Goal: Task Accomplishment & Management: Manage account settings

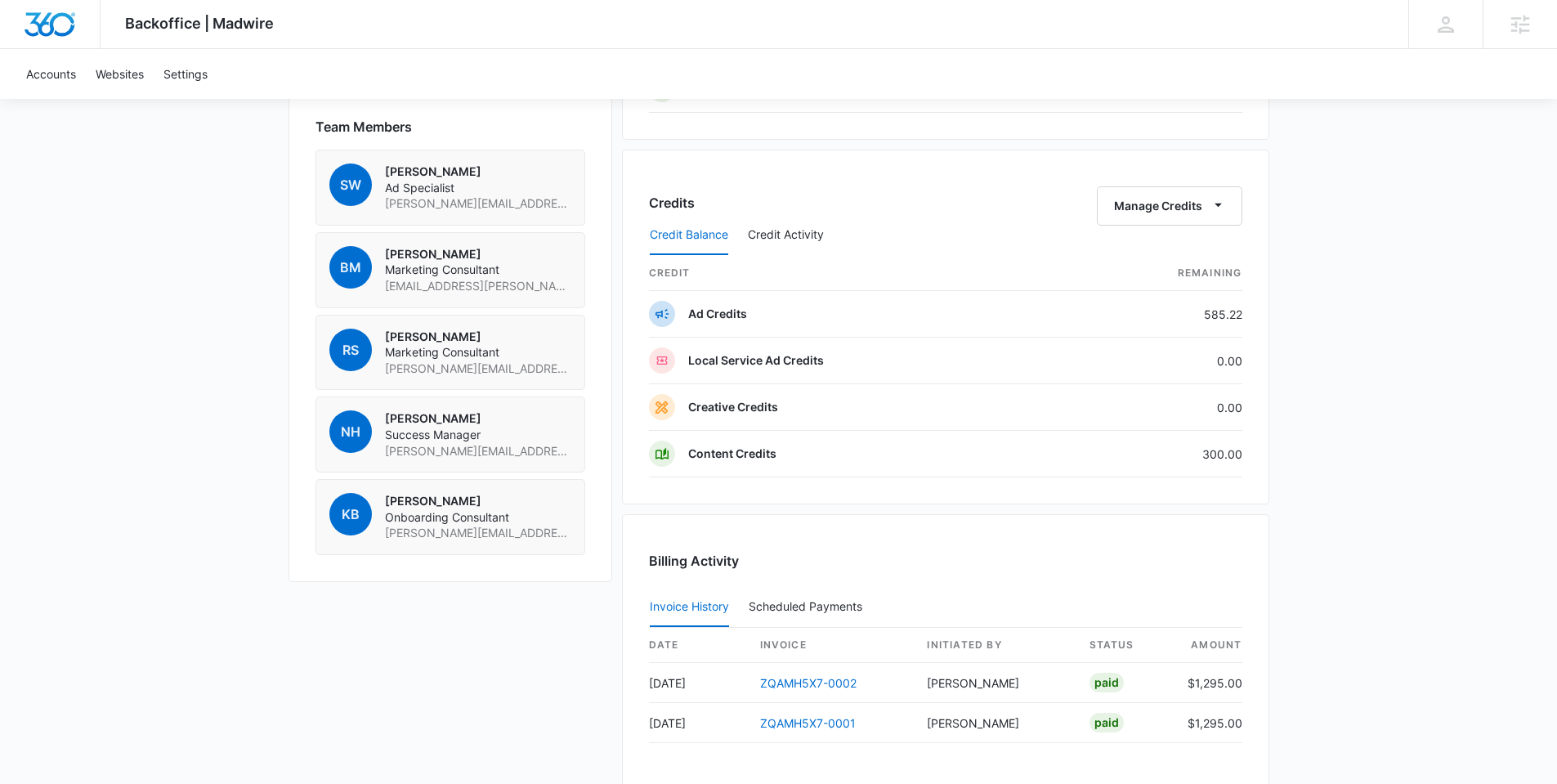
scroll to position [972, 0]
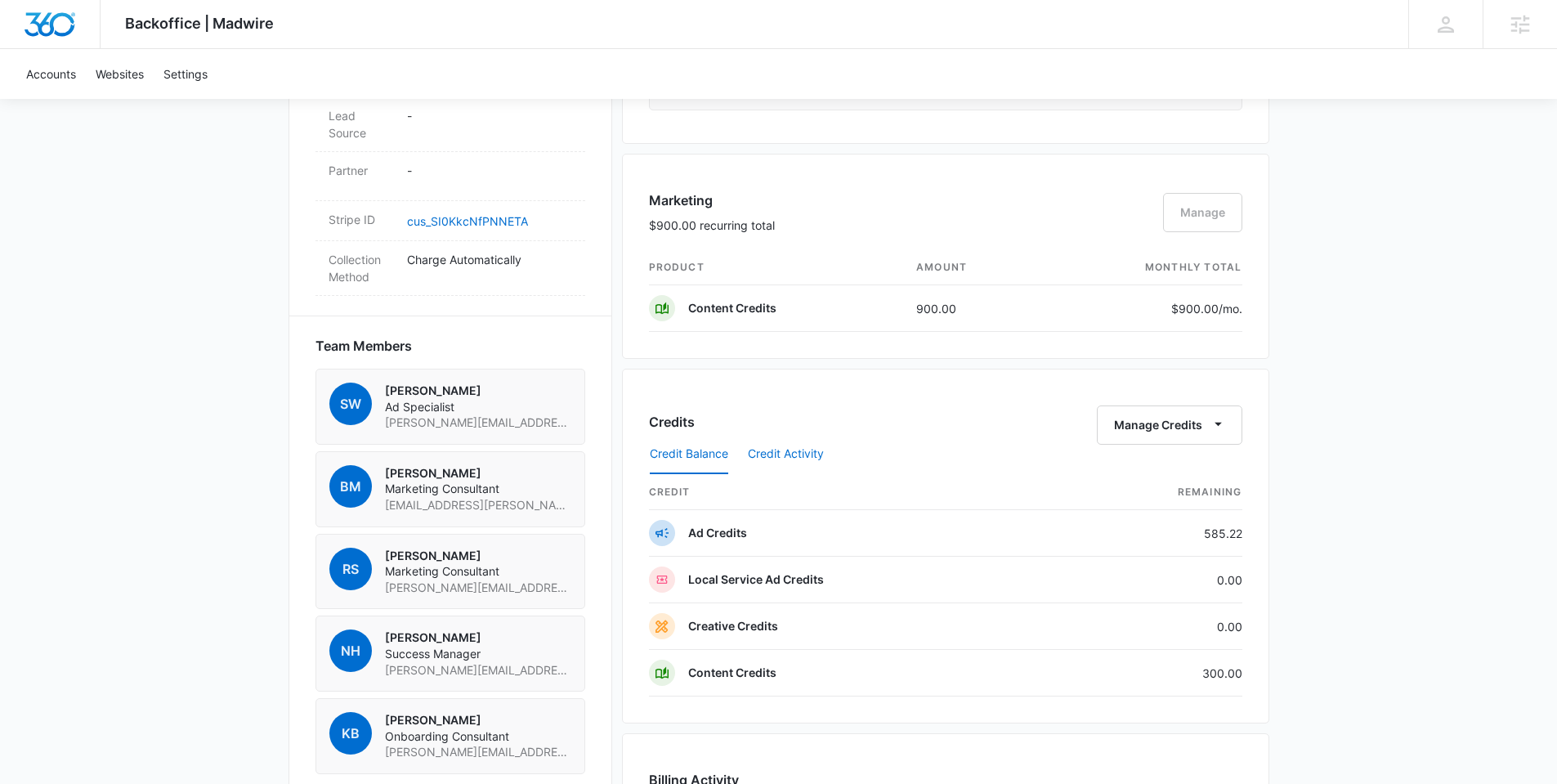
click at [760, 465] on button "Credit Activity" at bounding box center [785, 455] width 76 height 39
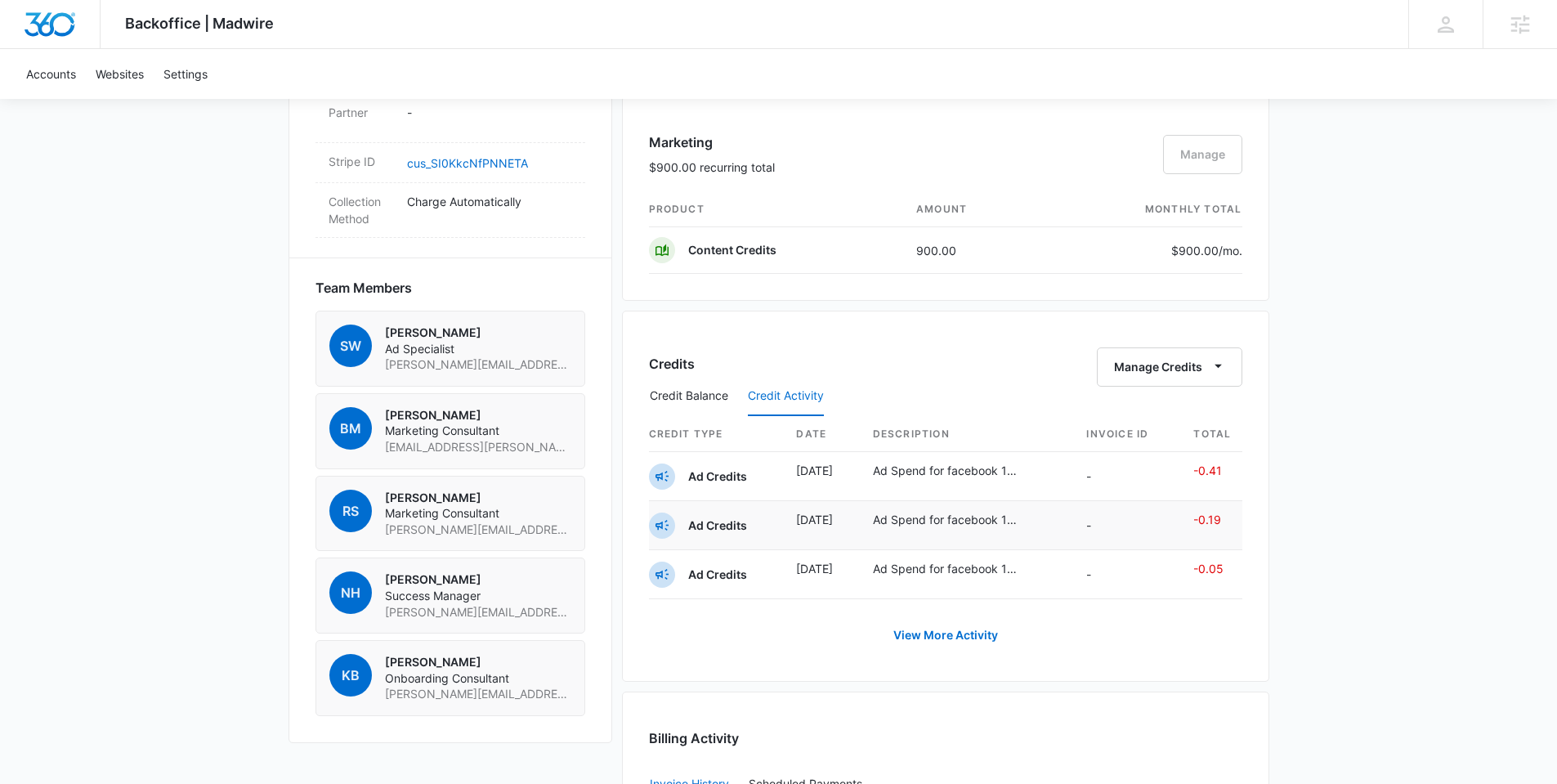
scroll to position [1101, 0]
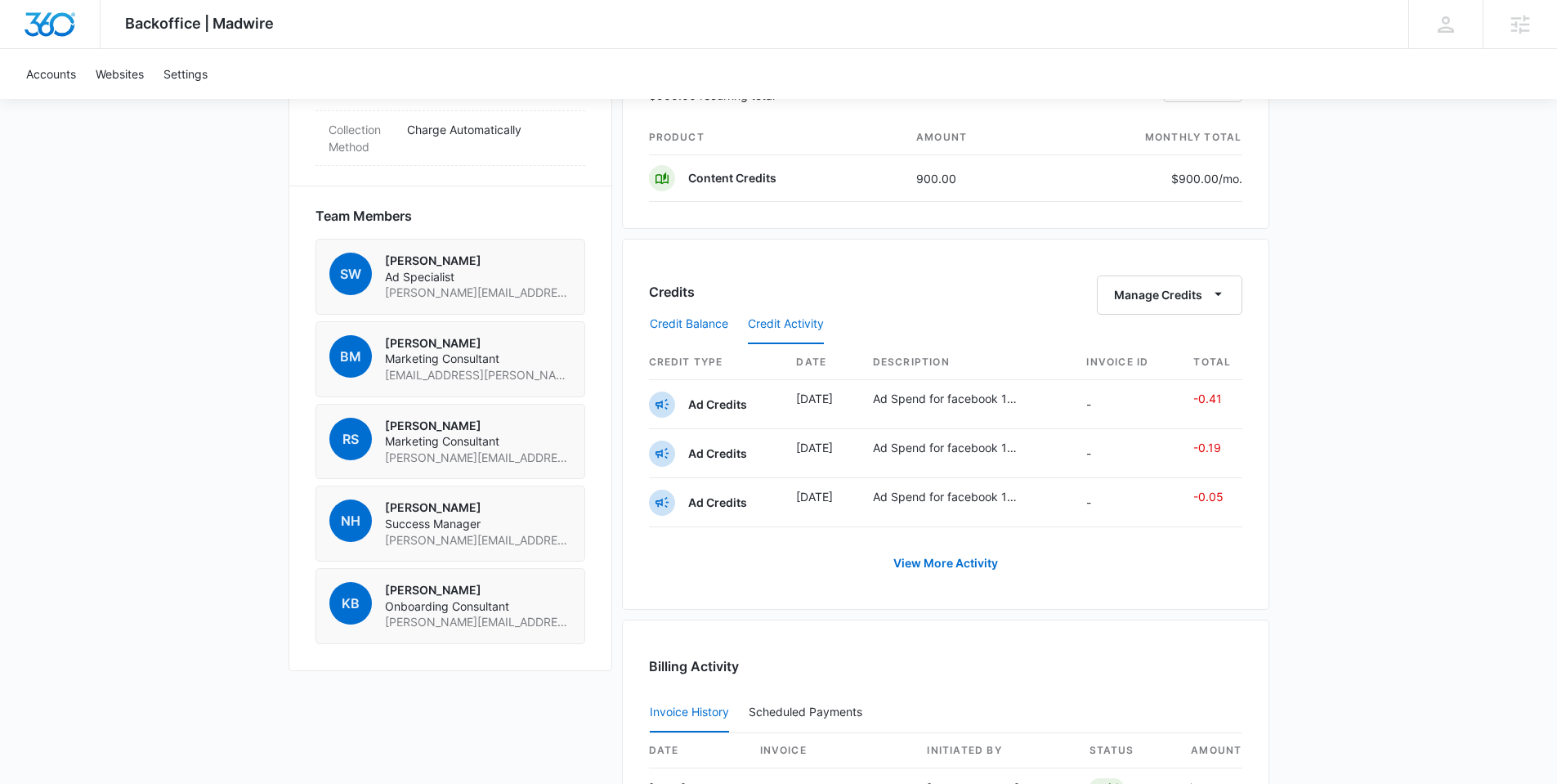
click at [683, 332] on button "Credit Balance" at bounding box center [689, 324] width 79 height 39
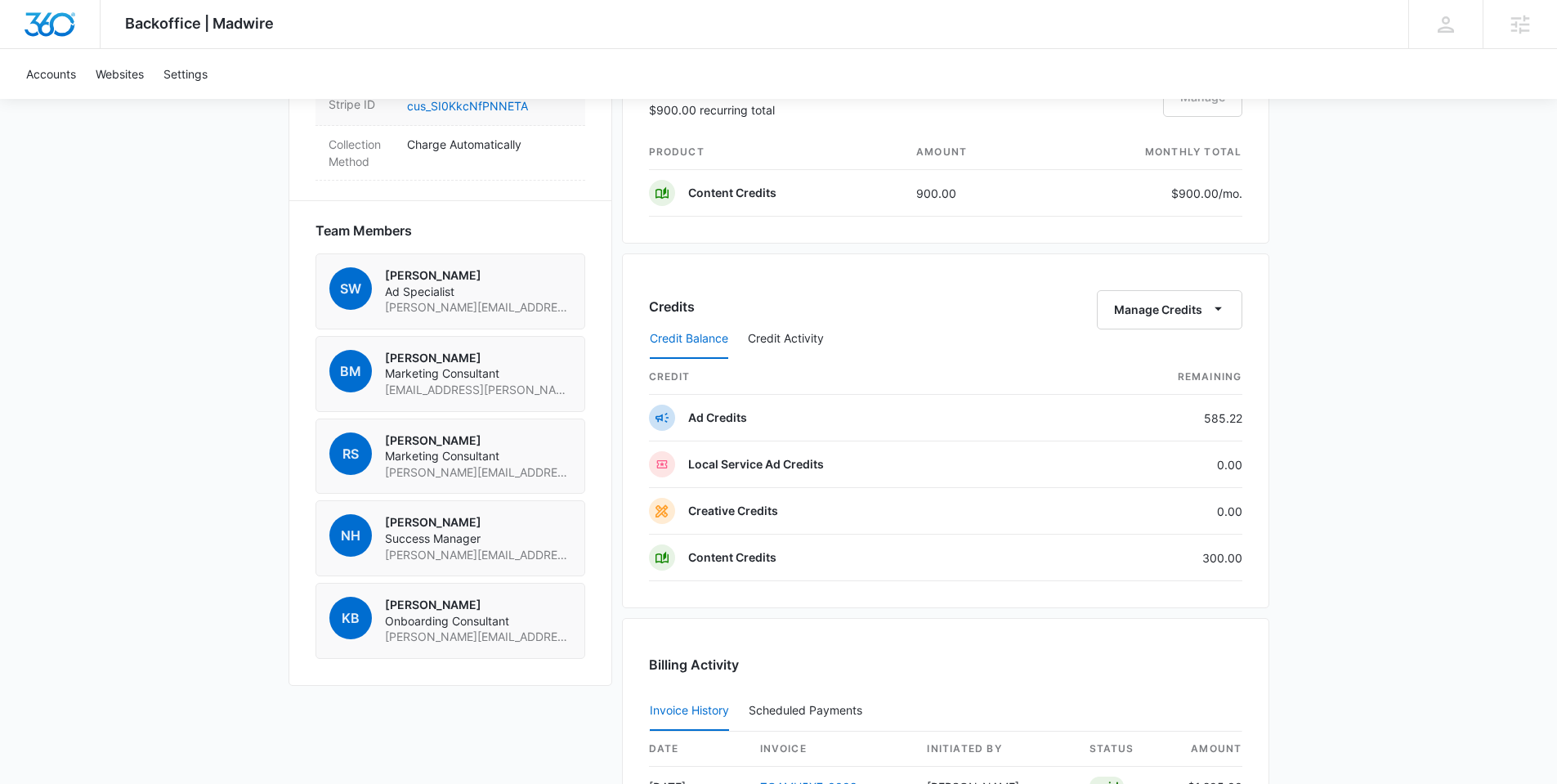
scroll to position [0, 0]
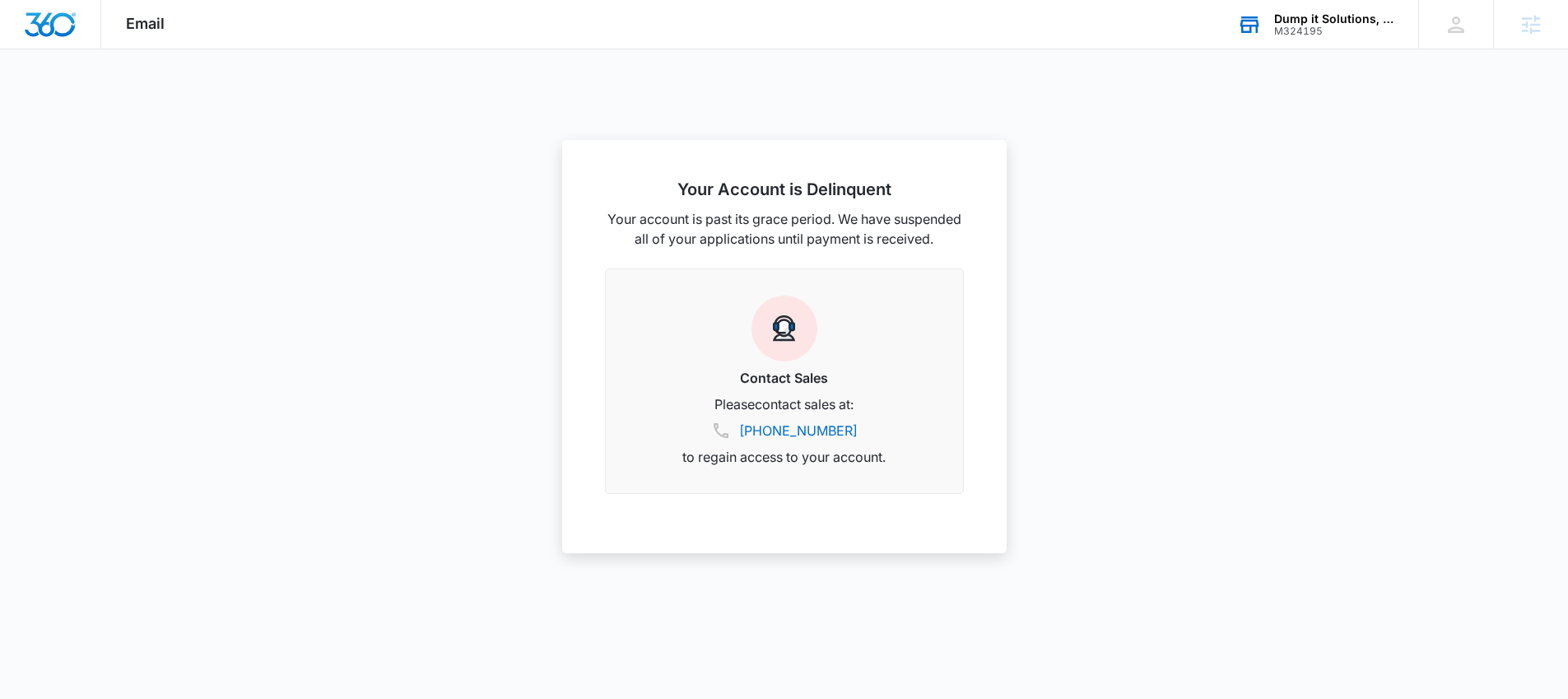
click at [1315, 31] on div "M324195" at bounding box center [1335, 31] width 121 height 12
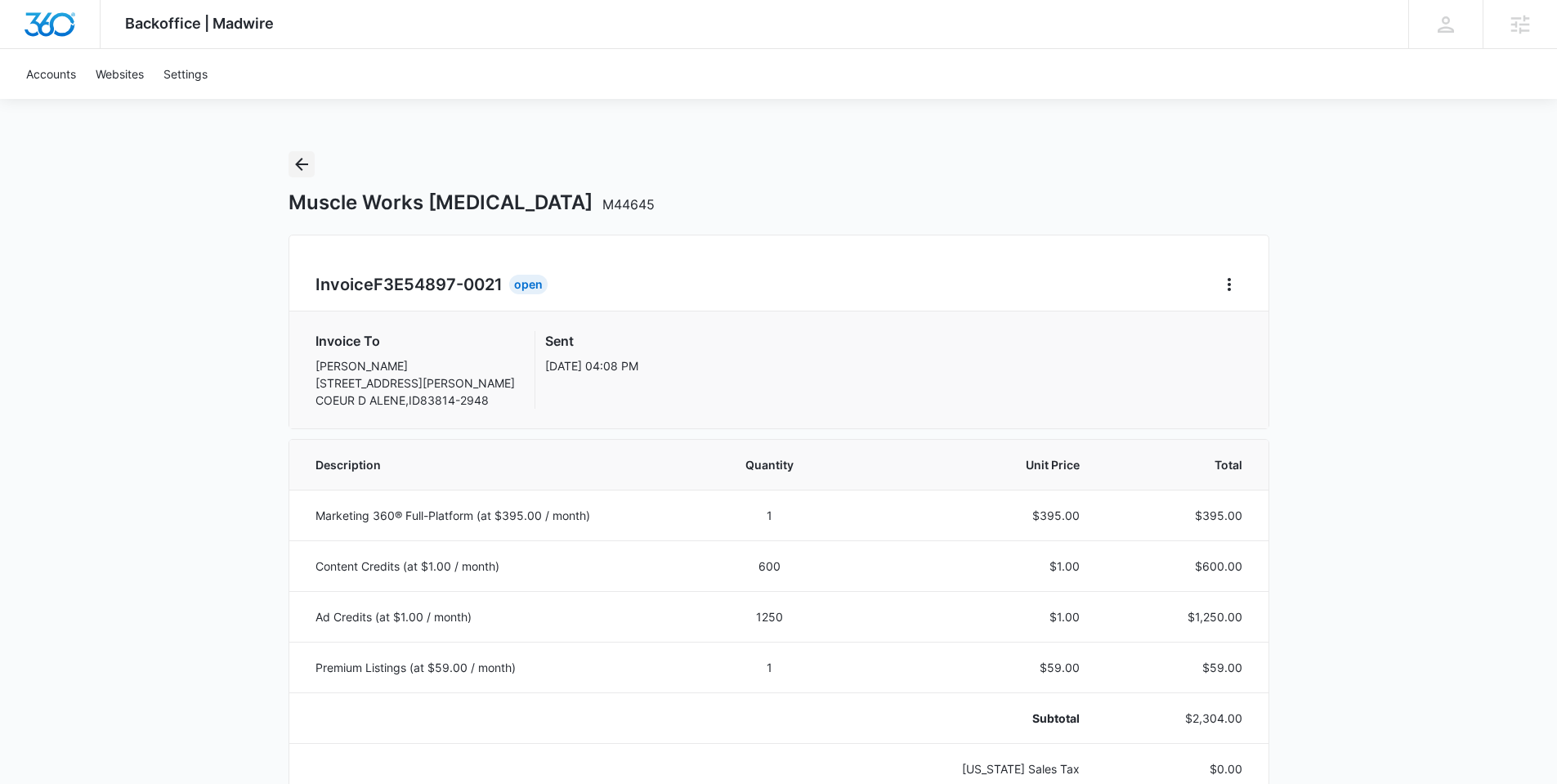
click at [296, 169] on icon "Back" at bounding box center [302, 164] width 20 height 20
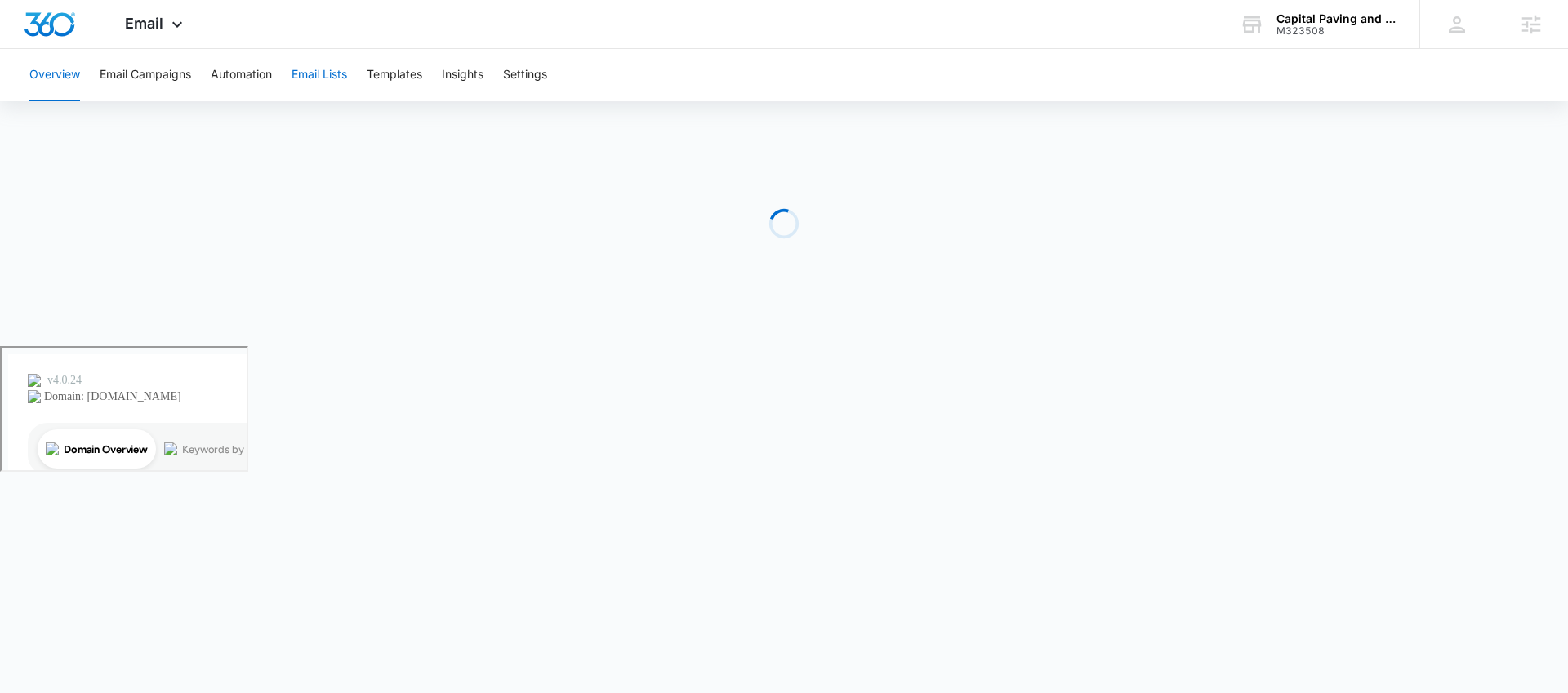
click at [323, 78] on button "Email Lists" at bounding box center [319, 75] width 55 height 53
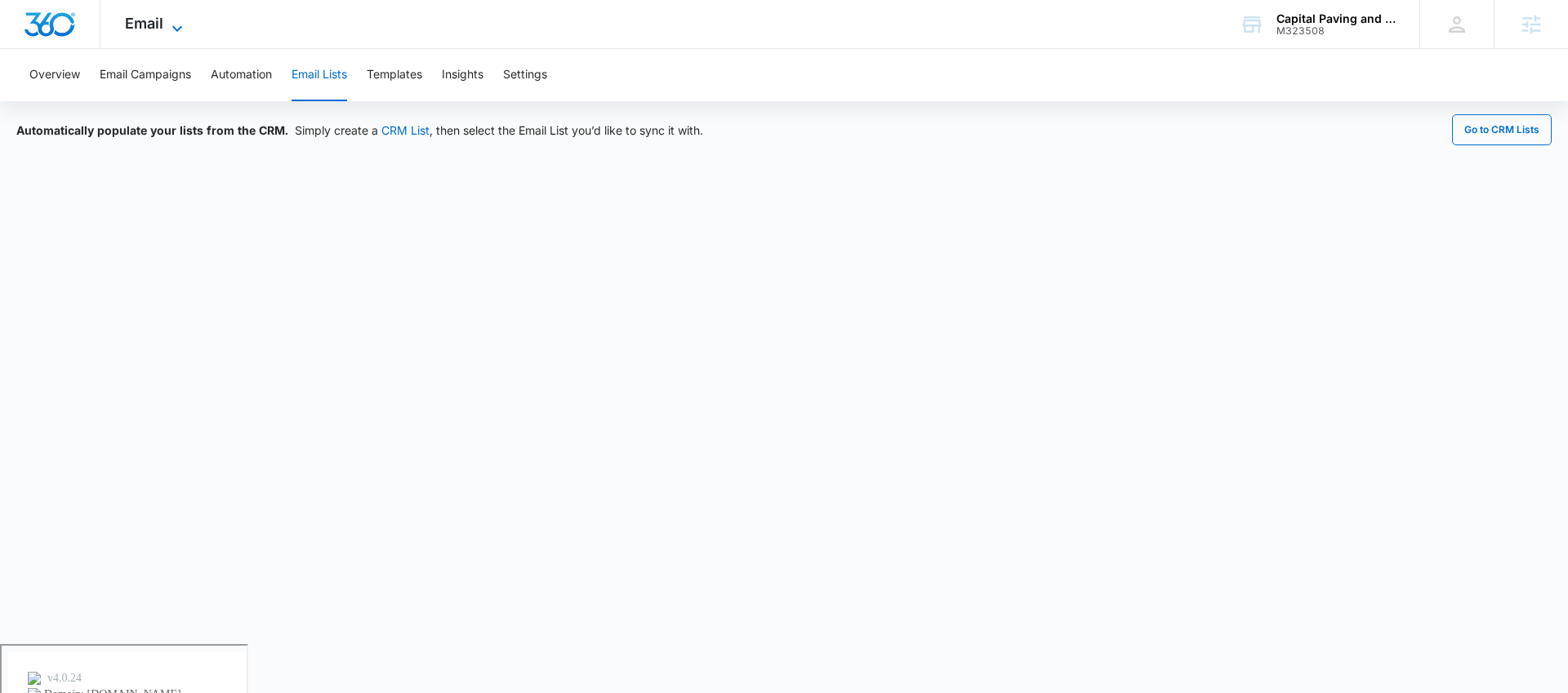
click at [156, 30] on span "Email" at bounding box center [144, 22] width 38 height 17
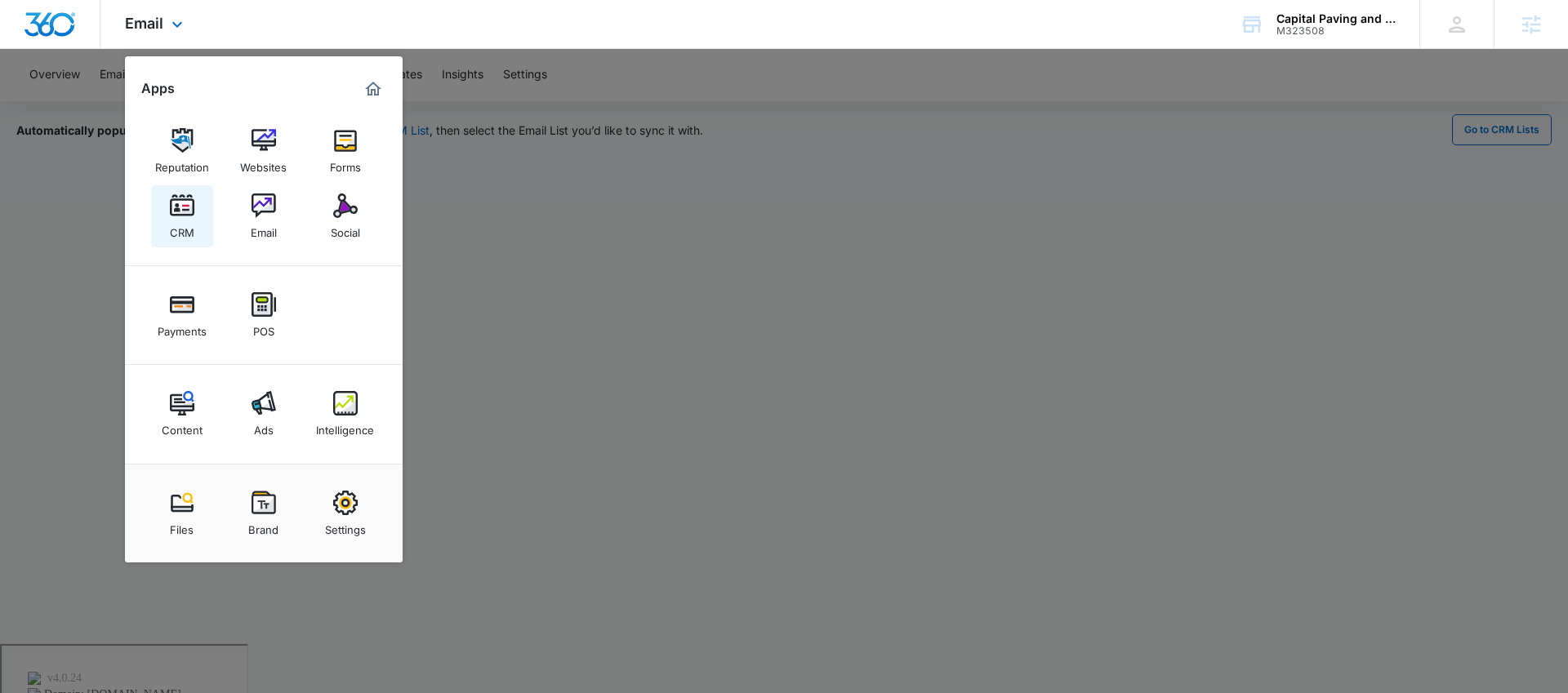
click at [179, 231] on div "CRM" at bounding box center [181, 228] width 24 height 21
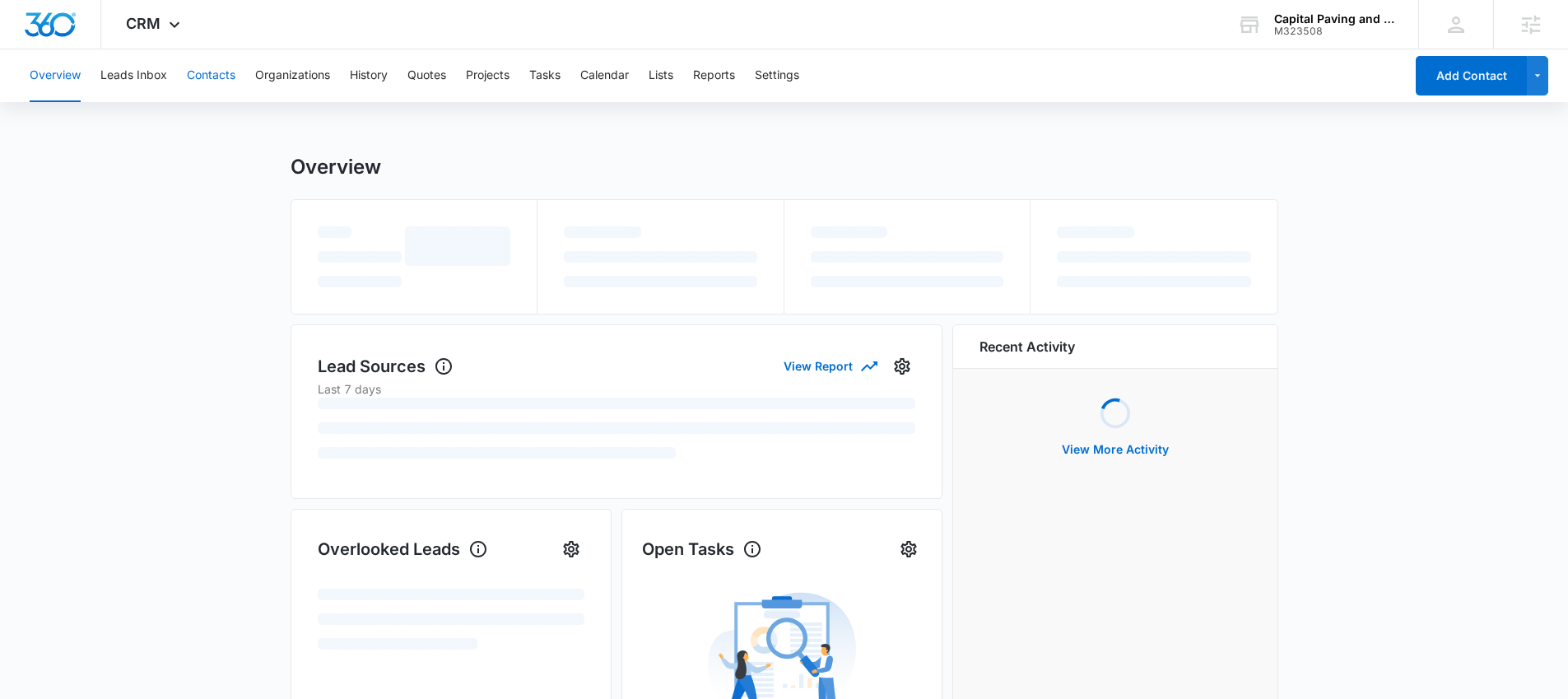
click at [203, 78] on button "Contacts" at bounding box center [211, 76] width 49 height 53
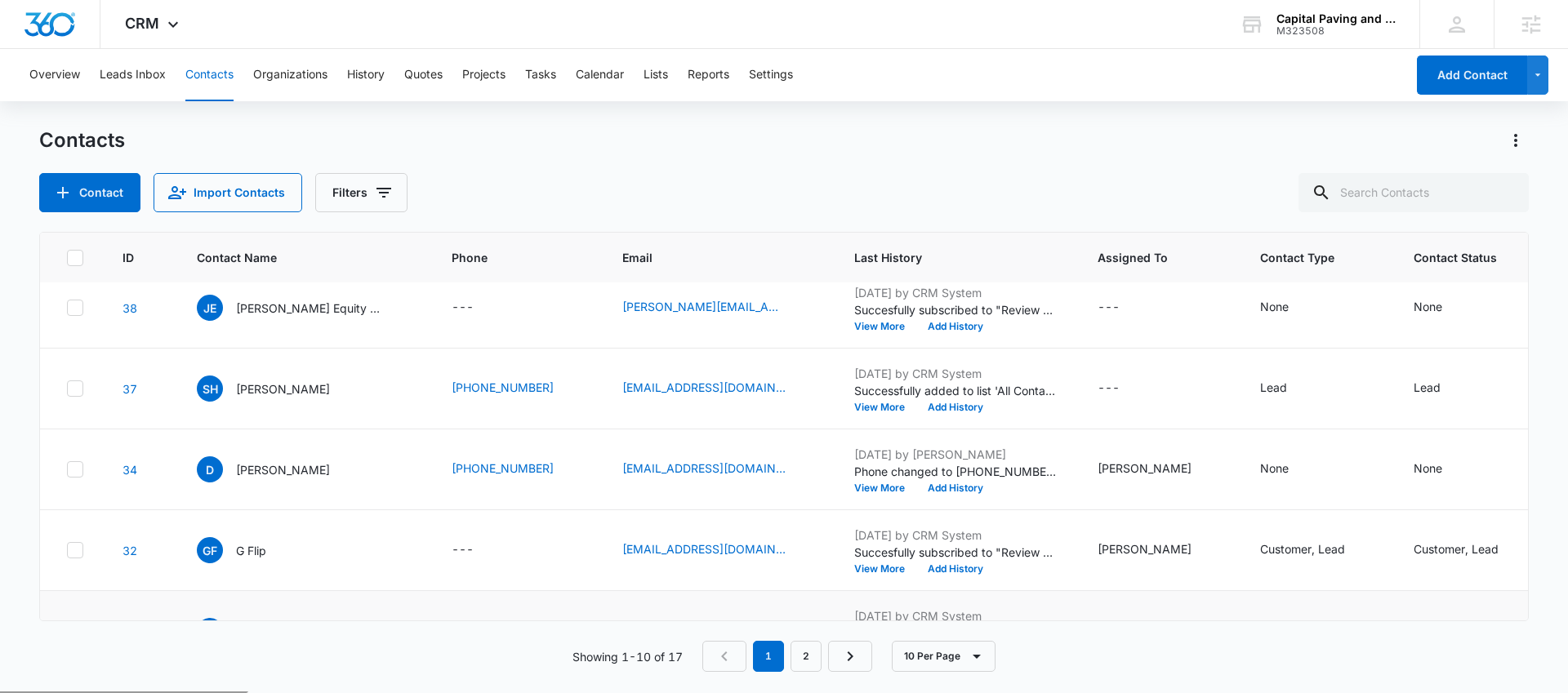
scroll to position [483, 0]
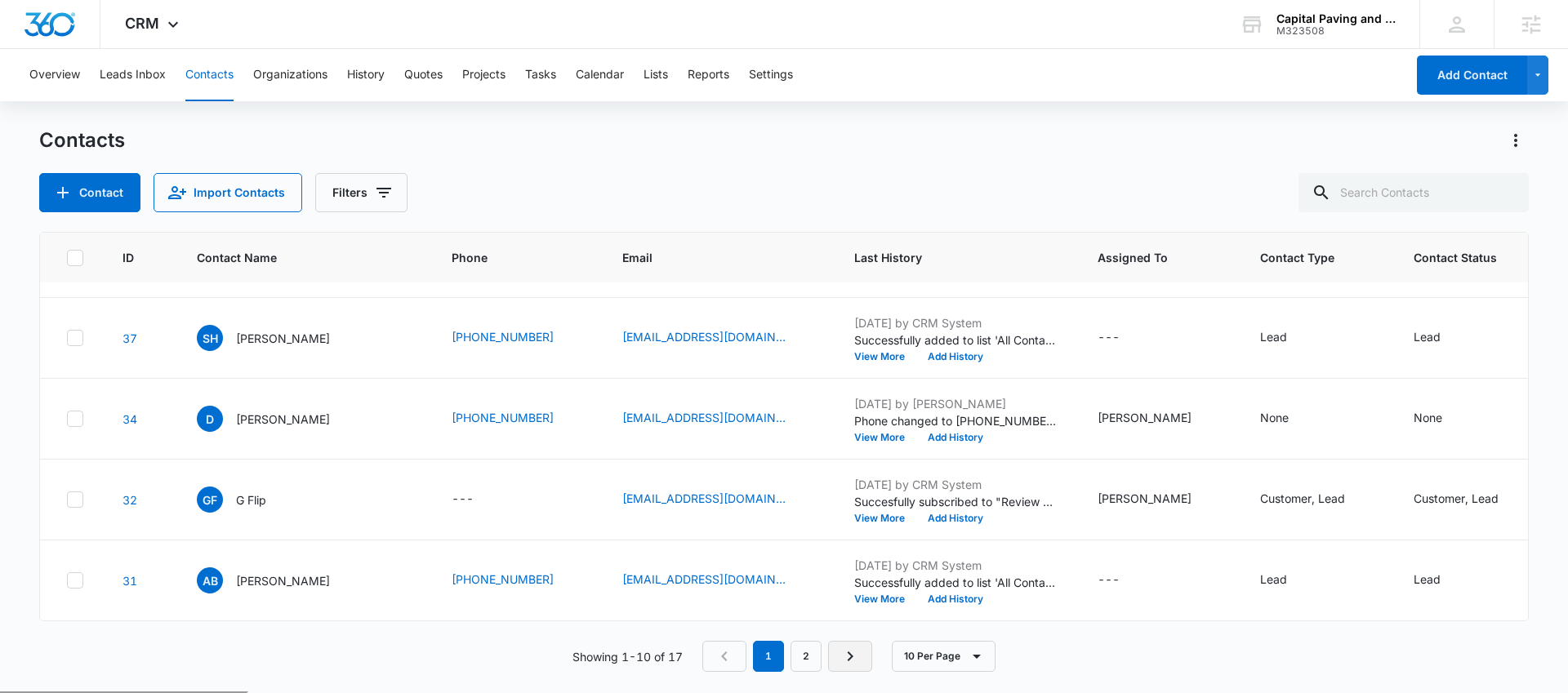
click at [848, 655] on icon "Next Page" at bounding box center [850, 656] width 20 height 20
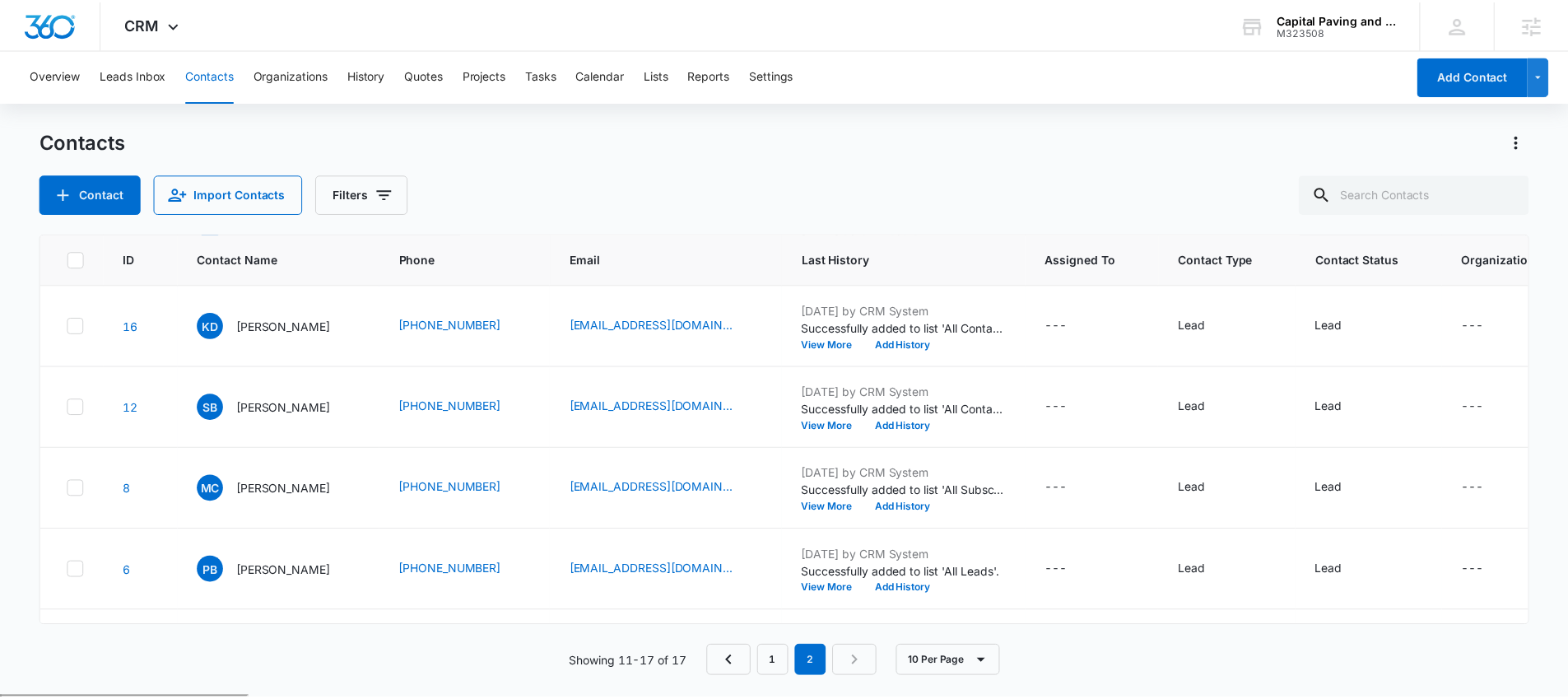
scroll to position [242, 0]
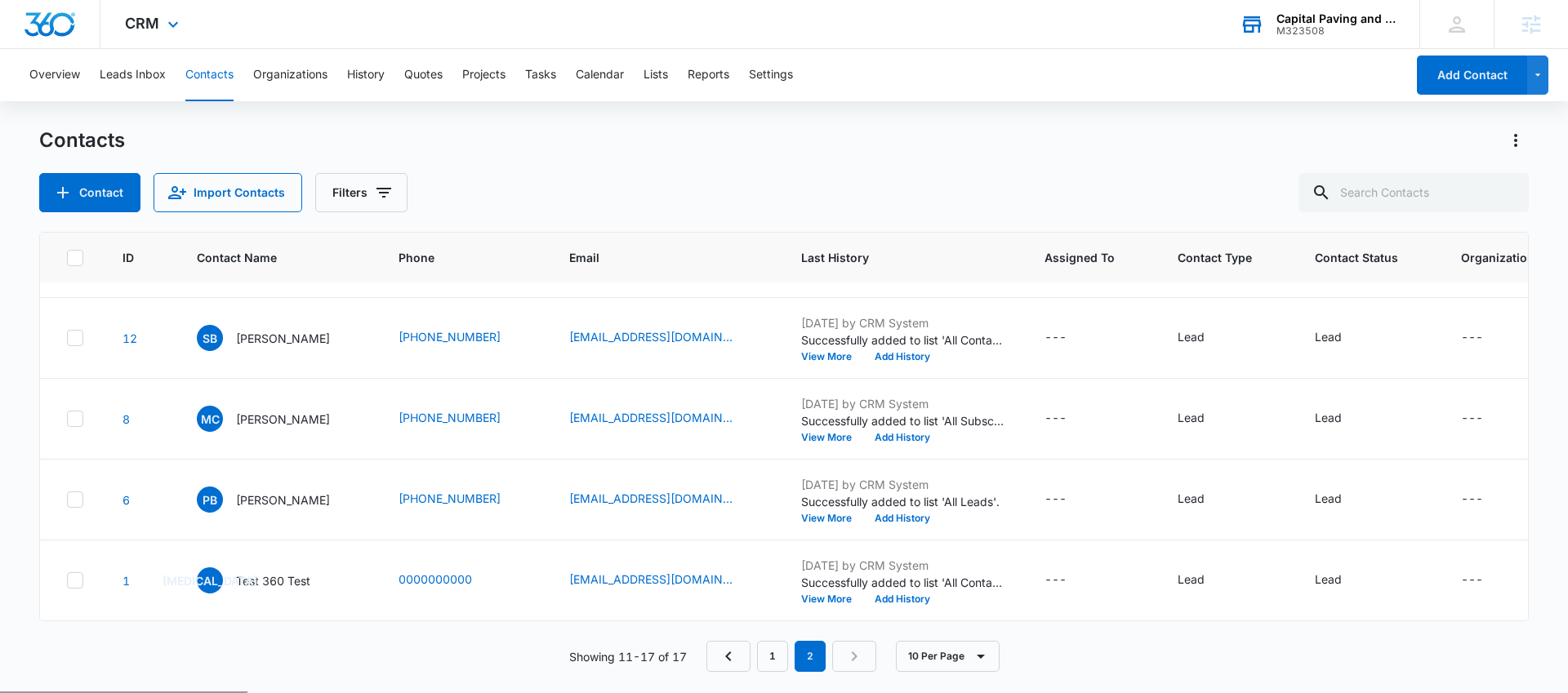
click at [1320, 25] on div "M323508" at bounding box center [1336, 30] width 120 height 12
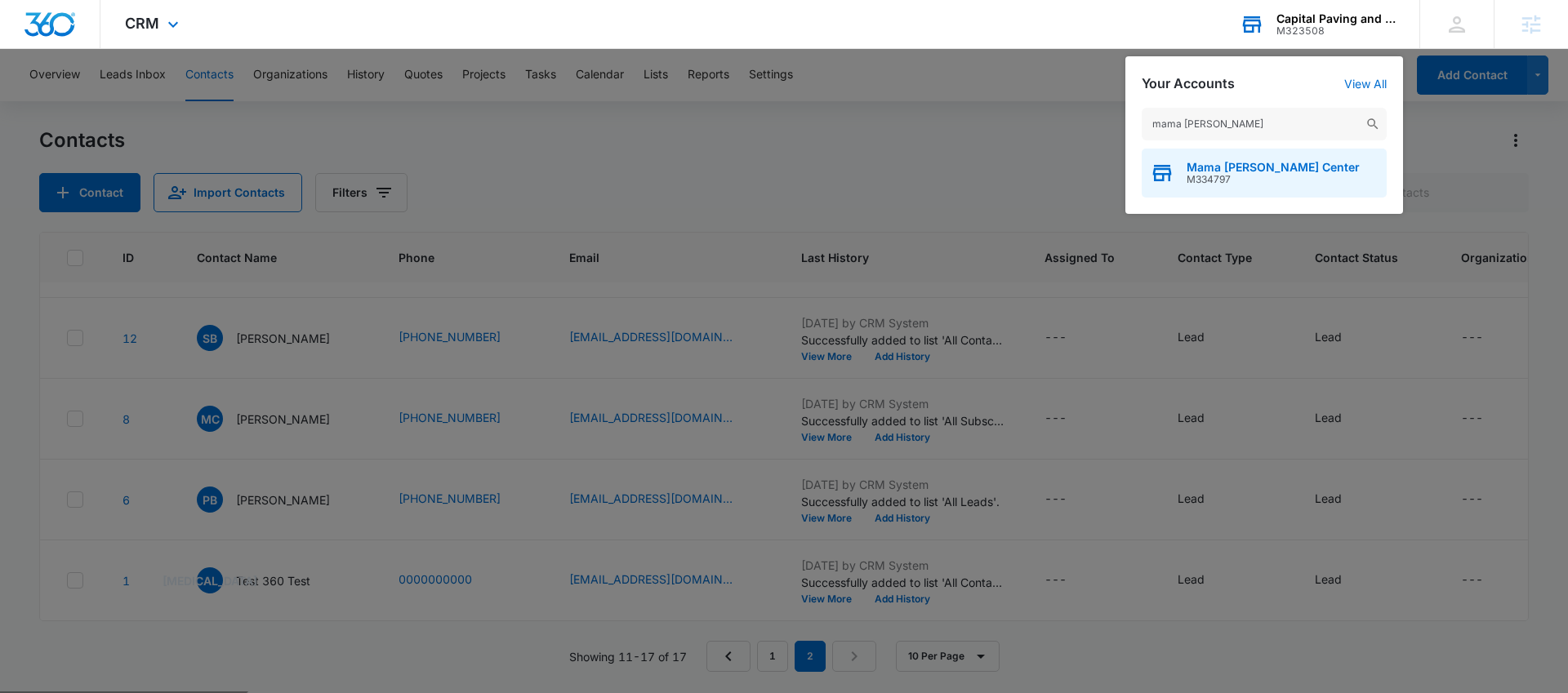
type input "mama [PERSON_NAME]"
click at [1219, 165] on span "Mama [PERSON_NAME] Center" at bounding box center [1273, 167] width 173 height 13
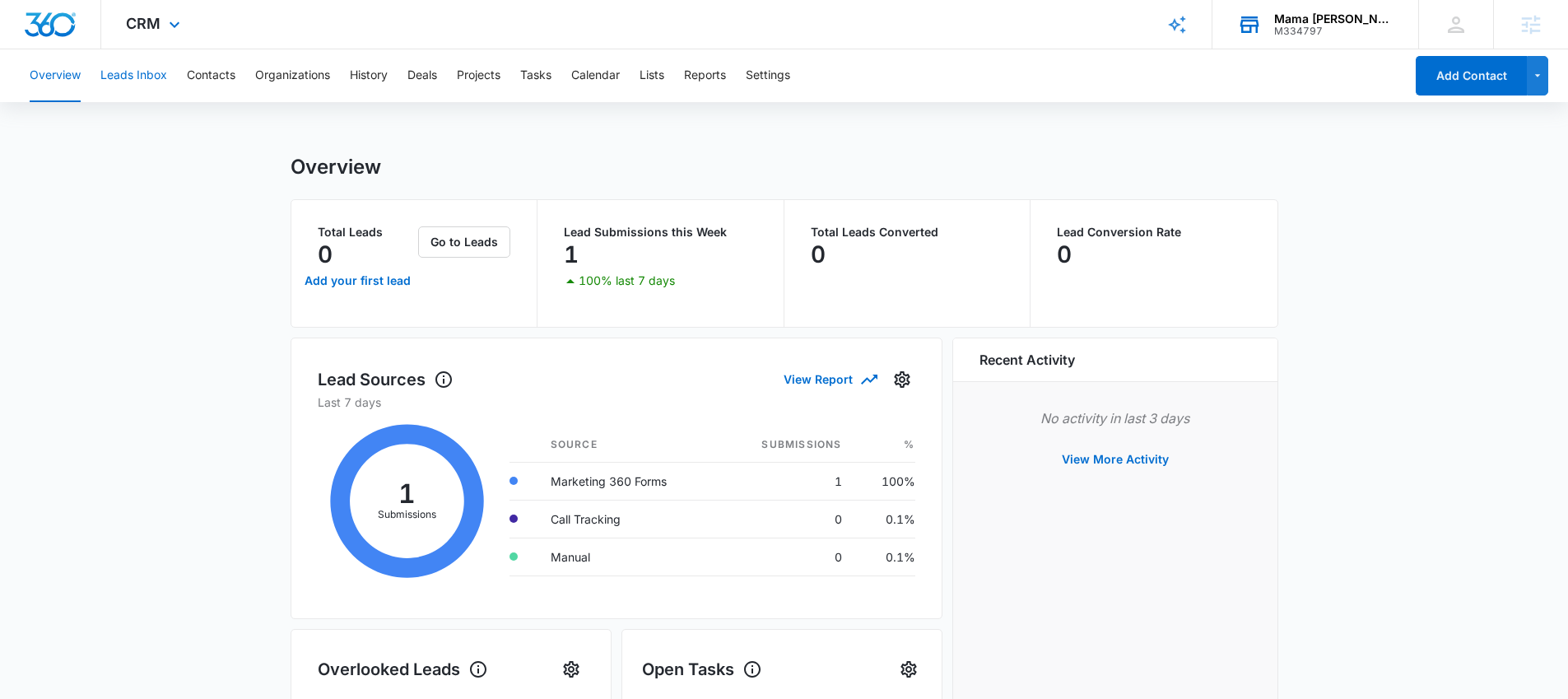
click at [137, 74] on button "Leads Inbox" at bounding box center [134, 76] width 67 height 53
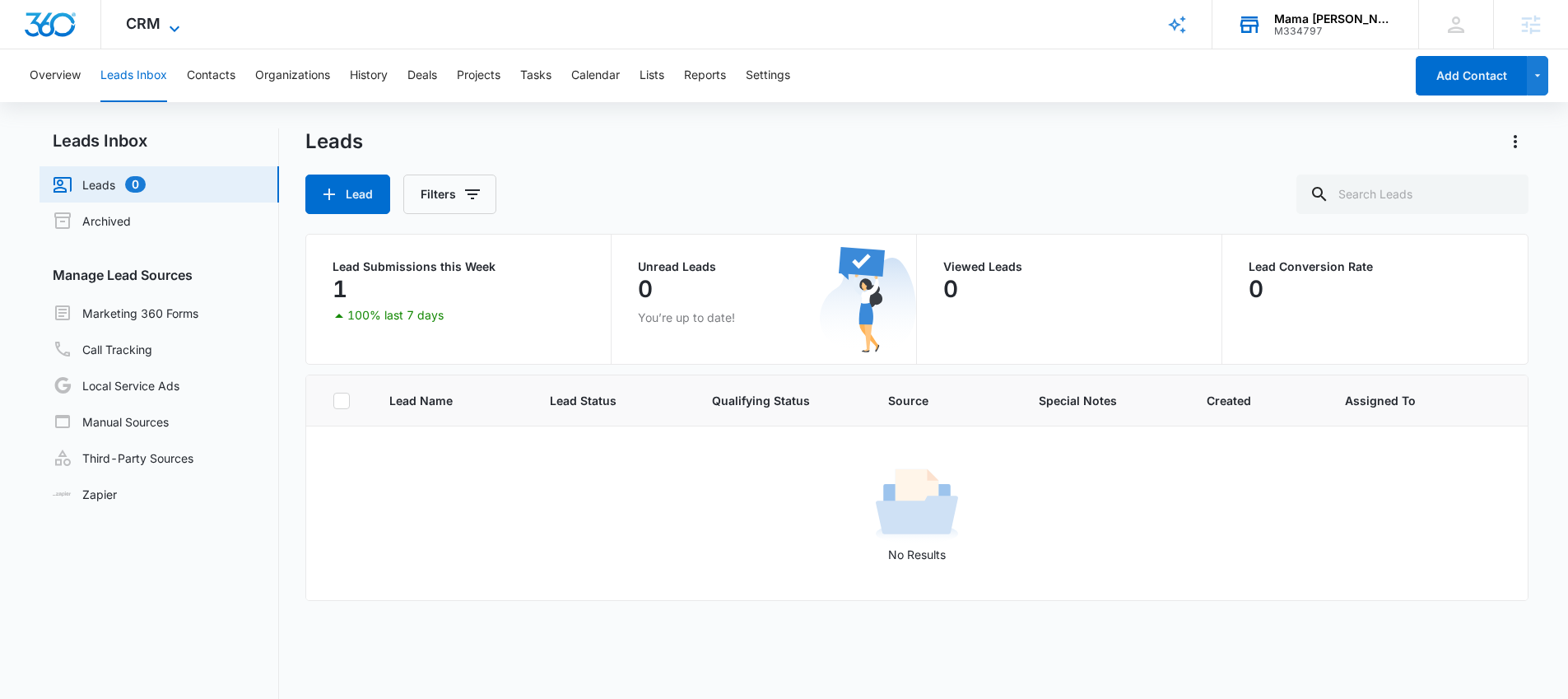
click at [165, 31] on icon at bounding box center [175, 29] width 20 height 20
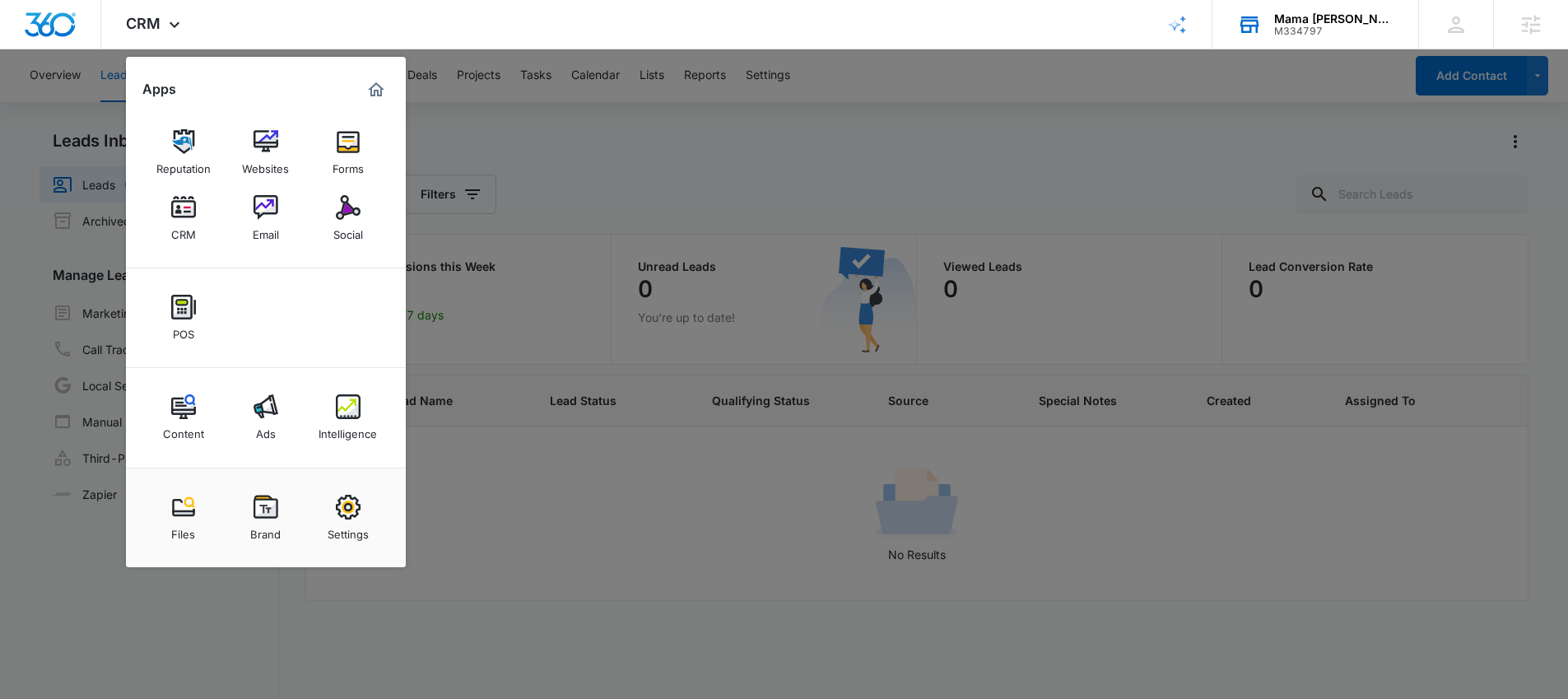
click at [741, 150] on div at bounding box center [784, 349] width 1568 height 699
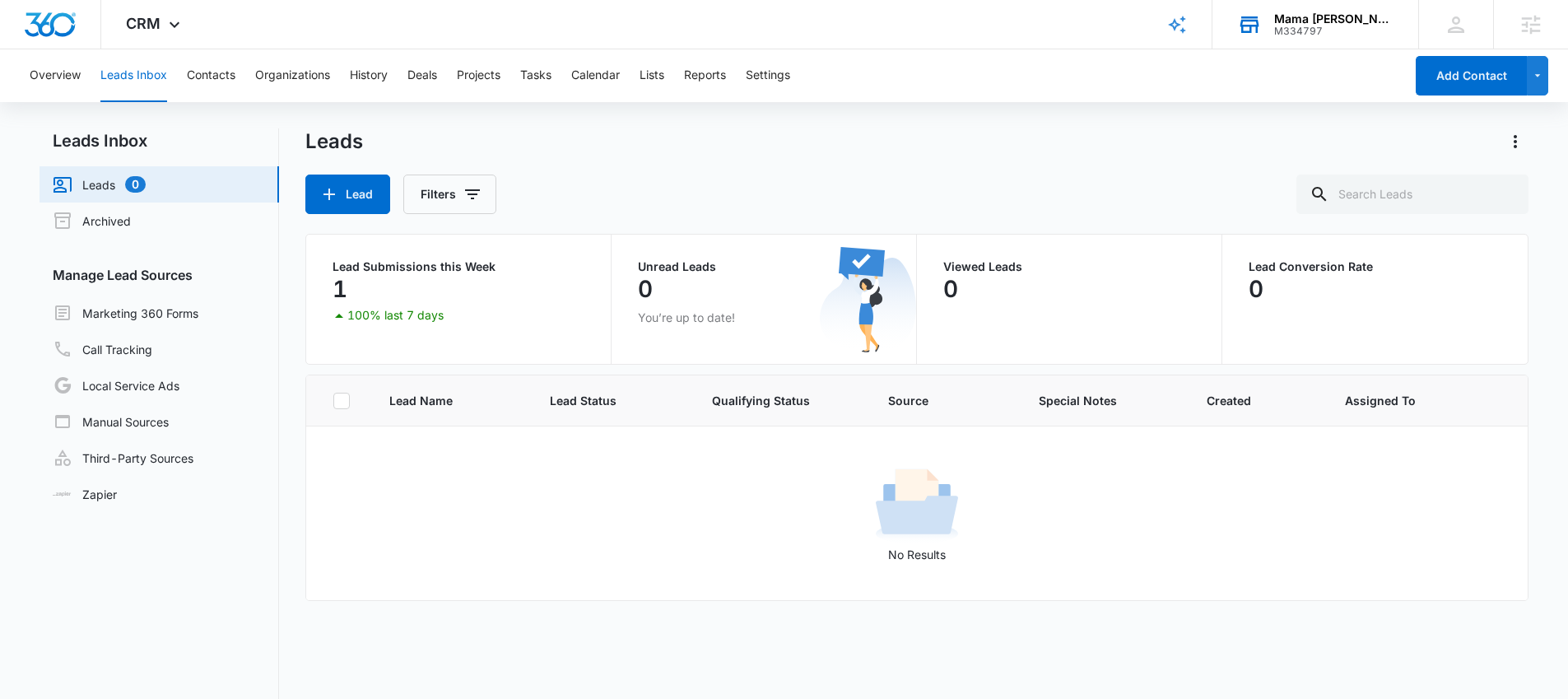
click at [400, 301] on div "1" at bounding box center [459, 289] width 252 height 33
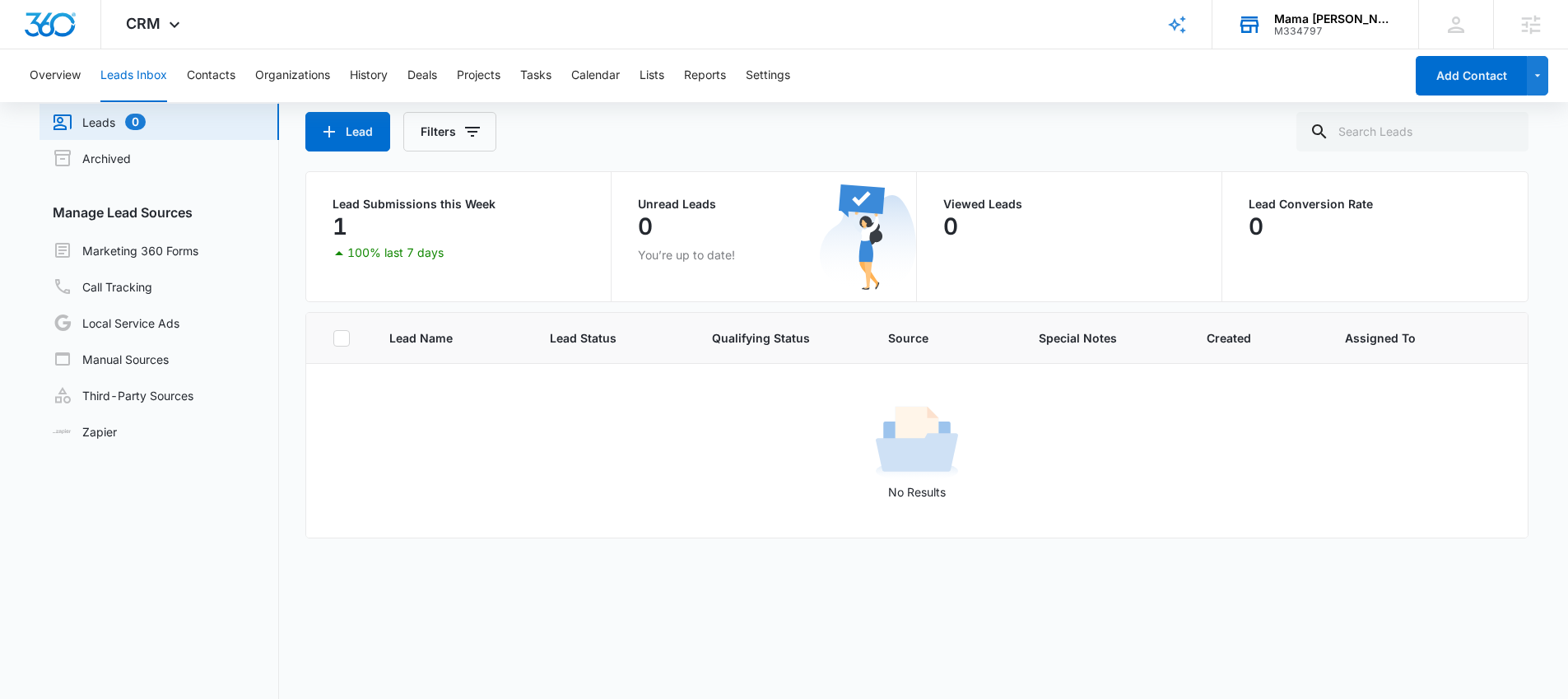
scroll to position [139, 0]
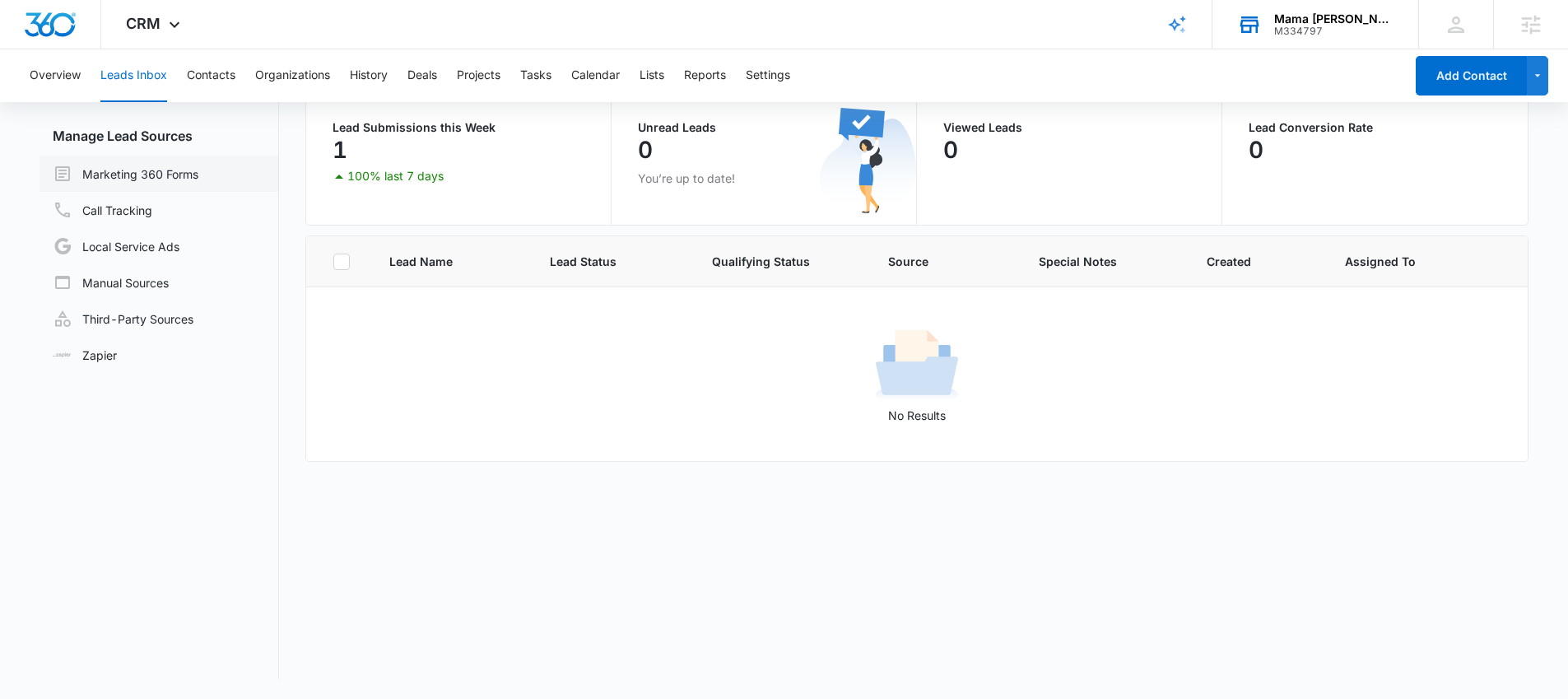
click at [119, 170] on link "Marketing 360 Forms" at bounding box center [126, 174] width 146 height 20
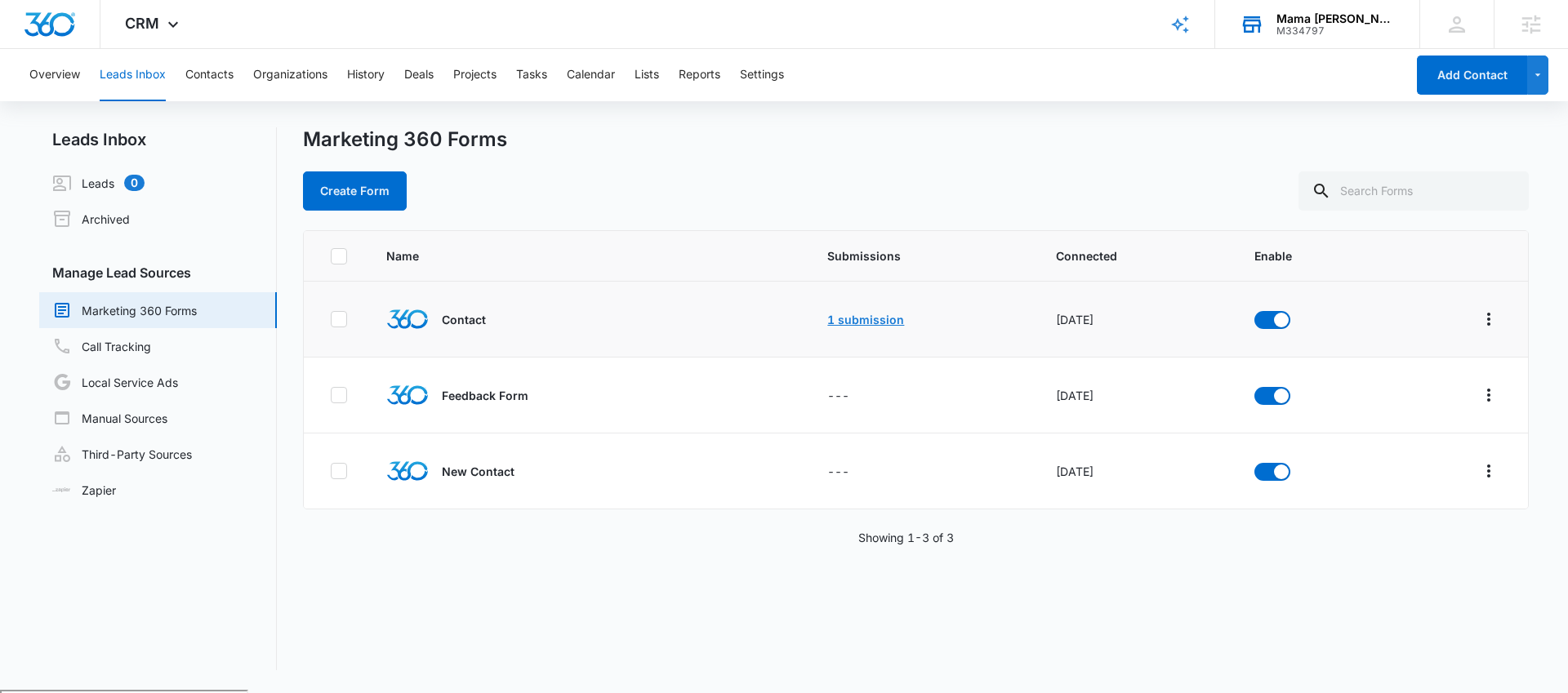
click at [846, 312] on link "1 submission" at bounding box center [866, 319] width 77 height 14
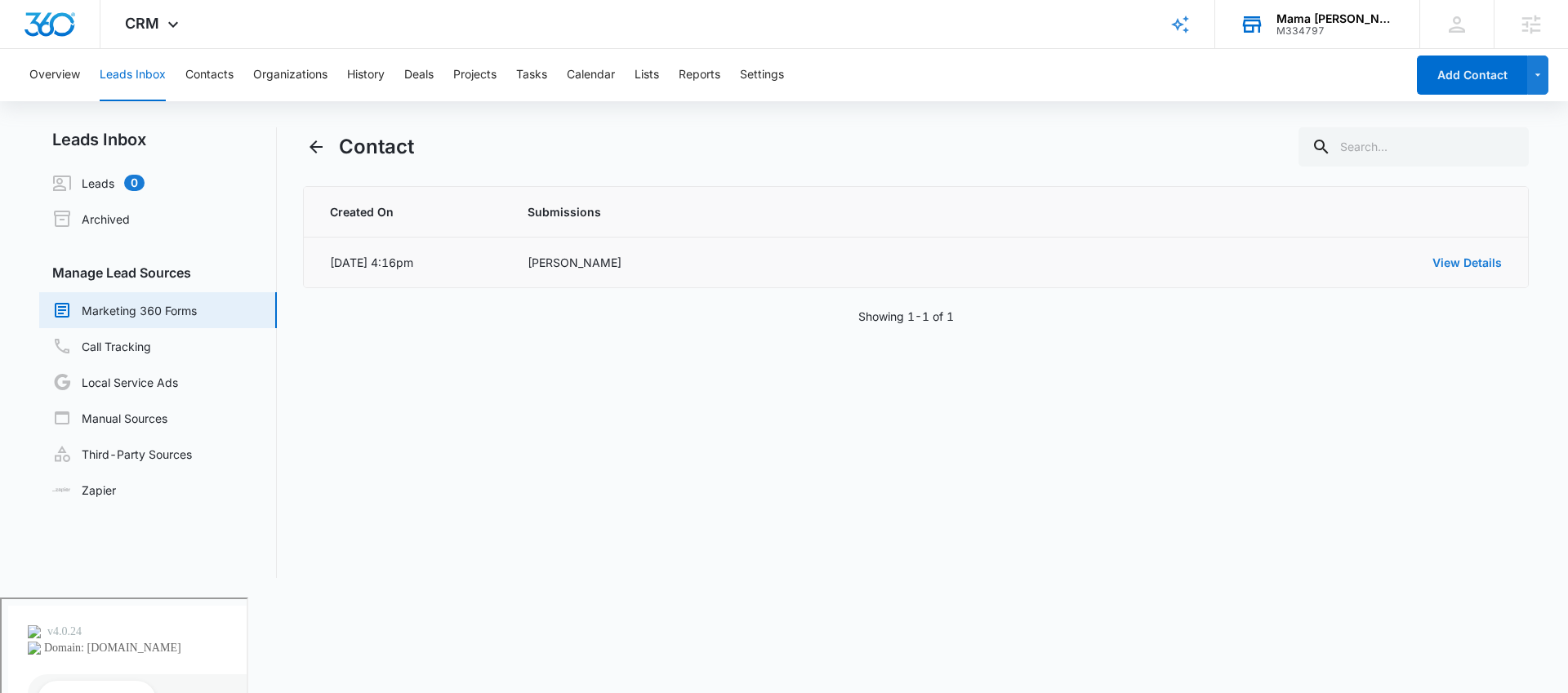
click at [1484, 264] on link "View Details" at bounding box center [1467, 262] width 70 height 14
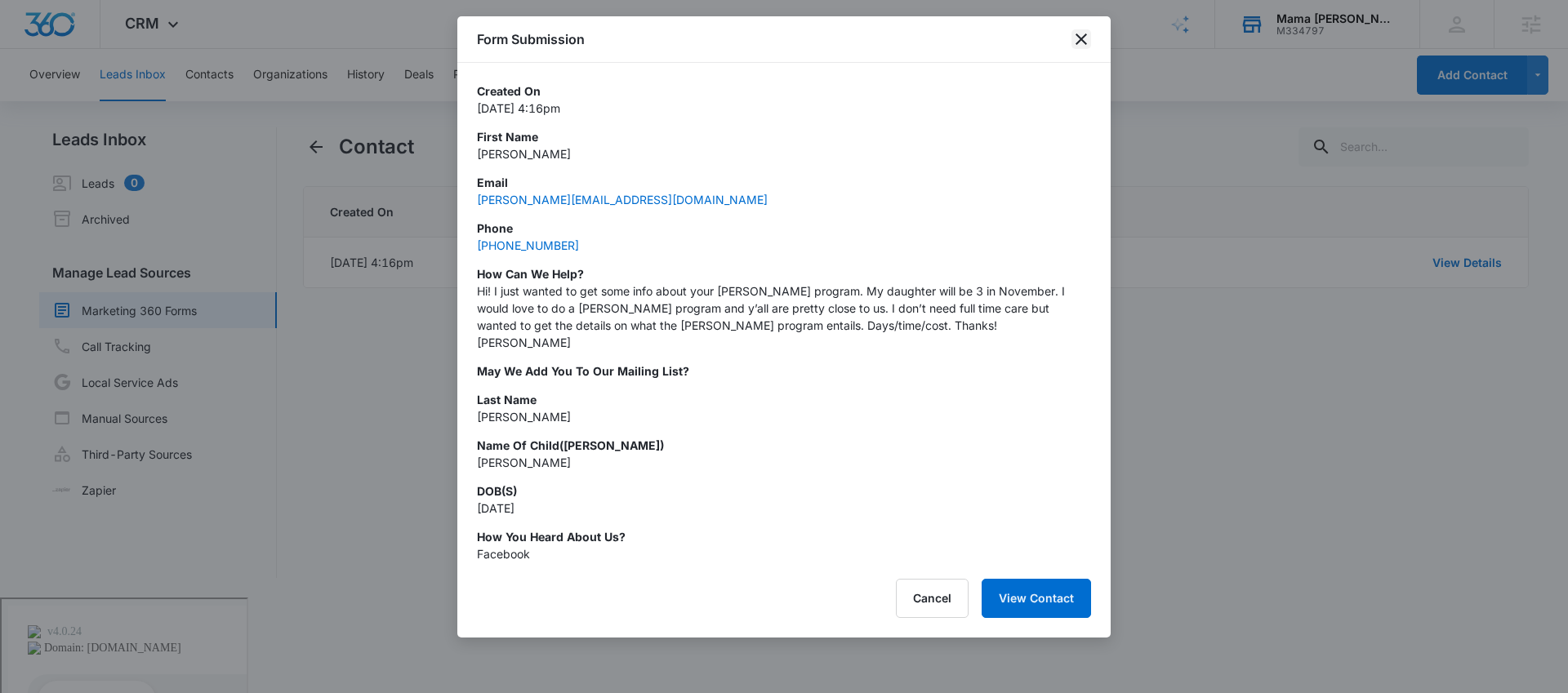
click at [1082, 37] on icon "close" at bounding box center [1082, 39] width 20 height 20
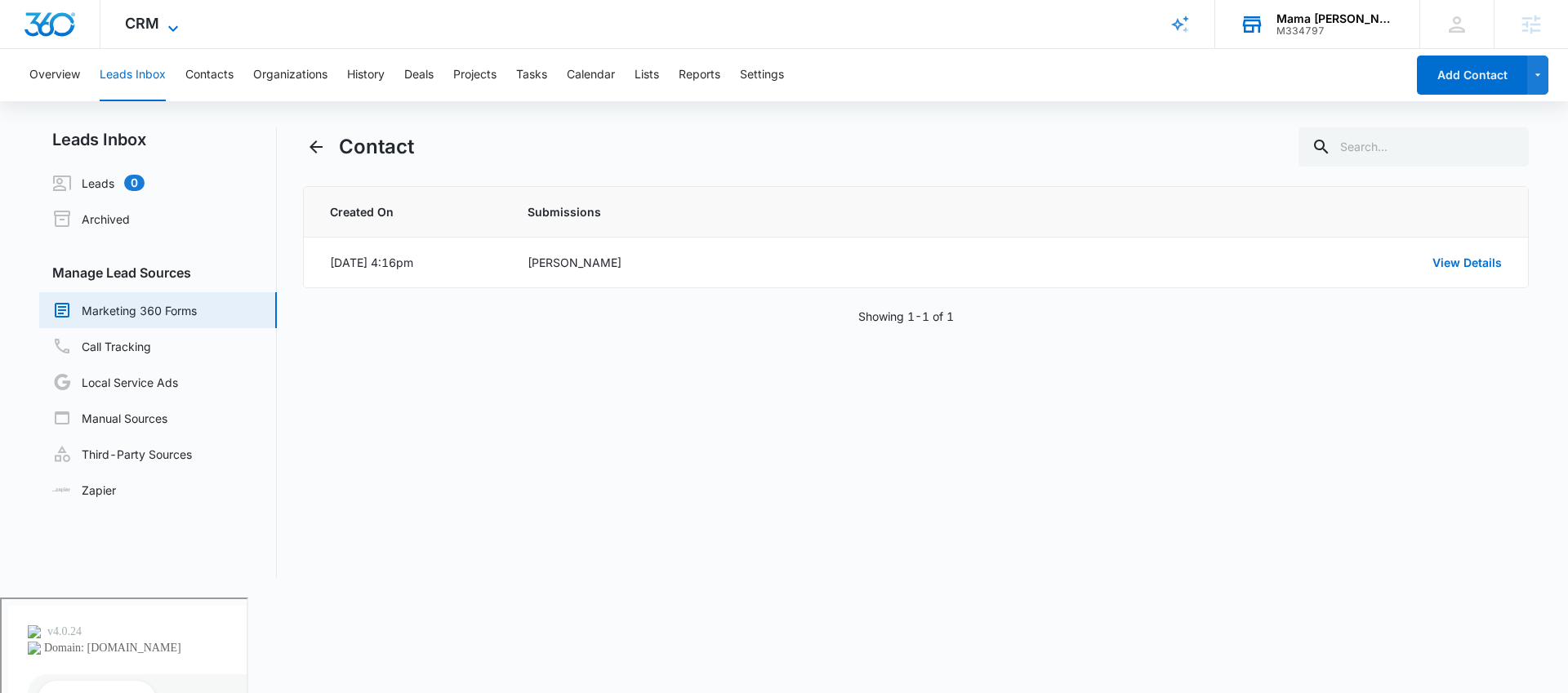
click at [133, 24] on span "CRM" at bounding box center [142, 22] width 34 height 17
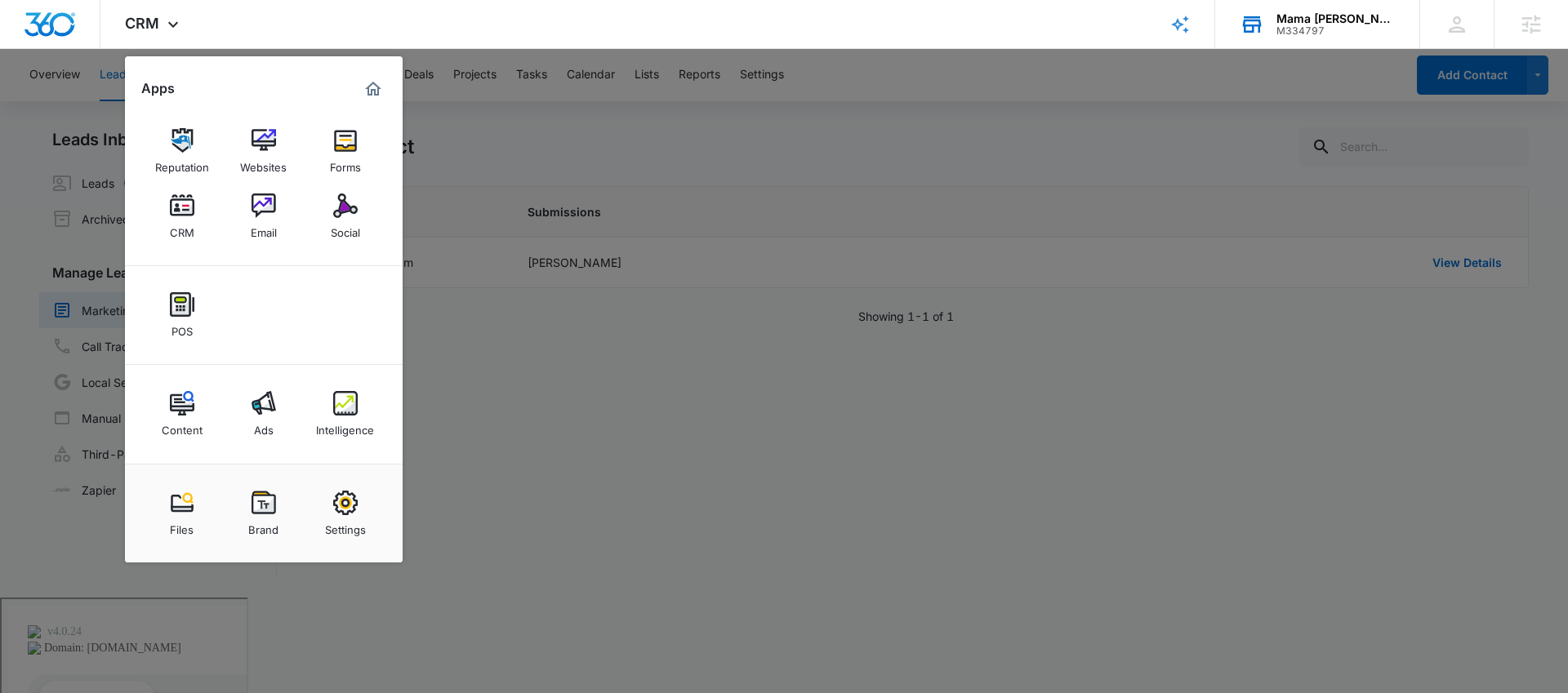
click at [336, 424] on div "Intelligence" at bounding box center [344, 426] width 58 height 21
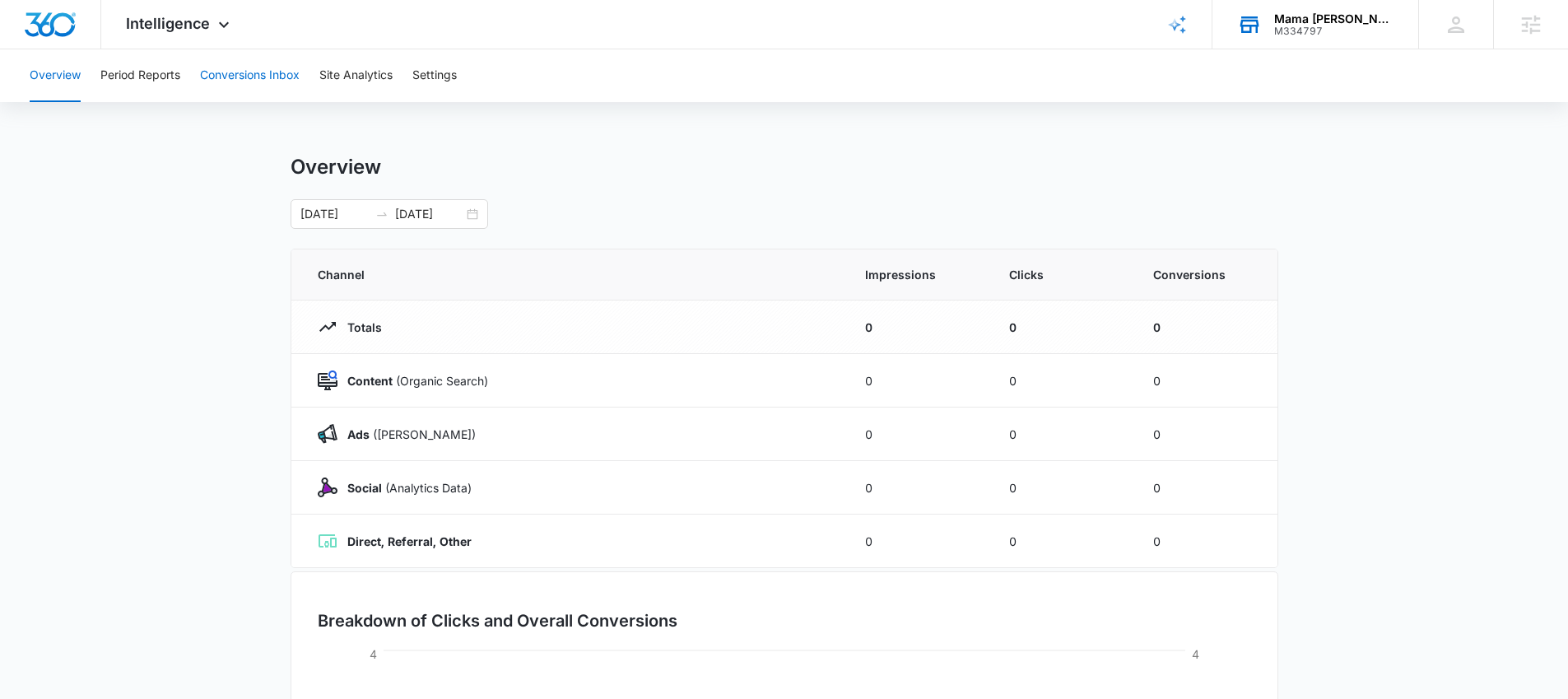
click at [269, 72] on button "Conversions Inbox" at bounding box center [249, 76] width 100 height 53
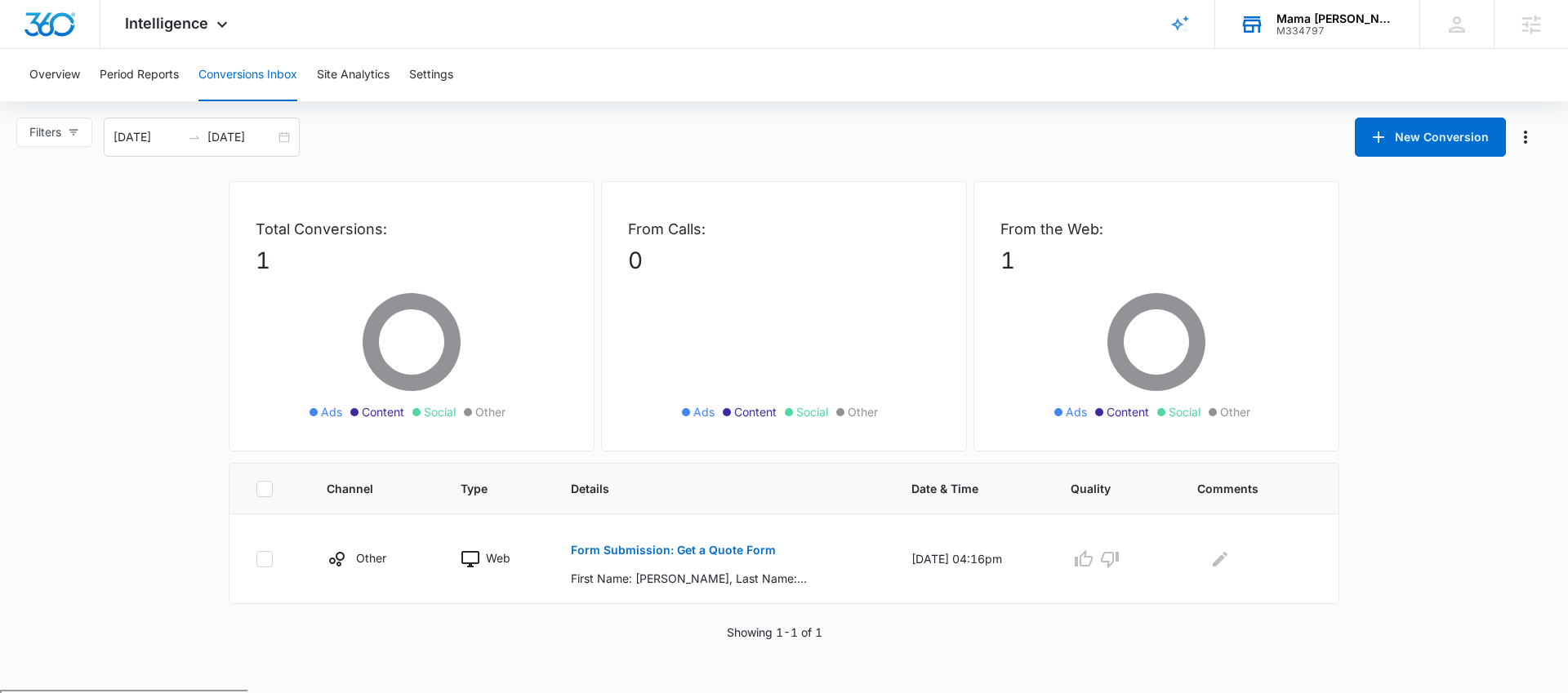
click at [1332, 16] on div "Mama [PERSON_NAME] Center" at bounding box center [1336, 19] width 120 height 13
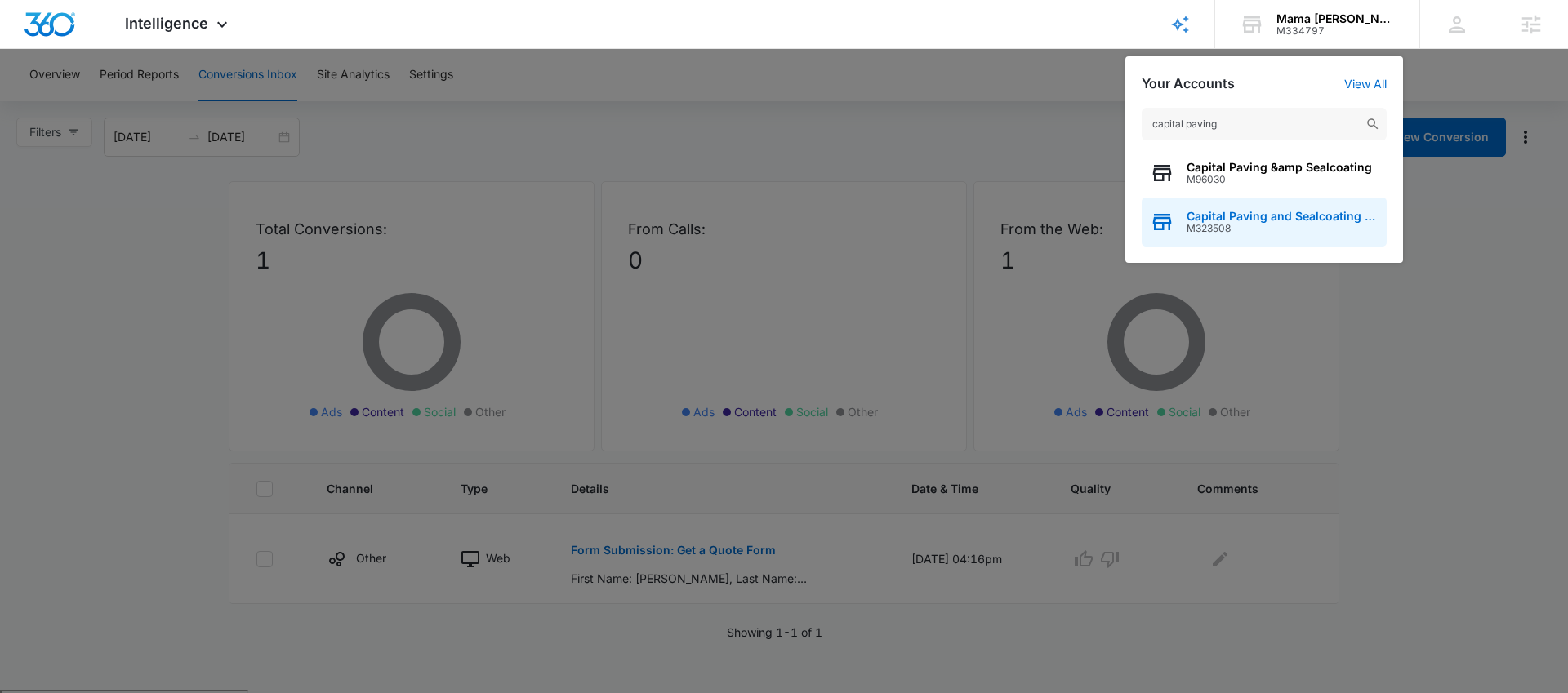
type input "capital paving"
click at [1284, 216] on span "Capital Paving and Sealcoating LLC" at bounding box center [1282, 216] width 192 height 13
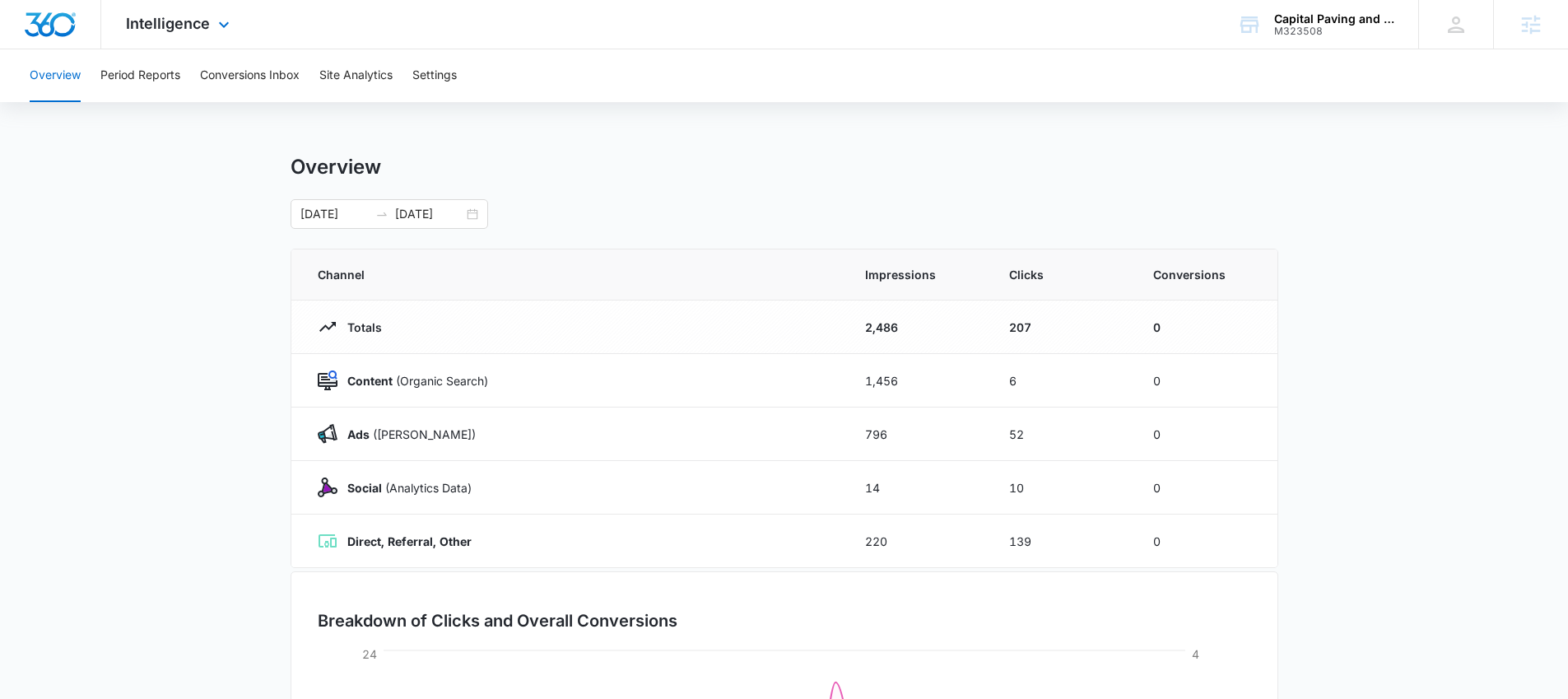
click at [155, 7] on div "Intelligence Apps Reputation Websites Forms CRM Email Social Payments POS Conte…" at bounding box center [180, 24] width 157 height 49
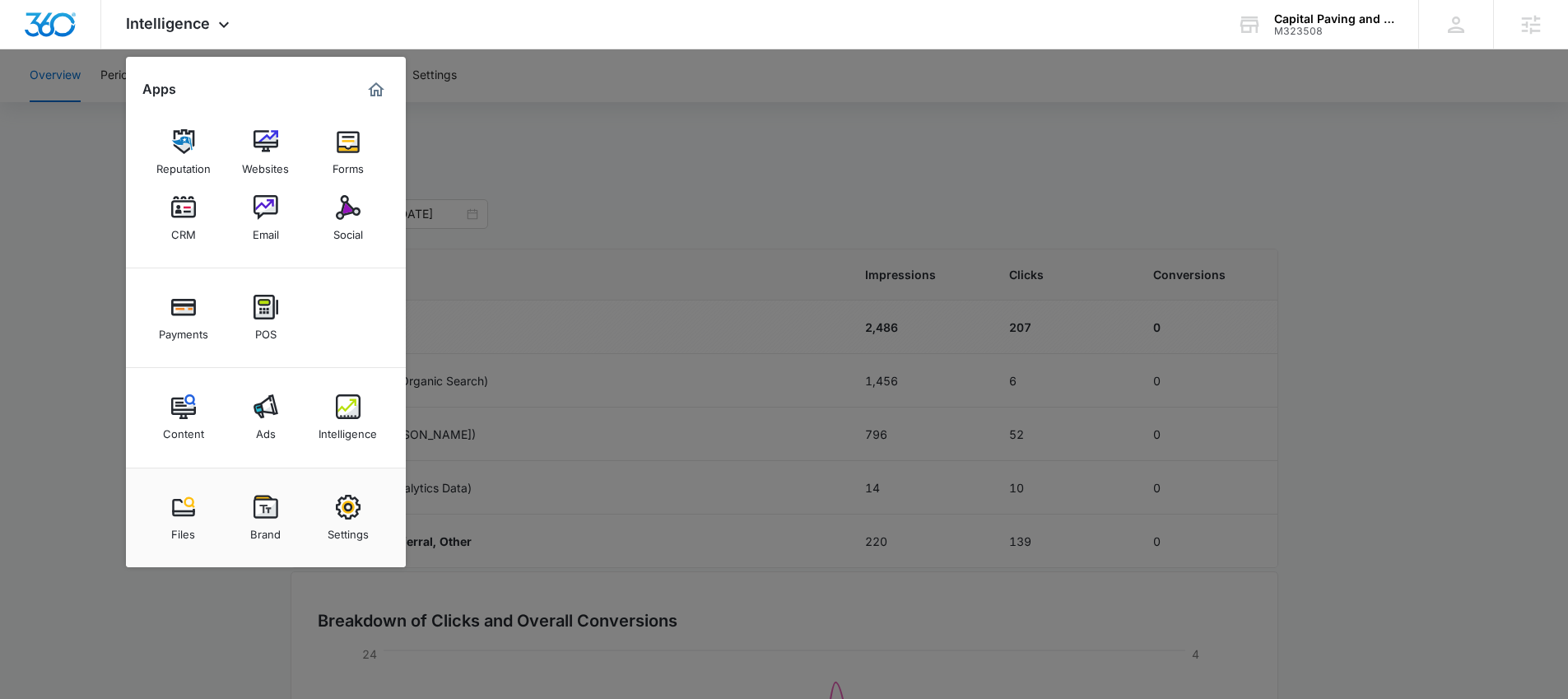
click at [121, 169] on div at bounding box center [784, 349] width 1568 height 699
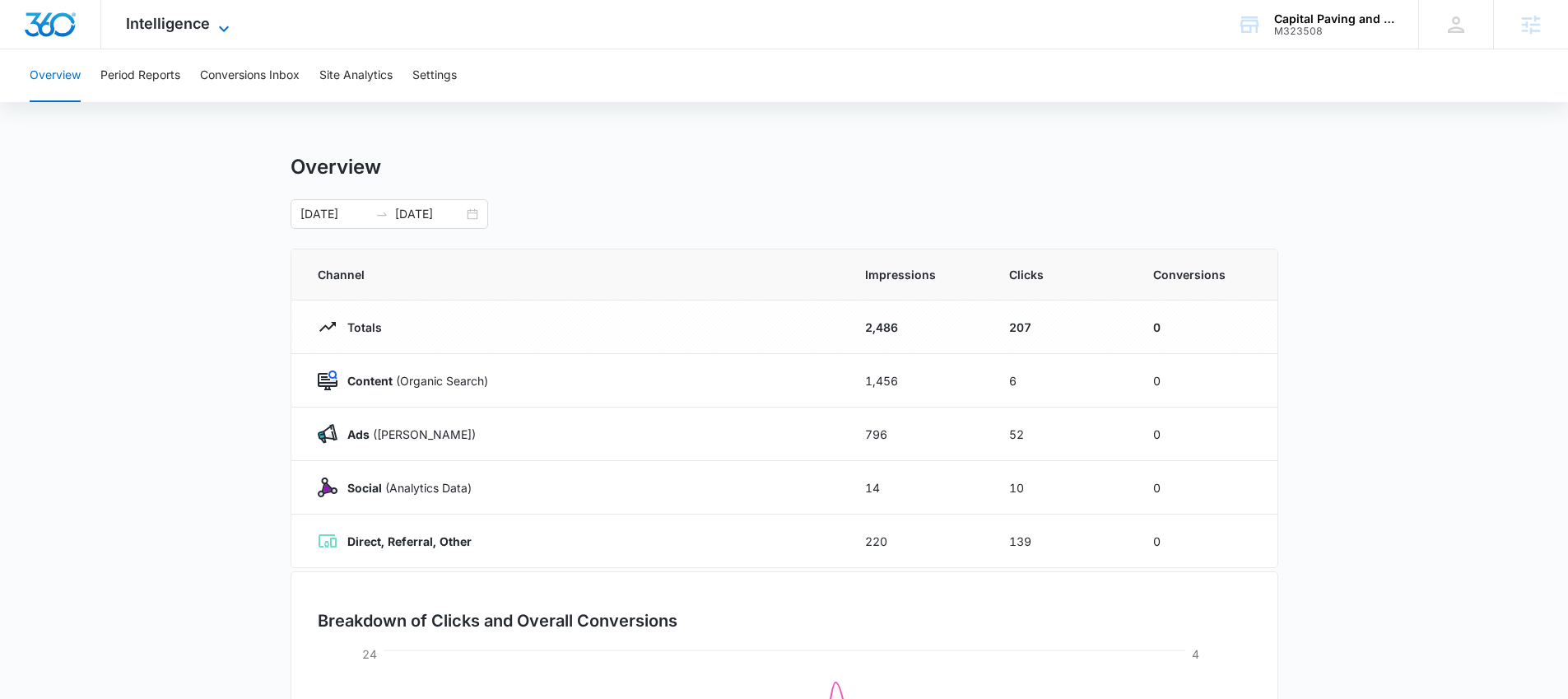
click at [199, 25] on span "Intelligence" at bounding box center [167, 22] width 84 height 17
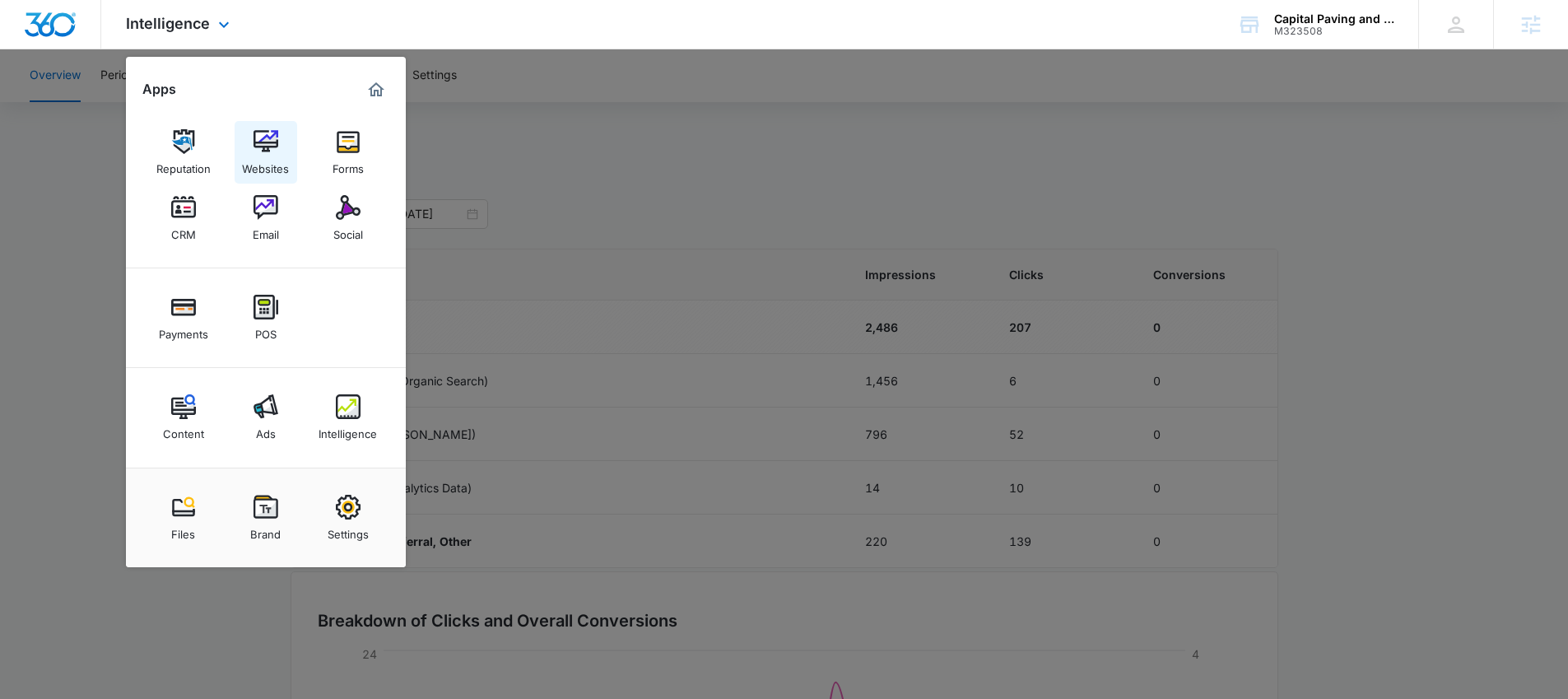
click at [263, 150] on img at bounding box center [265, 141] width 24 height 24
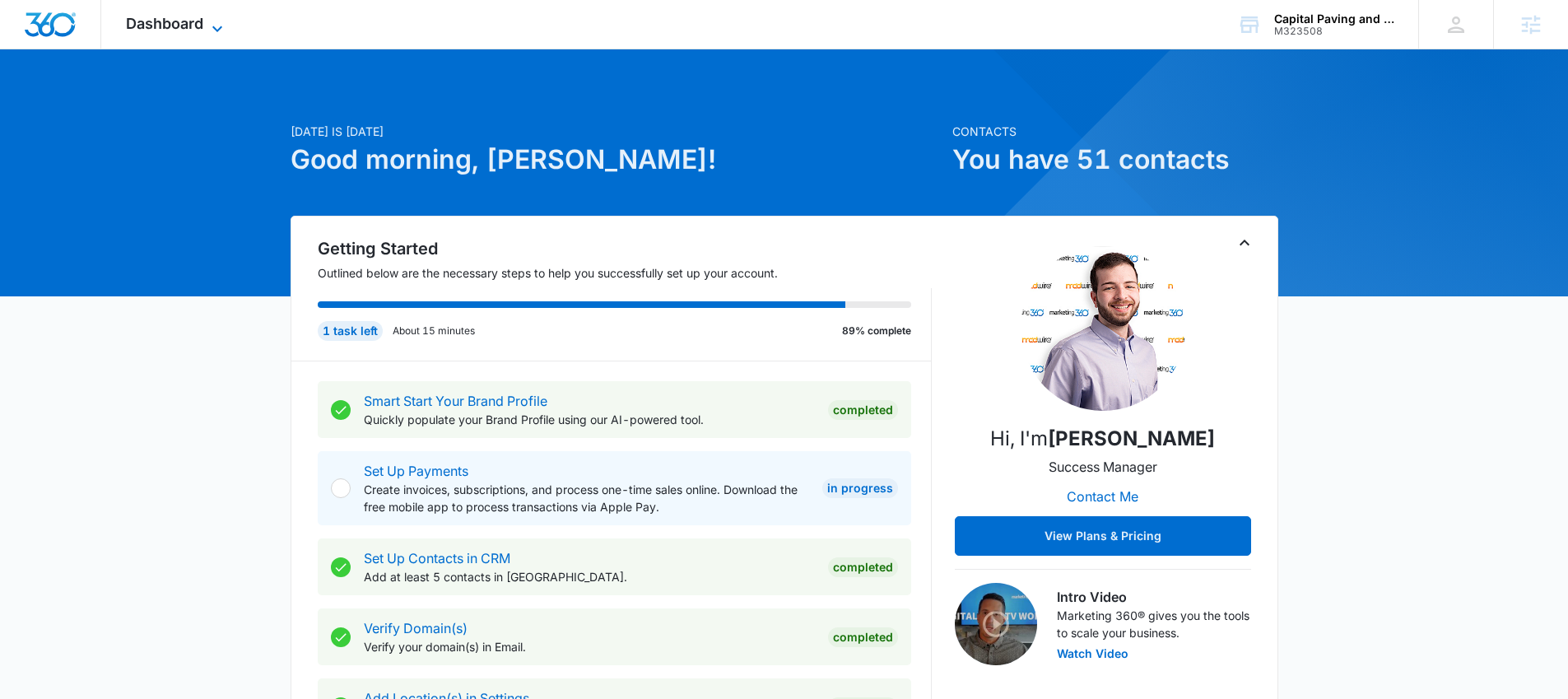
click at [180, 25] on span "Dashboard" at bounding box center [165, 22] width 77 height 17
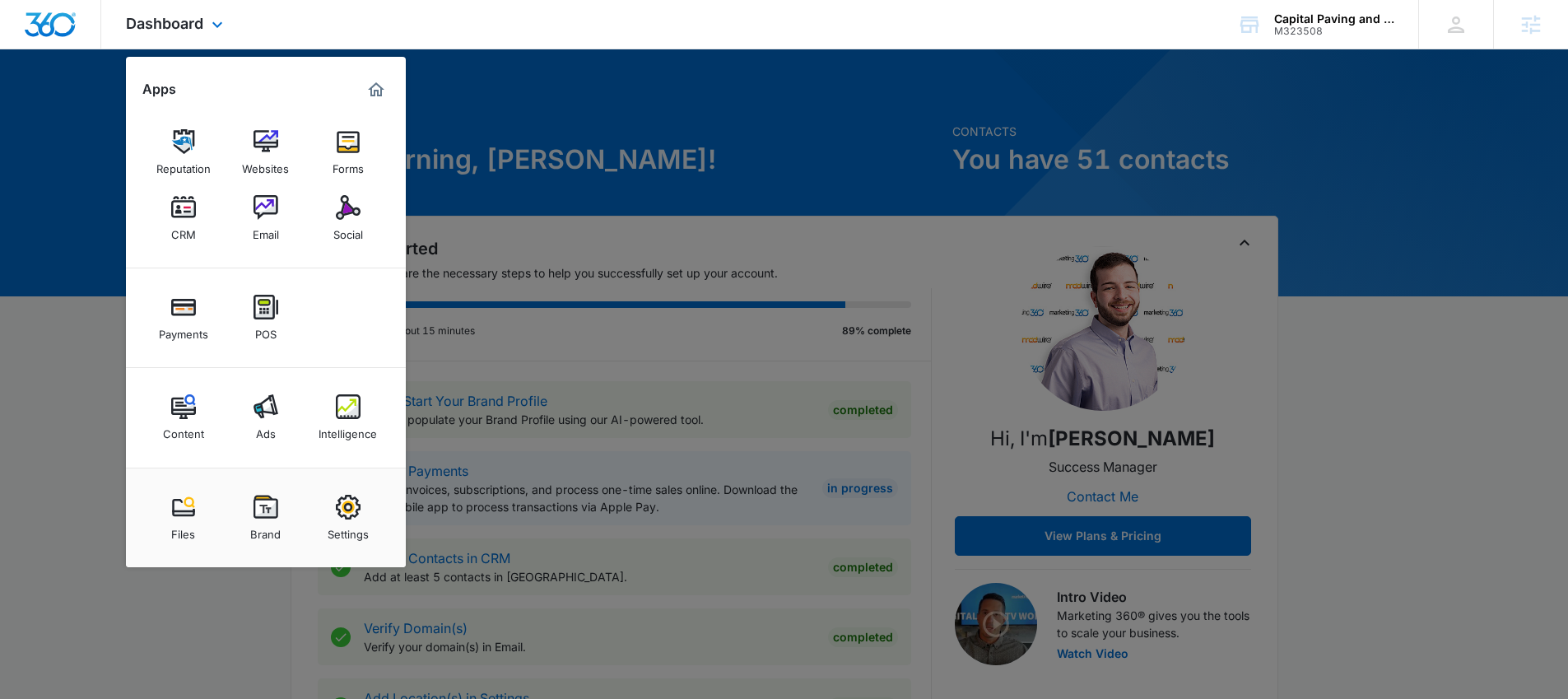
click at [321, 374] on div "Content Ads Intelligence" at bounding box center [265, 417] width 280 height 100
click at [605, 175] on div at bounding box center [784, 349] width 1568 height 699
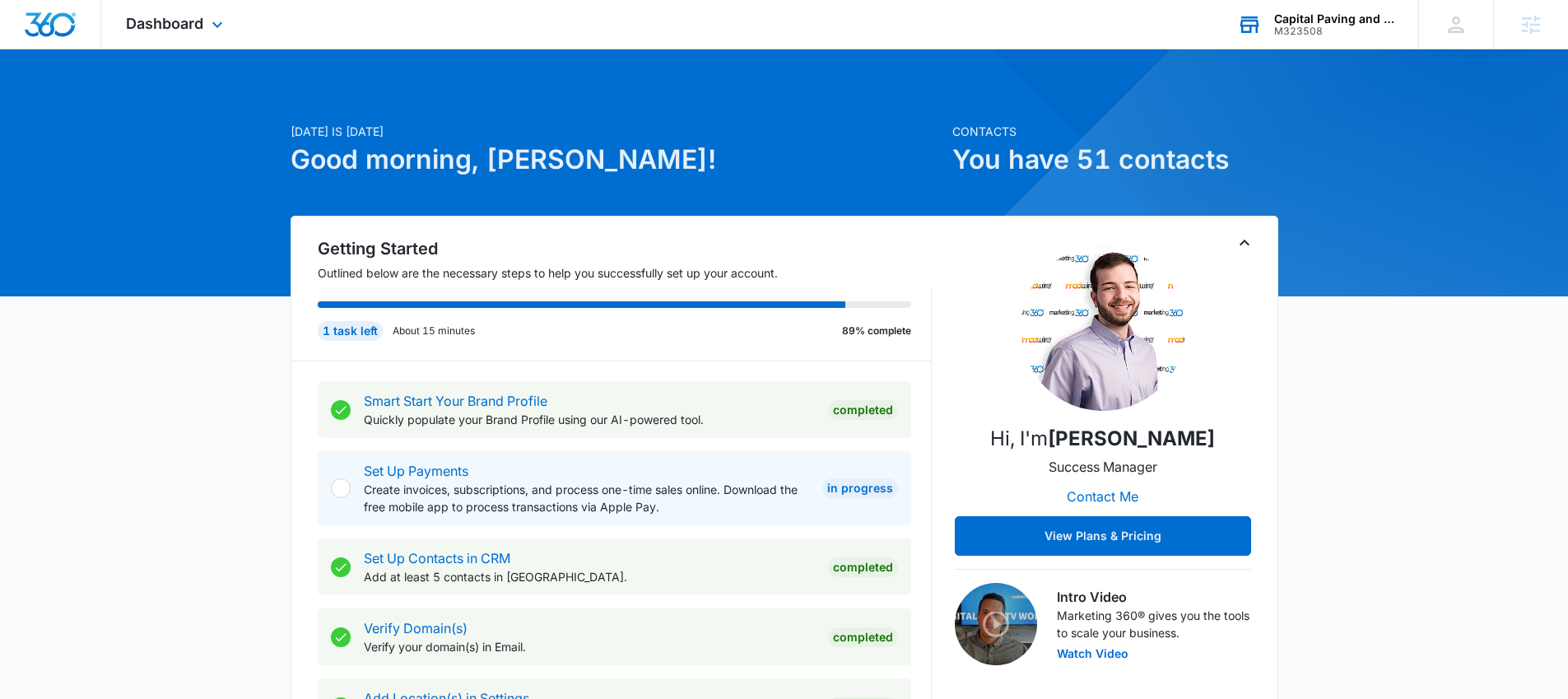
click at [1318, 25] on div "M323508" at bounding box center [1335, 31] width 121 height 12
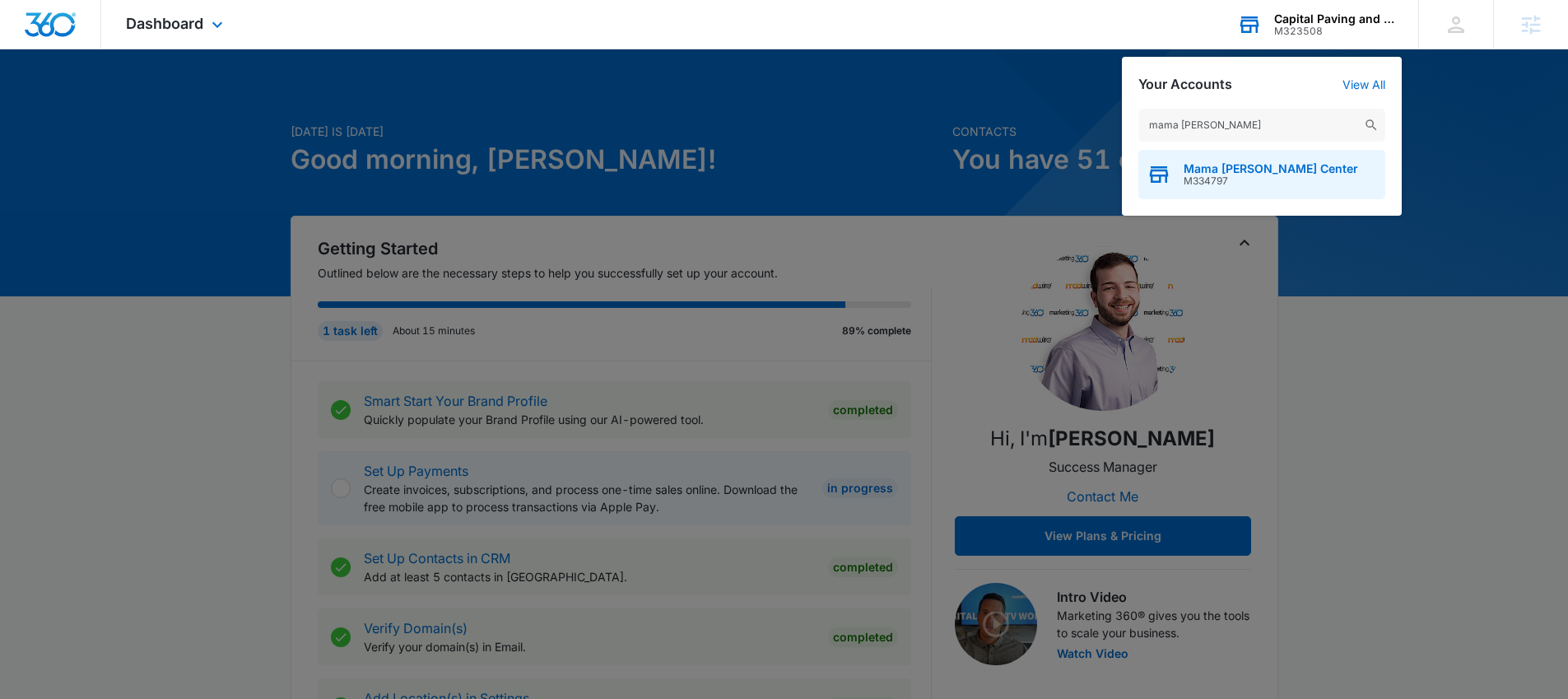
type input "mama [PERSON_NAME]"
click at [1286, 182] on span "M334797" at bounding box center [1271, 181] width 175 height 12
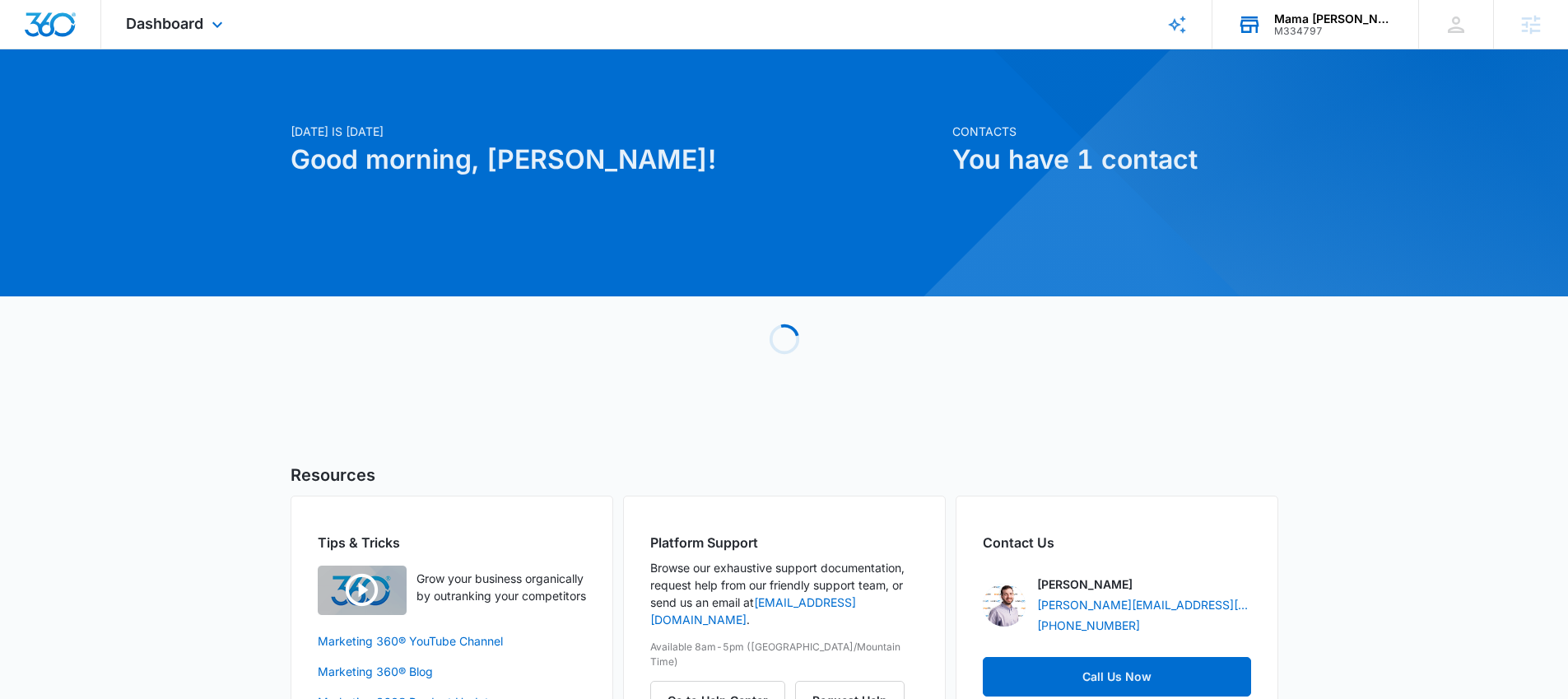
click at [160, 13] on div "Dashboard Apps Reputation Websites Forms CRM Email Social POS Content Ads Intel…" at bounding box center [176, 24] width 150 height 49
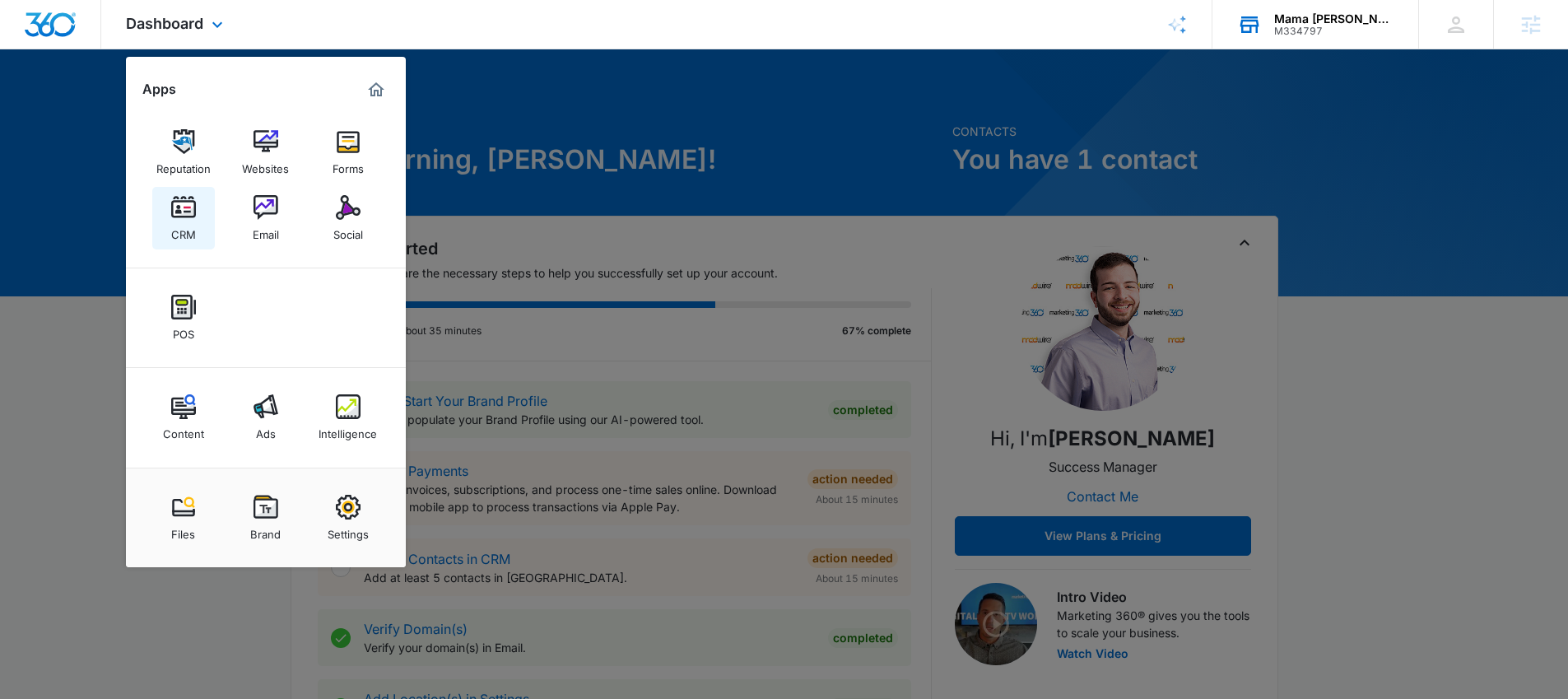
click at [178, 216] on img at bounding box center [183, 207] width 24 height 24
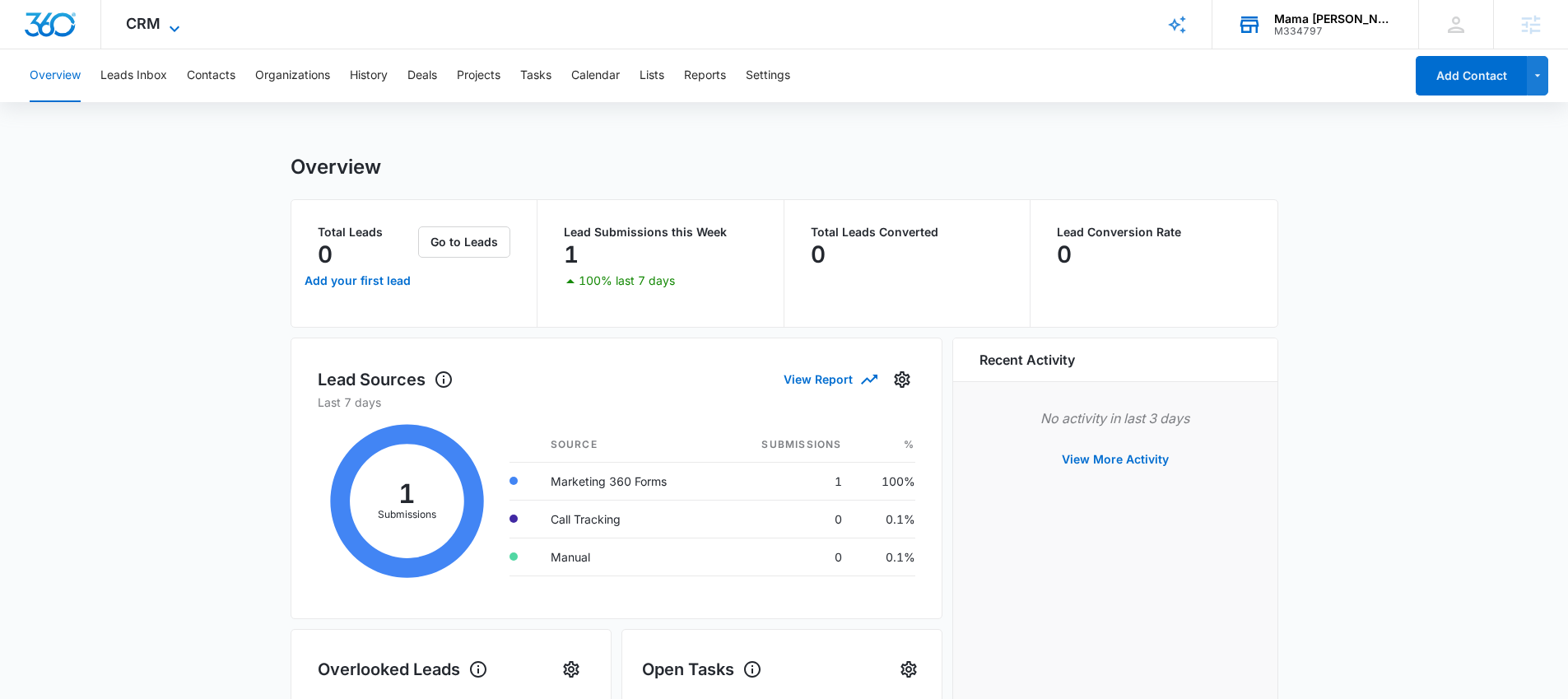
click at [148, 20] on span "CRM" at bounding box center [143, 22] width 34 height 17
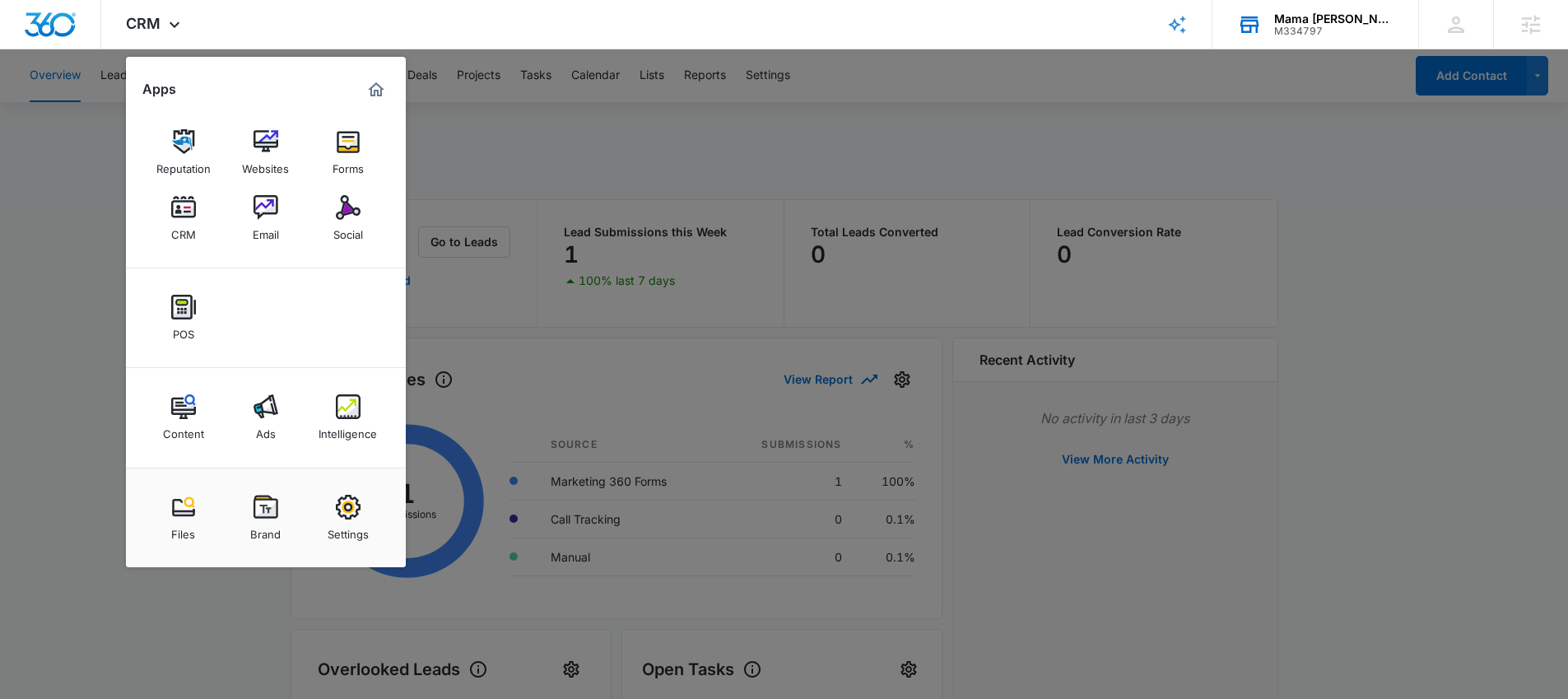
click at [586, 180] on div at bounding box center [784, 349] width 1568 height 699
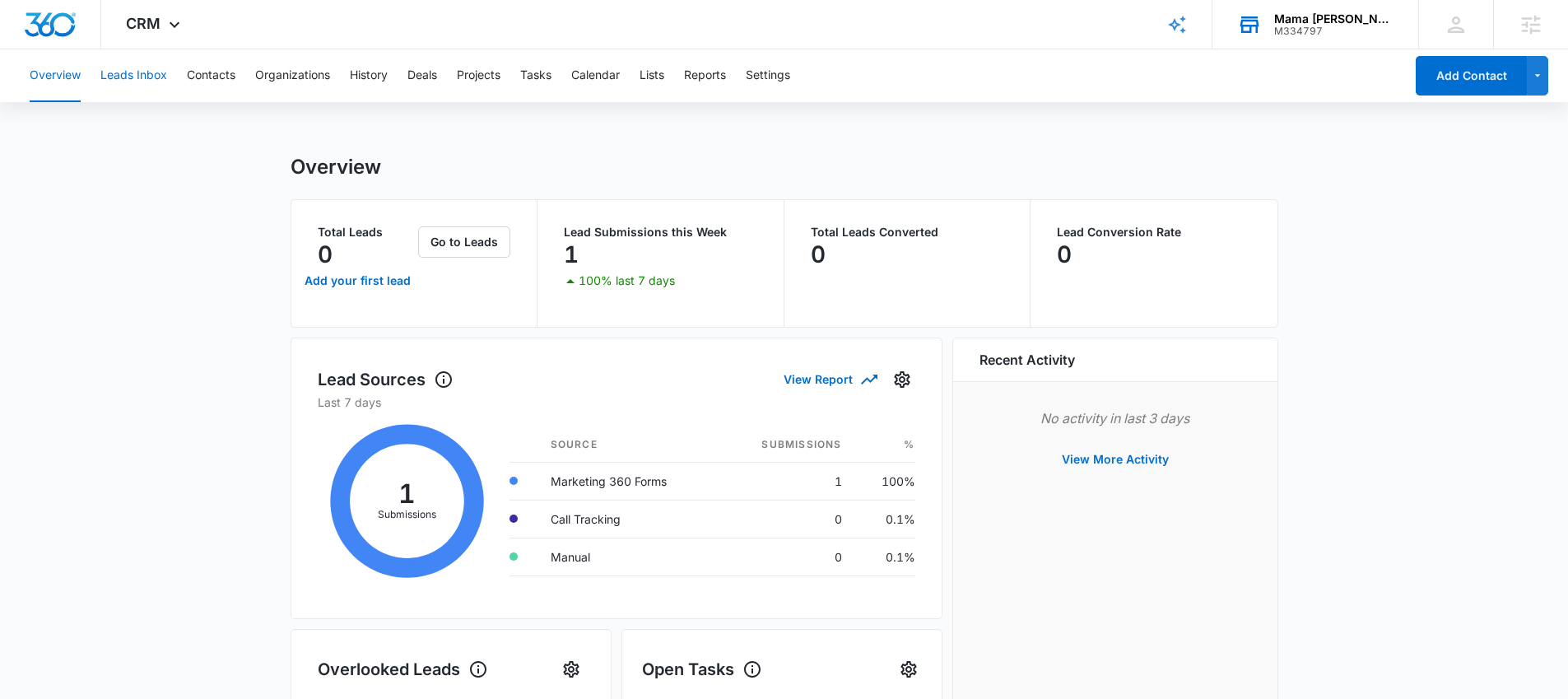
click at [141, 76] on button "Leads Inbox" at bounding box center [134, 76] width 67 height 53
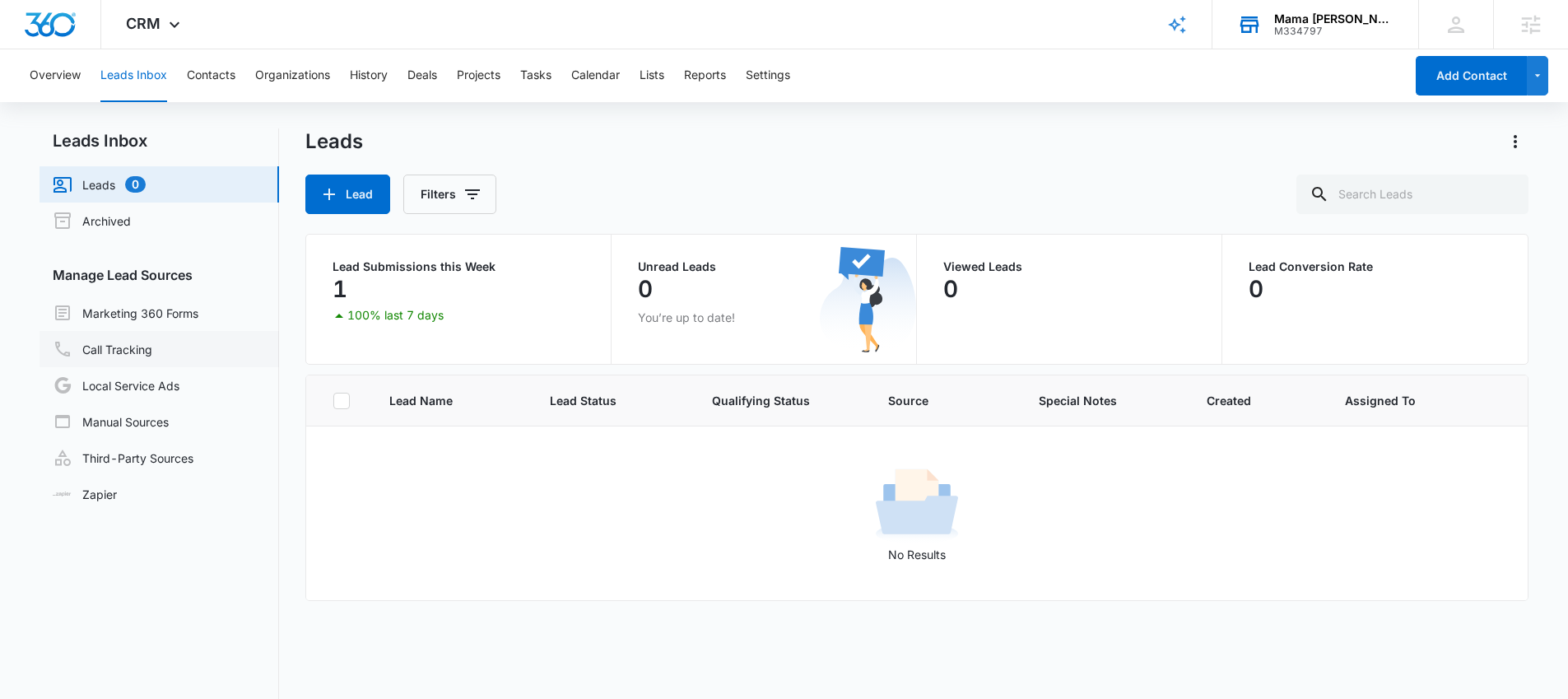
click at [113, 354] on link "Call Tracking" at bounding box center [103, 349] width 100 height 20
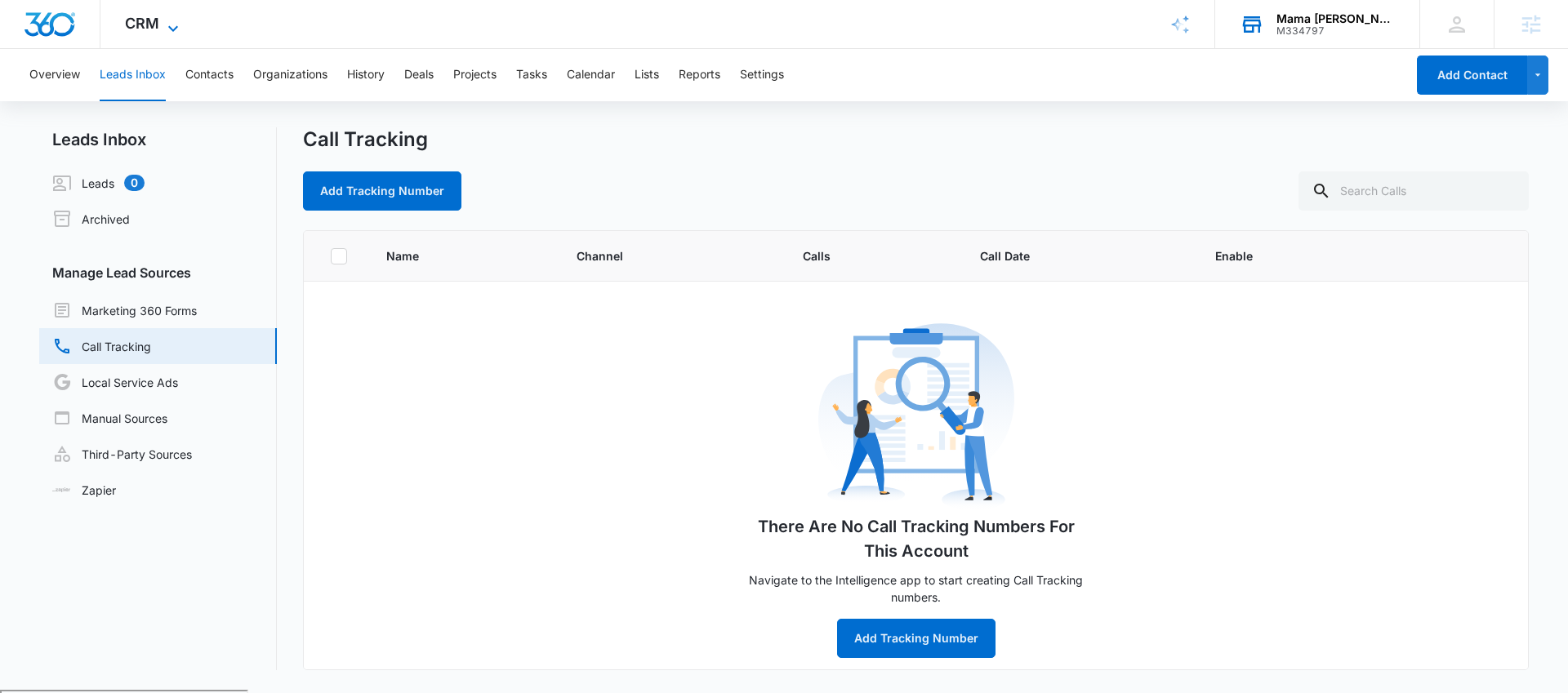
click at [130, 23] on span "CRM" at bounding box center [142, 22] width 34 height 17
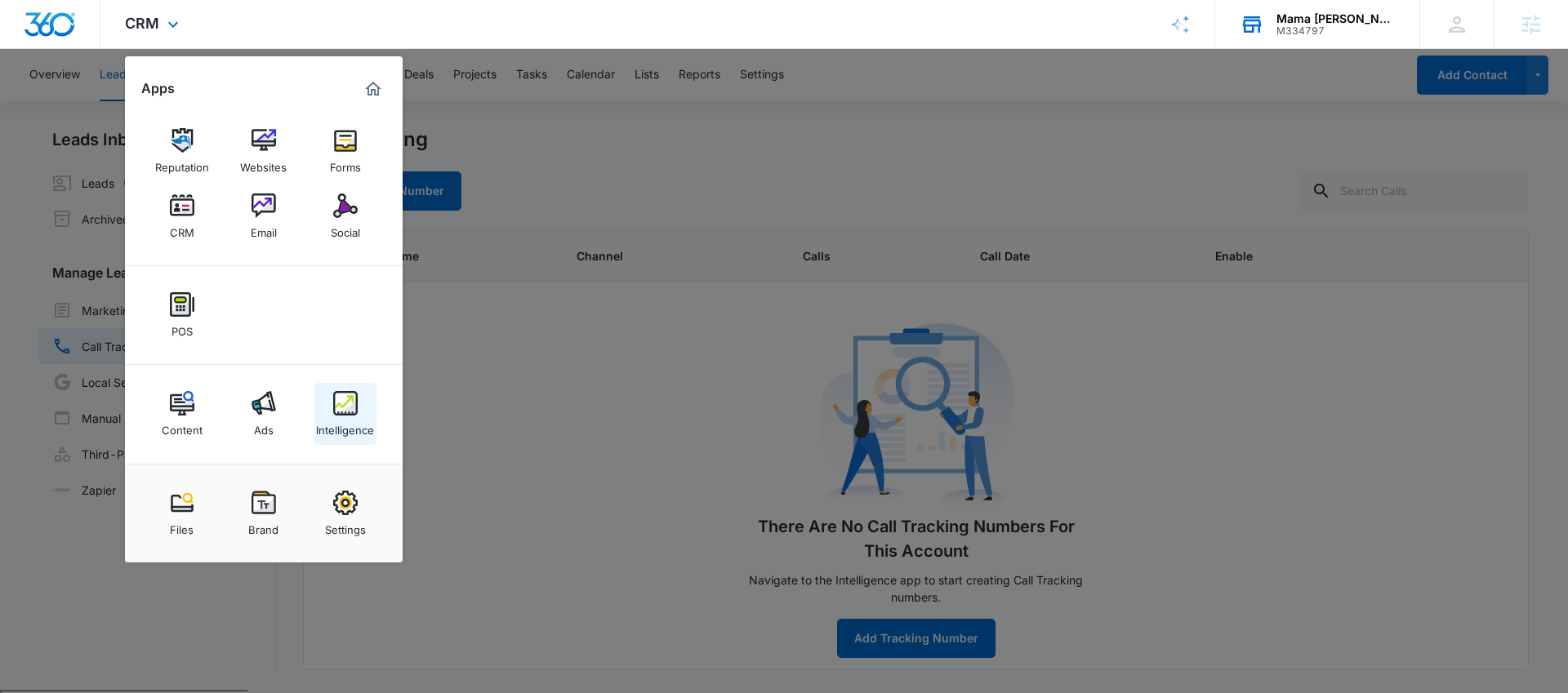
click at [346, 409] on img at bounding box center [344, 402] width 24 height 24
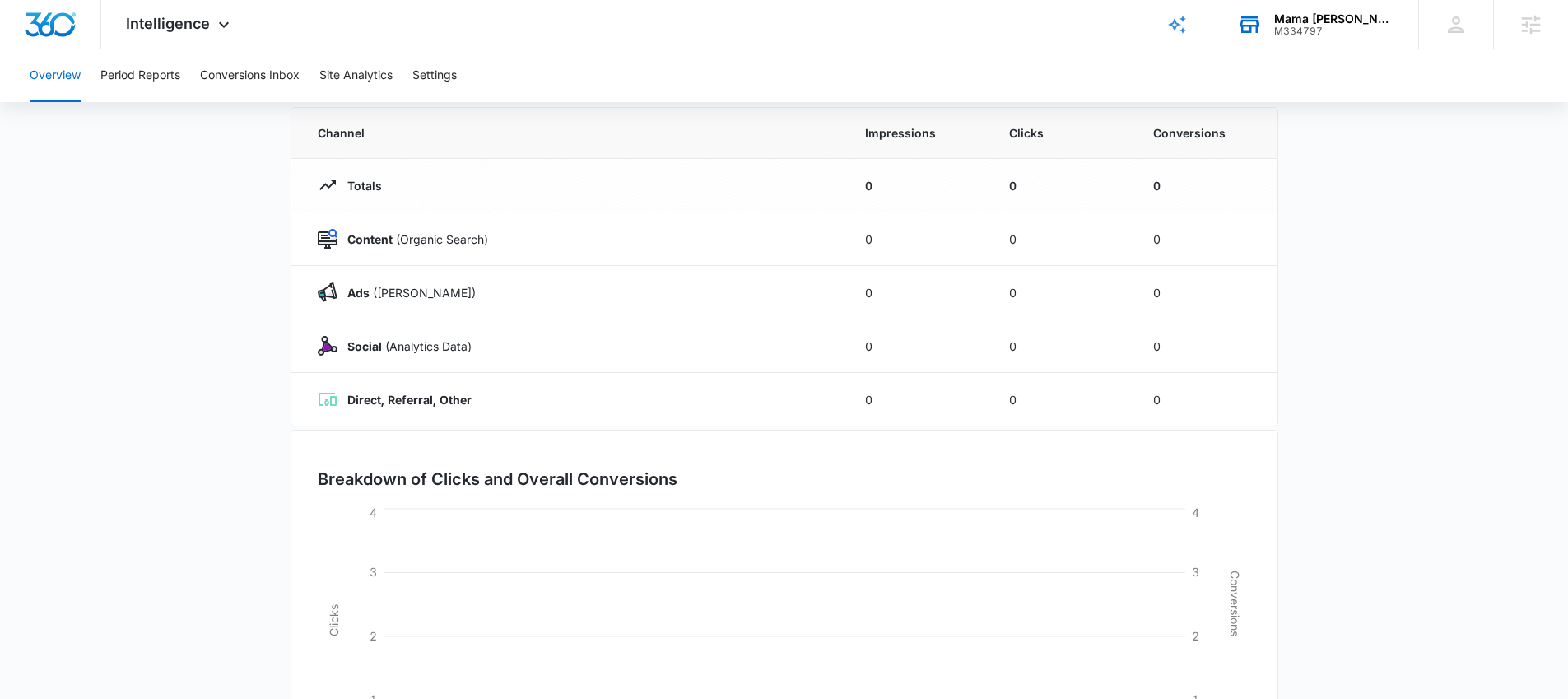
scroll to position [182, 0]
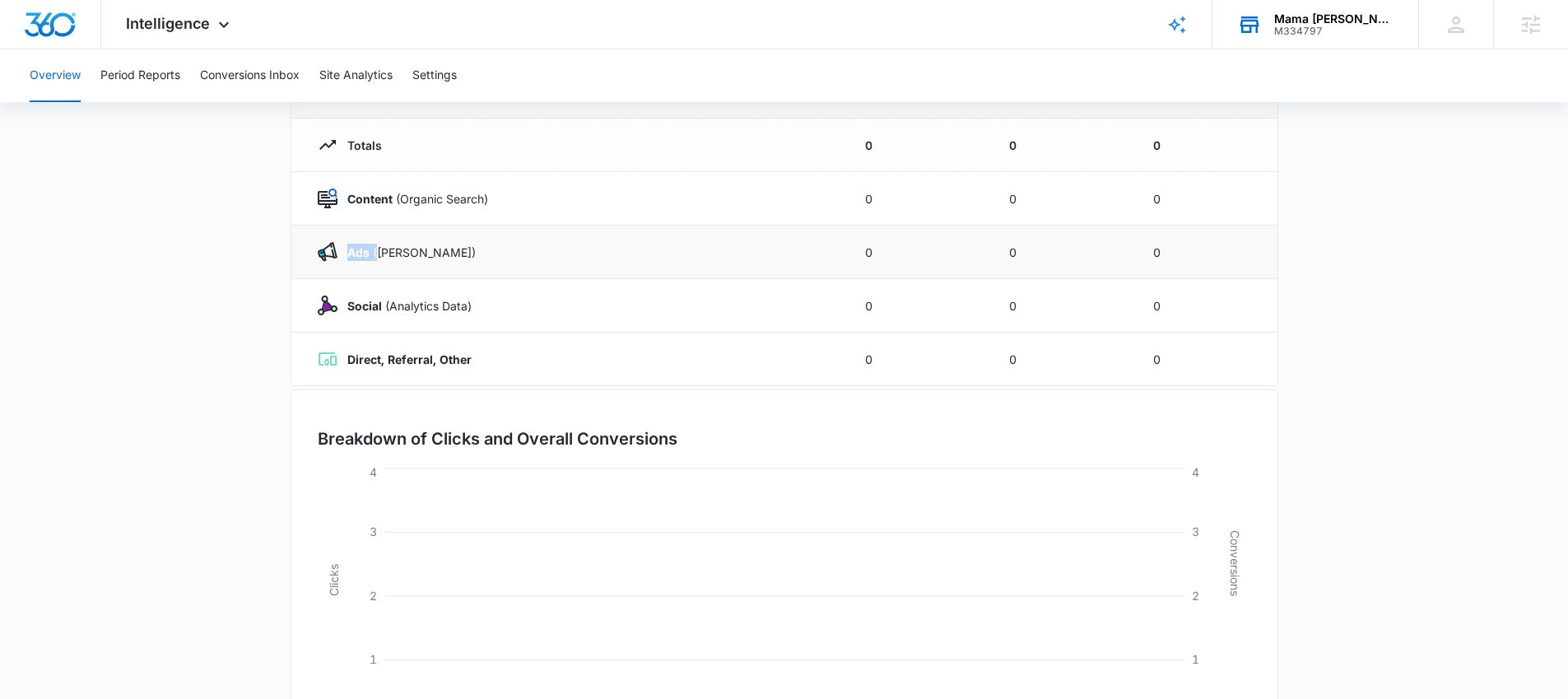
drag, startPoint x: 345, startPoint y: 253, endPoint x: 380, endPoint y: 253, distance: 35.0
click at [380, 253] on p "Ads (Ad Campaigns)" at bounding box center [407, 252] width 139 height 17
click at [359, 251] on strong "Ads" at bounding box center [358, 253] width 22 height 14
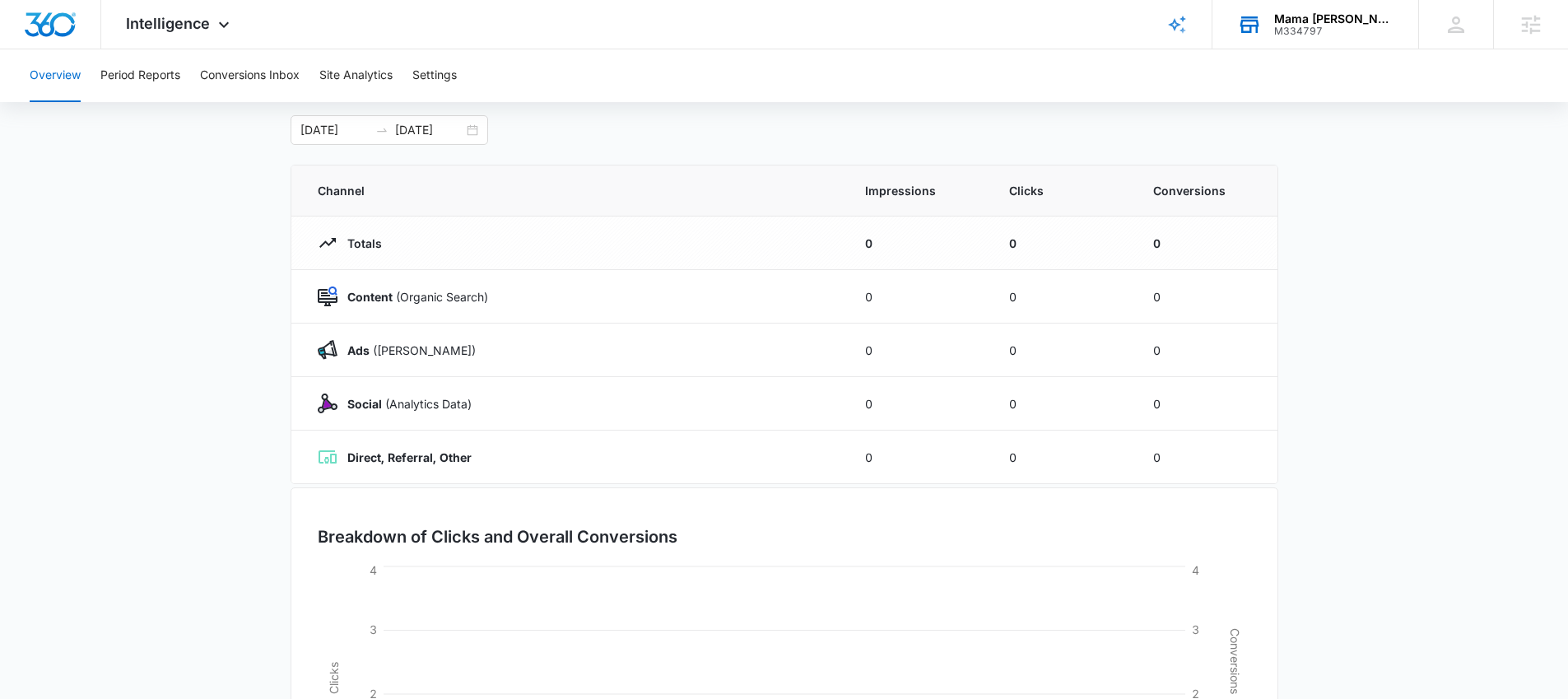
scroll to position [0, 0]
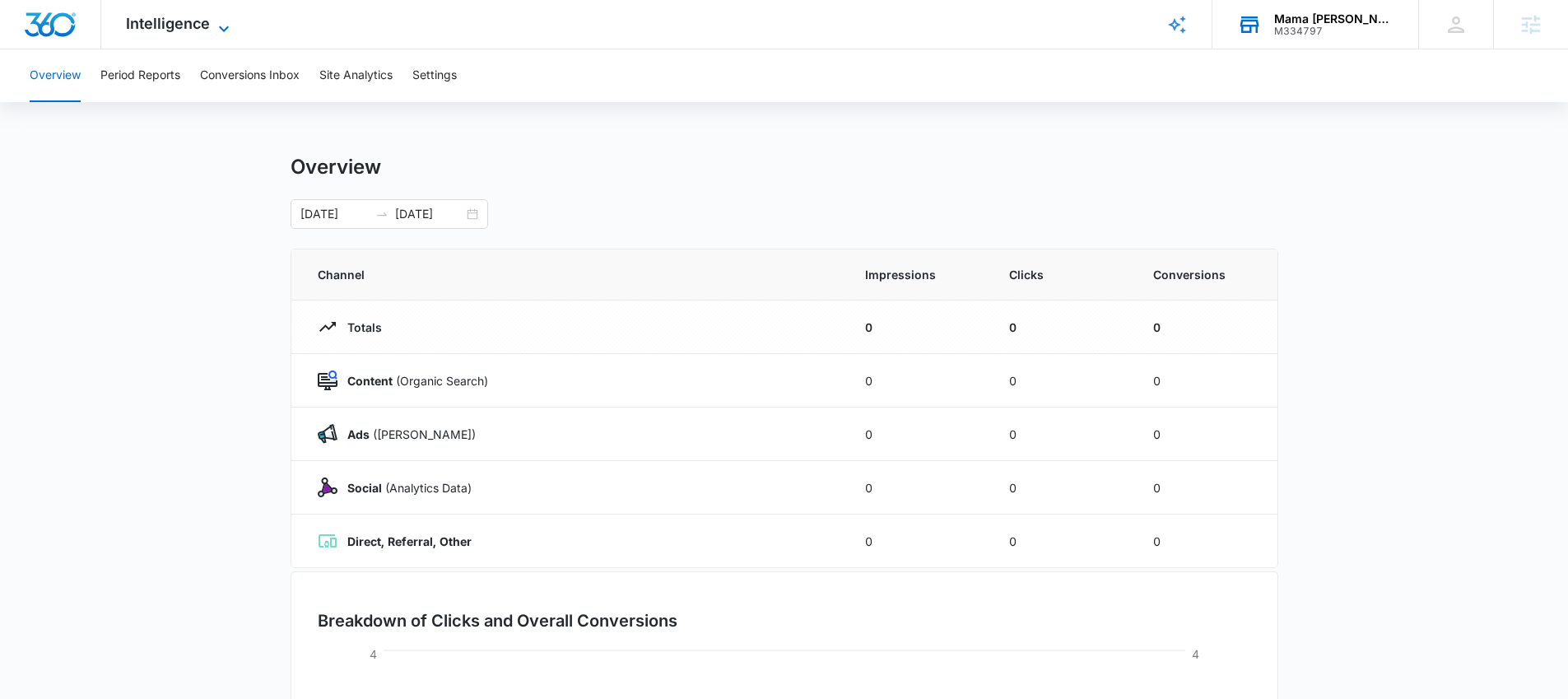
click at [181, 26] on span "Intelligence" at bounding box center [167, 22] width 84 height 17
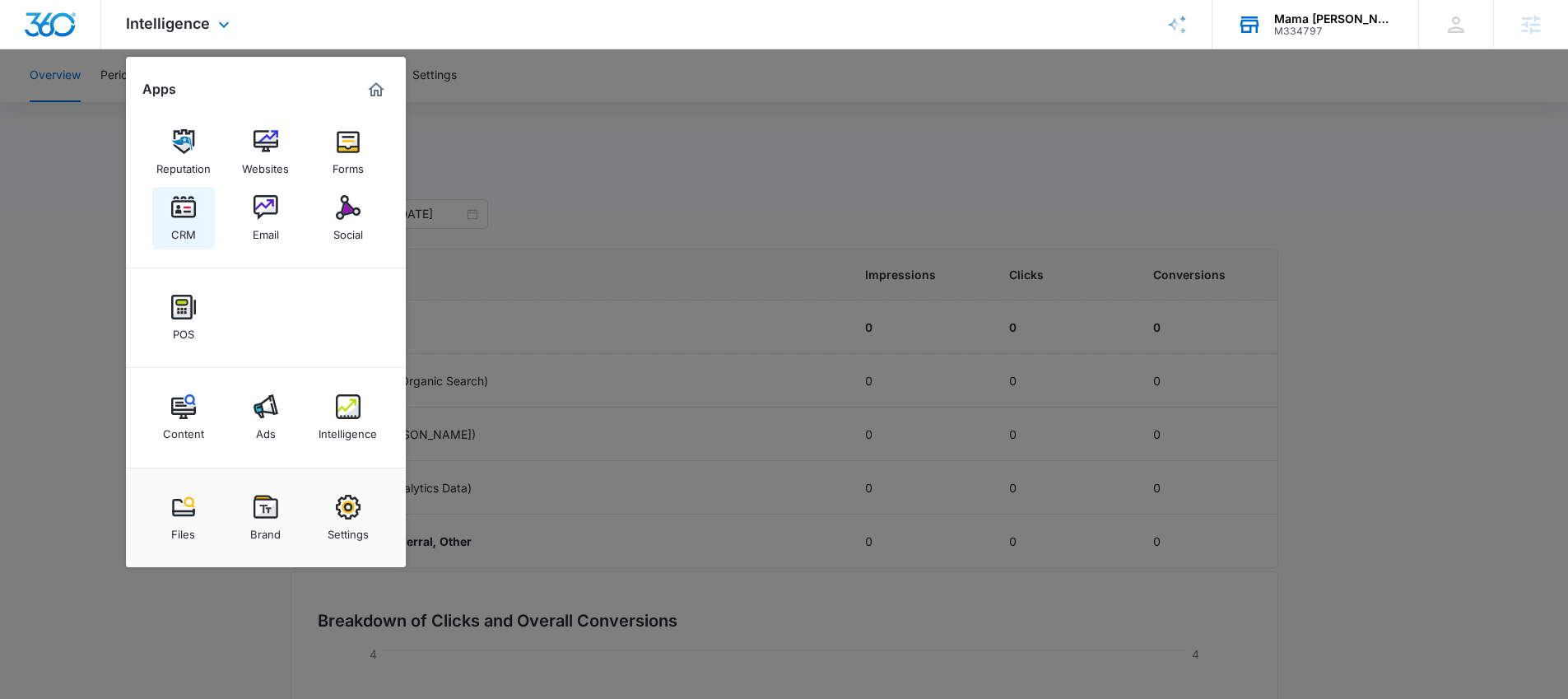
click at [180, 212] on img at bounding box center [183, 207] width 24 height 24
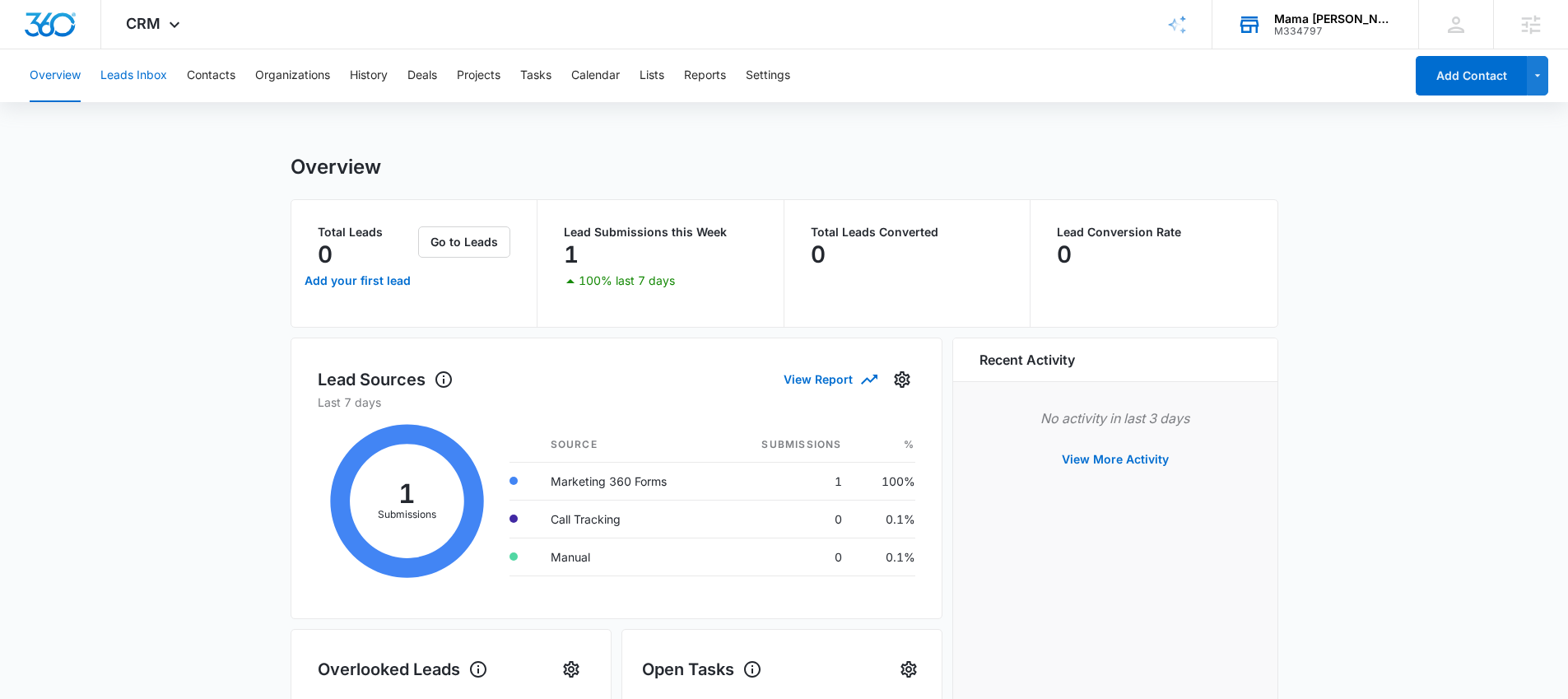
click at [130, 79] on button "Leads Inbox" at bounding box center [134, 76] width 67 height 53
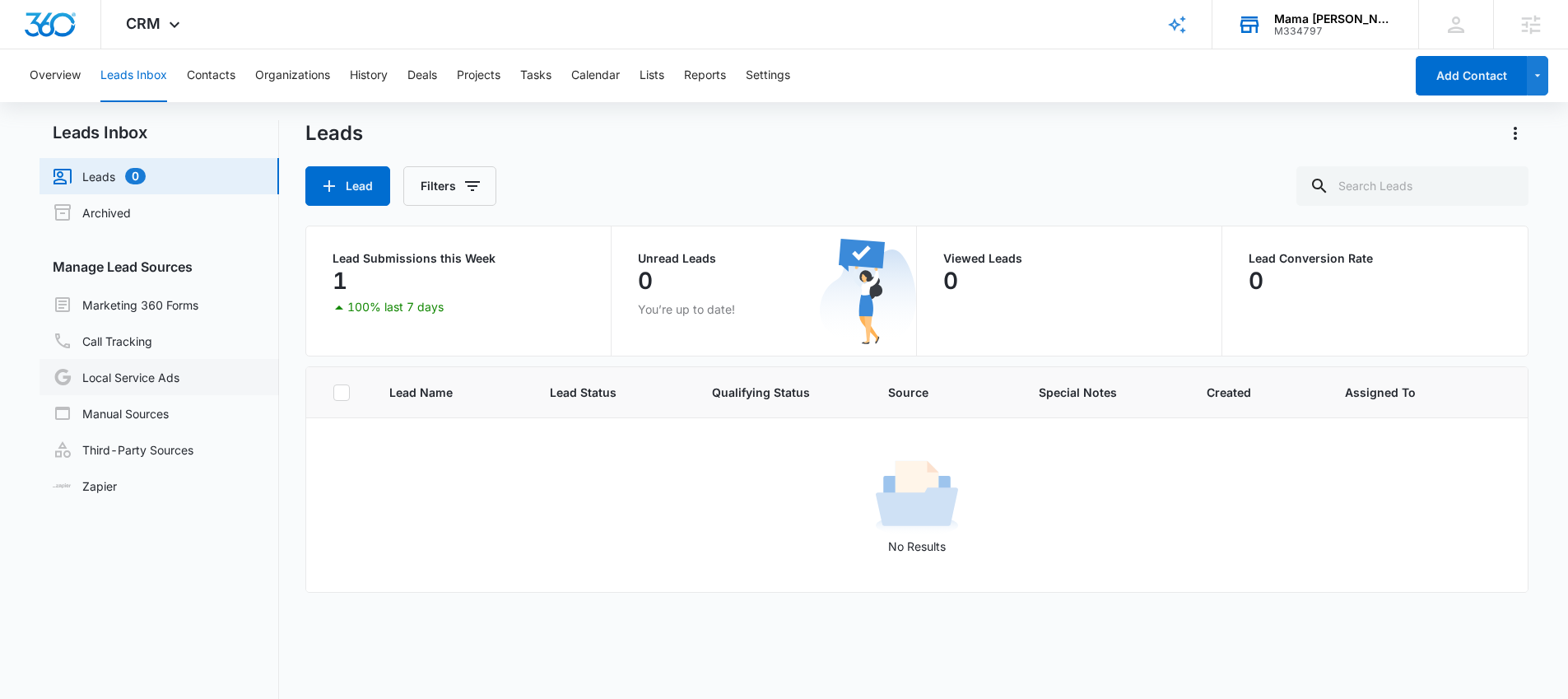
scroll to position [58, 0]
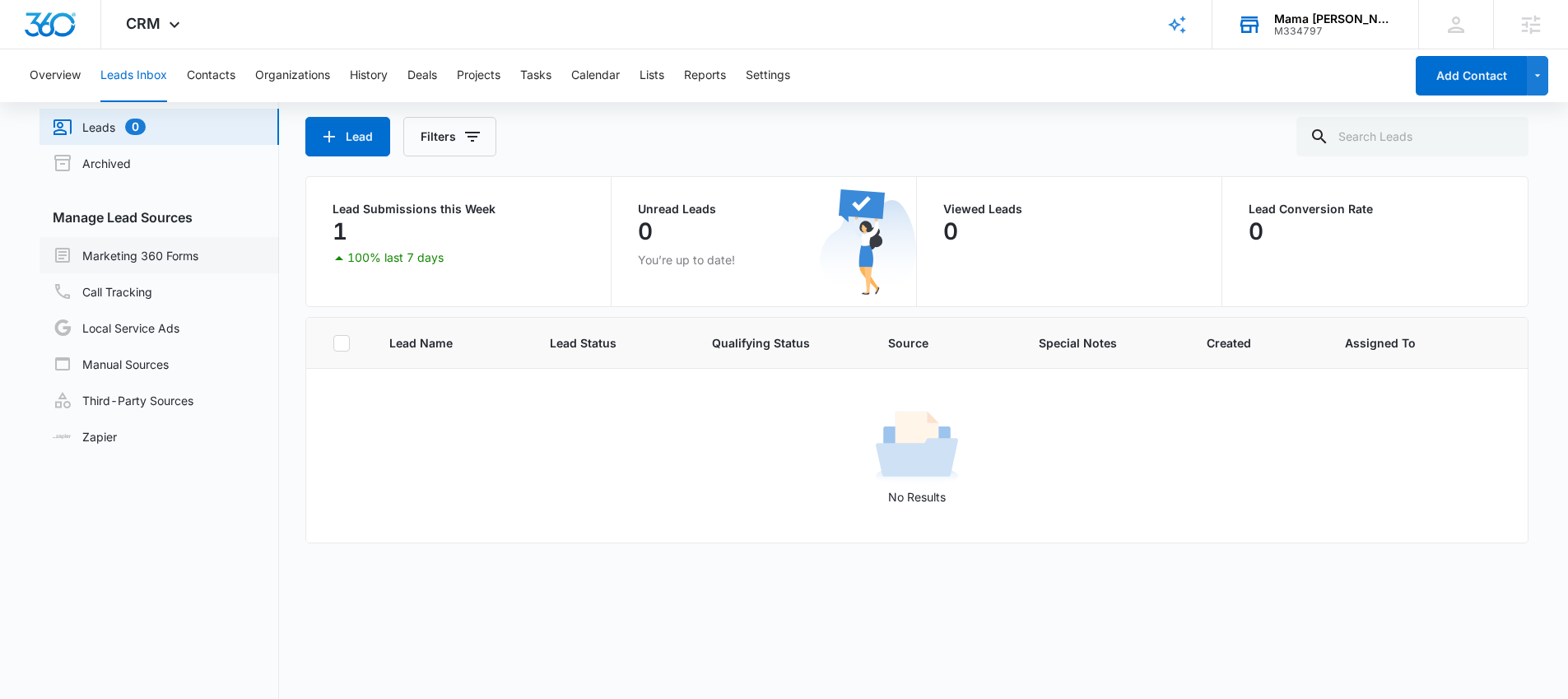
click at [153, 262] on link "Marketing 360 Forms" at bounding box center [126, 255] width 146 height 20
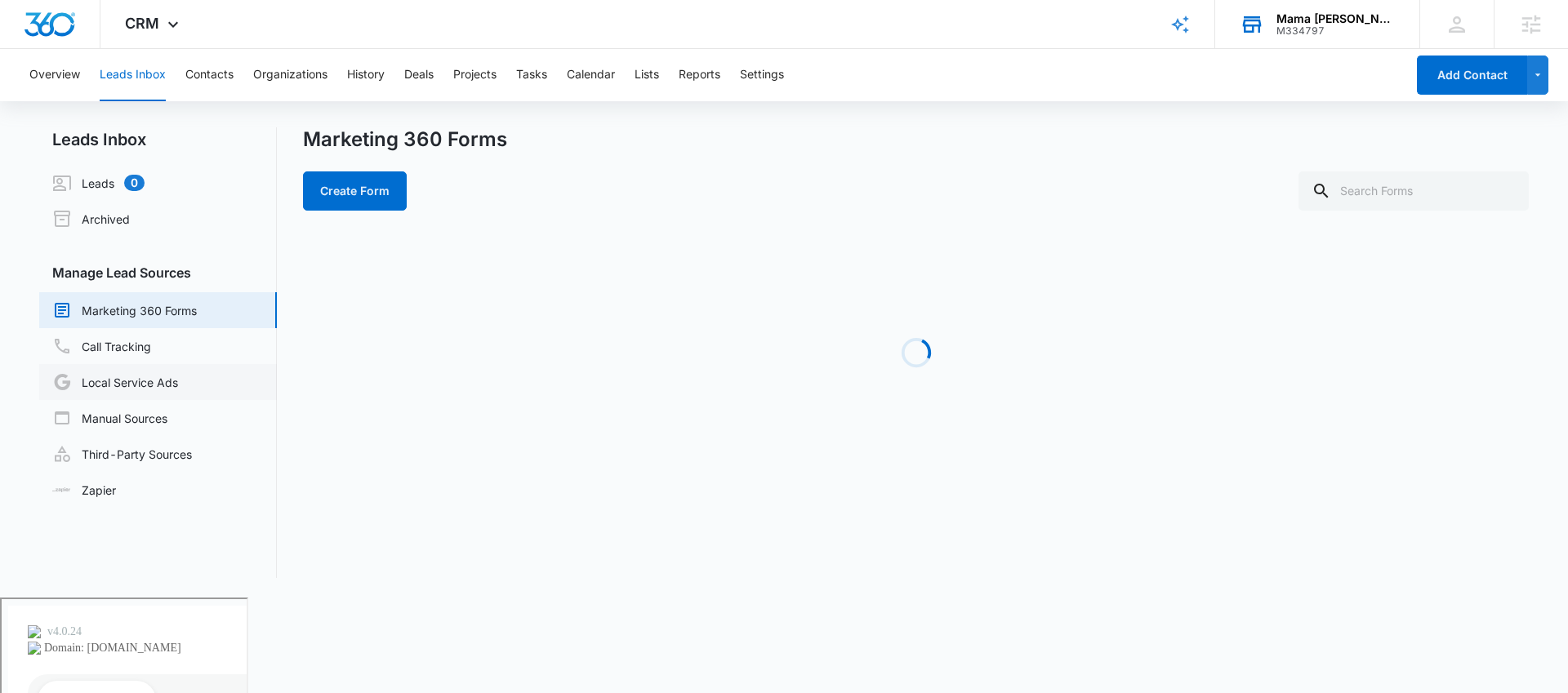
click at [149, 388] on link "Local Service Ads" at bounding box center [115, 382] width 126 height 20
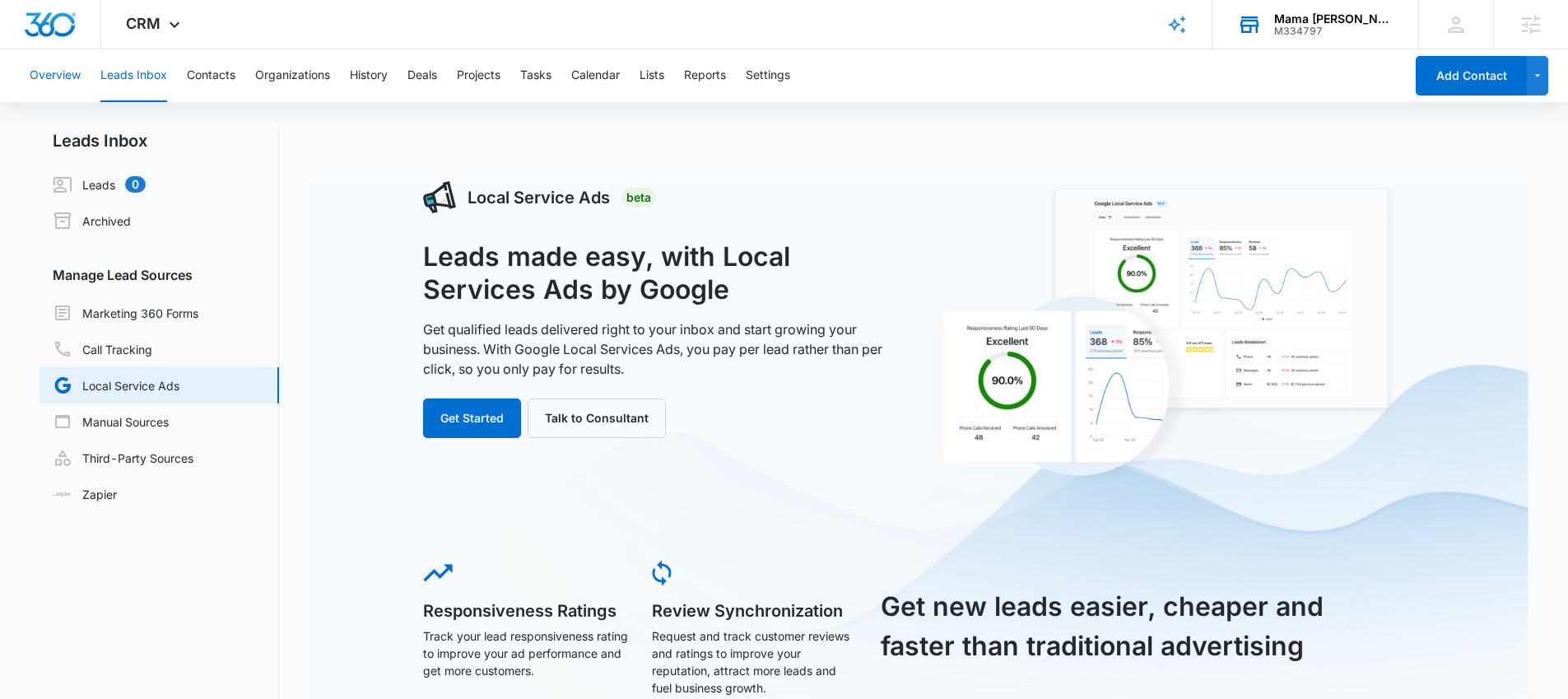
click at [54, 72] on button "Overview" at bounding box center [55, 76] width 51 height 53
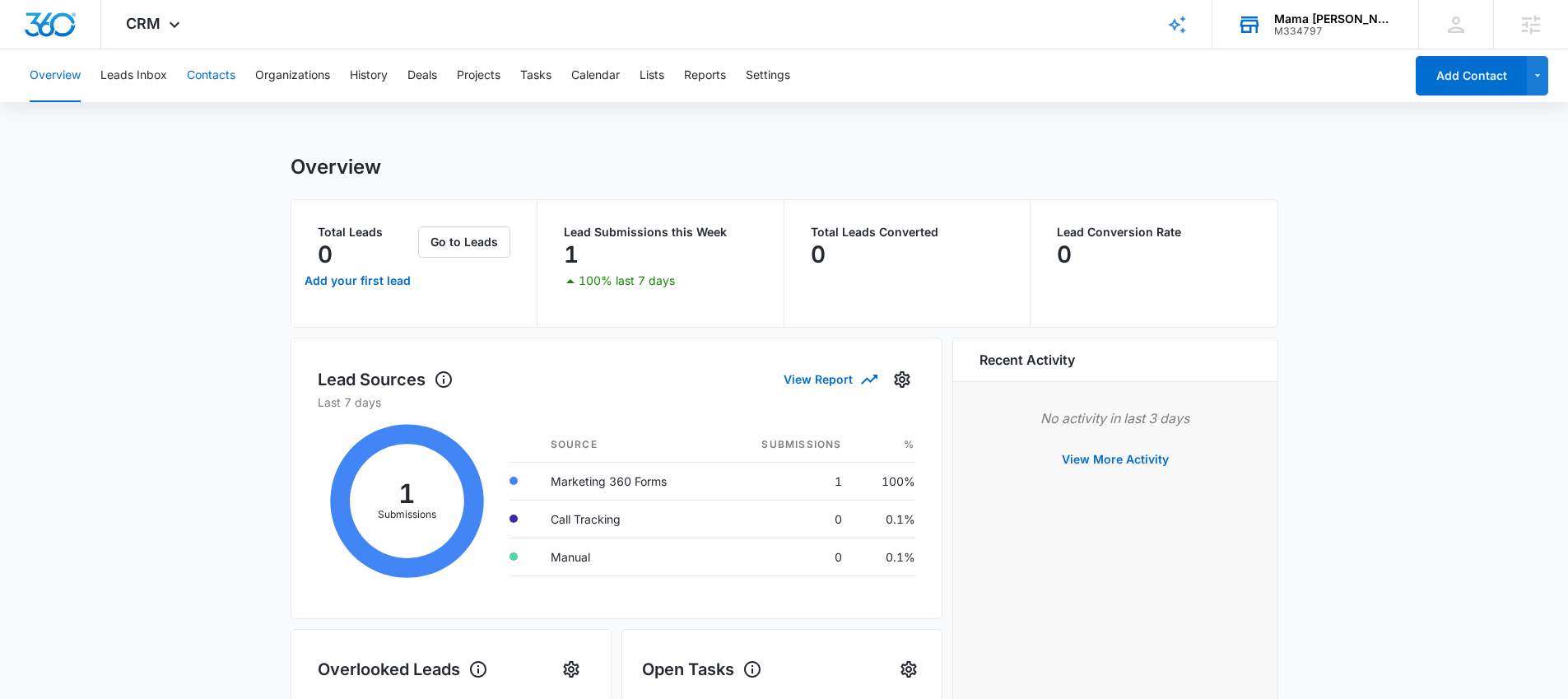
click at [205, 80] on button "Contacts" at bounding box center [211, 76] width 49 height 53
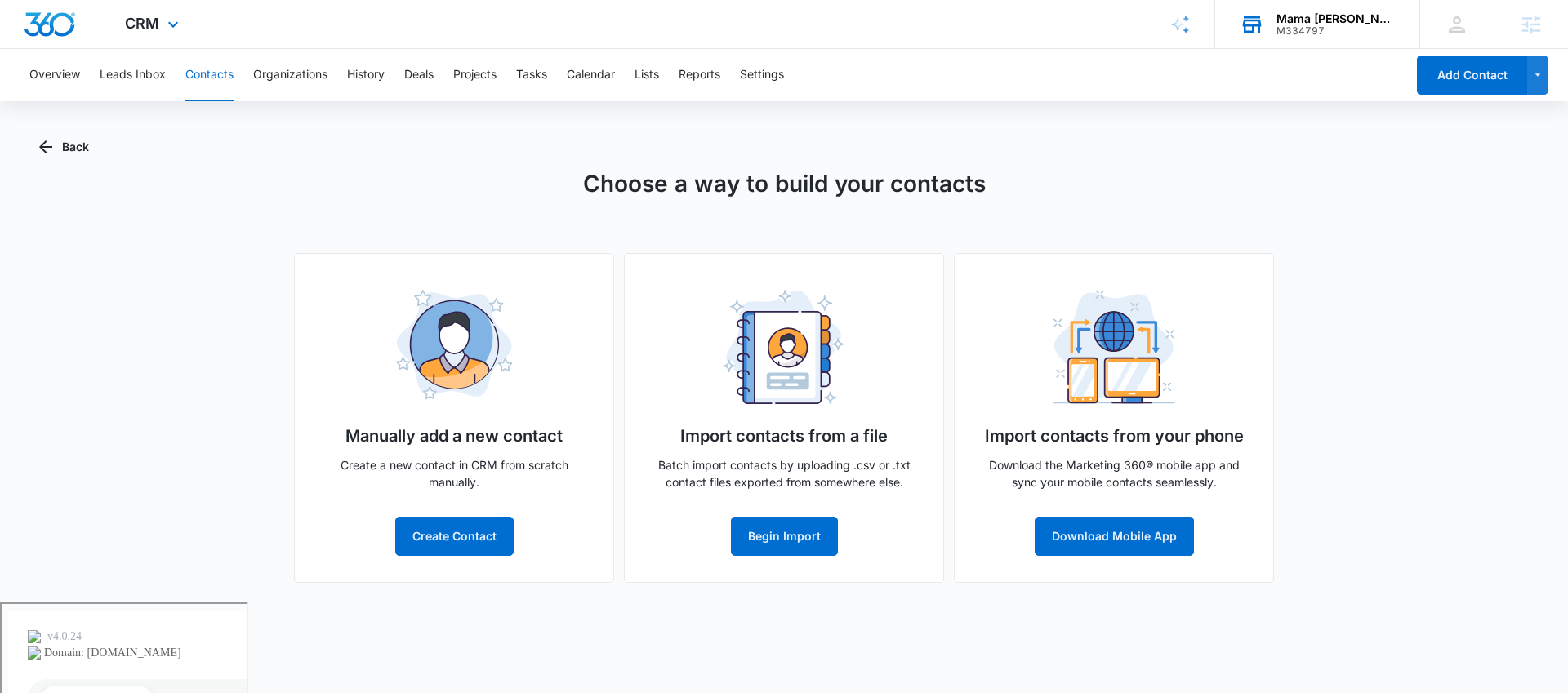
click at [161, 24] on div "CRM Apps Reputation Websites Forms CRM Email Social POS Content Ads Intelligenc…" at bounding box center [154, 24] width 107 height 48
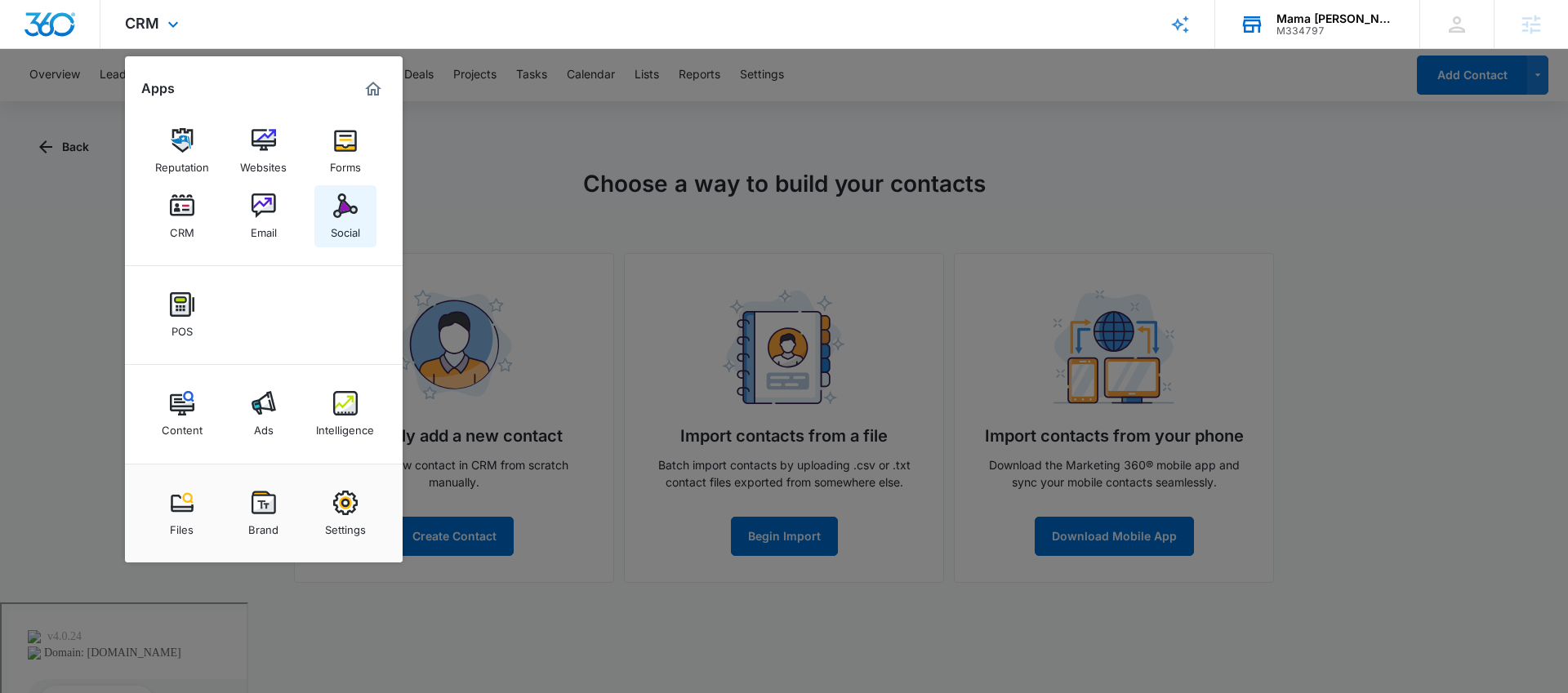
click at [353, 207] on img at bounding box center [344, 205] width 24 height 24
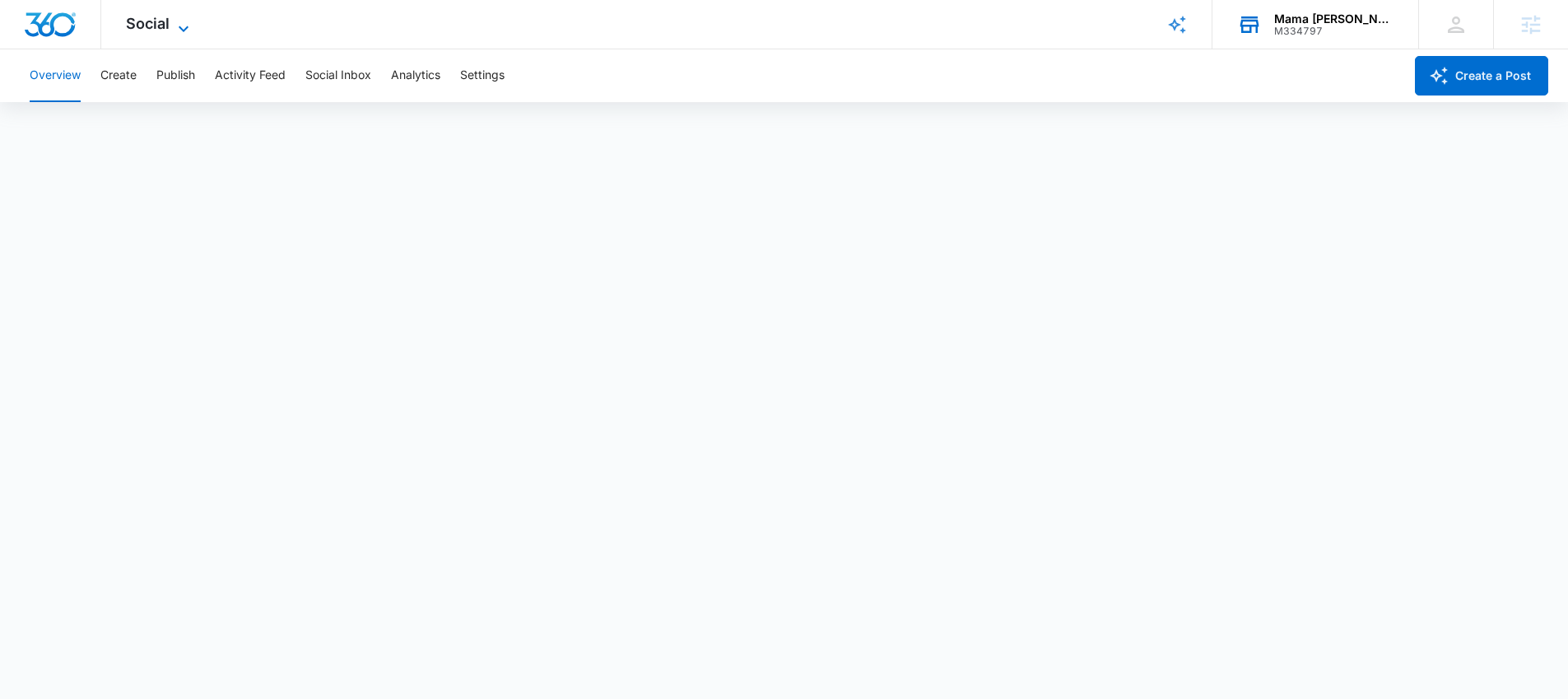
click at [143, 24] on span "Social" at bounding box center [148, 22] width 43 height 17
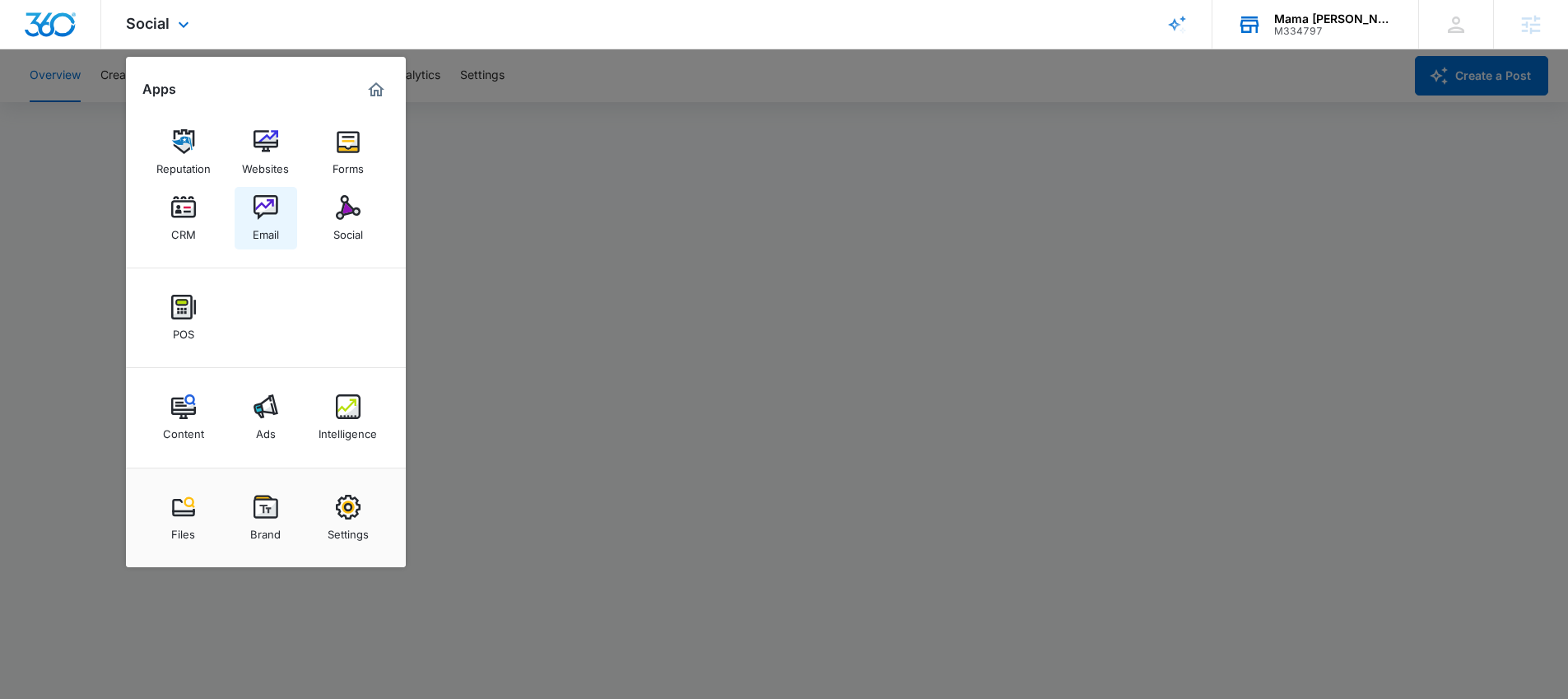
click at [281, 225] on link "Email" at bounding box center [266, 219] width 63 height 63
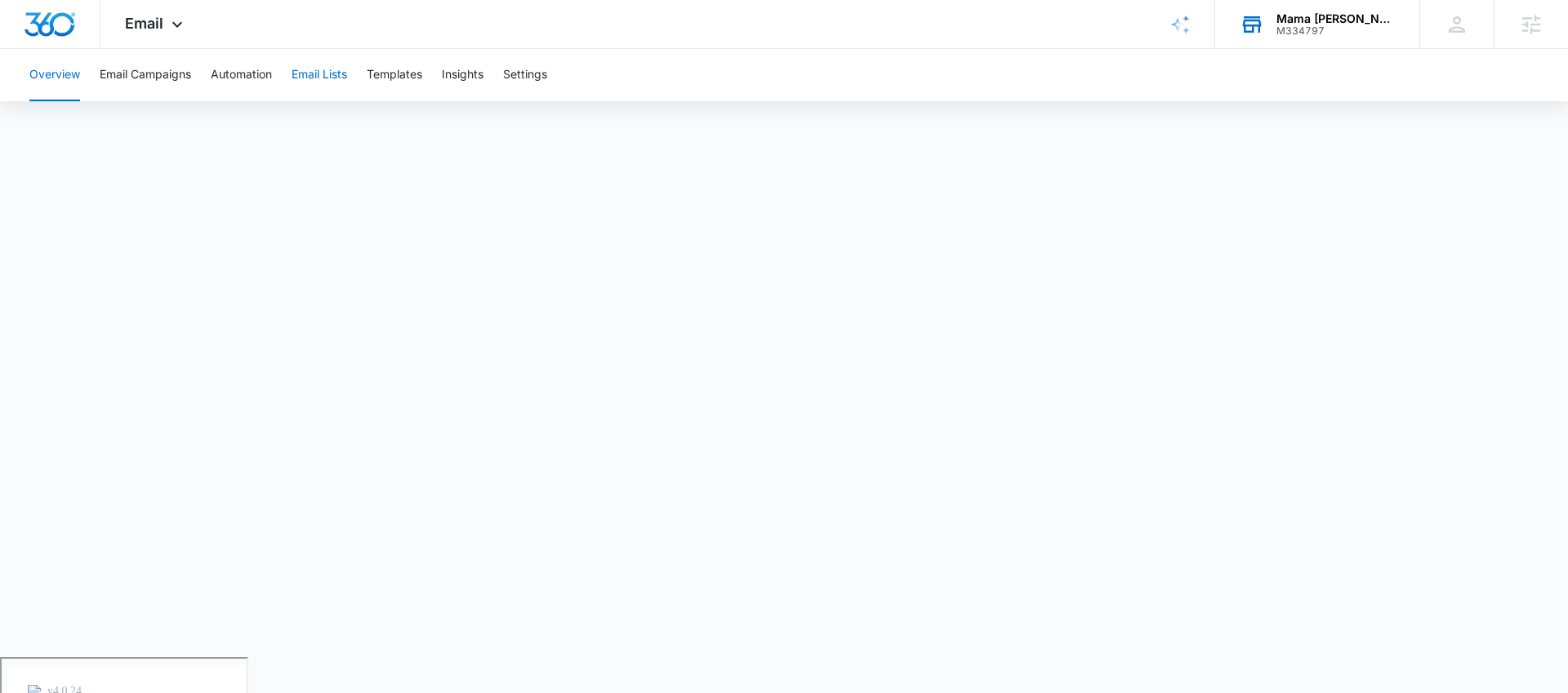
click at [345, 72] on button "Email Lists" at bounding box center [319, 75] width 55 height 53
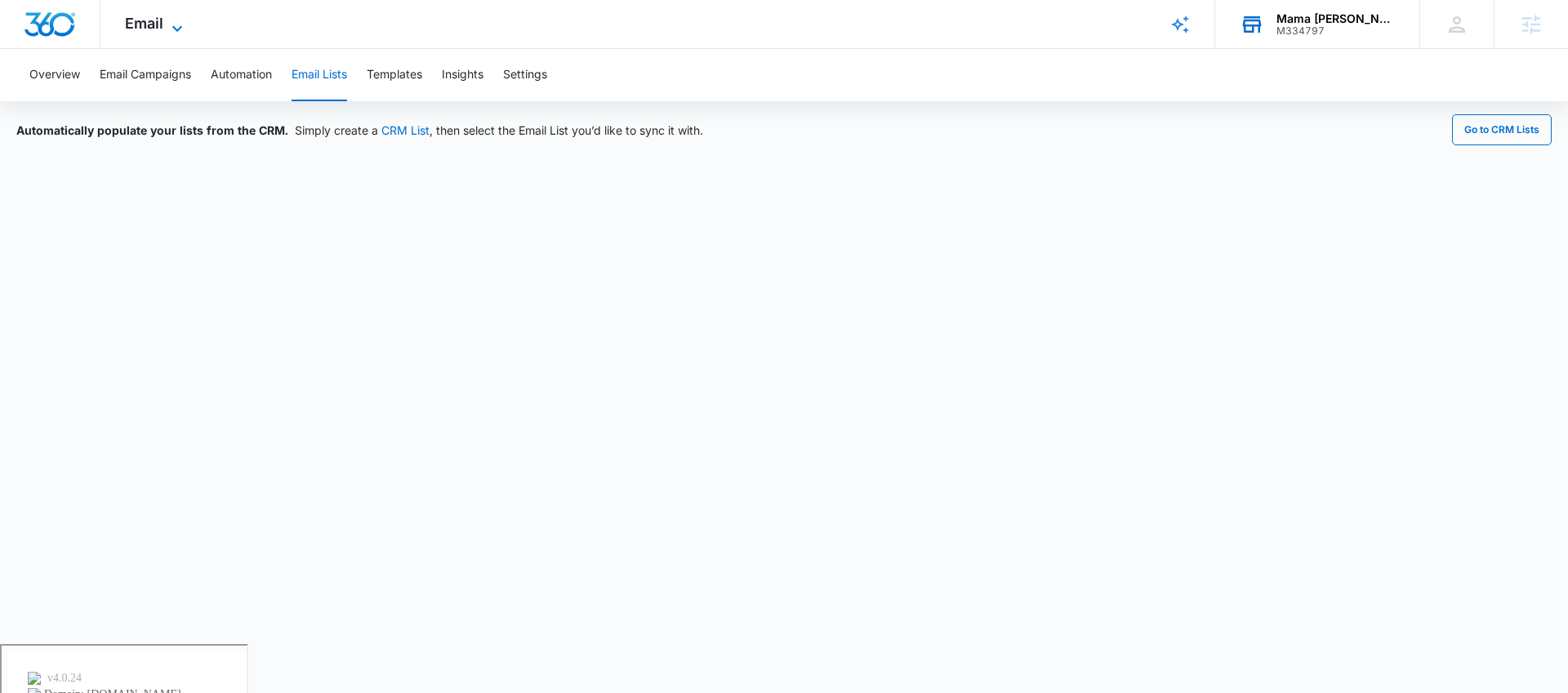
click at [145, 24] on span "Email" at bounding box center [144, 22] width 38 height 17
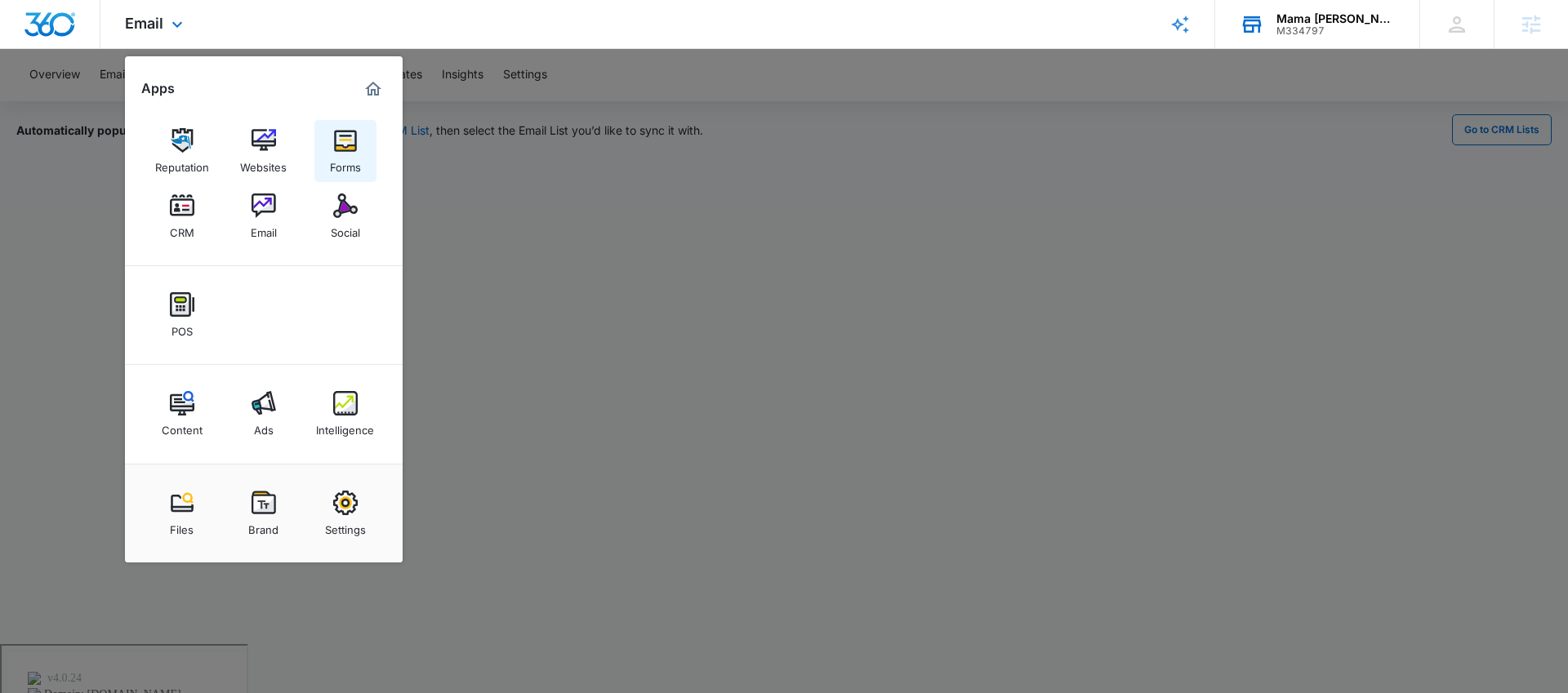
click at [349, 146] on img at bounding box center [344, 140] width 24 height 24
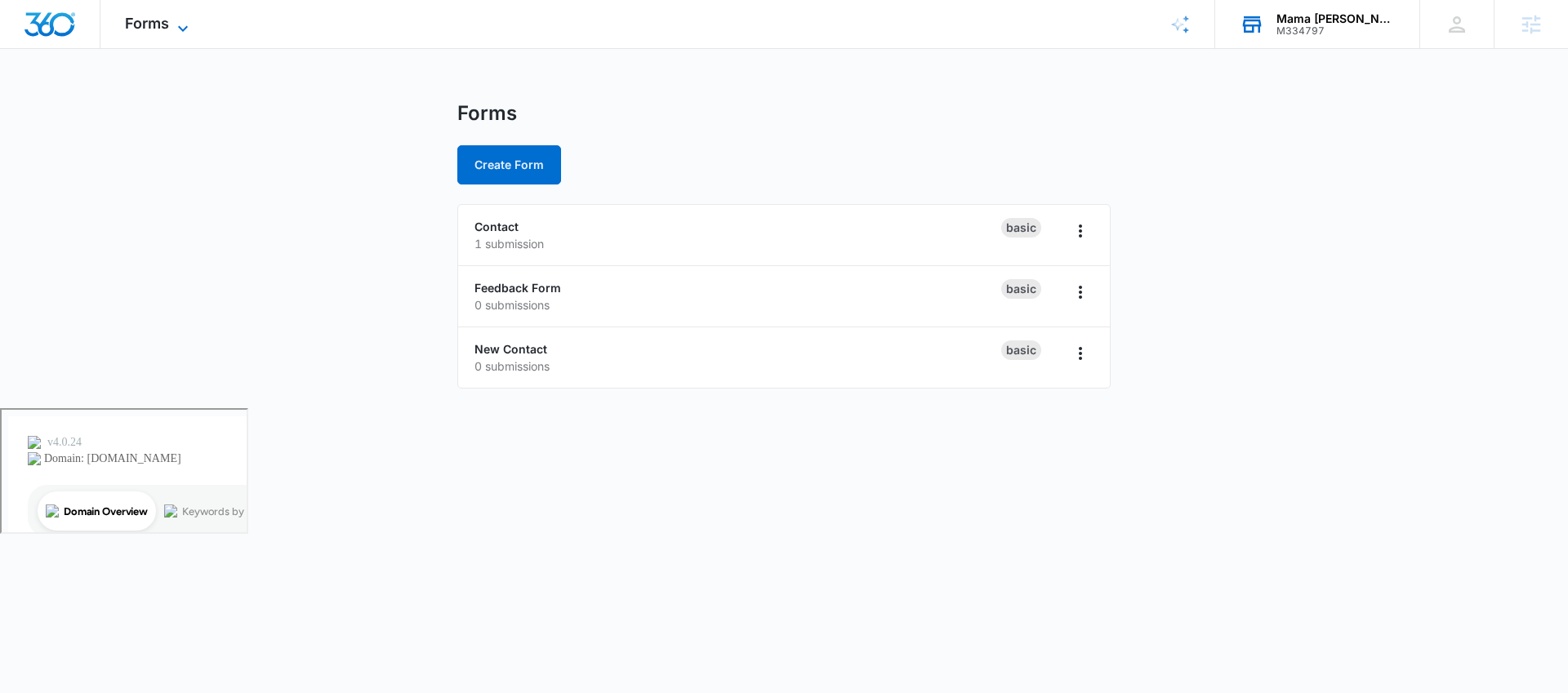
click at [137, 19] on span "Forms" at bounding box center [146, 22] width 44 height 17
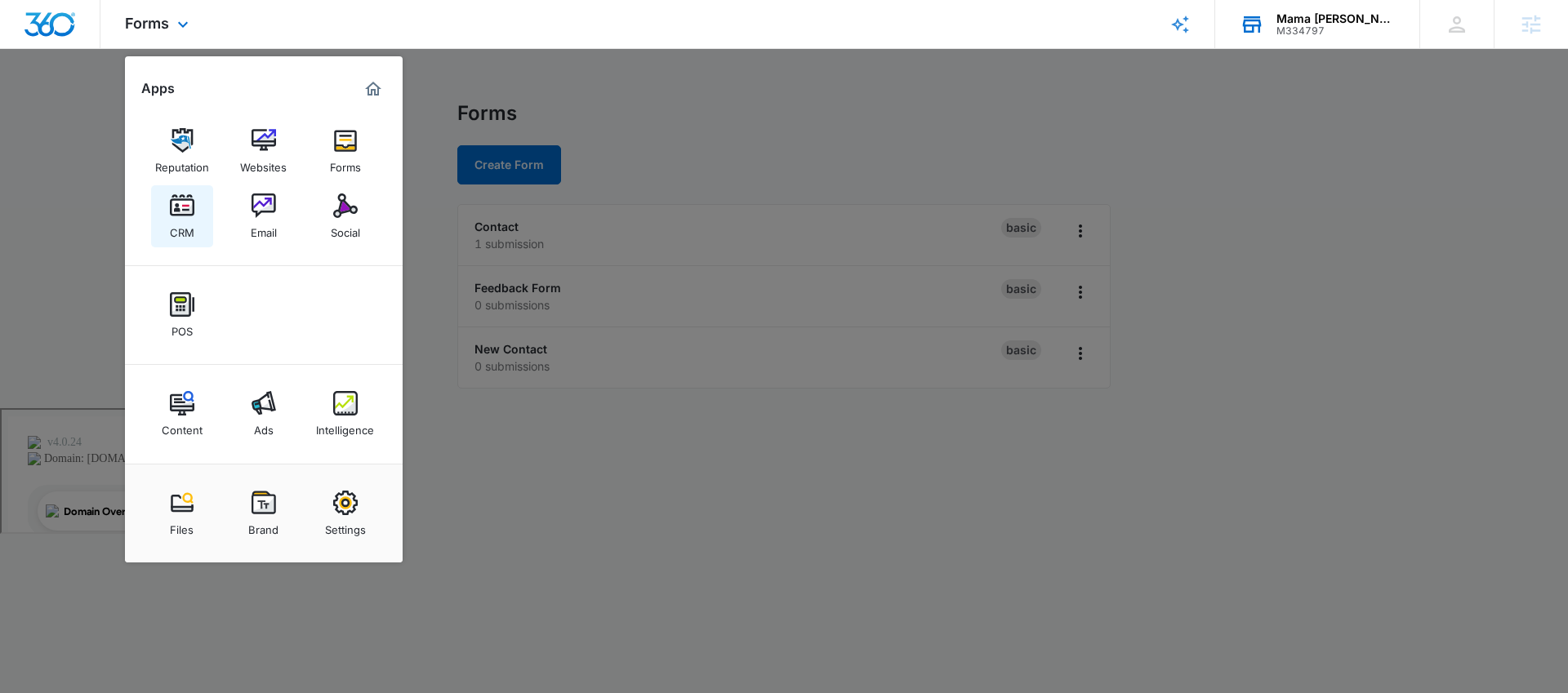
click at [195, 207] on link "CRM" at bounding box center [182, 217] width 62 height 62
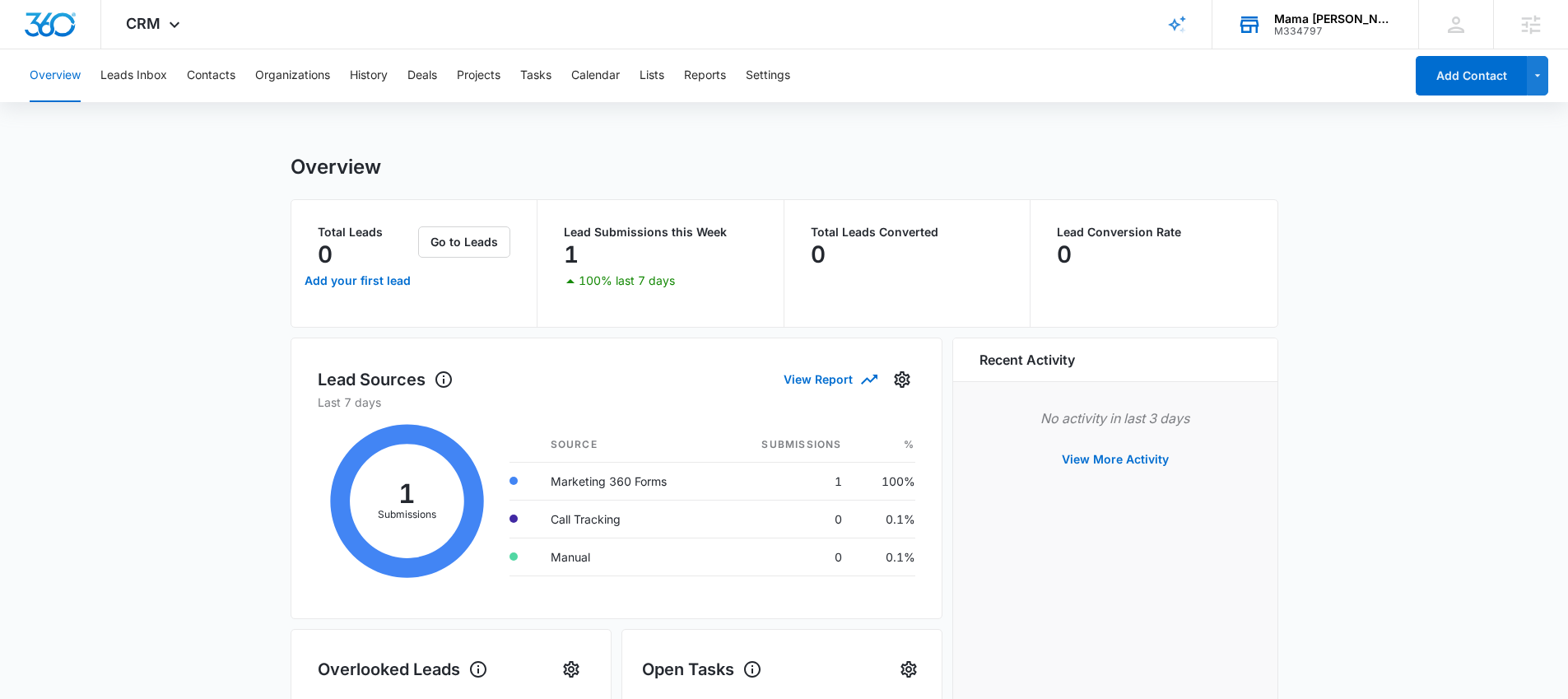
click at [570, 255] on p "1" at bounding box center [571, 254] width 14 height 26
drag, startPoint x: 134, startPoint y: 73, endPoint x: 157, endPoint y: 121, distance: 53.2
click at [160, 144] on div "Overview Leads Inbox Contacts Organizations History Deals Projects Tasks Calend…" at bounding box center [784, 698] width 1568 height 1297
click at [146, 76] on button "Leads Inbox" at bounding box center [134, 76] width 67 height 53
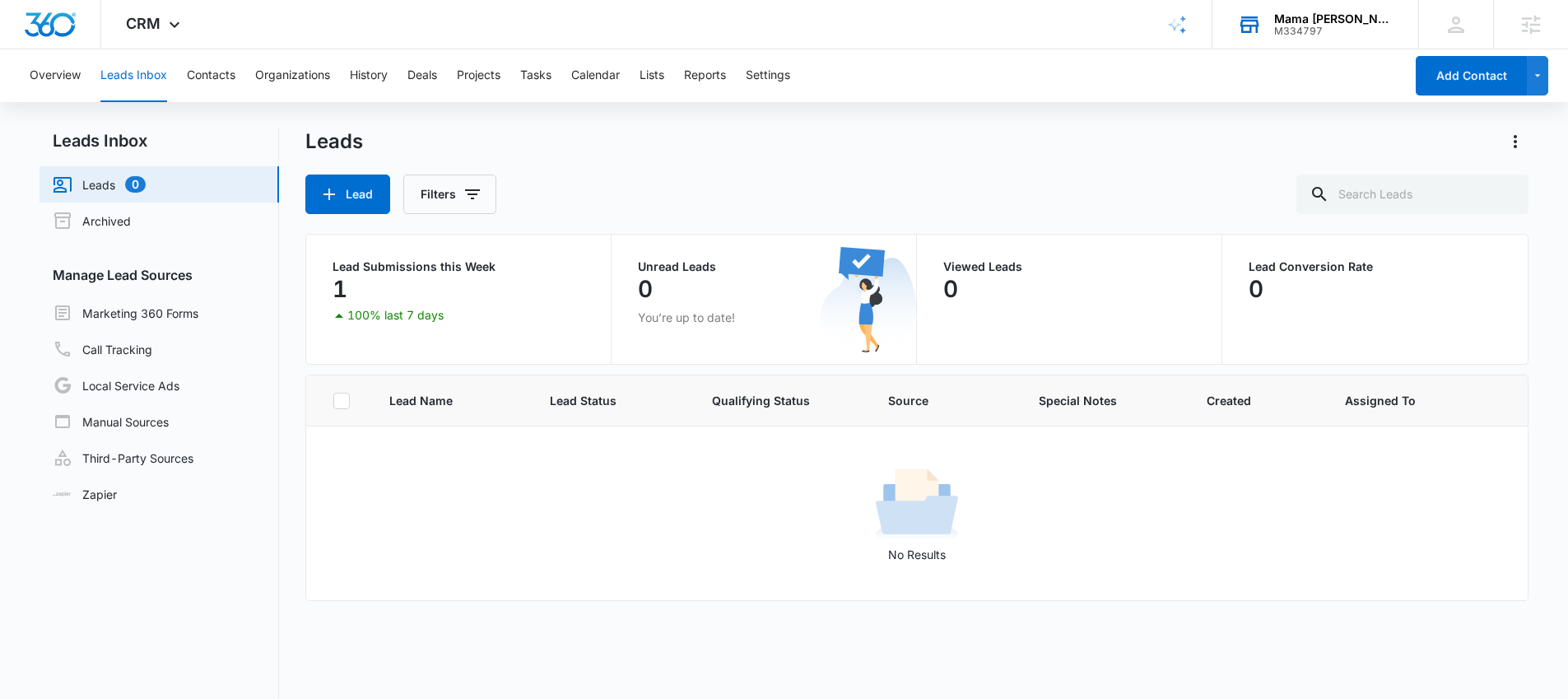
click at [402, 261] on p "Lead Submissions this Week" at bounding box center [459, 266] width 252 height 12
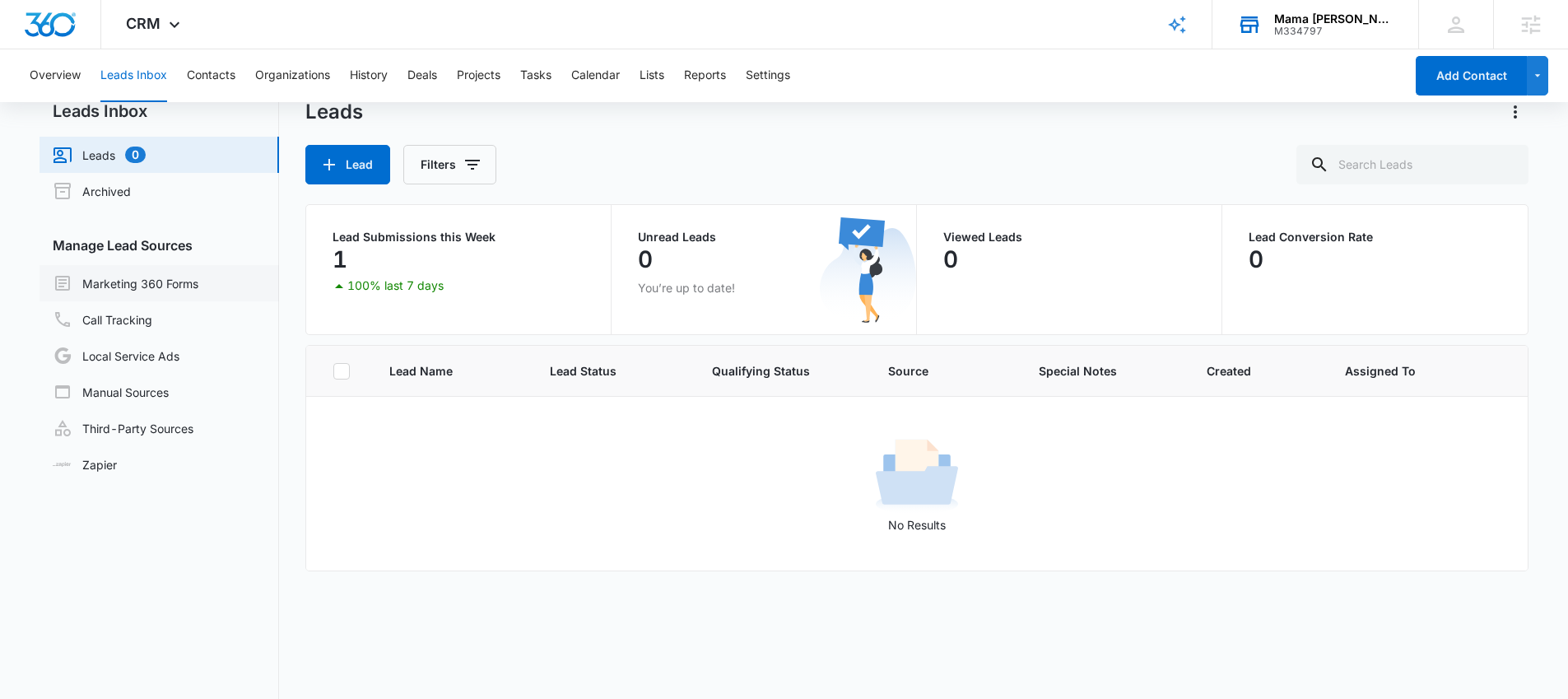
click at [126, 279] on link "Marketing 360 Forms" at bounding box center [126, 283] width 146 height 20
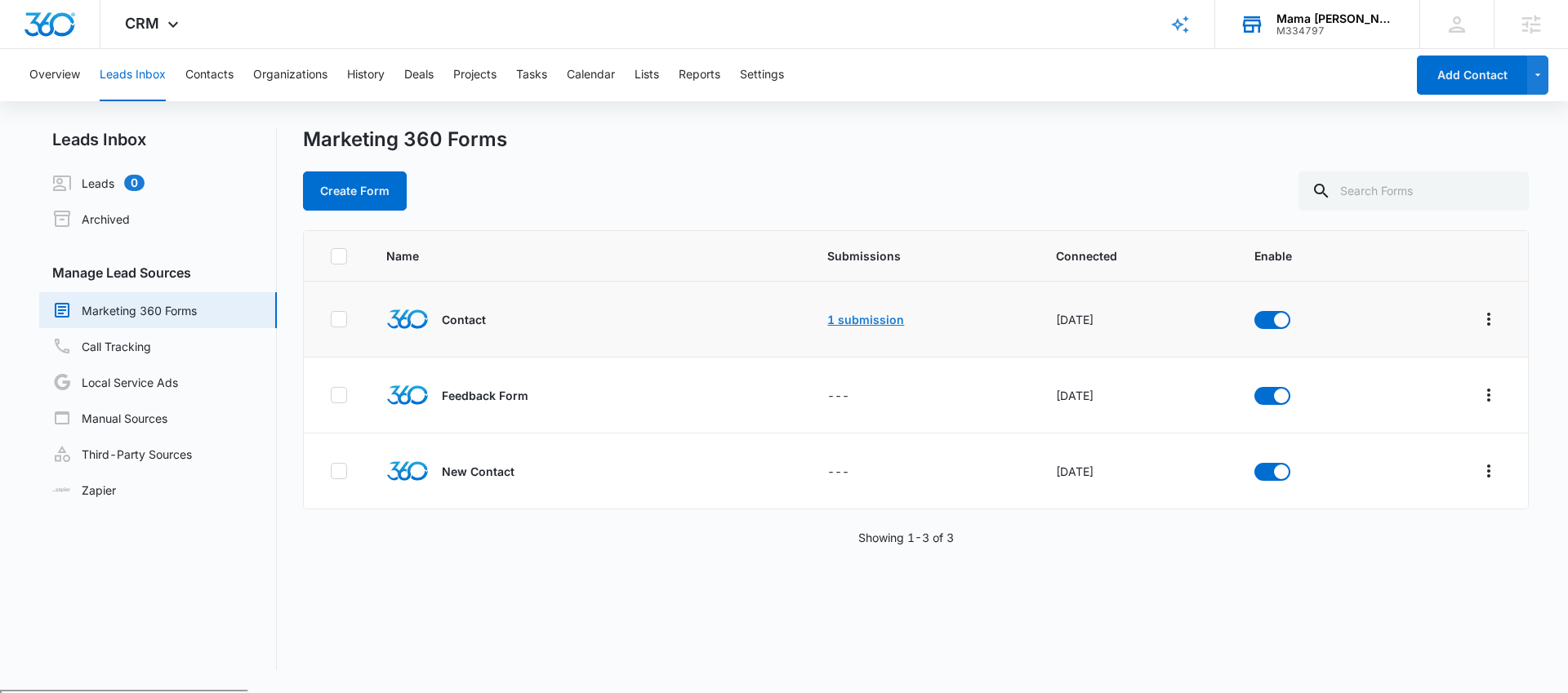
click at [860, 317] on link "1 submission" at bounding box center [866, 319] width 77 height 14
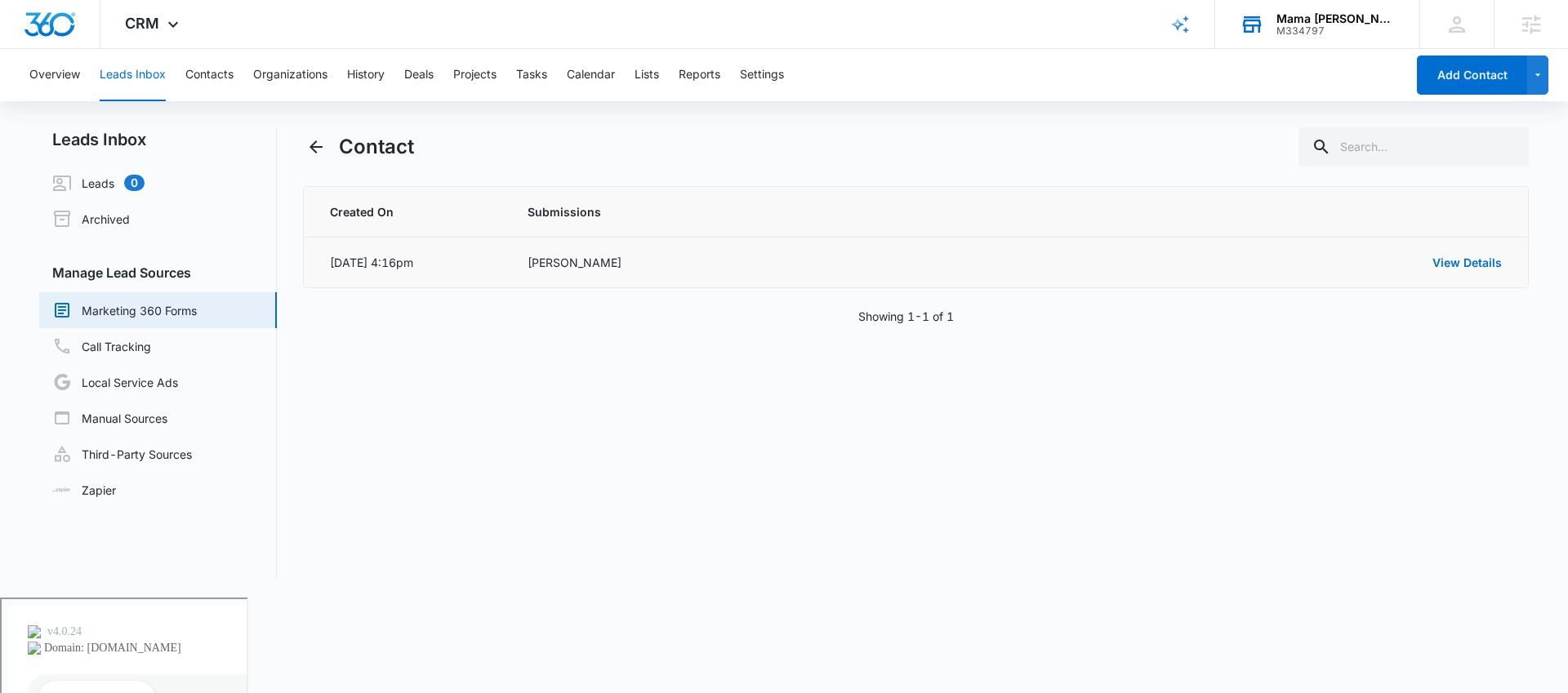
click at [568, 262] on div "Catherine" at bounding box center [781, 262] width 508 height 17
click at [1466, 264] on link "View Details" at bounding box center [1467, 262] width 70 height 14
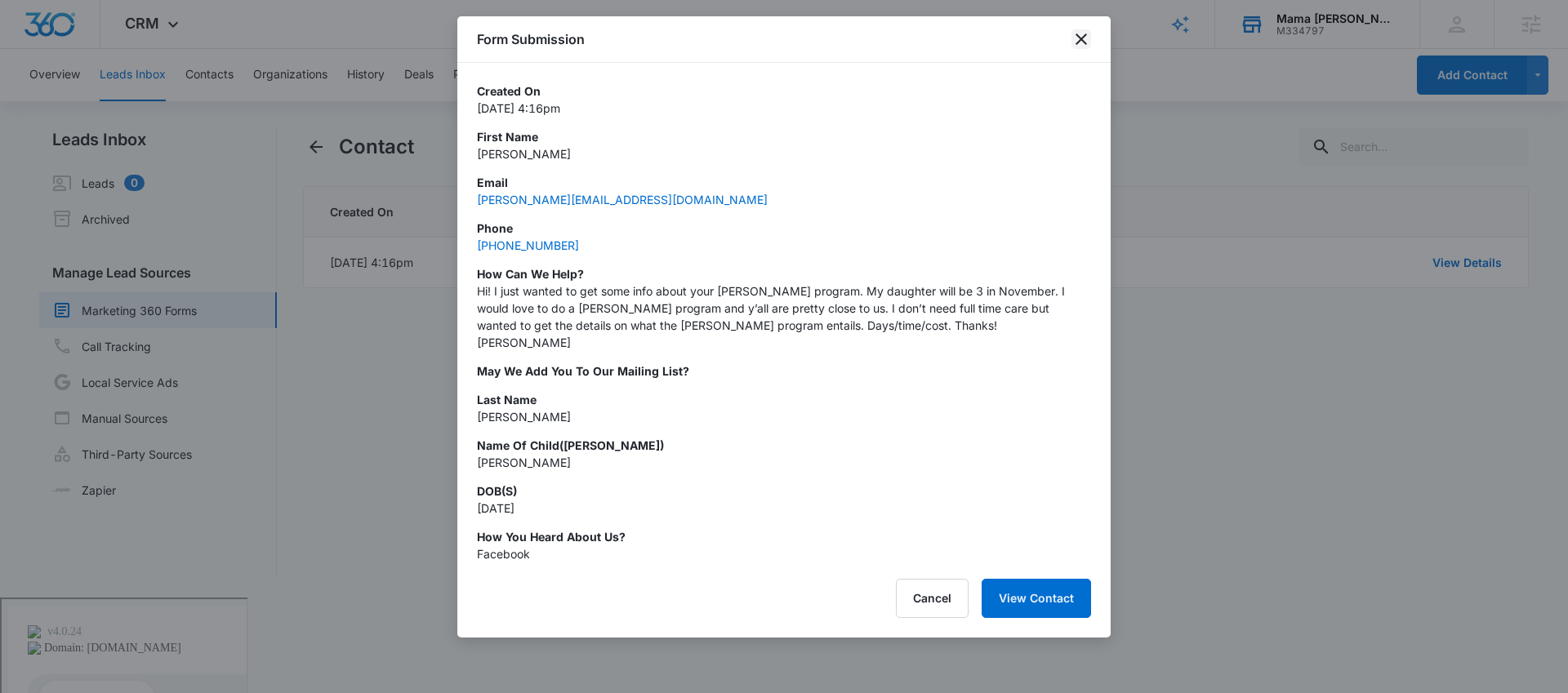
click at [1083, 42] on icon "close" at bounding box center [1081, 39] width 12 height 12
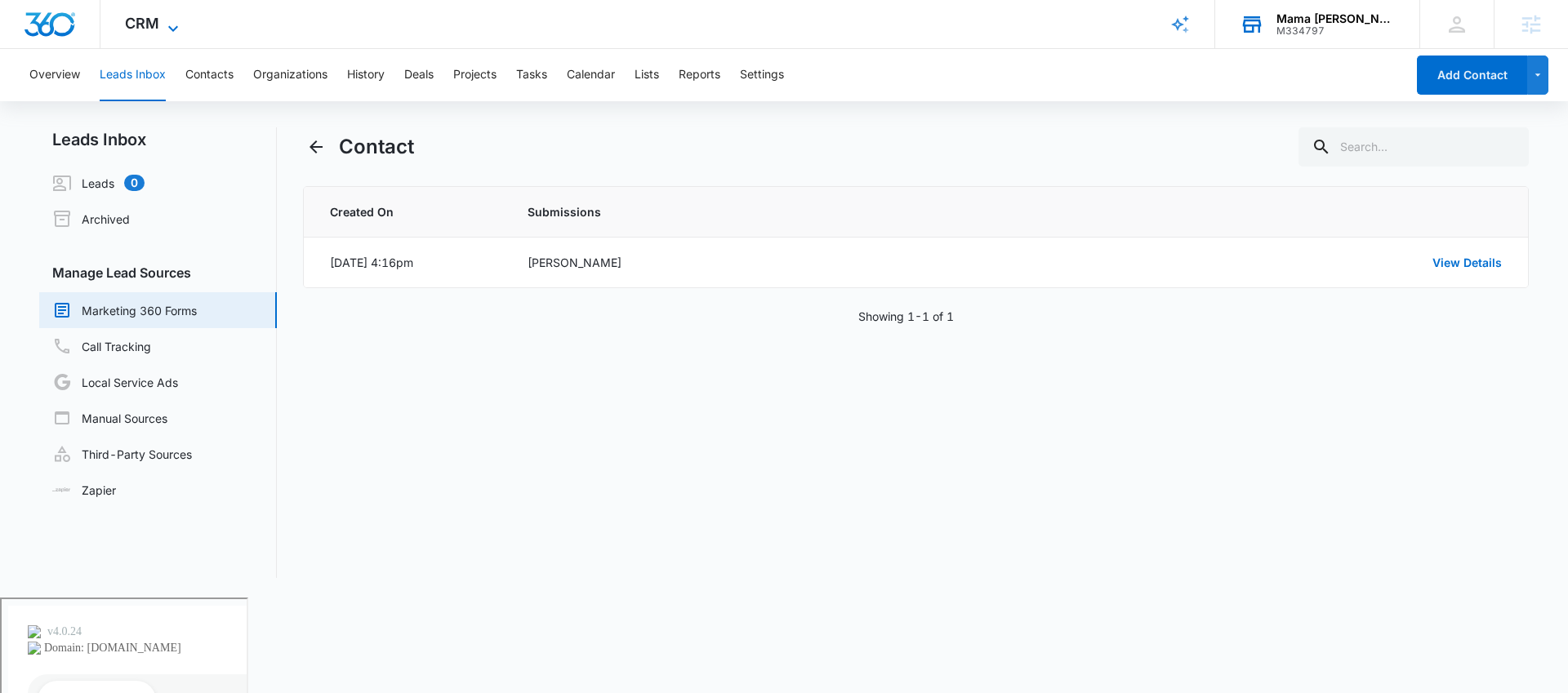
click at [137, 24] on span "CRM" at bounding box center [142, 22] width 34 height 17
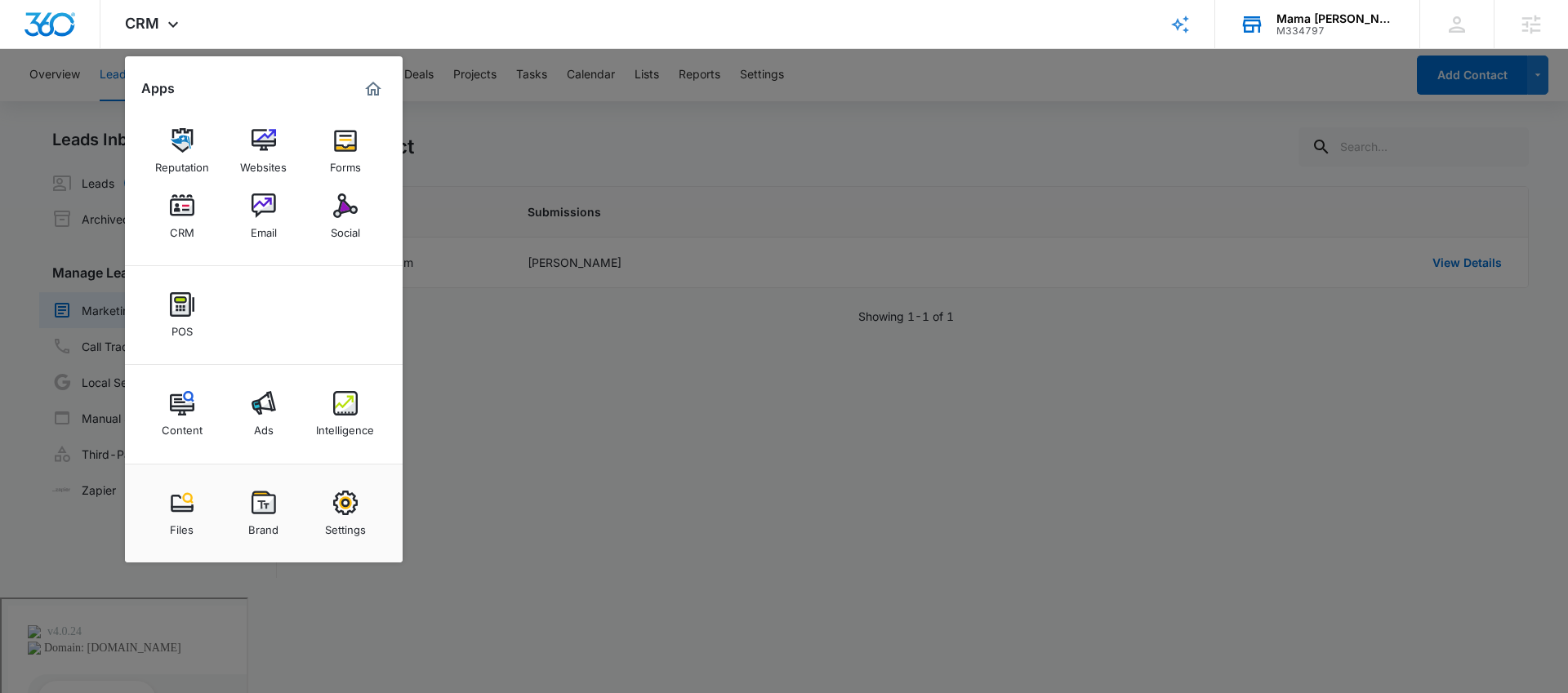
click at [711, 416] on div at bounding box center [784, 346] width 1568 height 693
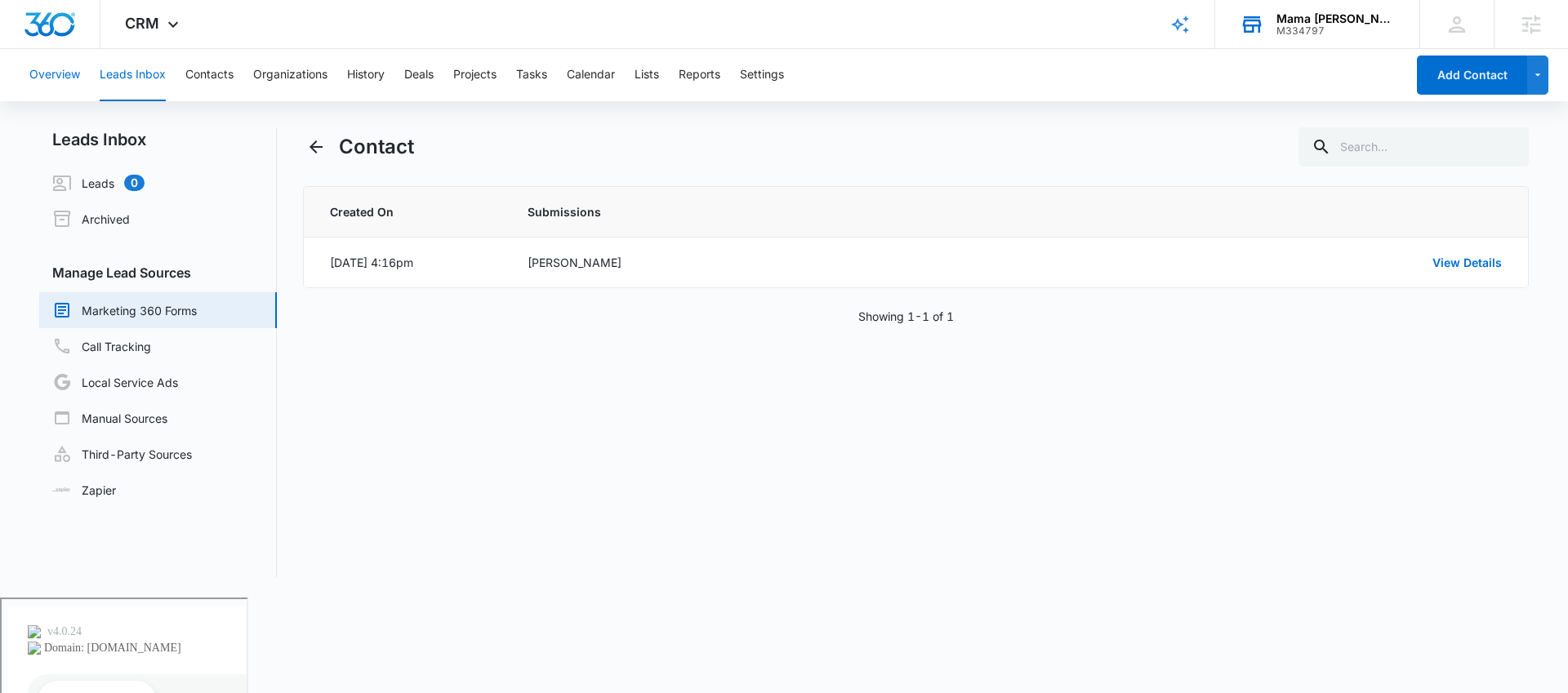
click at [68, 70] on button "Overview" at bounding box center [54, 75] width 51 height 53
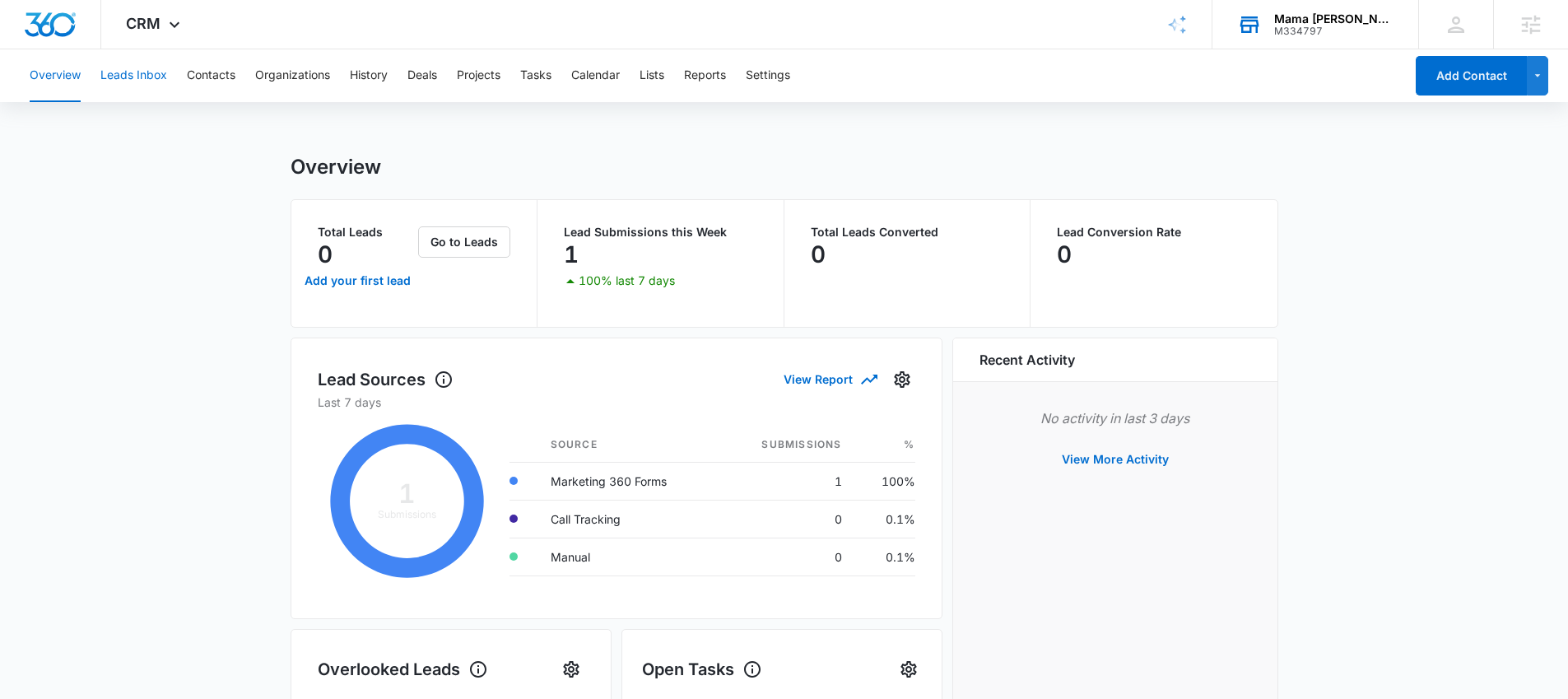
click at [143, 69] on button "Leads Inbox" at bounding box center [134, 76] width 67 height 53
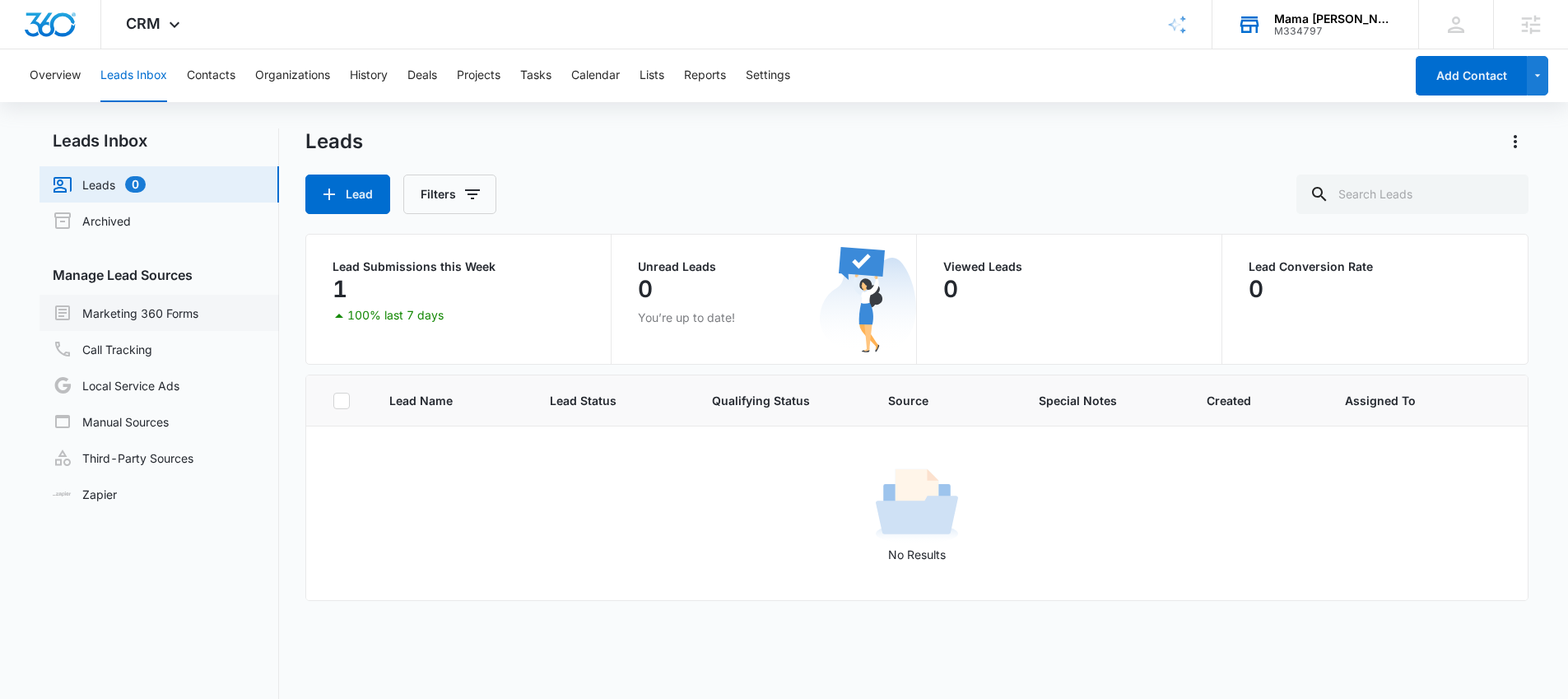
click at [155, 317] on link "Marketing 360 Forms" at bounding box center [126, 313] width 146 height 20
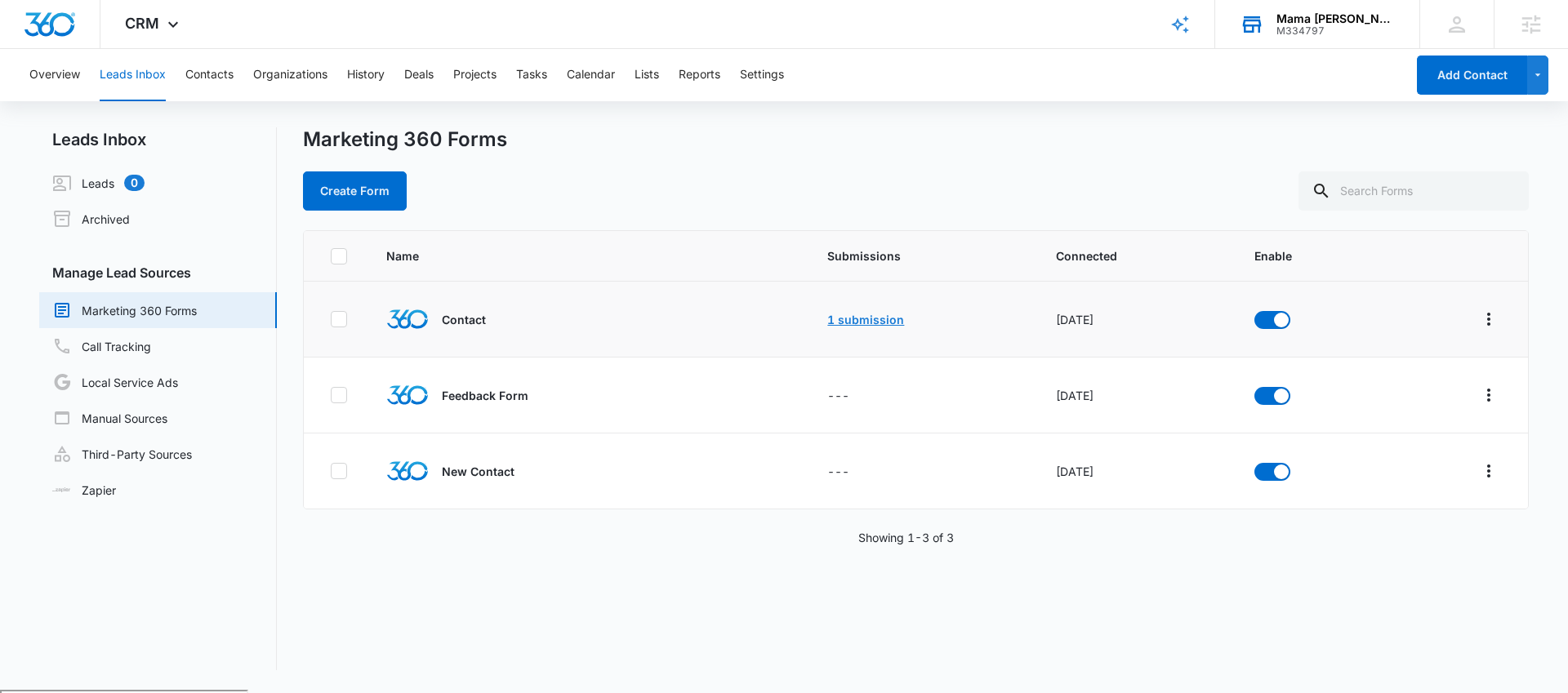
click at [853, 326] on link "1 submission" at bounding box center [866, 319] width 77 height 14
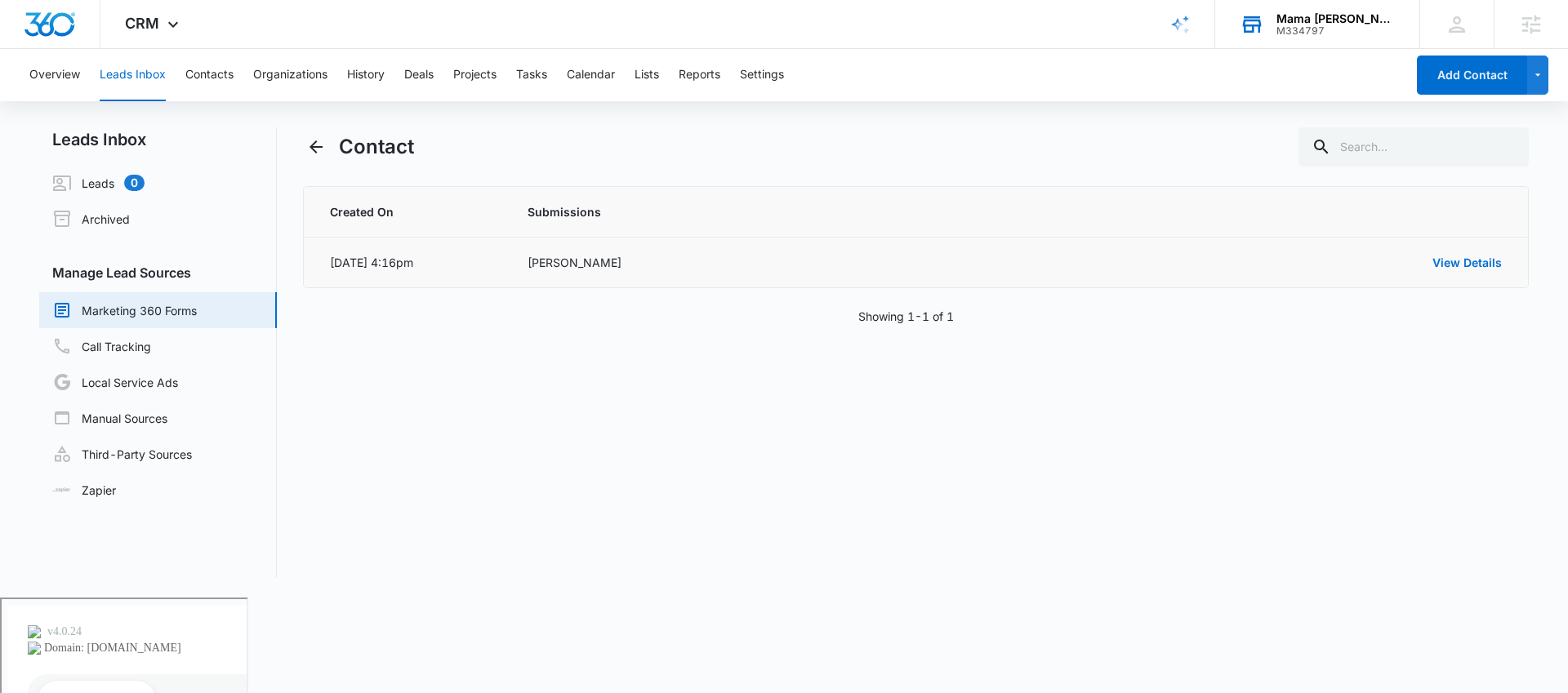
drag, startPoint x: 323, startPoint y: 256, endPoint x: 466, endPoint y: 259, distance: 143.0
click at [466, 259] on td "Aug 7, 2025 at 4:16pm" at bounding box center [405, 262] width 204 height 51
click at [1481, 264] on link "View Details" at bounding box center [1467, 262] width 70 height 14
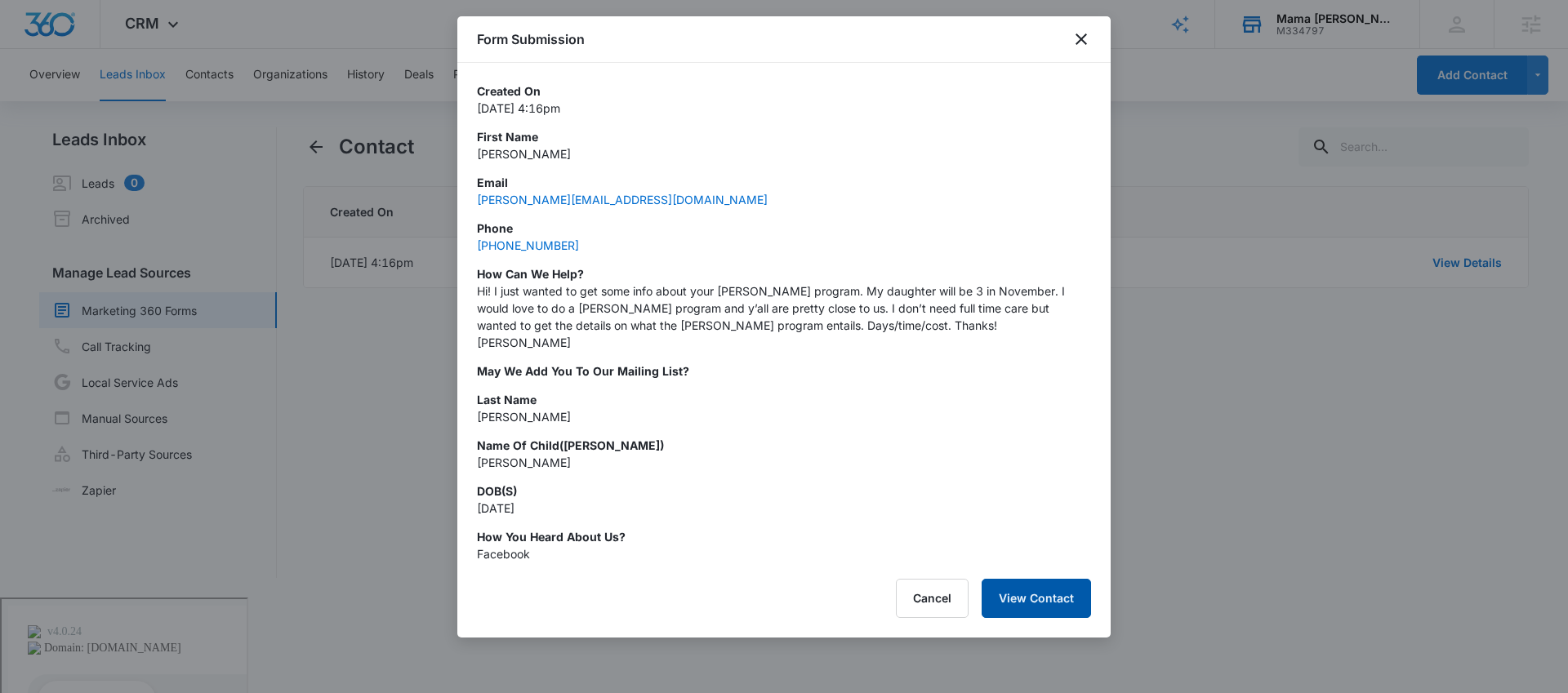
click at [1052, 580] on button "View Contact" at bounding box center [1036, 598] width 110 height 39
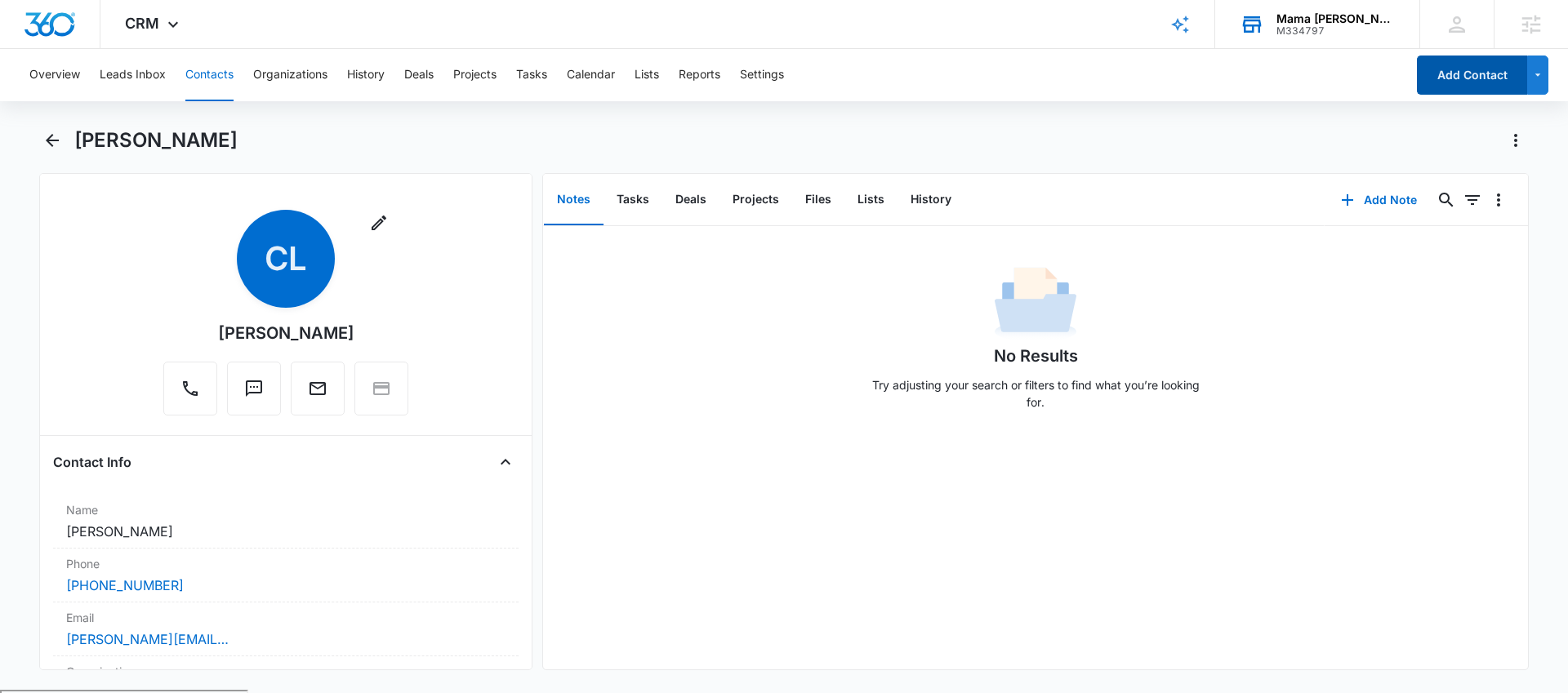
click at [1456, 78] on button "Add Contact" at bounding box center [1473, 75] width 111 height 39
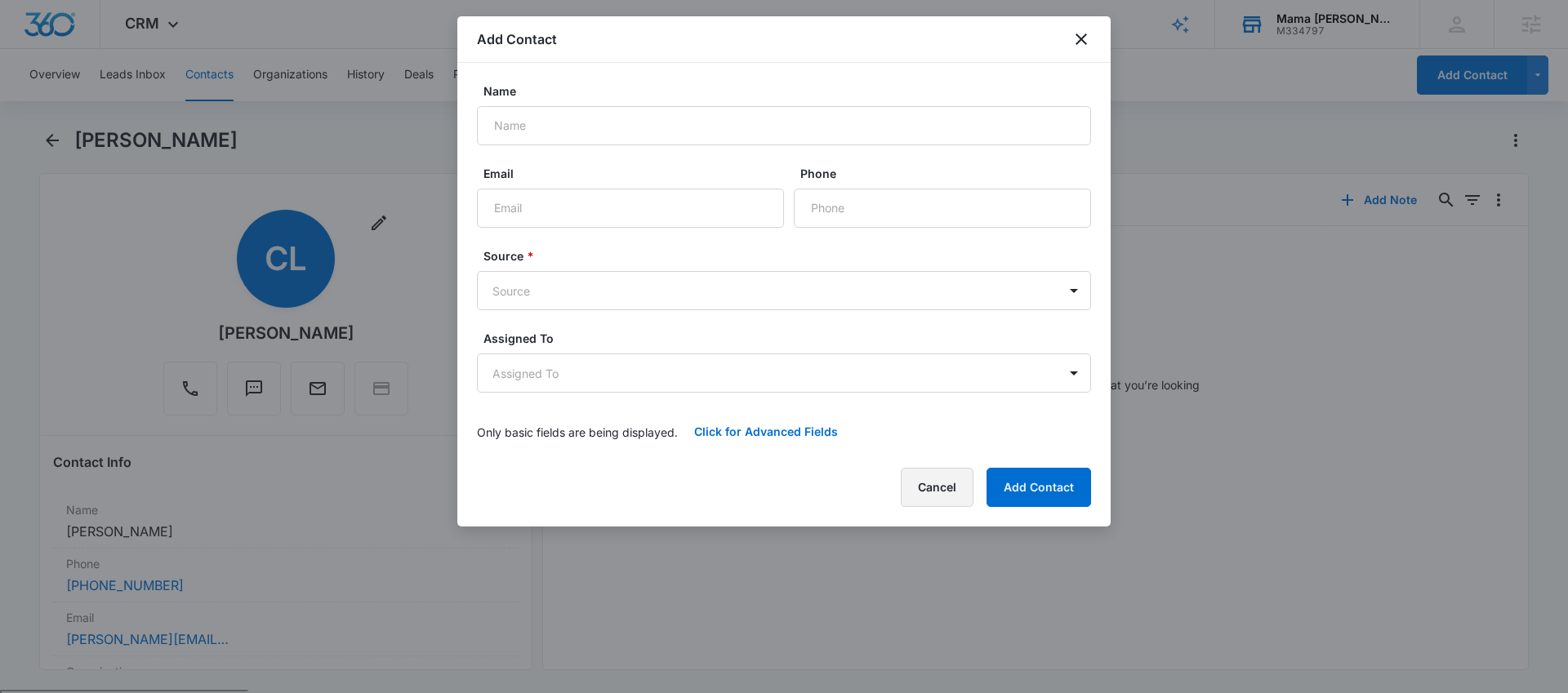
click at [951, 488] on button "Cancel" at bounding box center [936, 487] width 72 height 39
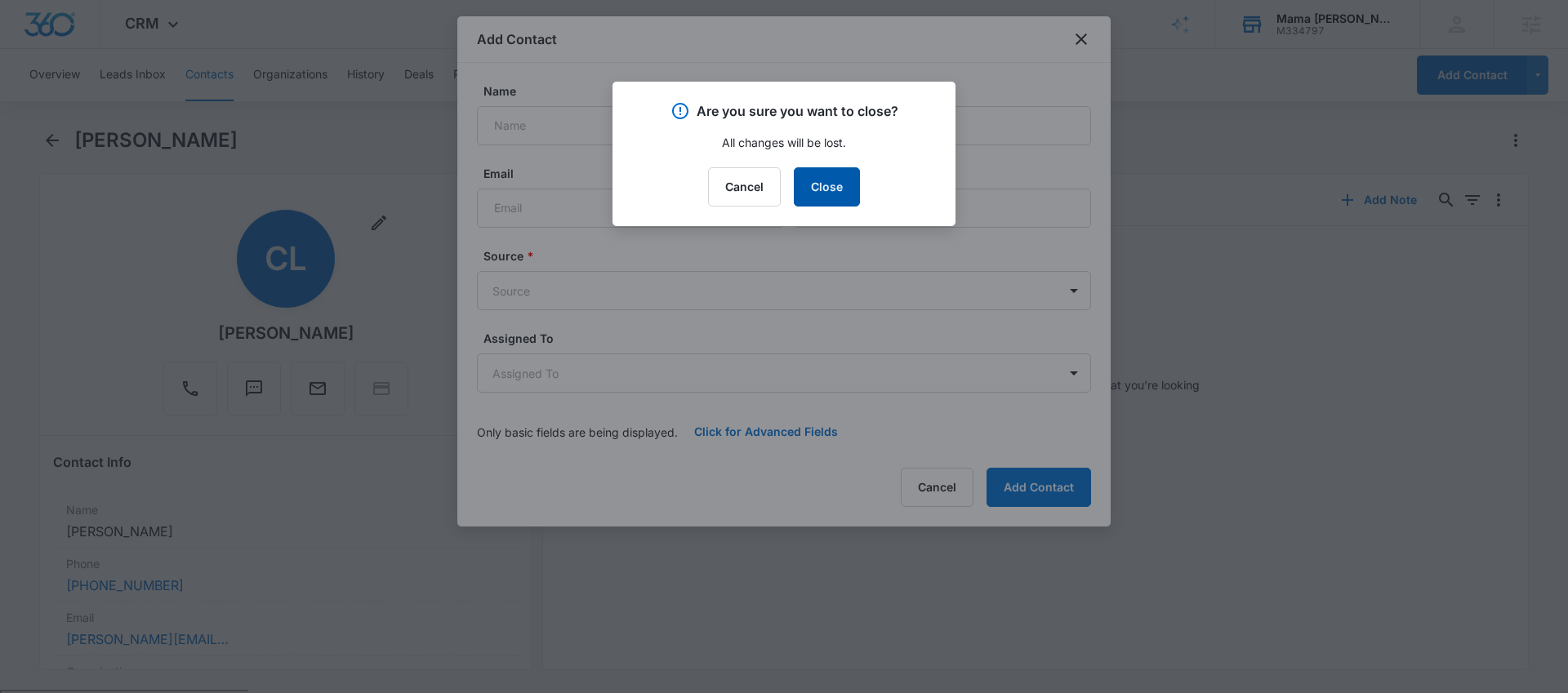
click at [829, 193] on button "Close" at bounding box center [826, 187] width 66 height 39
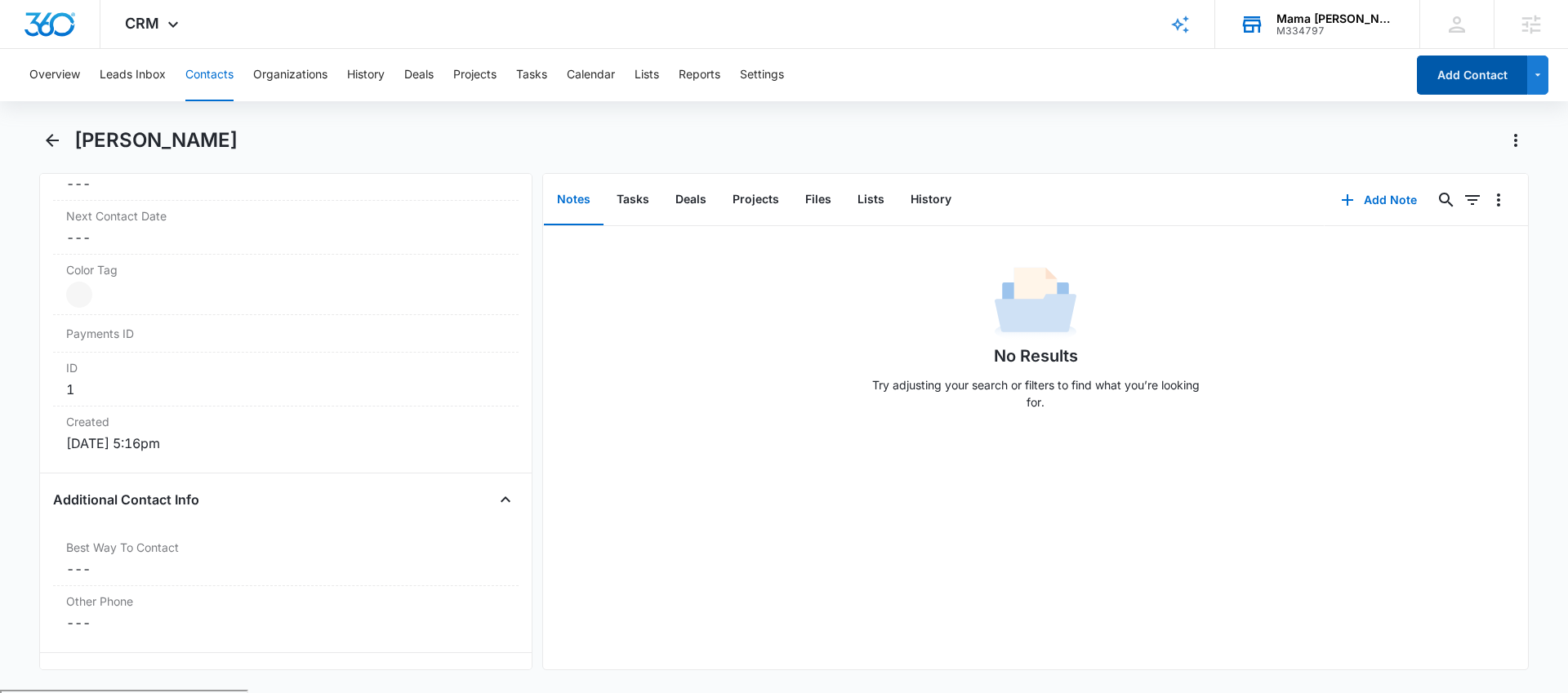
scroll to position [897, 0]
click at [209, 72] on button "Contacts" at bounding box center [210, 75] width 48 height 53
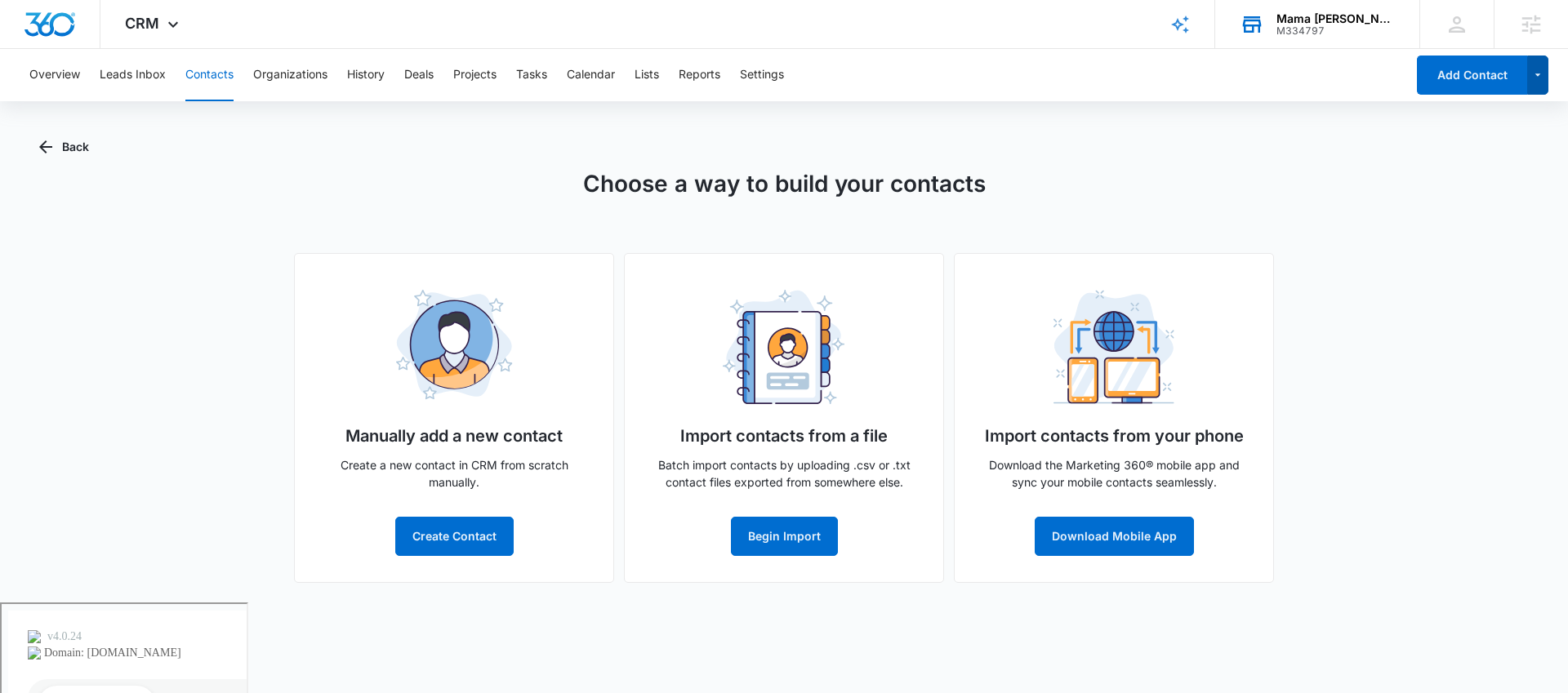
click at [1531, 78] on icon "button" at bounding box center [1539, 75] width 14 height 20
click at [1062, 162] on div "Back Choose a way to build your contacts Manually add a new contact Create a ne…" at bounding box center [784, 365] width 1489 height 475
click at [458, 540] on button "Create Contact" at bounding box center [454, 536] width 119 height 39
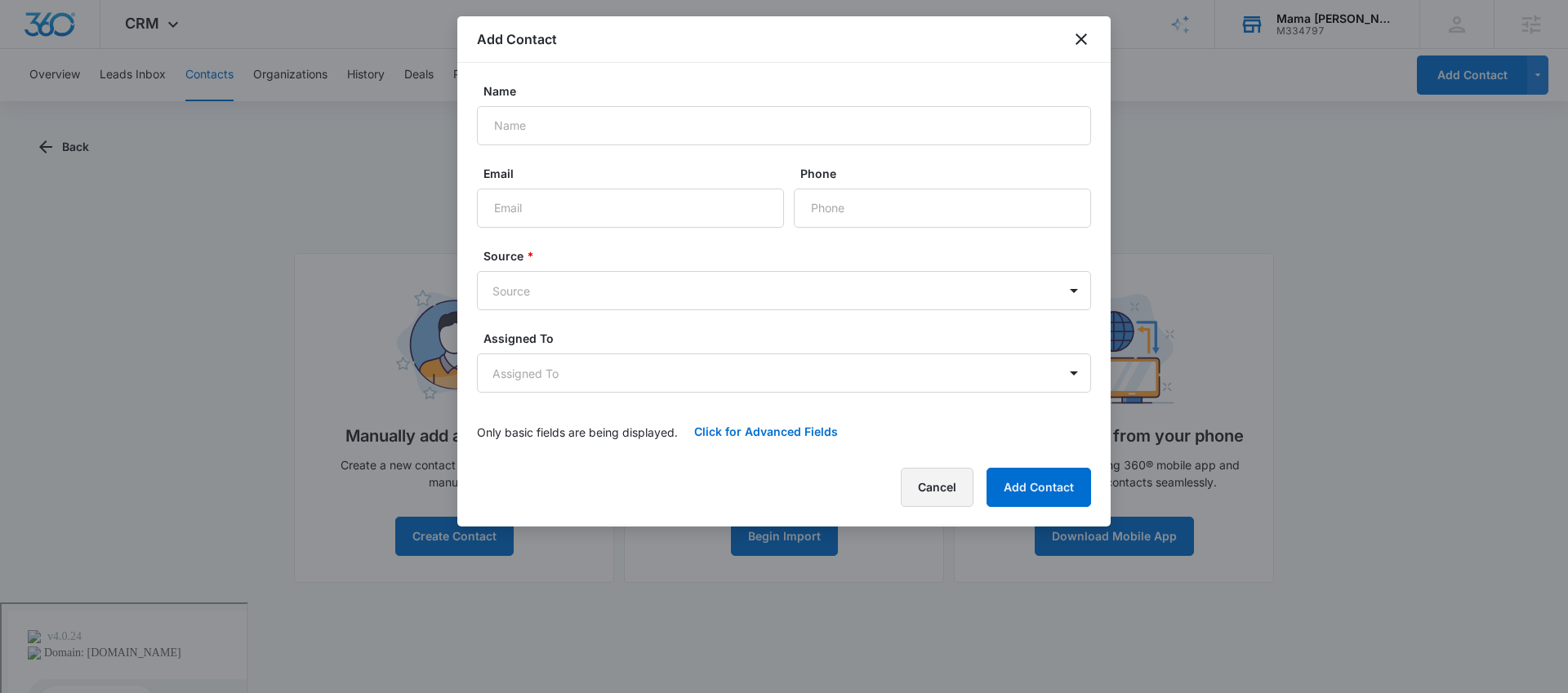
click at [970, 483] on button "Cancel" at bounding box center [936, 487] width 72 height 39
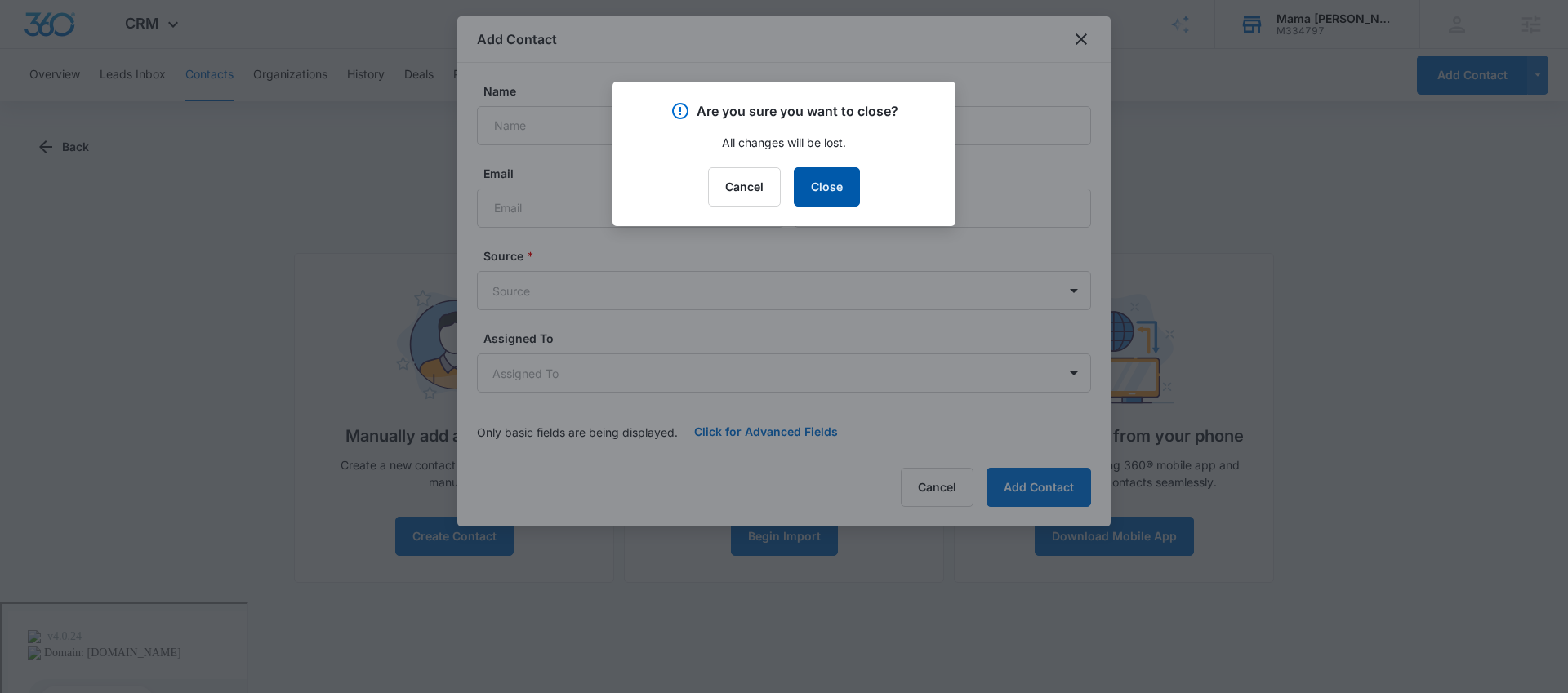
click at [820, 188] on button "Close" at bounding box center [826, 187] width 66 height 39
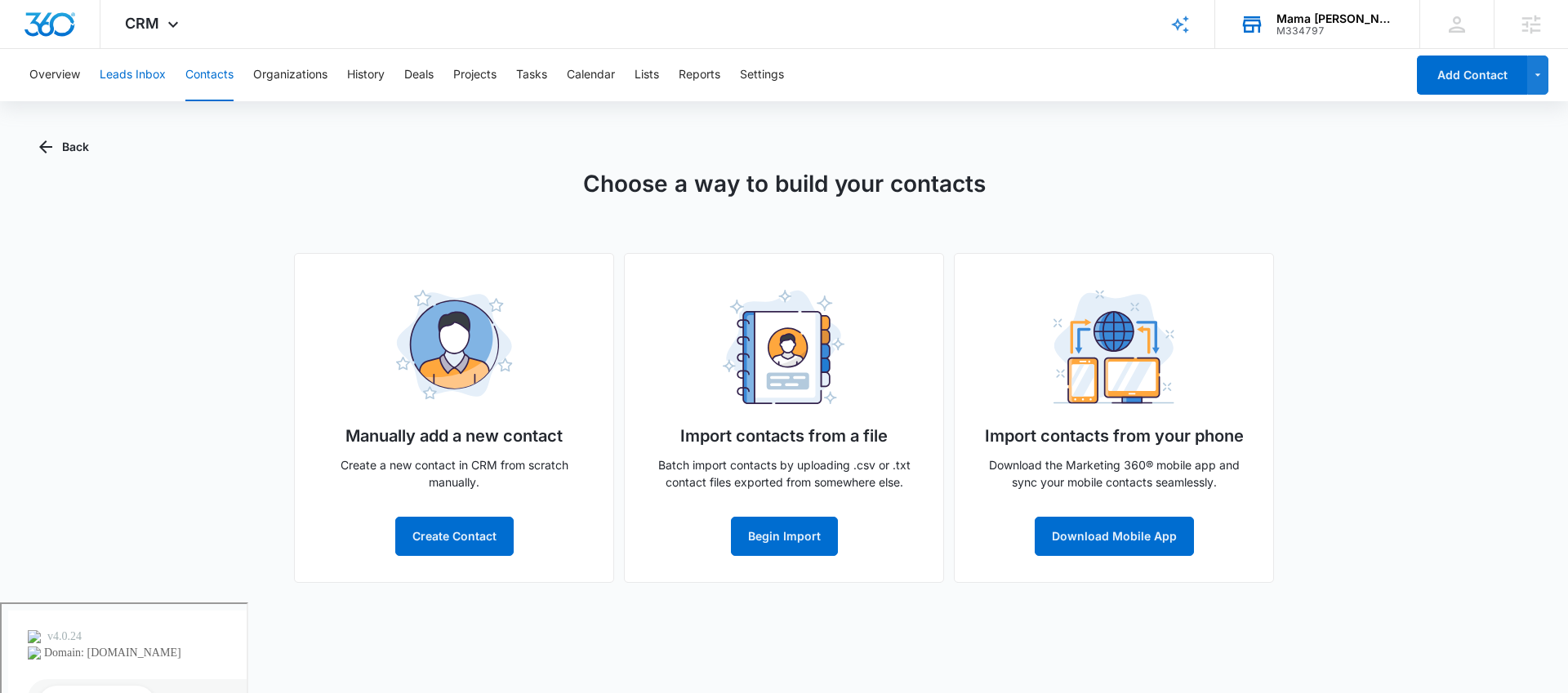
click at [133, 72] on button "Leads Inbox" at bounding box center [133, 75] width 66 height 53
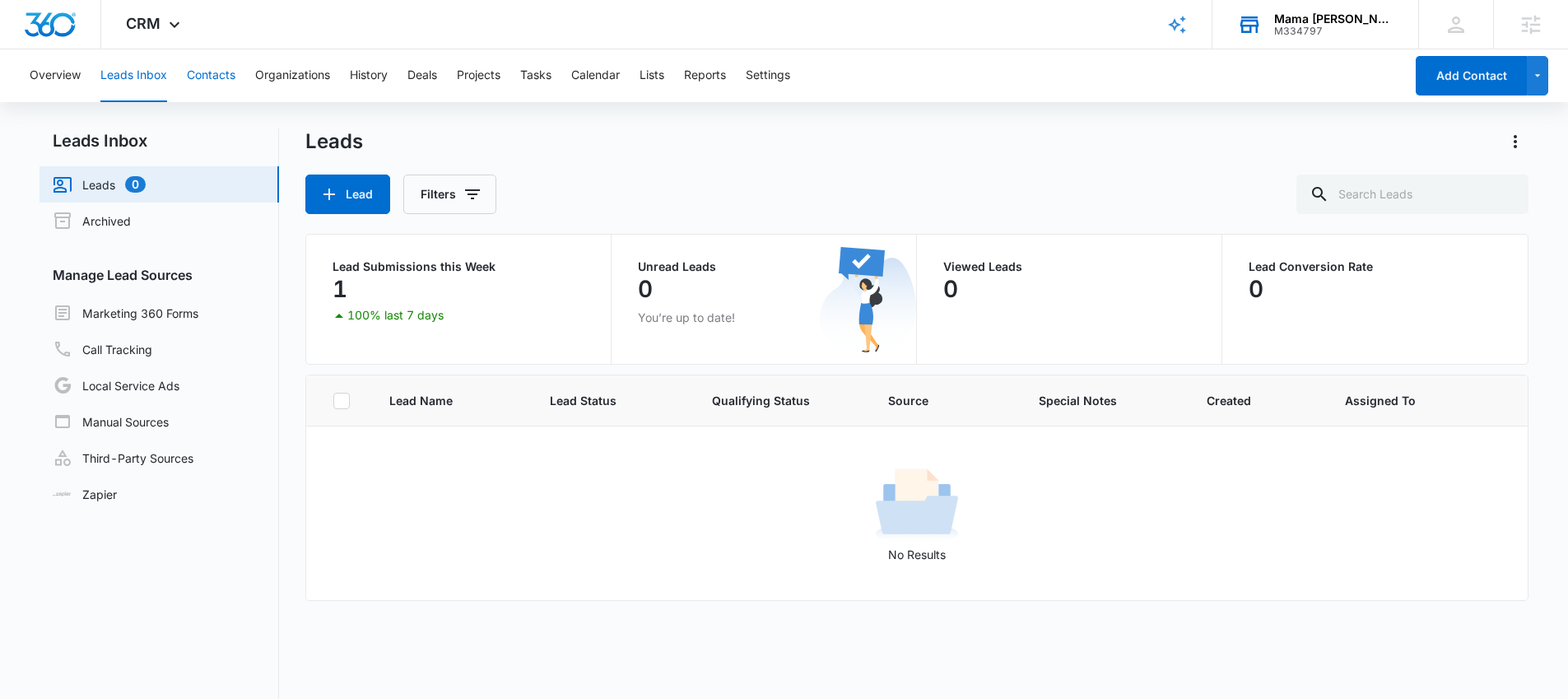
click at [199, 76] on button "Contacts" at bounding box center [211, 76] width 49 height 53
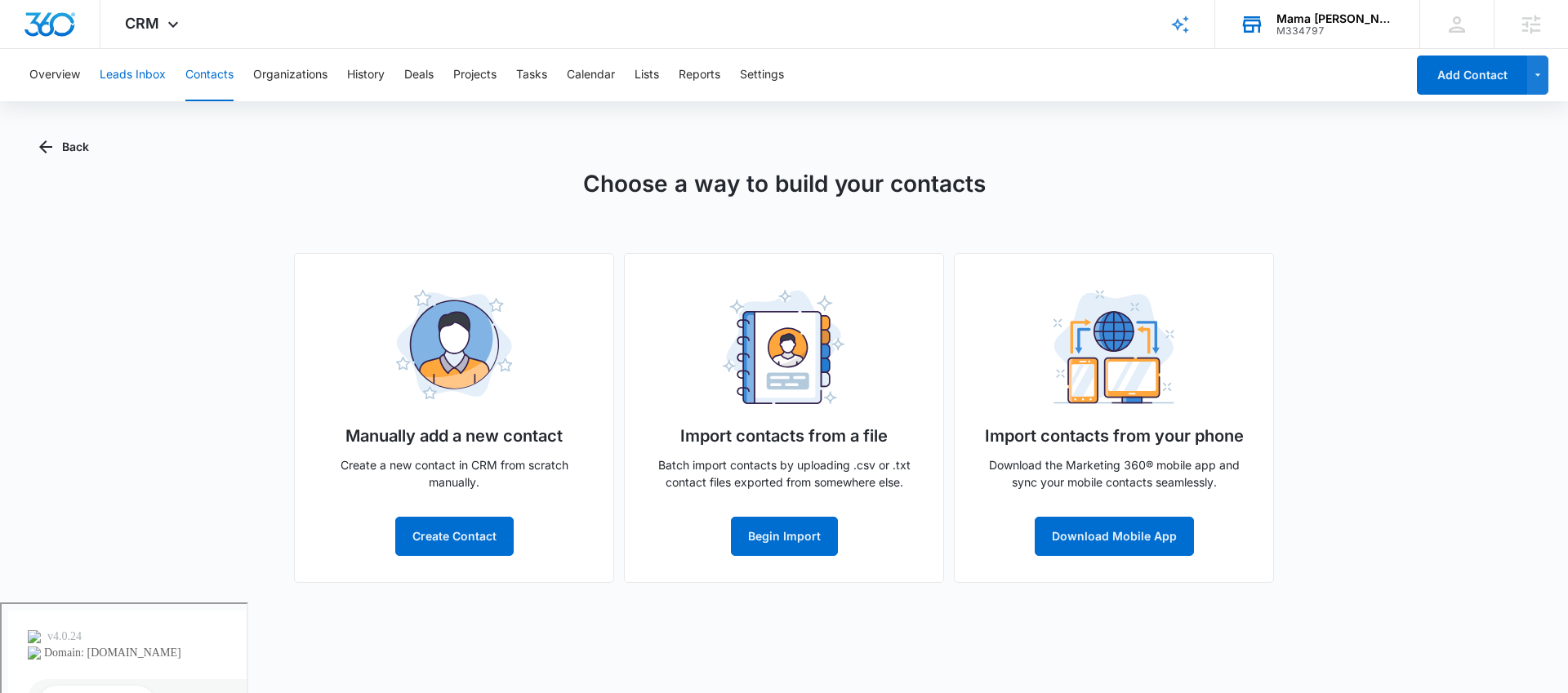
click at [125, 72] on button "Leads Inbox" at bounding box center [133, 75] width 66 height 53
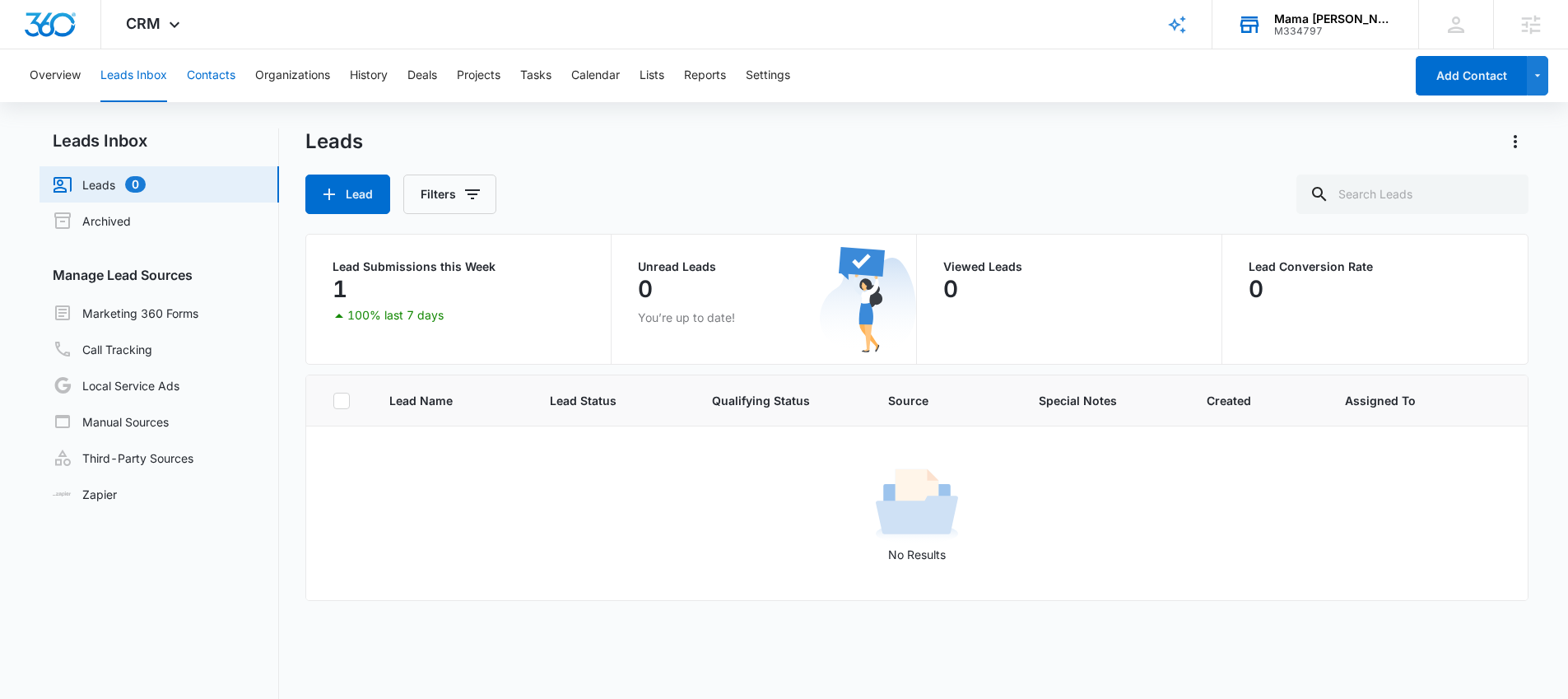
click at [223, 74] on button "Contacts" at bounding box center [211, 76] width 49 height 53
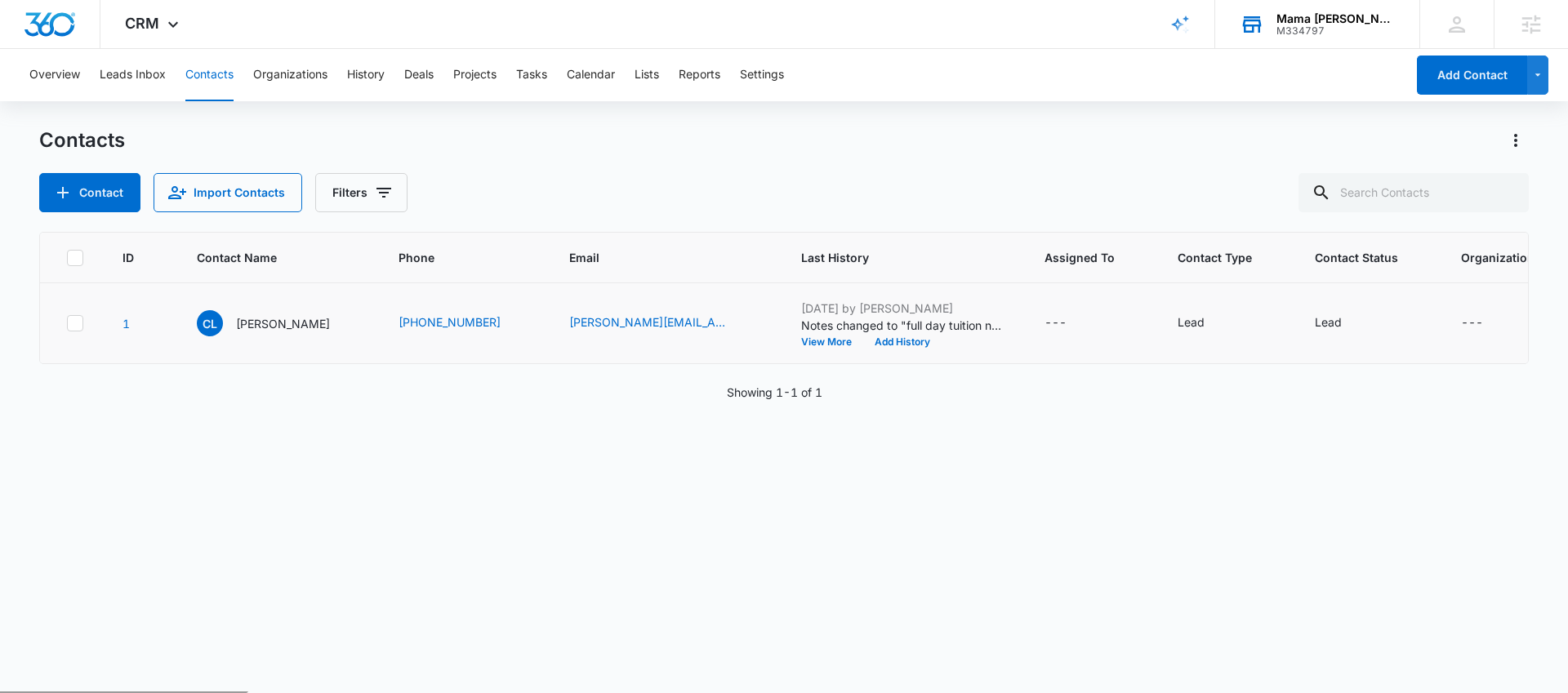
click at [298, 350] on td "CL Catherine Linehan" at bounding box center [278, 324] width 202 height 81
click at [291, 320] on p "Catherine Linehan" at bounding box center [282, 323] width 94 height 17
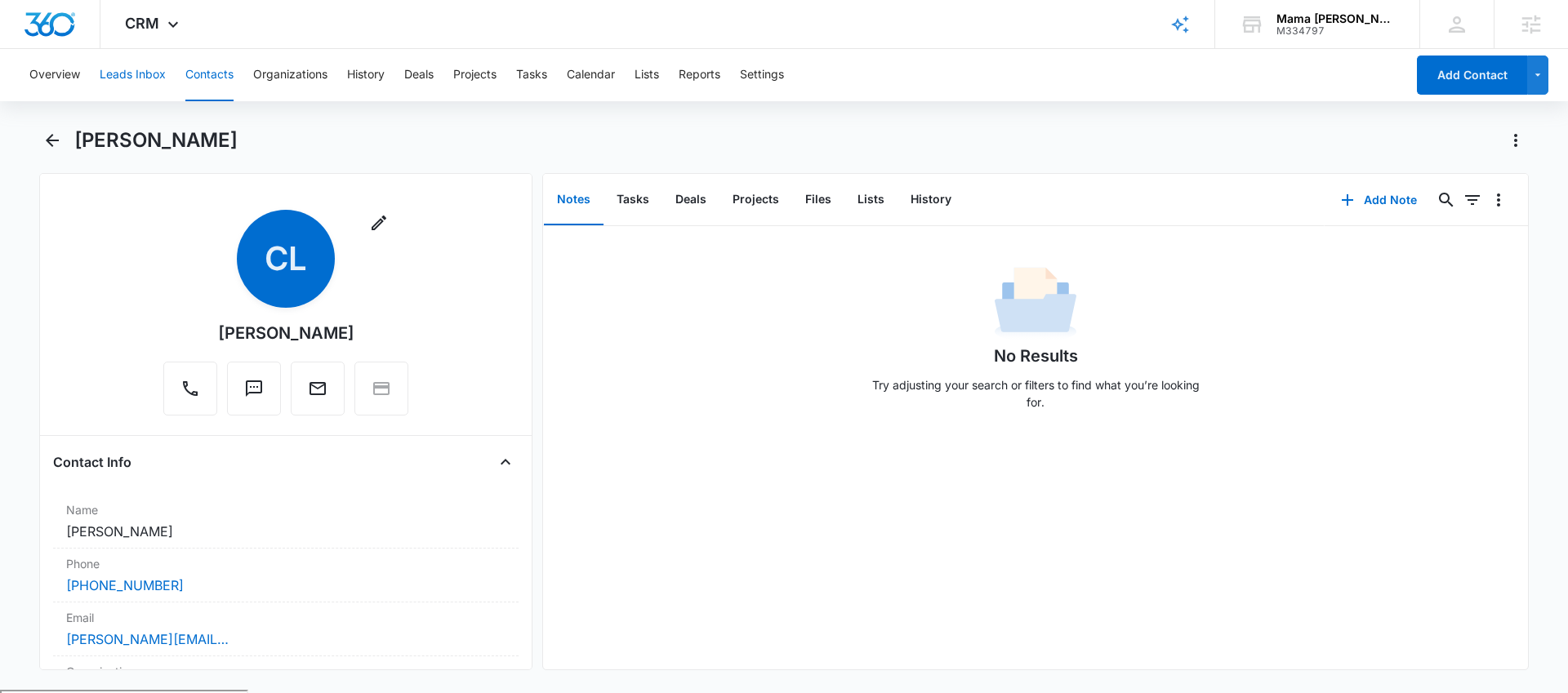
click at [120, 70] on button "Leads Inbox" at bounding box center [133, 75] width 66 height 53
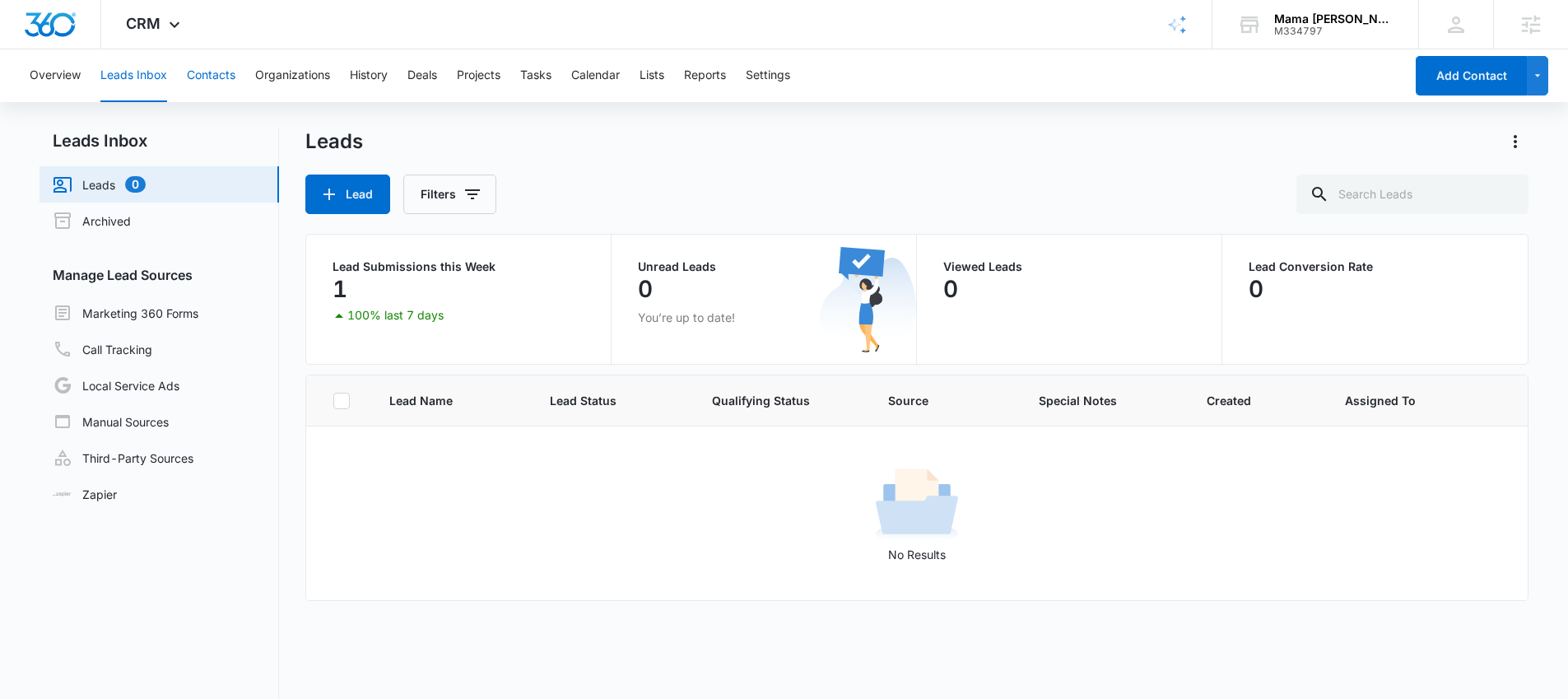
click at [204, 73] on button "Contacts" at bounding box center [211, 76] width 49 height 53
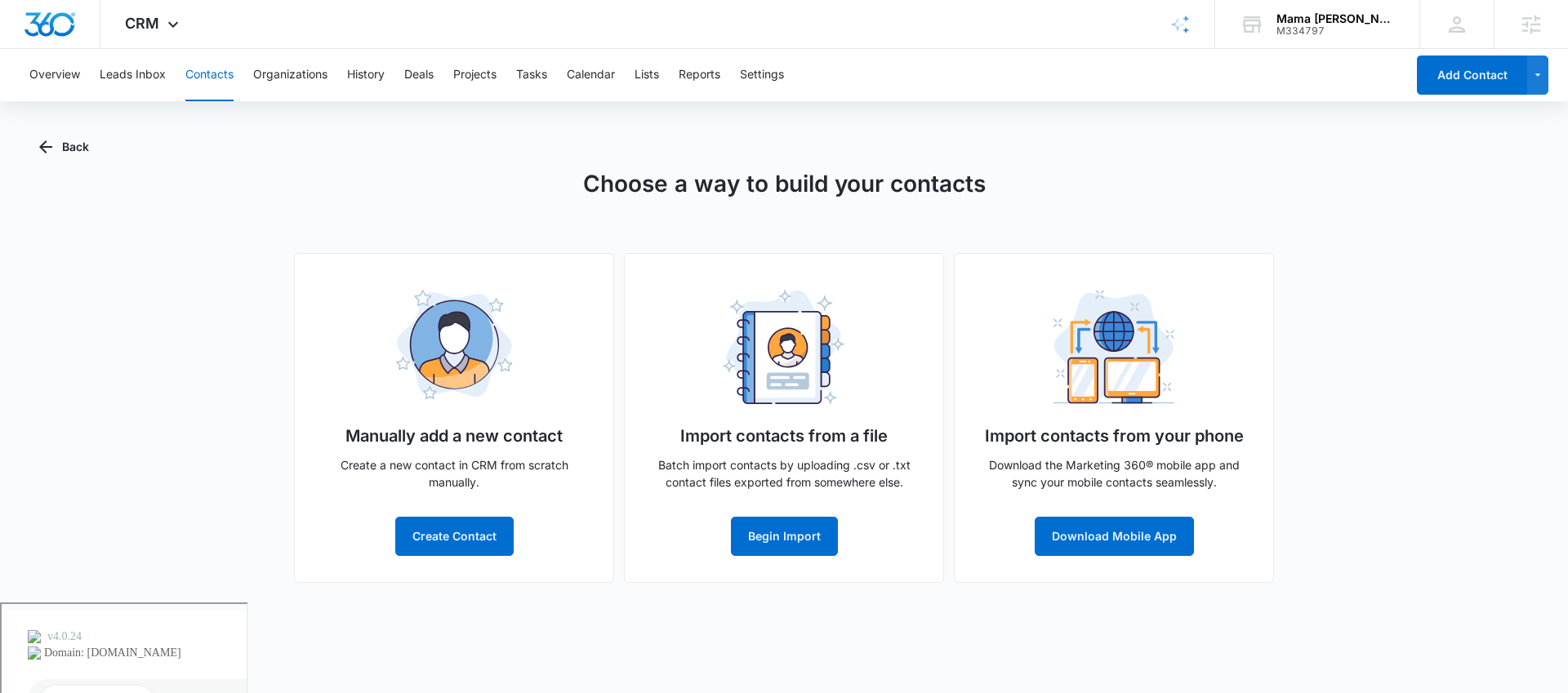
click at [215, 70] on button "Contacts" at bounding box center [210, 75] width 48 height 53
click at [147, 33] on div "CRM Apps Reputation Websites Forms CRM Email Social POS Content Ads Intelligenc…" at bounding box center [154, 24] width 107 height 48
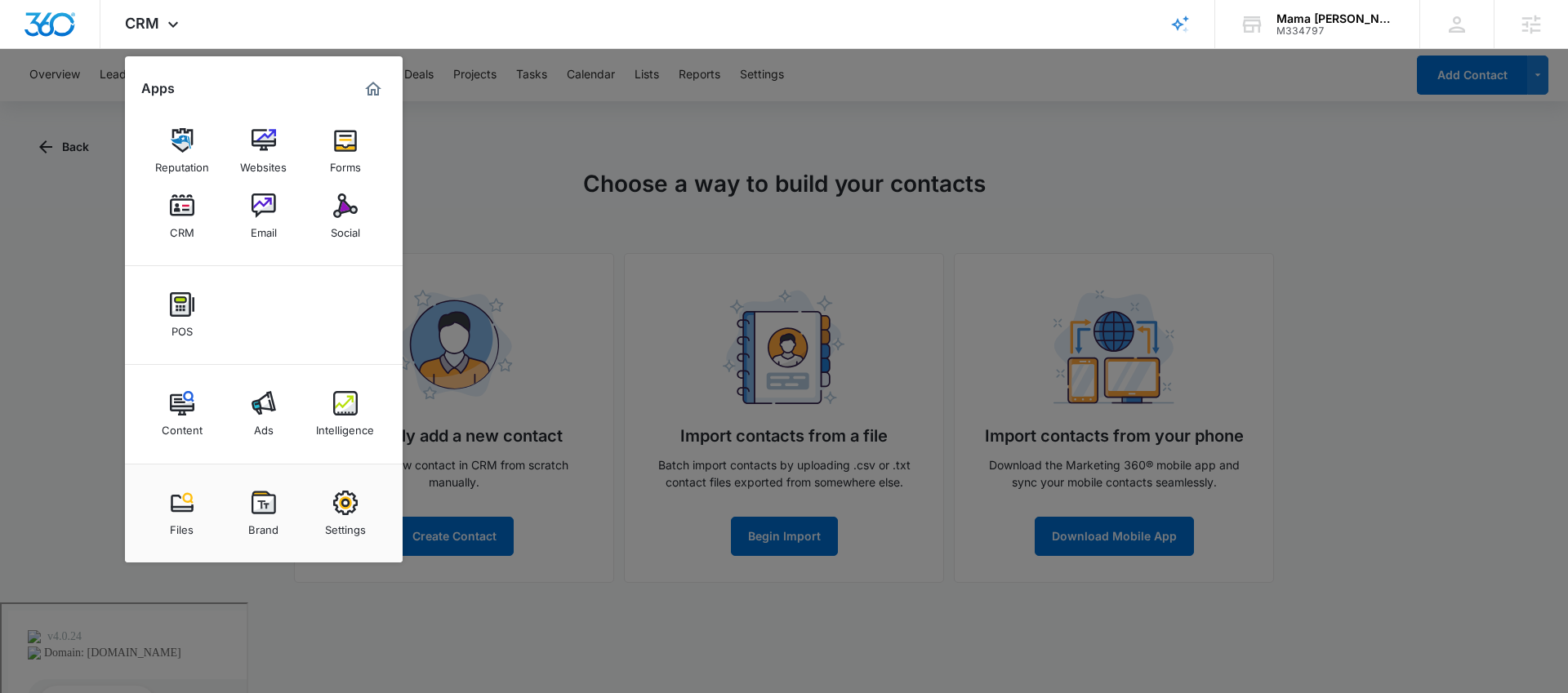
click at [654, 187] on div at bounding box center [784, 346] width 1568 height 693
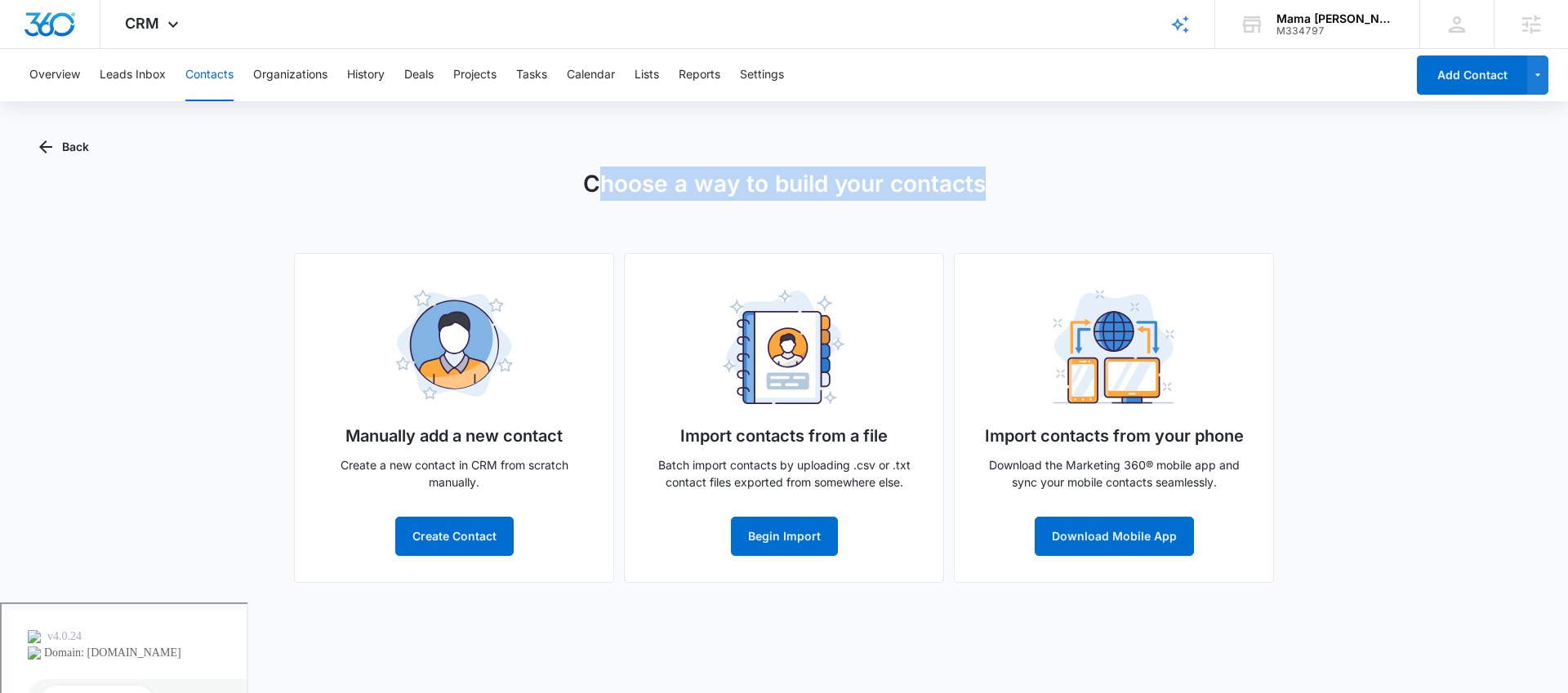
drag, startPoint x: 610, startPoint y: 186, endPoint x: 986, endPoint y: 187, distance: 376.0
click at [1013, 187] on div "Choose a way to build your contacts Manually add a new contact Create a new con…" at bounding box center [784, 375] width 1489 height 417
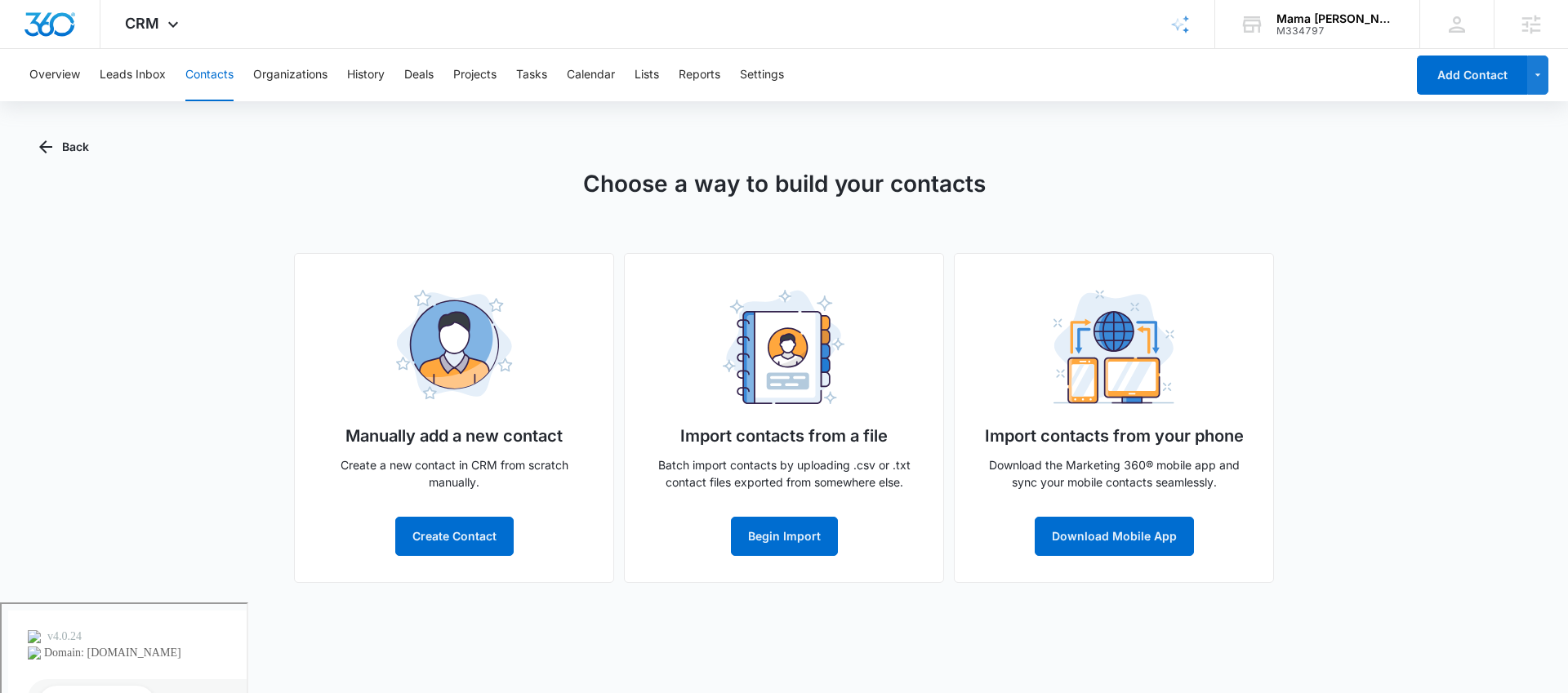
click at [395, 236] on div "Choose a way to build your contacts Manually add a new contact Create a new con…" at bounding box center [784, 375] width 1489 height 417
click at [217, 73] on button "Contacts" at bounding box center [210, 75] width 48 height 53
click at [210, 71] on button "Contacts" at bounding box center [210, 75] width 48 height 53
click at [439, 533] on button "Create Contact" at bounding box center [454, 536] width 119 height 39
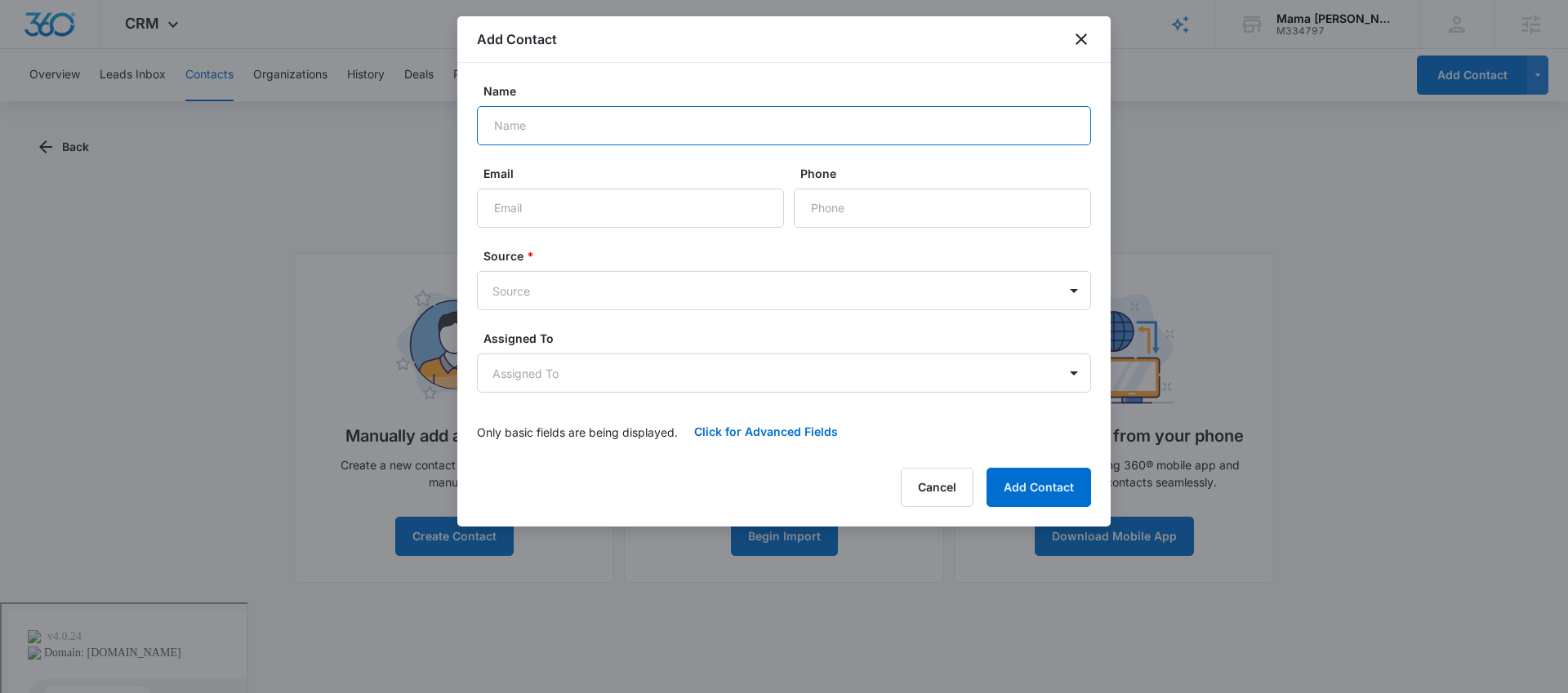
click at [580, 137] on input "Name" at bounding box center [784, 126] width 614 height 39
type input "[PERSON_NAME]"
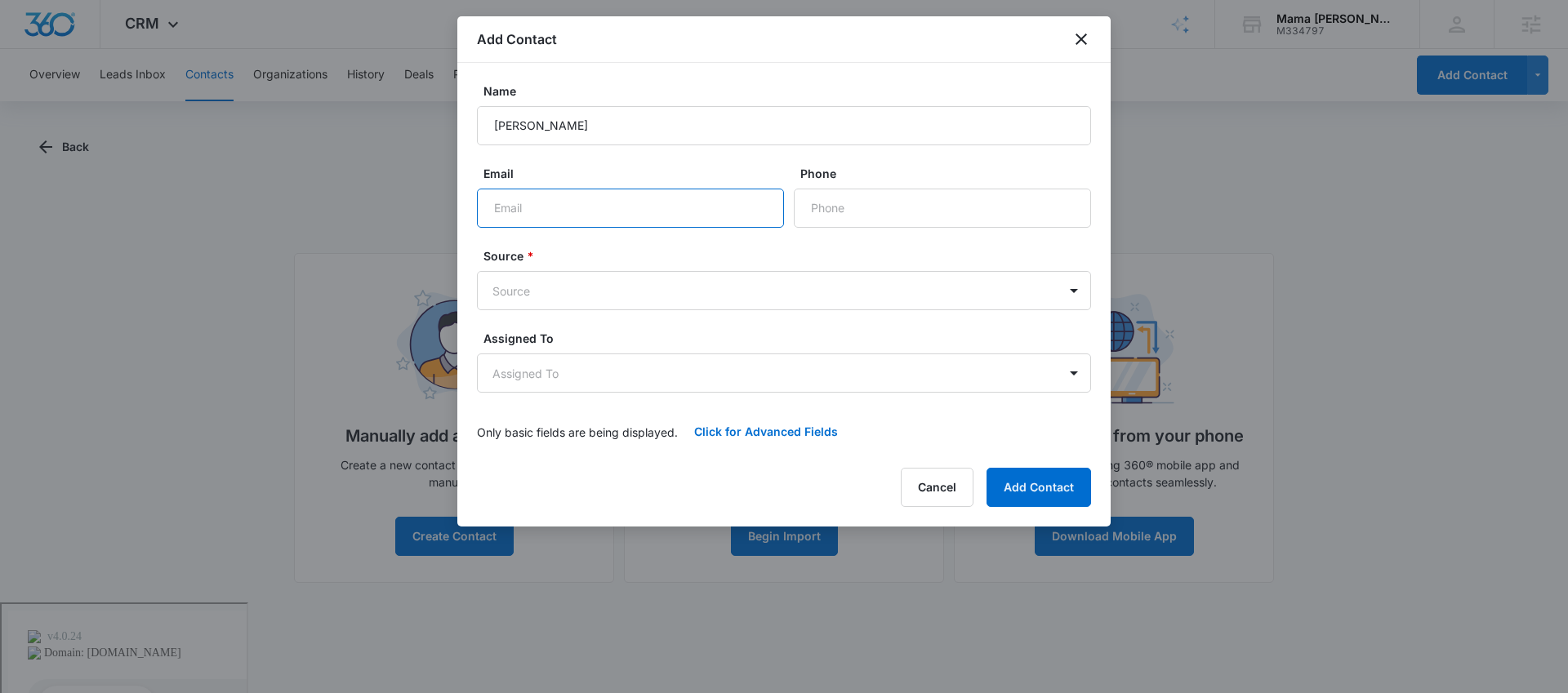
click at [585, 197] on input "Email" at bounding box center [630, 208] width 307 height 39
type input "[PERSON_NAME][EMAIL_ADDRESS][PERSON_NAME][DOMAIN_NAME]"
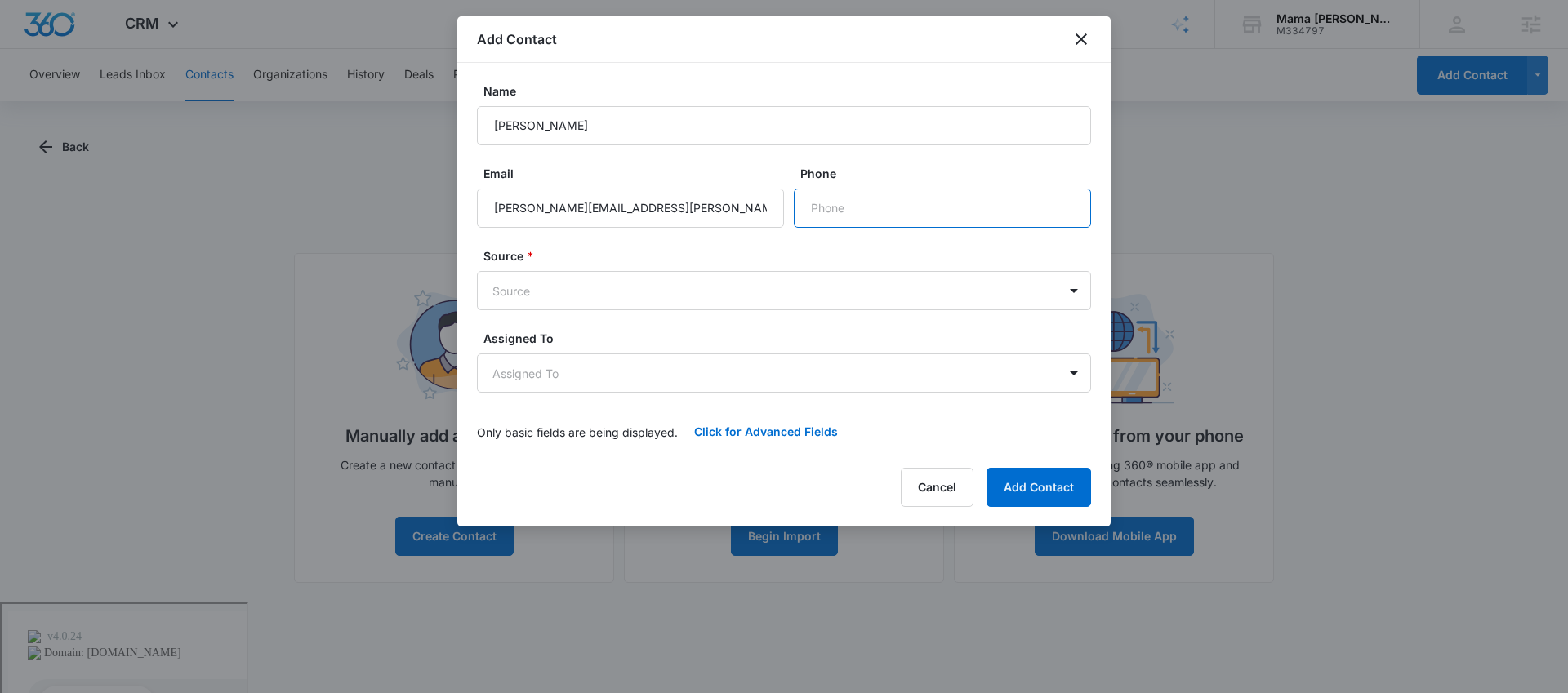
click at [889, 200] on input "Phone" at bounding box center [942, 208] width 297 height 39
click at [835, 208] on input "Phone" at bounding box center [942, 208] width 297 height 39
type input "1 (234) 567-890"
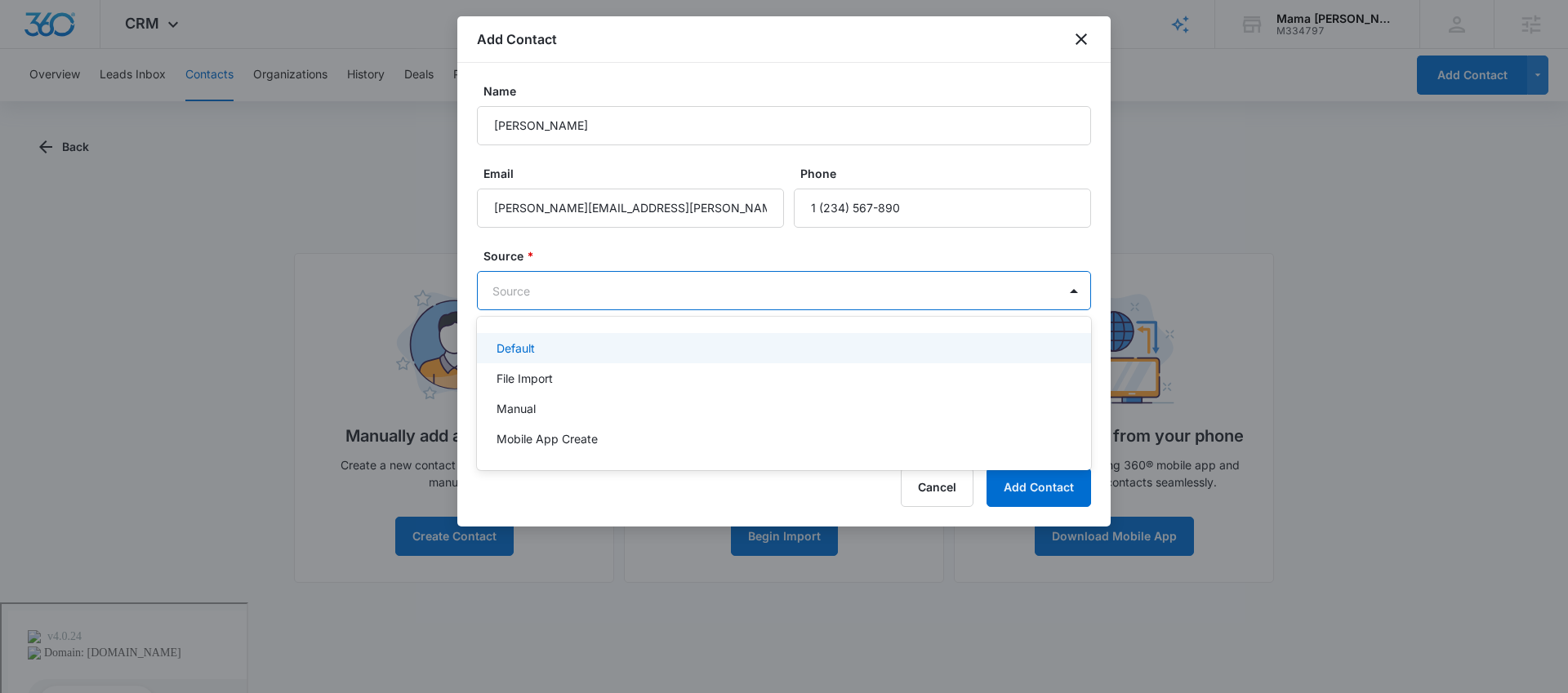
click at [595, 287] on body "CRM Apps Reputation Websites Forms CRM Email Social POS Content Ads Intelligenc…" at bounding box center [784, 346] width 1568 height 693
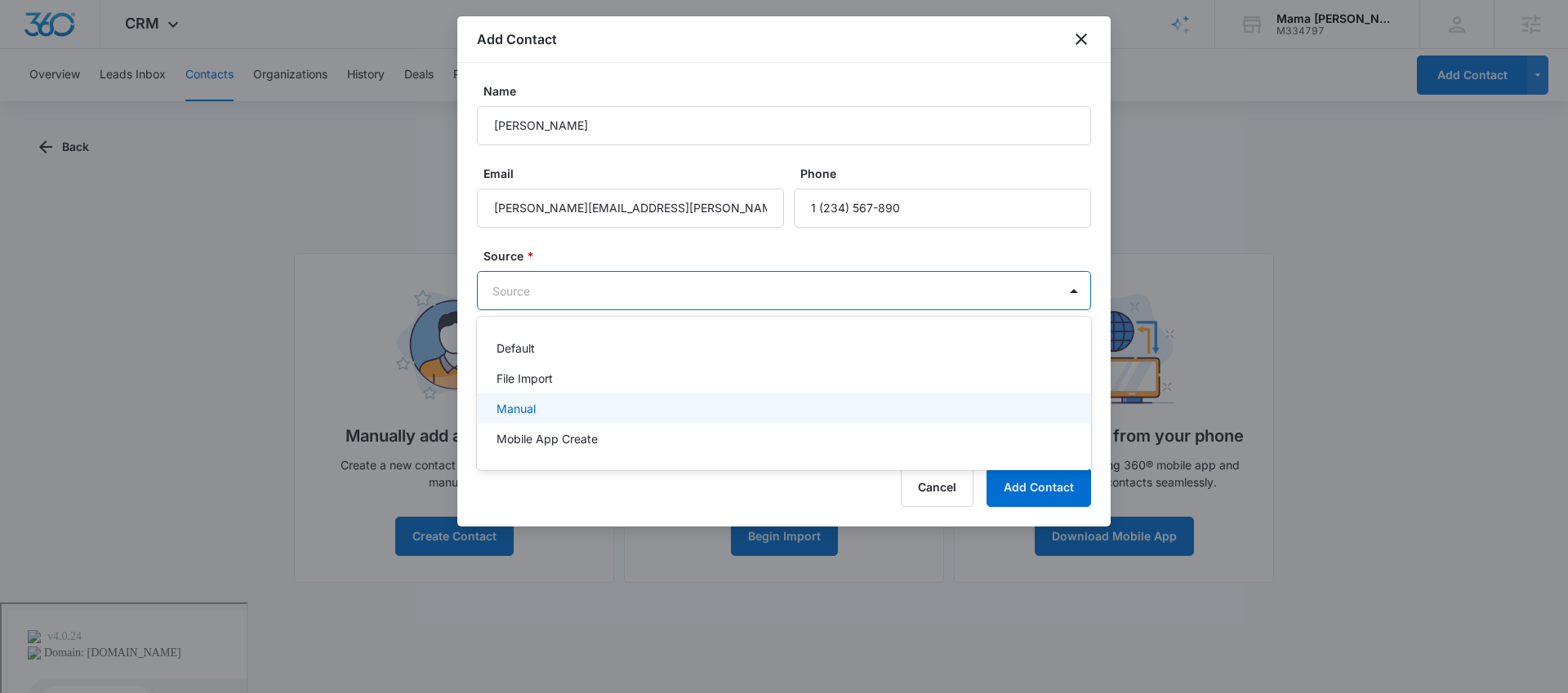
click at [560, 409] on div "Manual" at bounding box center [782, 408] width 572 height 17
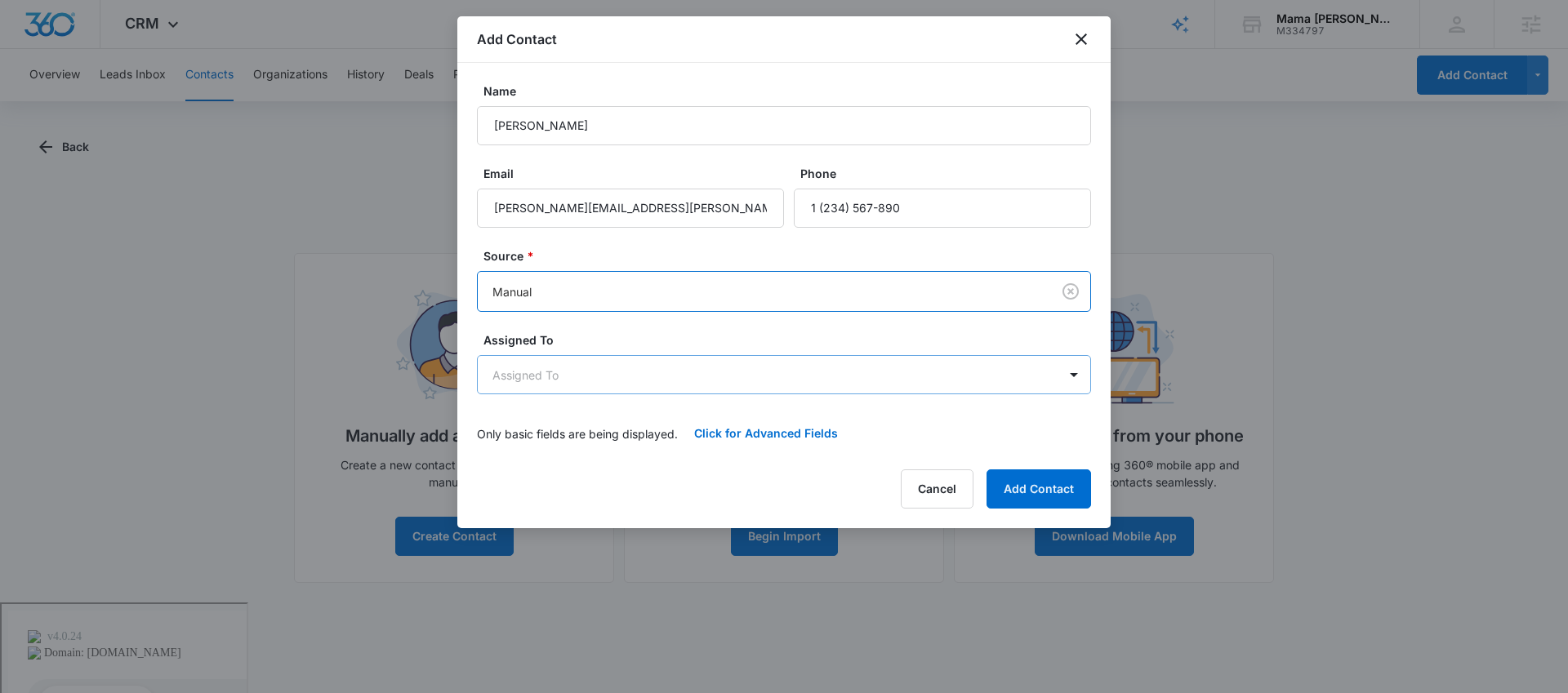
click at [601, 377] on body "CRM Apps Reputation Websites Forms CRM Email Social POS Content Ads Intelligenc…" at bounding box center [784, 366] width 1568 height 732
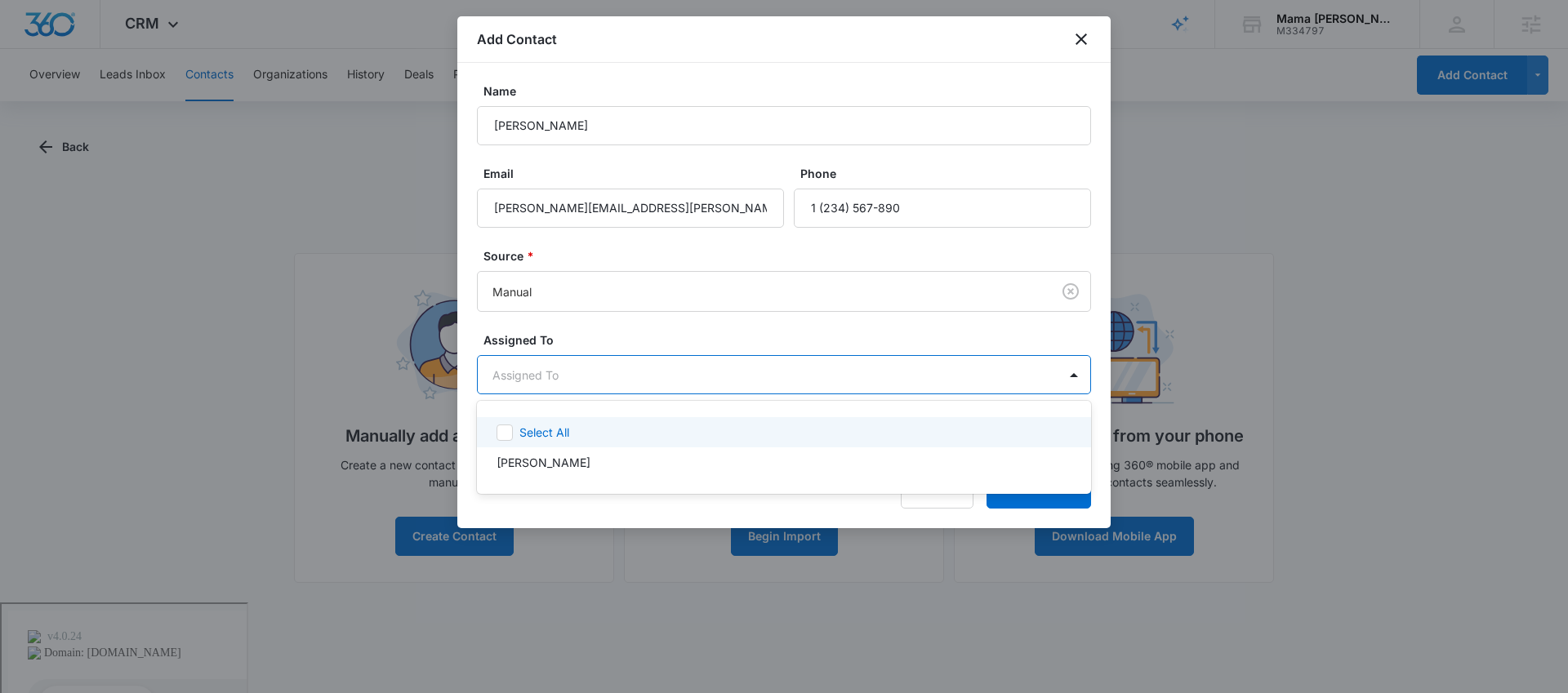
click at [725, 301] on div at bounding box center [784, 346] width 1568 height 693
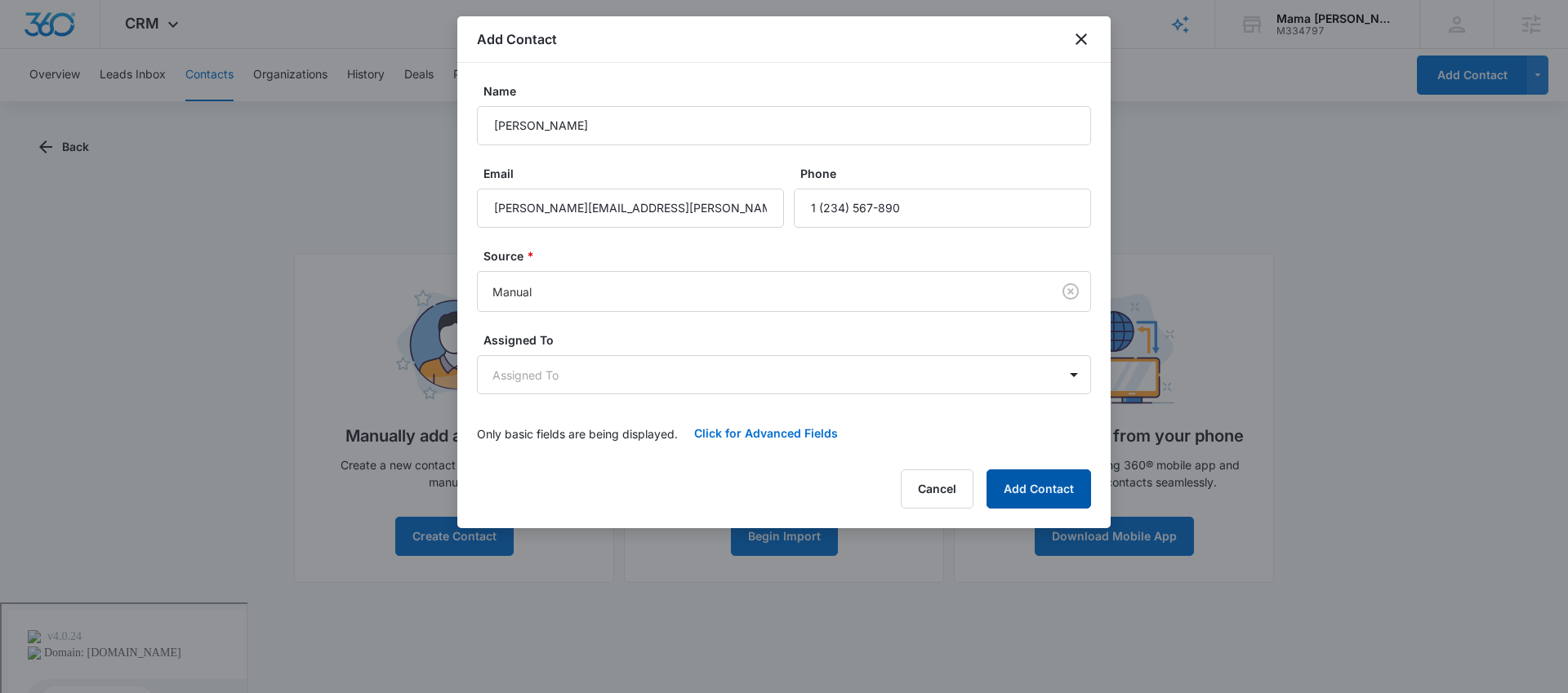
click at [1044, 485] on button "Add Contact" at bounding box center [1038, 489] width 104 height 39
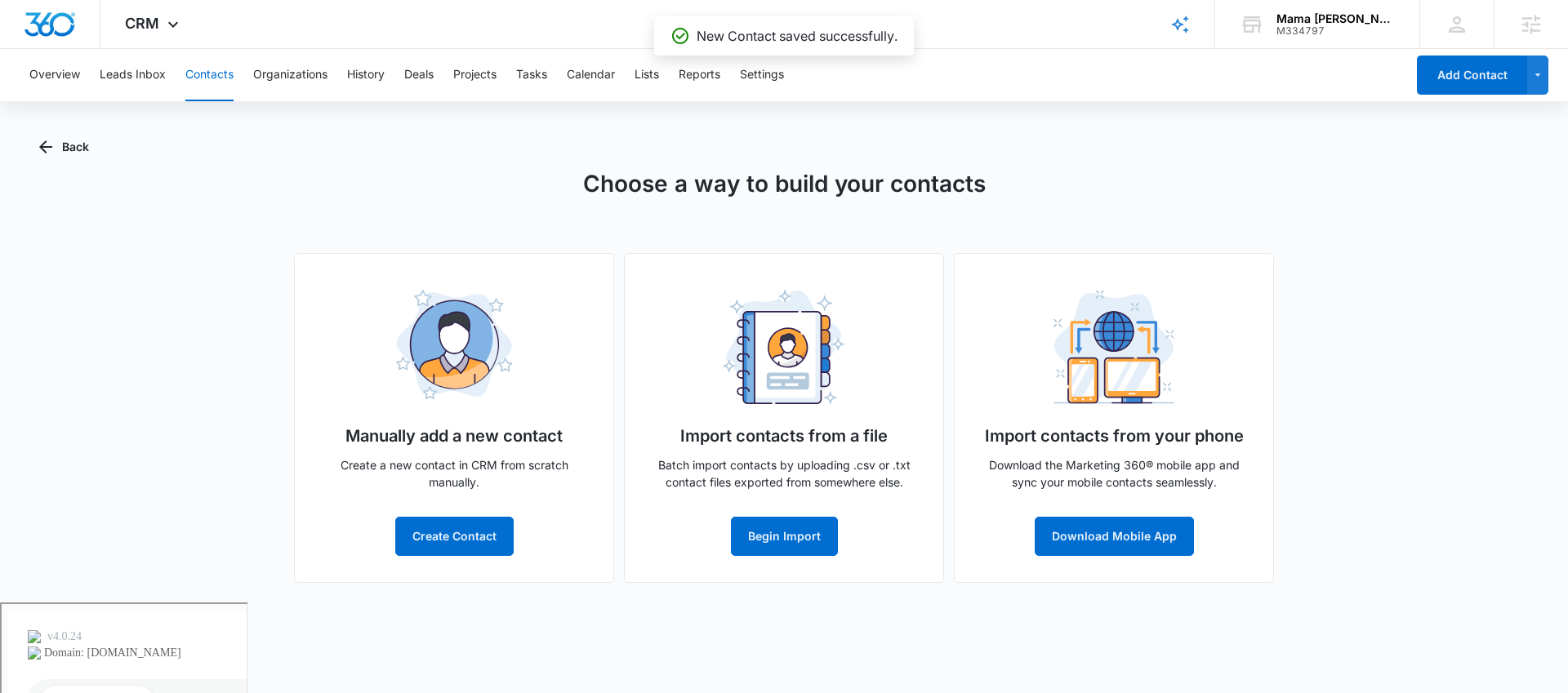
click at [200, 72] on button "Contacts" at bounding box center [210, 75] width 48 height 53
click at [156, 76] on button "Leads Inbox" at bounding box center [133, 75] width 66 height 53
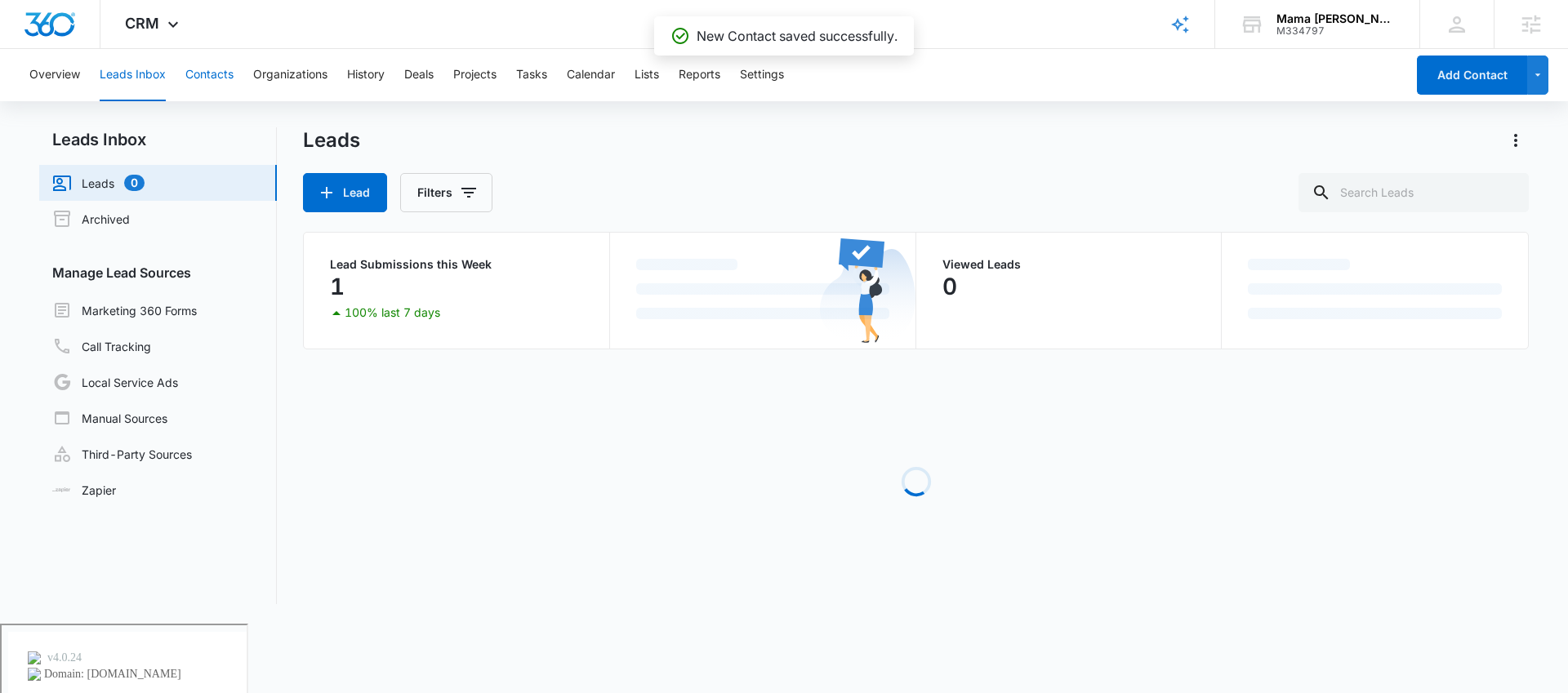
click at [221, 71] on button "Contacts" at bounding box center [210, 75] width 48 height 53
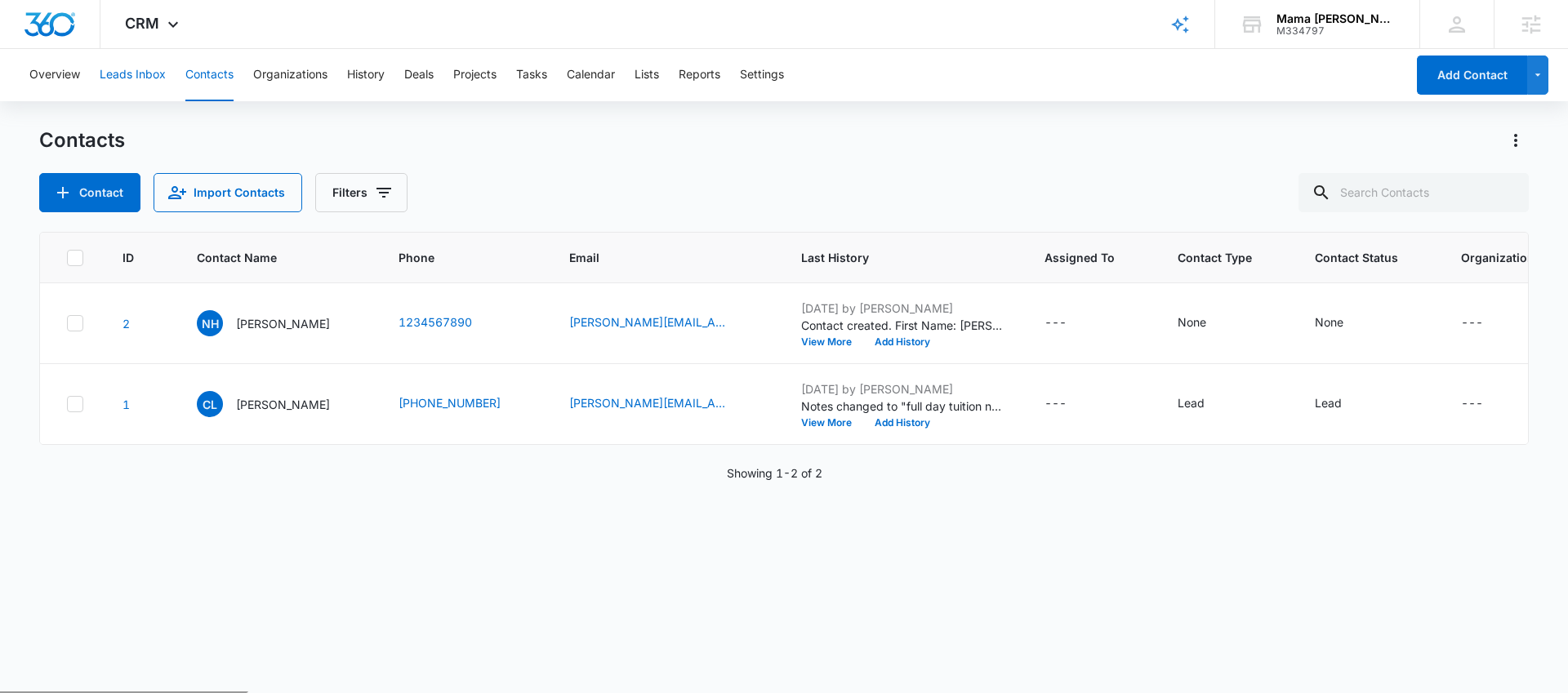
click at [120, 83] on button "Leads Inbox" at bounding box center [133, 75] width 66 height 53
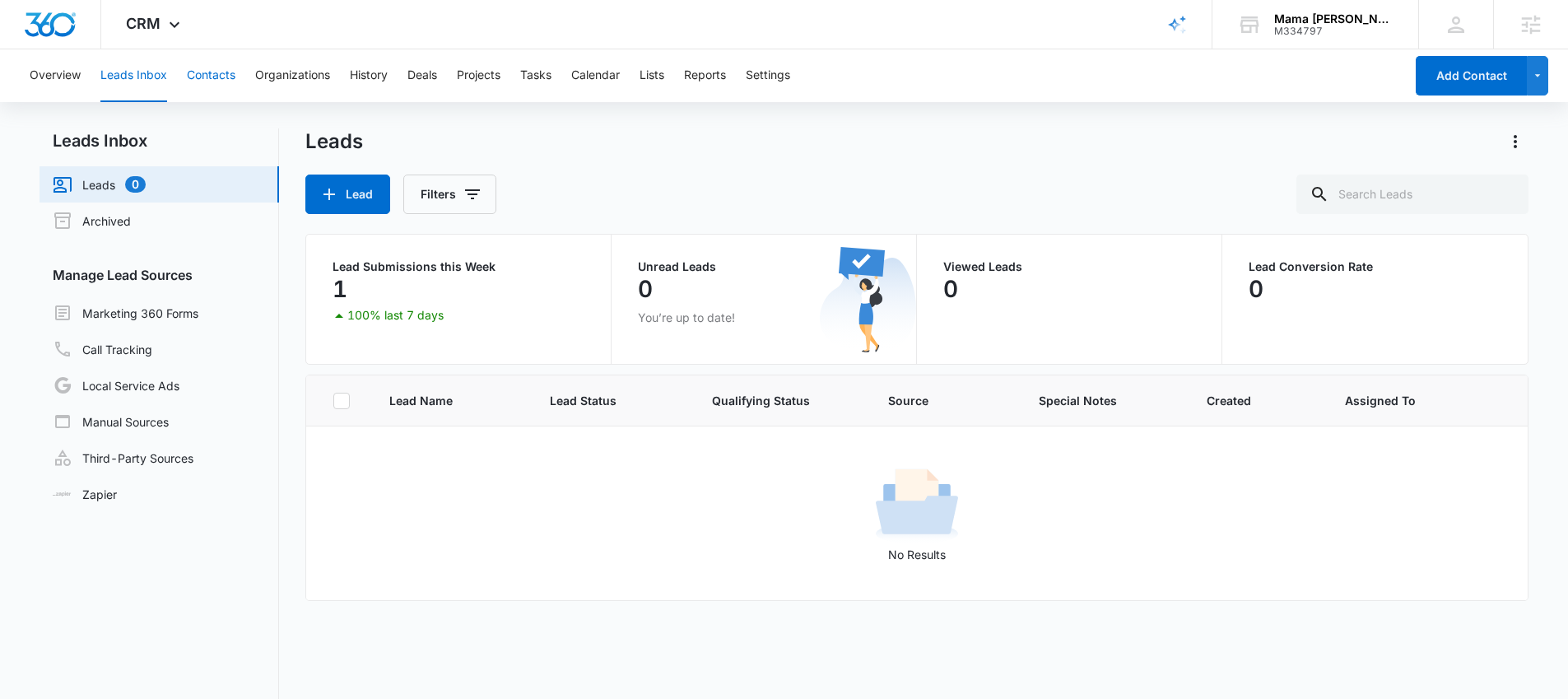
click at [192, 64] on button "Contacts" at bounding box center [211, 76] width 49 height 53
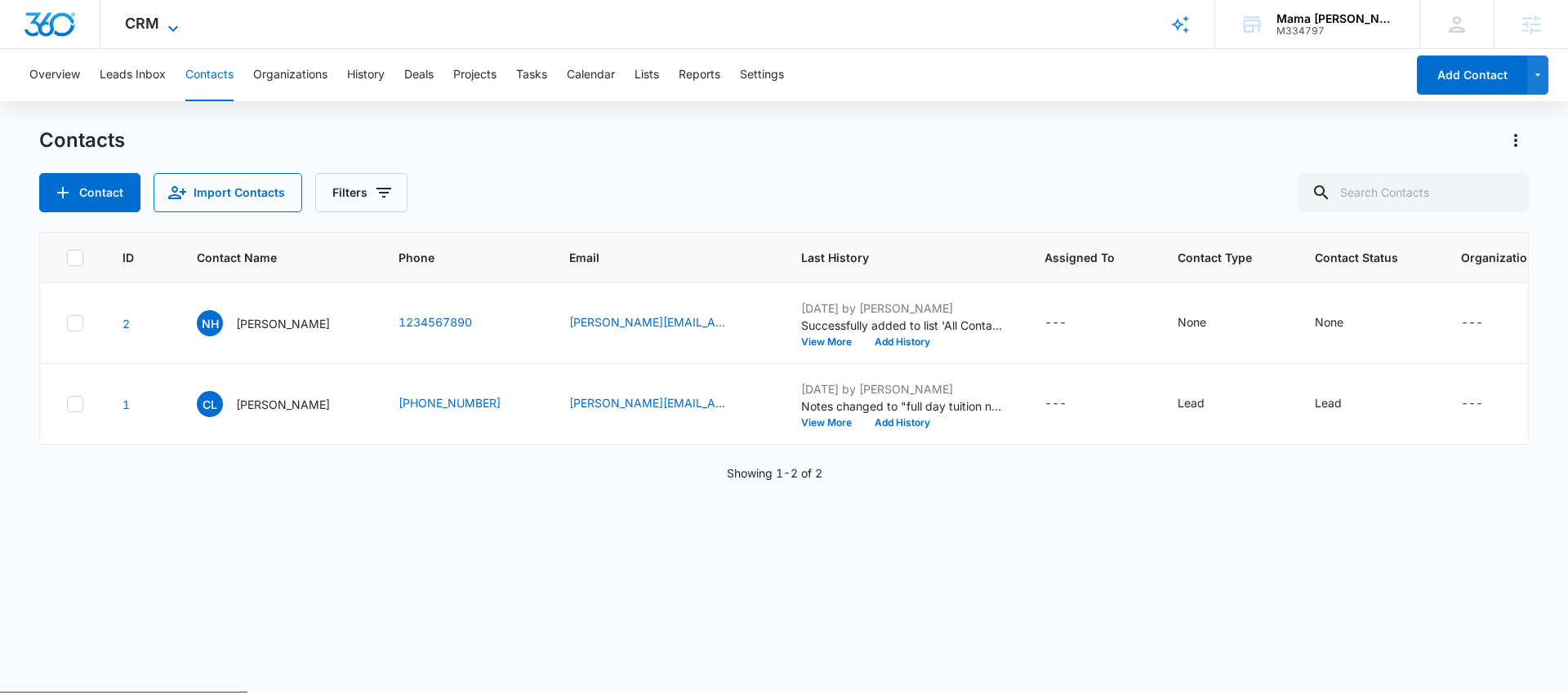
click at [149, 26] on span "CRM" at bounding box center [142, 22] width 34 height 17
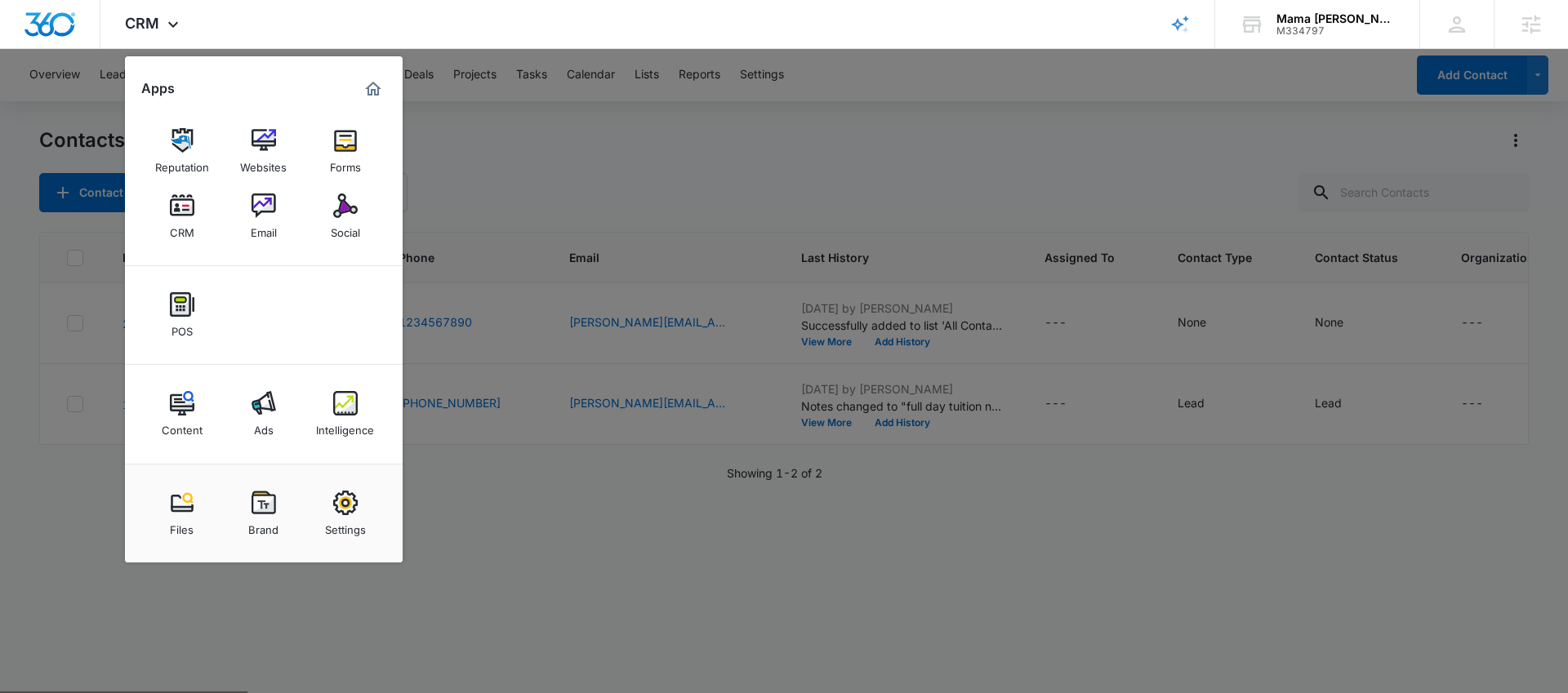
click at [651, 180] on div at bounding box center [784, 346] width 1568 height 693
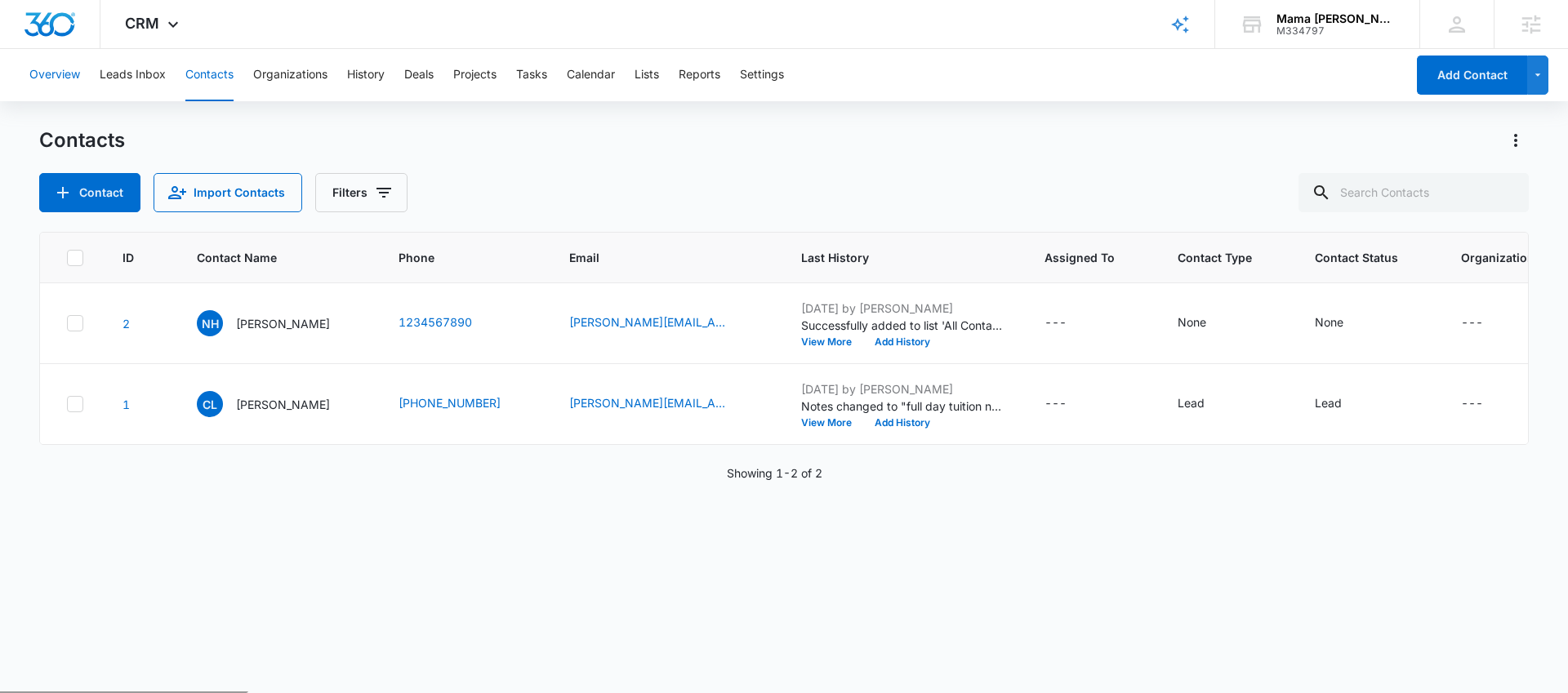
click at [53, 70] on button "Overview" at bounding box center [54, 75] width 51 height 53
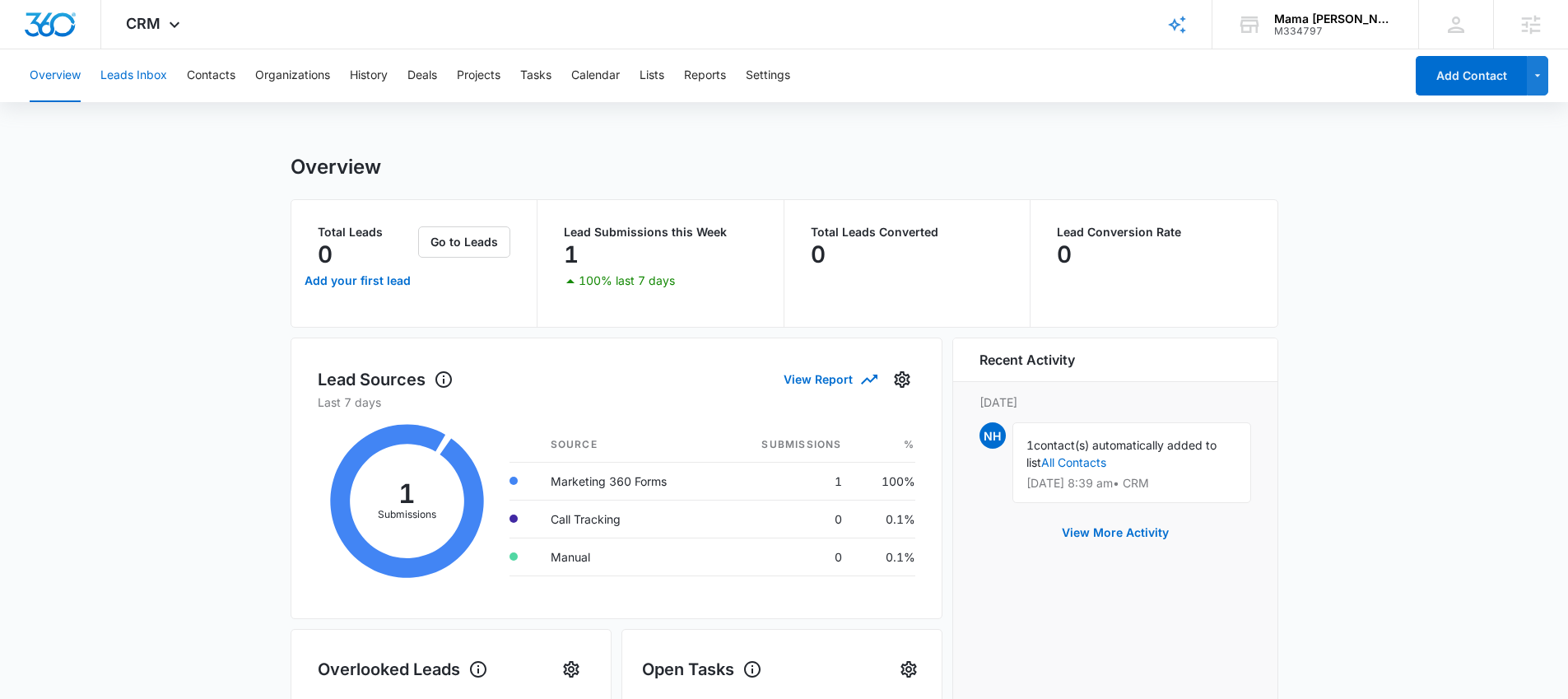
click at [136, 80] on button "Leads Inbox" at bounding box center [134, 76] width 67 height 53
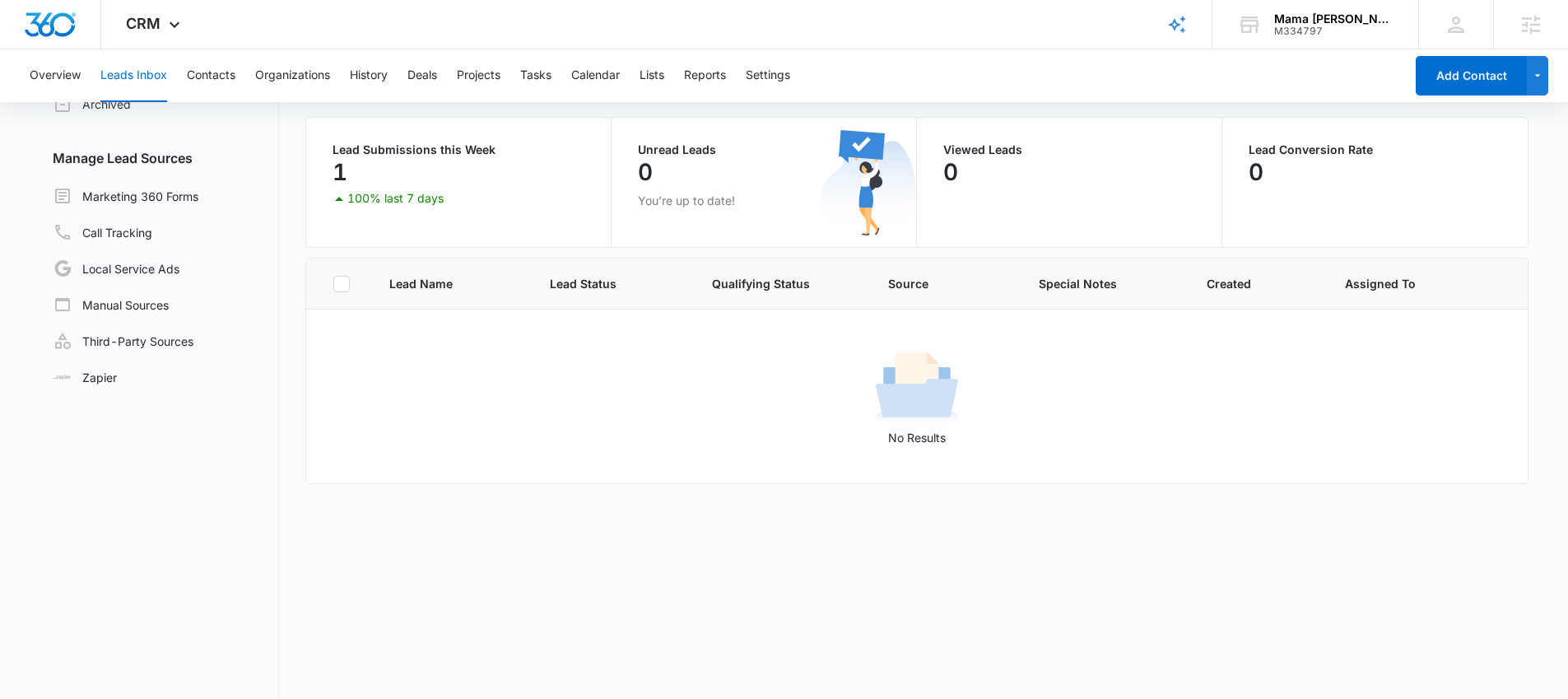
scroll to position [139, 0]
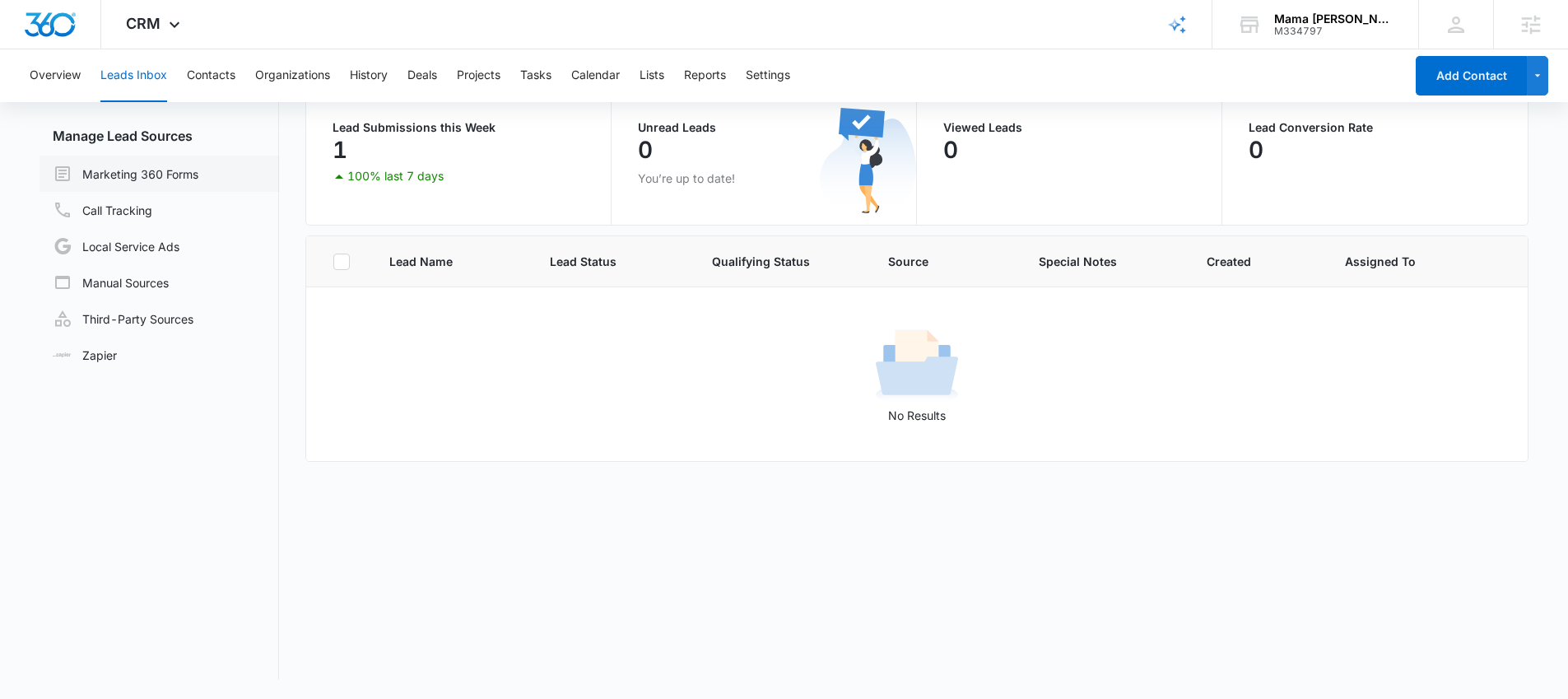
click at [186, 179] on link "Marketing 360 Forms" at bounding box center [126, 174] width 146 height 20
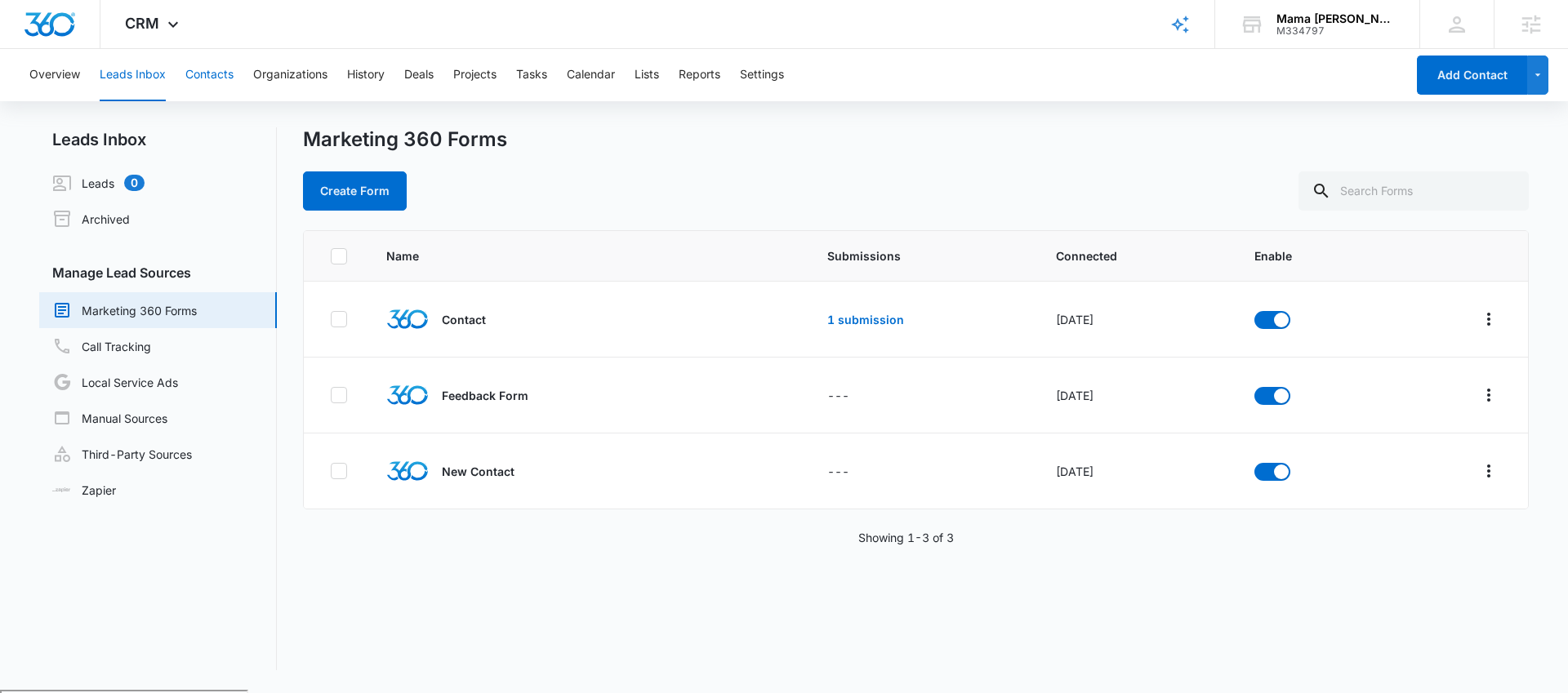
click at [201, 78] on button "Contacts" at bounding box center [210, 75] width 48 height 53
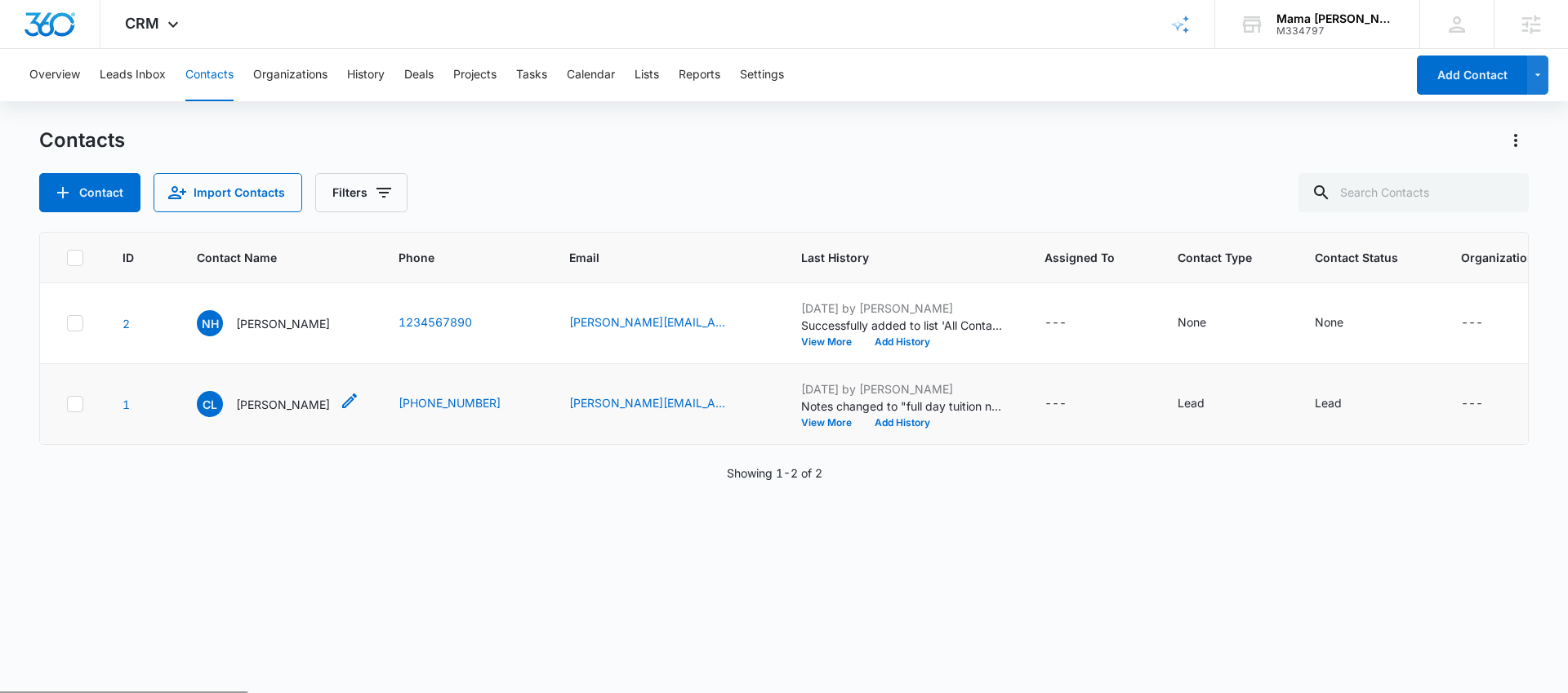
click at [291, 406] on p "Catherine Linehan" at bounding box center [282, 404] width 94 height 17
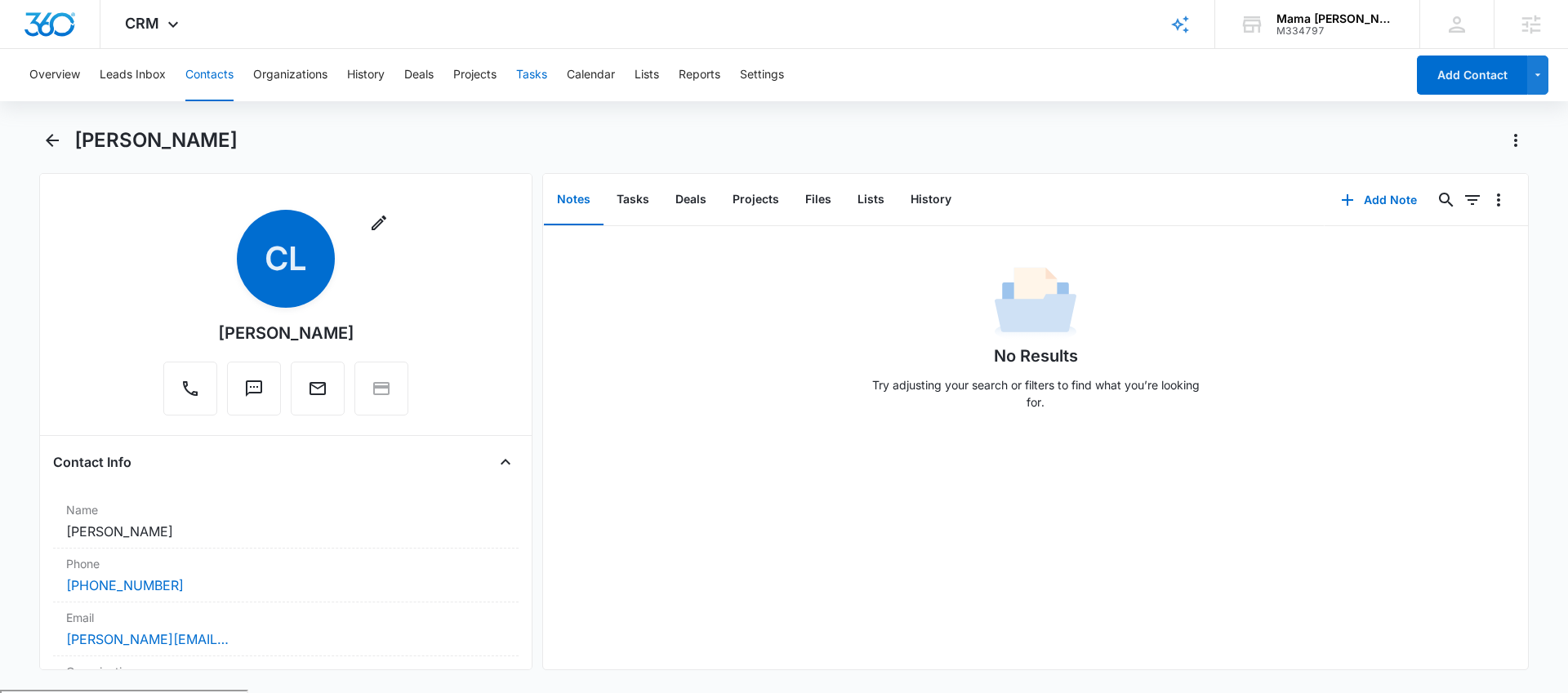
click at [535, 70] on button "Tasks" at bounding box center [531, 75] width 31 height 53
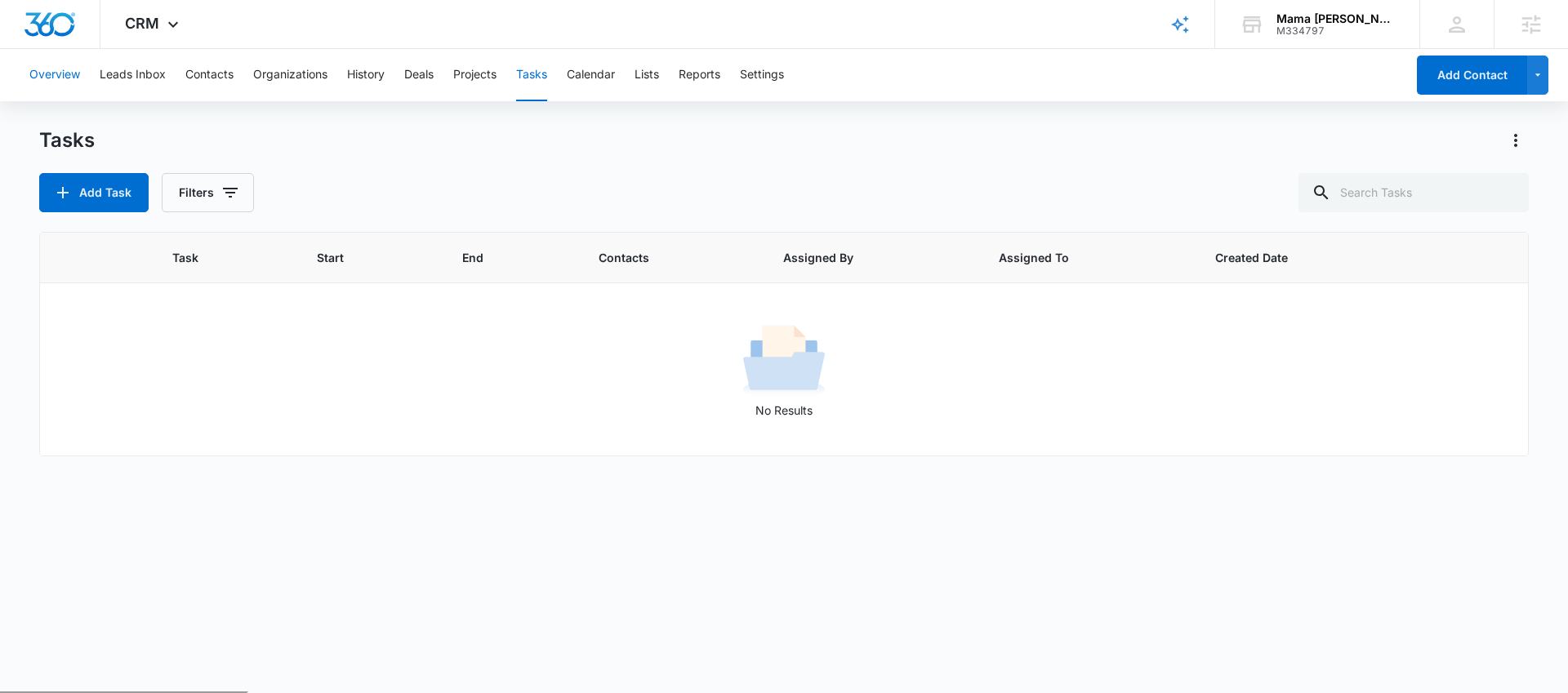
click at [44, 72] on button "Overview" at bounding box center [54, 75] width 51 height 53
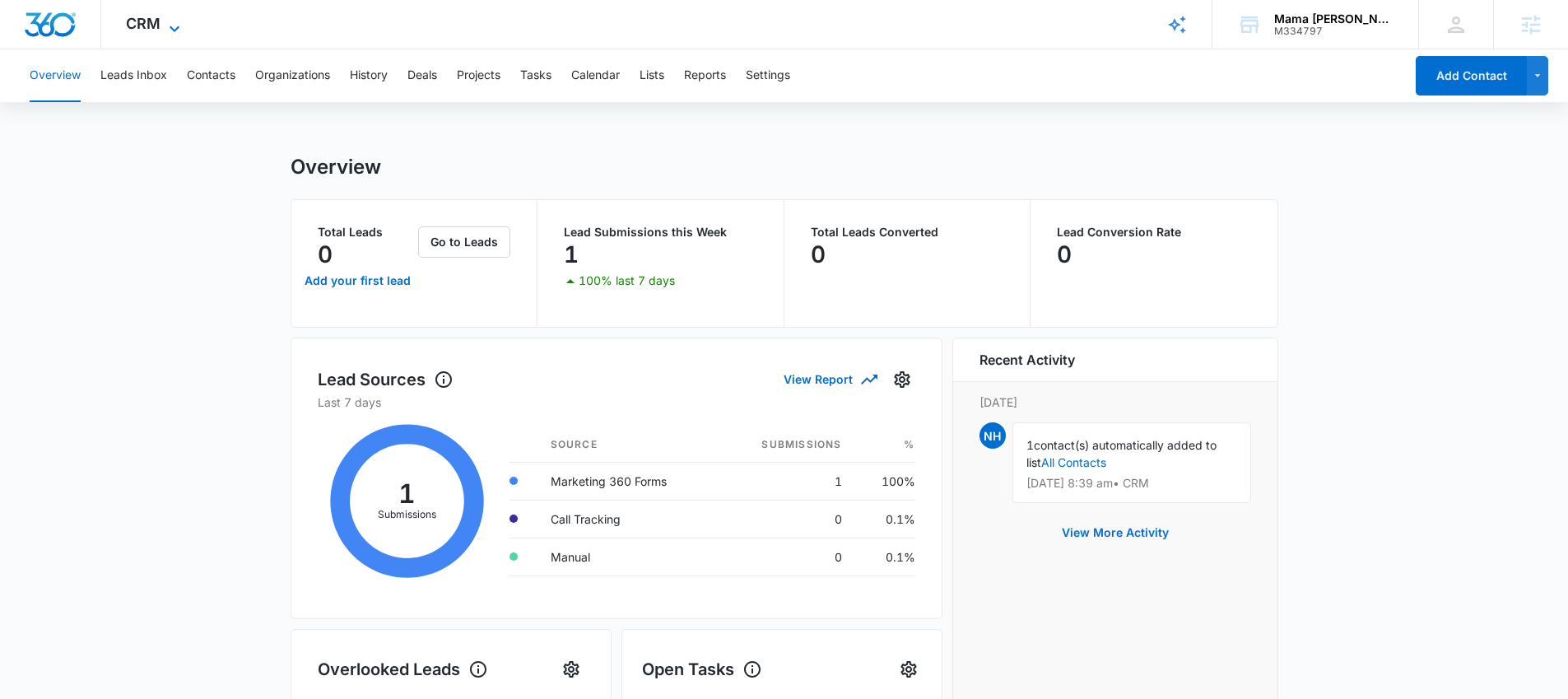
click at [154, 31] on span "CRM" at bounding box center [143, 22] width 34 height 17
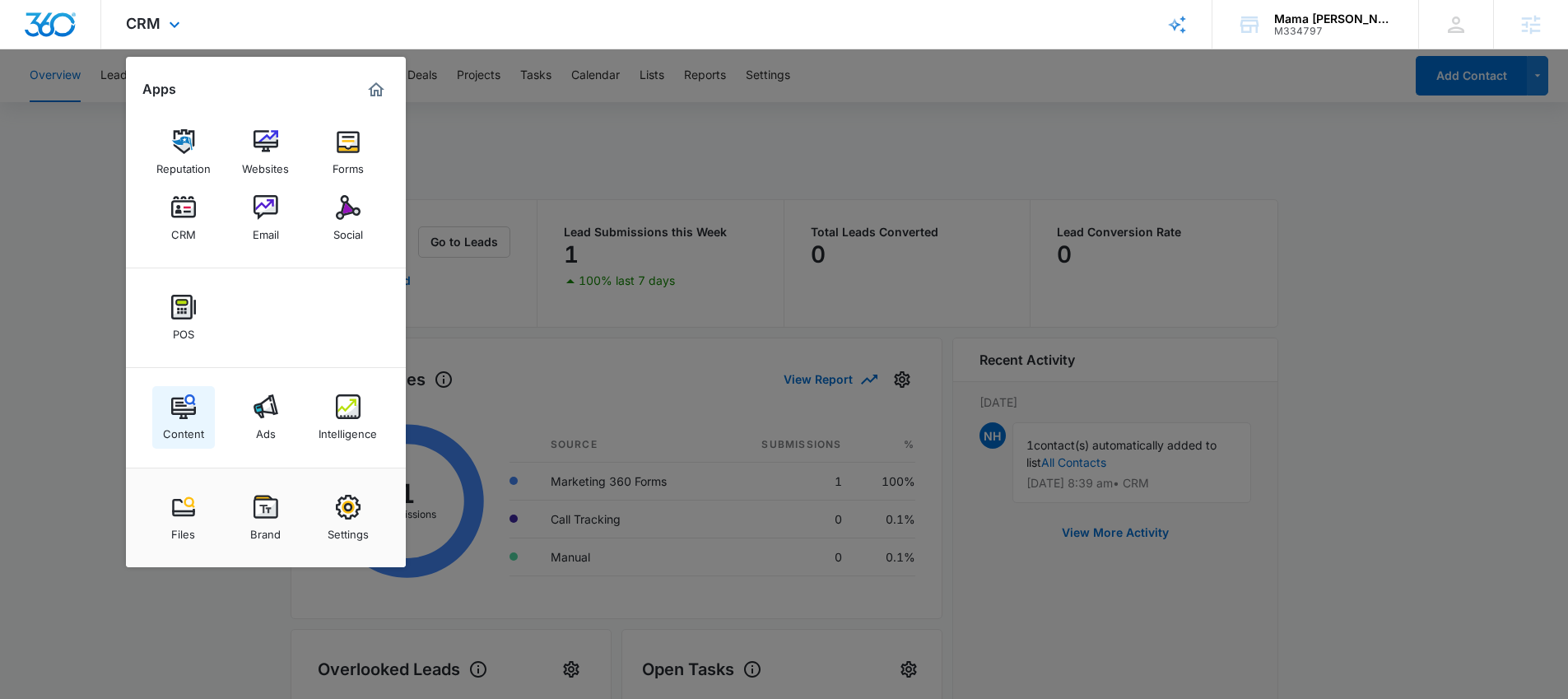
click at [174, 408] on img at bounding box center [183, 406] width 24 height 24
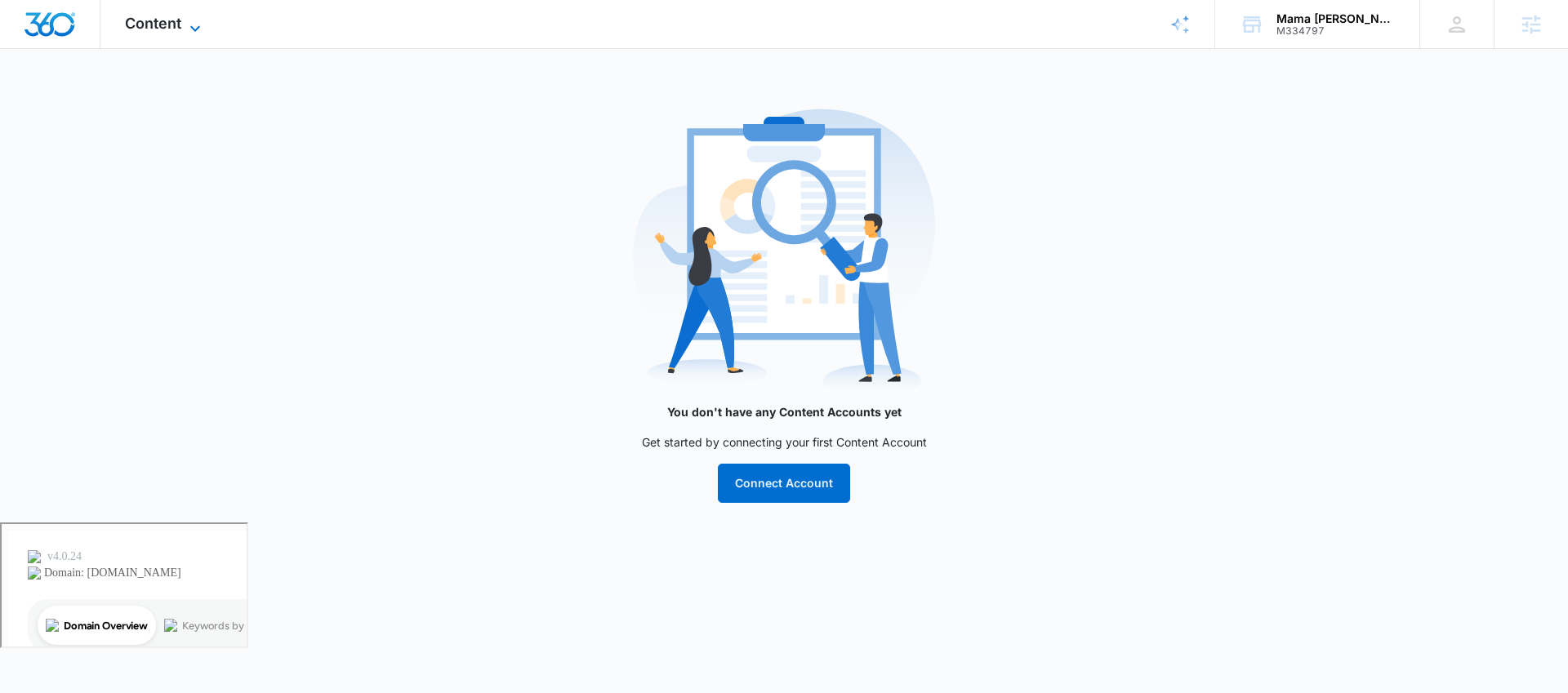
click at [170, 23] on span "Content" at bounding box center [153, 22] width 56 height 17
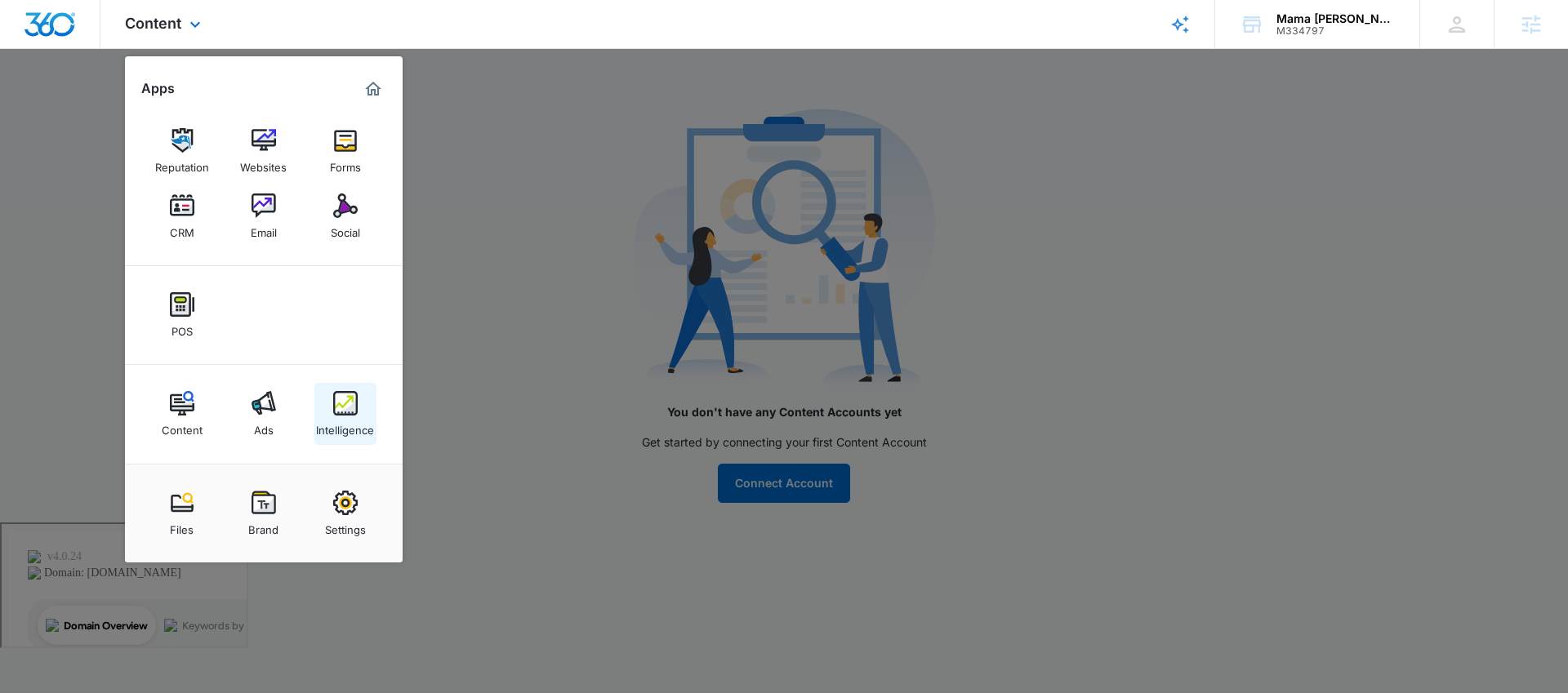
click at [349, 412] on img at bounding box center [344, 402] width 24 height 24
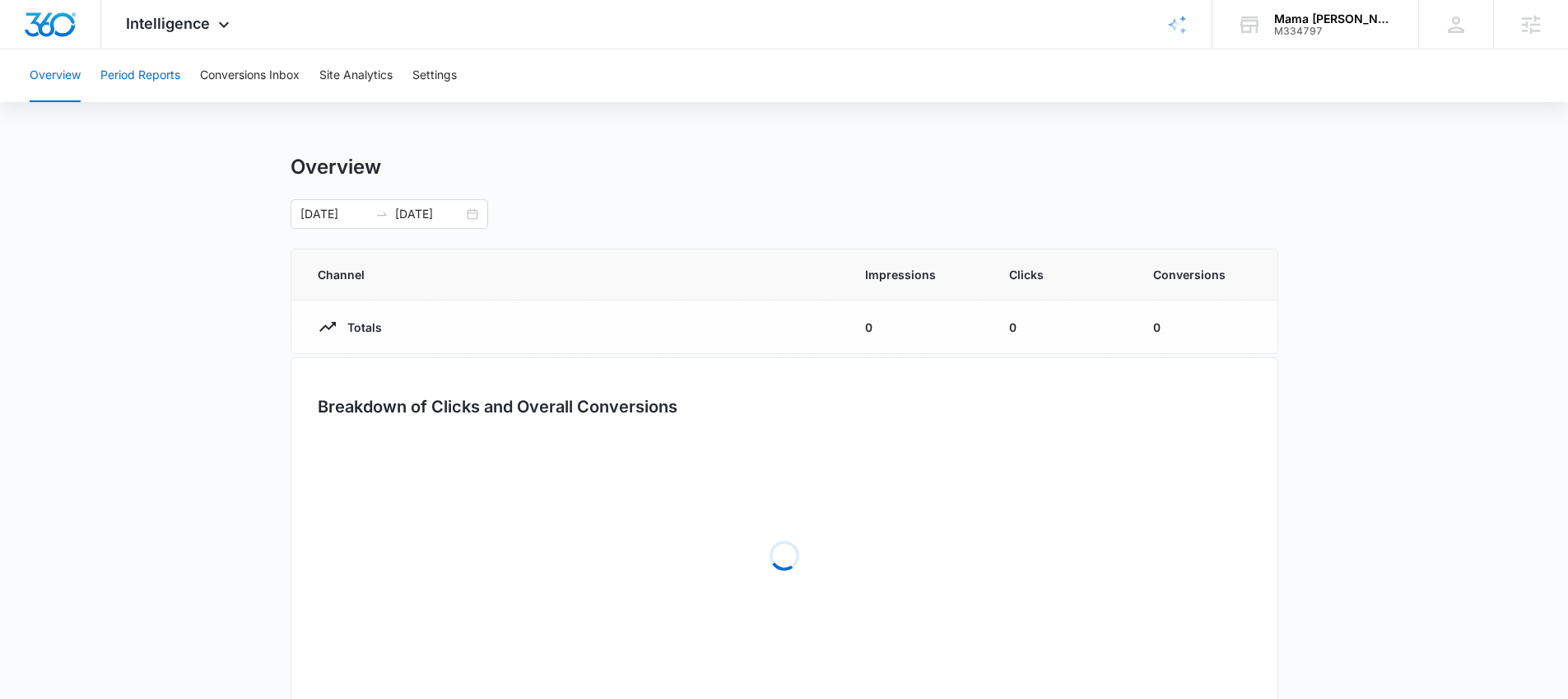
click at [128, 77] on button "Period Reports" at bounding box center [140, 76] width 80 height 53
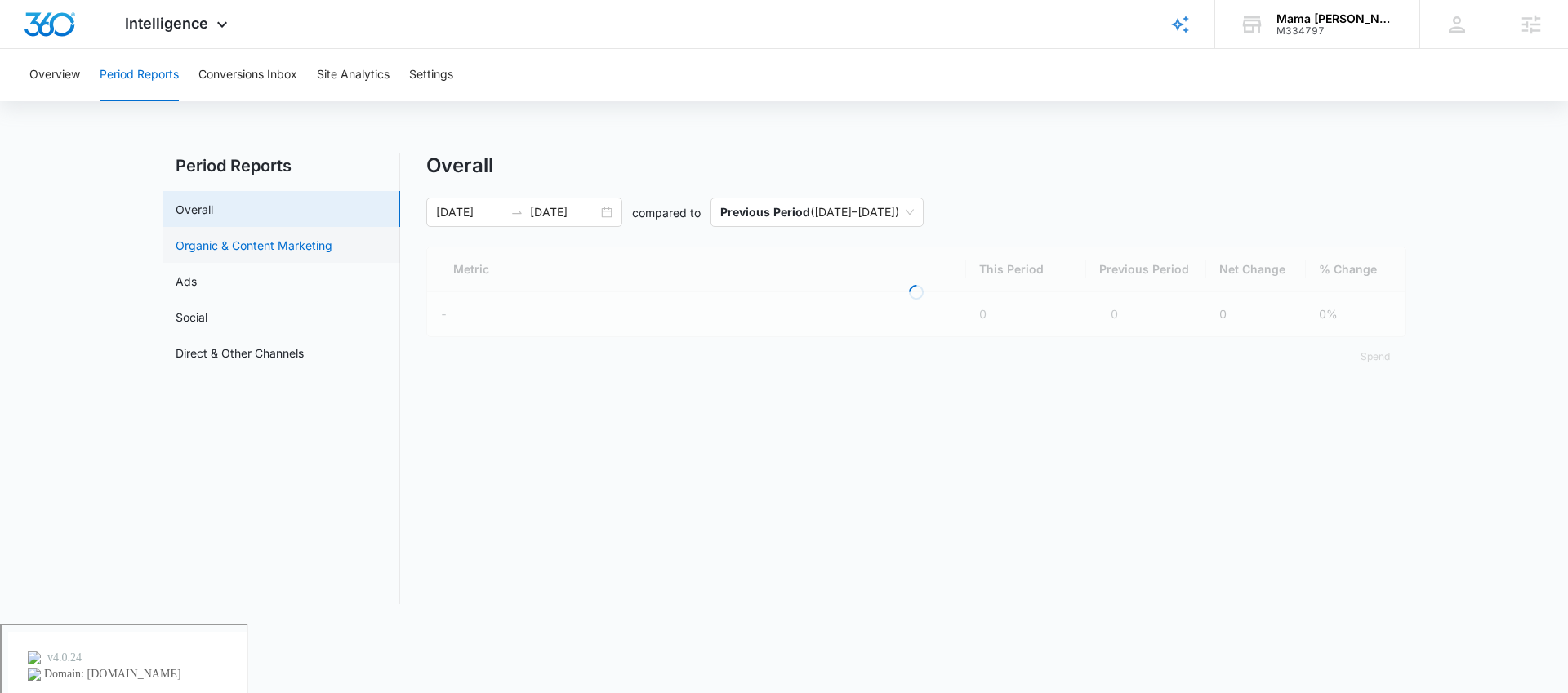
click at [257, 237] on link "Organic & Content Marketing" at bounding box center [254, 244] width 157 height 17
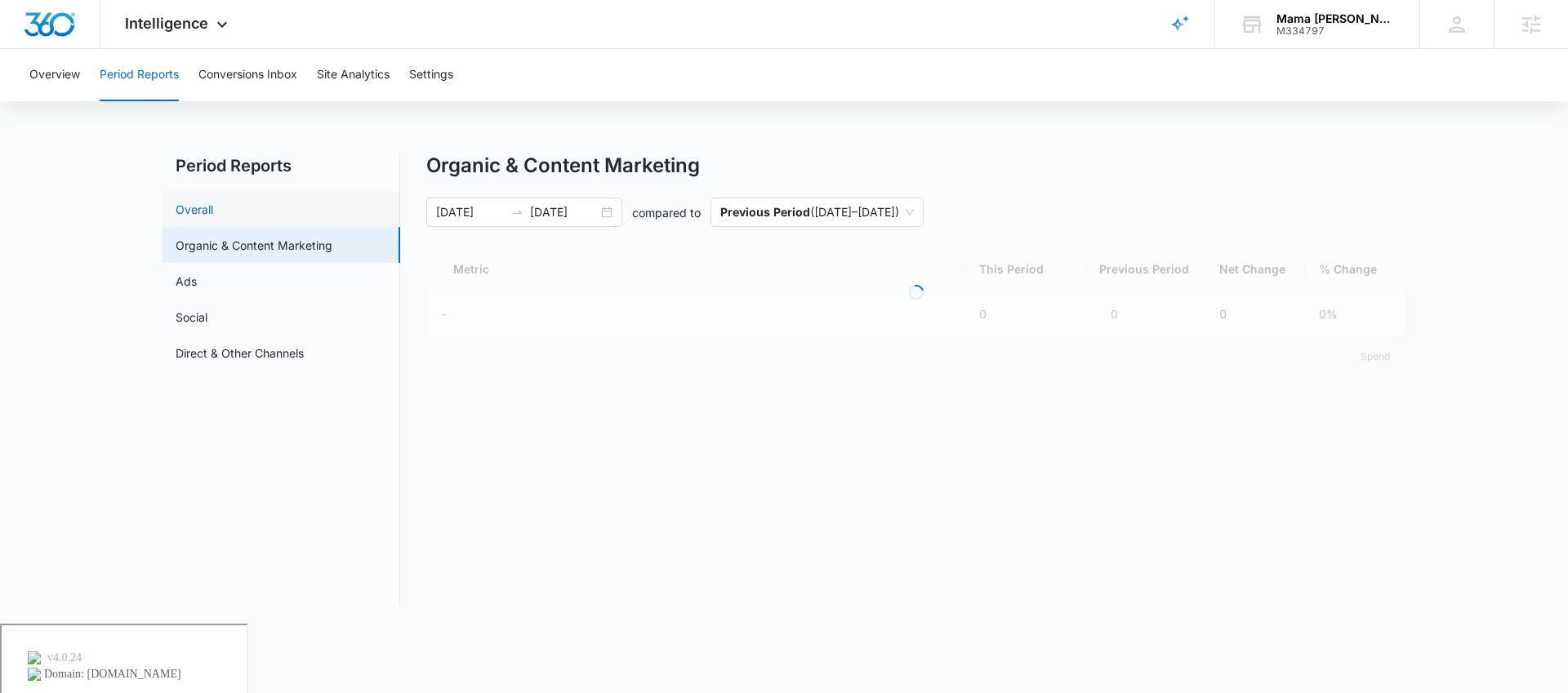
click at [213, 212] on link "Overall" at bounding box center [195, 209] width 37 height 17
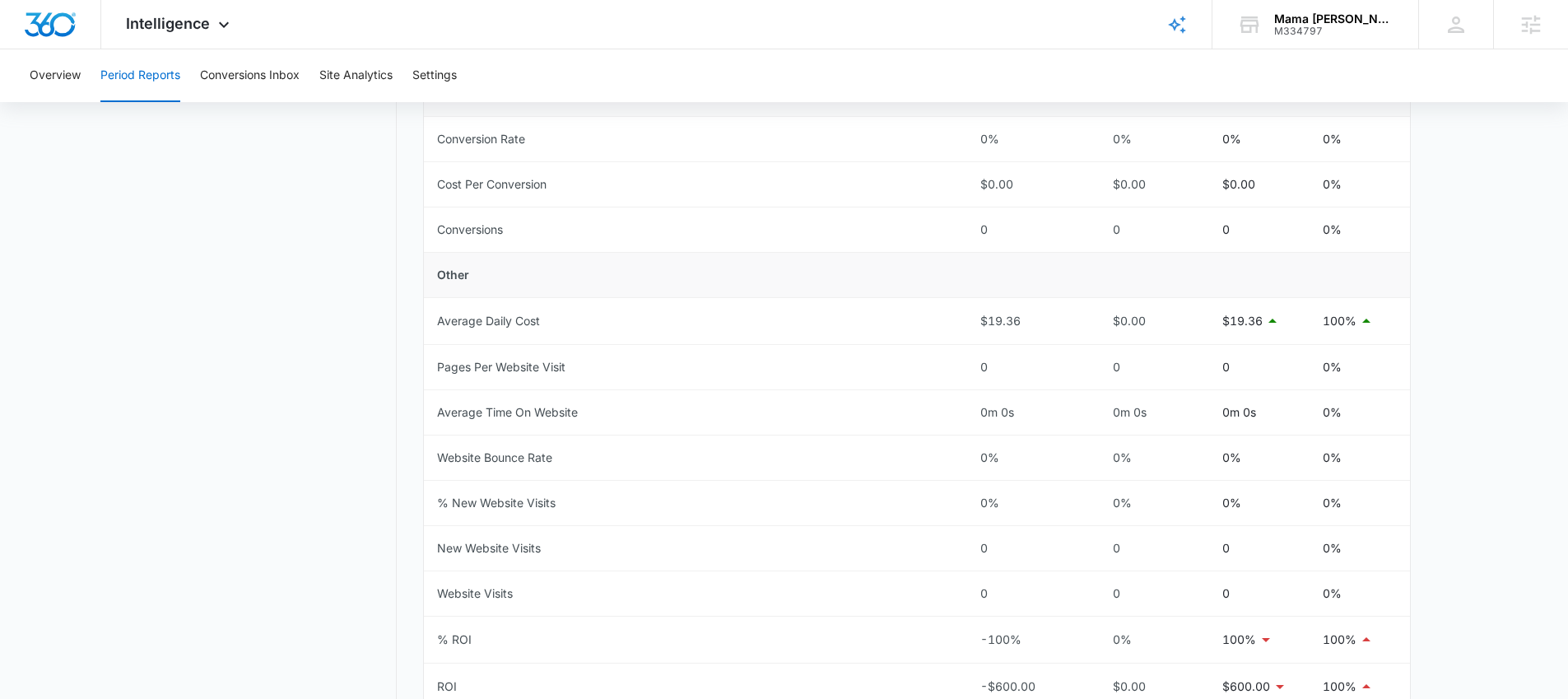
scroll to position [583, 0]
click at [167, 25] on span "Intelligence" at bounding box center [167, 22] width 84 height 17
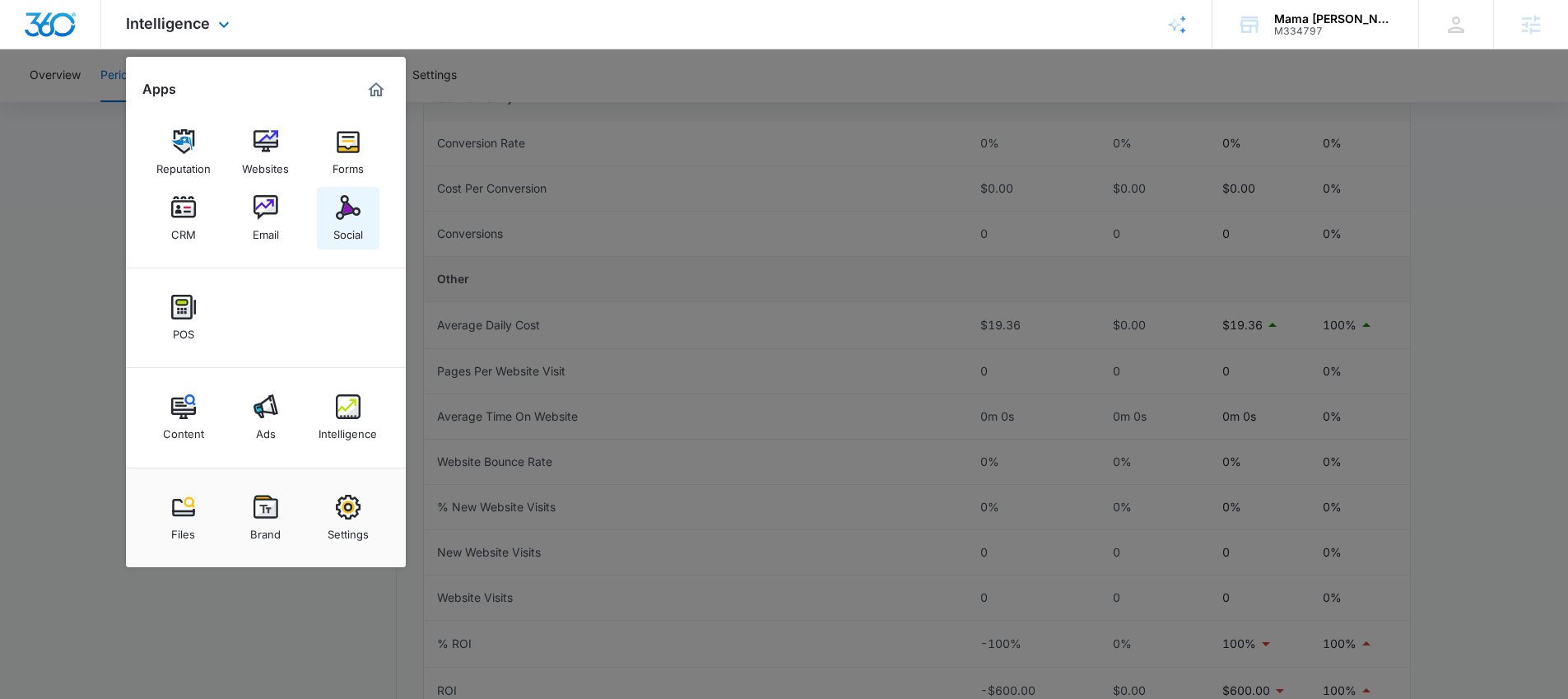
click at [337, 218] on img at bounding box center [347, 207] width 24 height 24
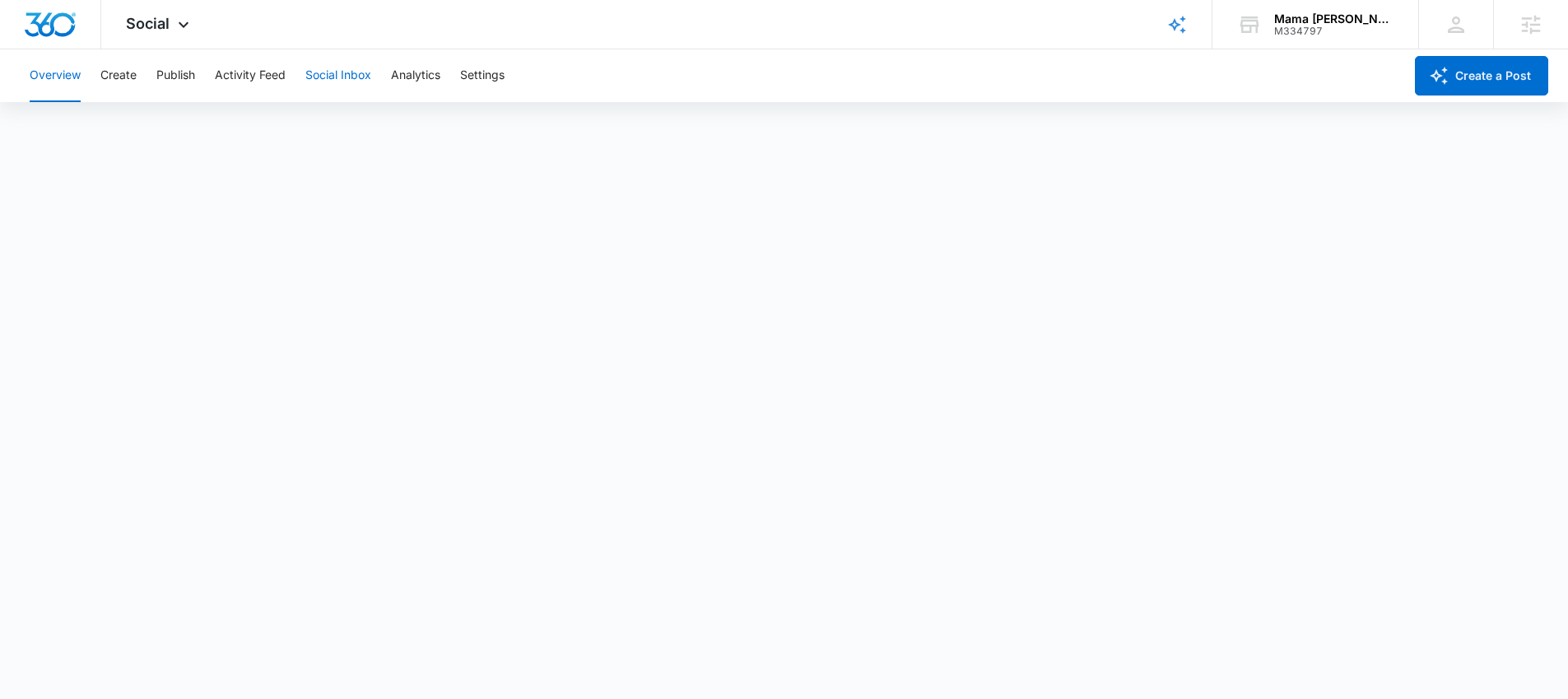
click at [326, 76] on button "Social Inbox" at bounding box center [337, 76] width 66 height 53
click at [113, 75] on button "Create" at bounding box center [119, 76] width 36 height 53
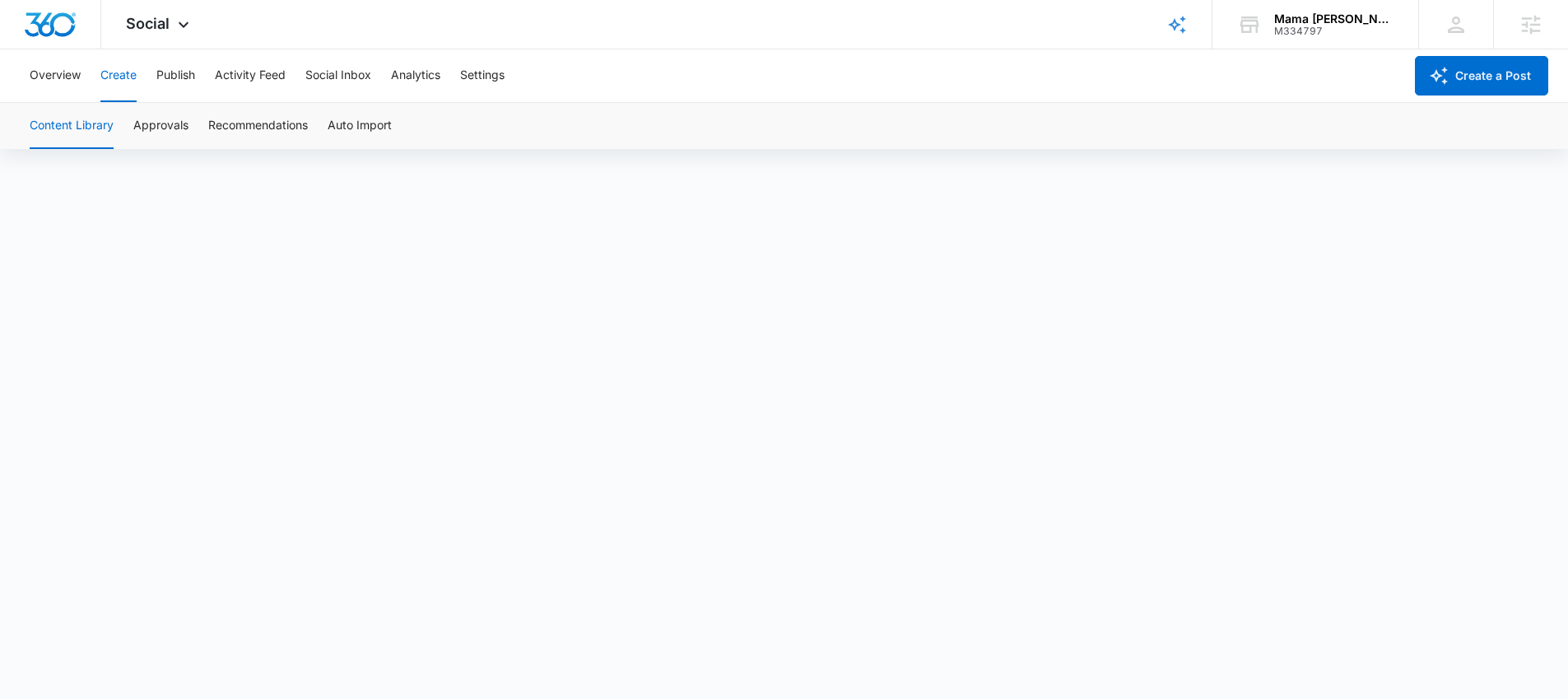
scroll to position [12, 0]
click at [47, 75] on button "Overview" at bounding box center [55, 76] width 51 height 53
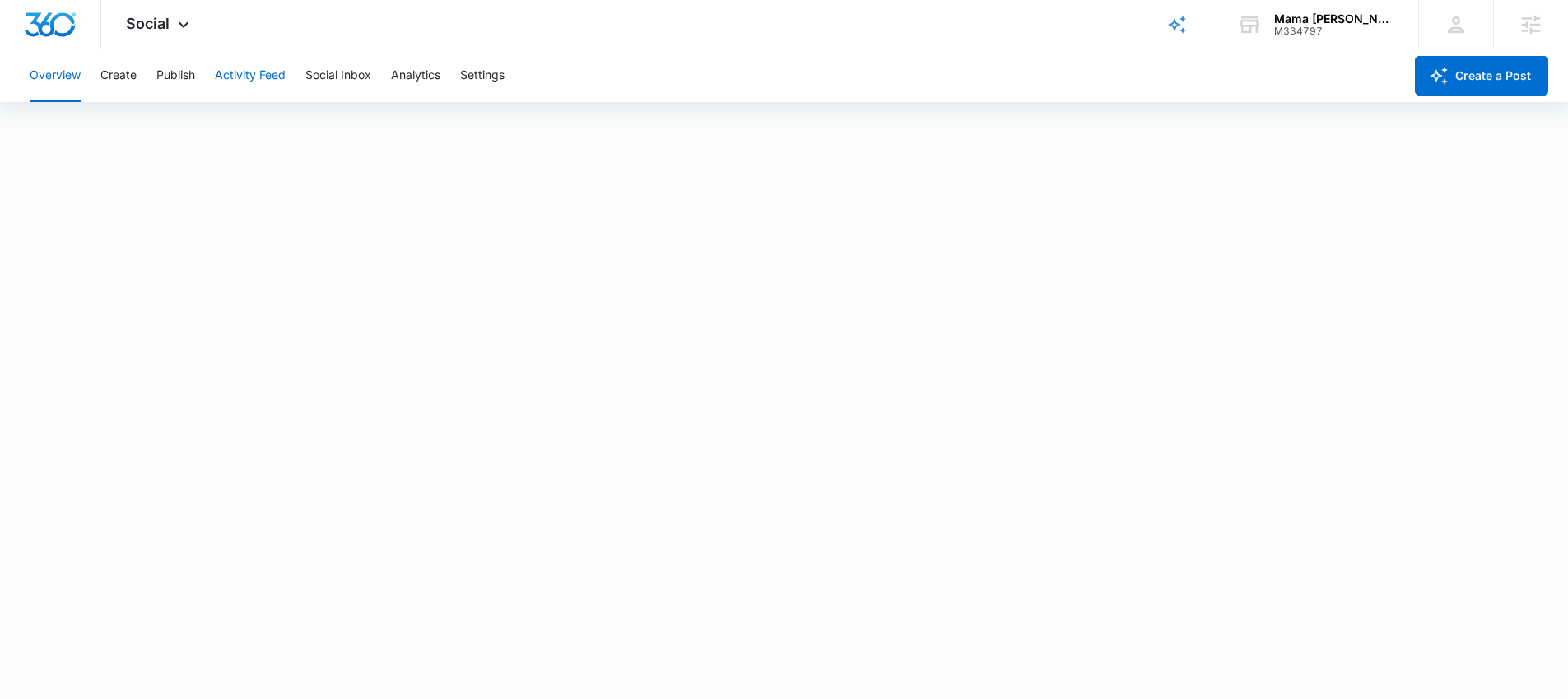
click at [261, 76] on button "Activity Feed" at bounding box center [250, 76] width 71 height 53
click at [173, 76] on button "Publish" at bounding box center [175, 76] width 39 height 53
click at [170, 26] on div "Social Apps Reputation Websites Forms CRM Email Social POS Content Ads Intellig…" at bounding box center [160, 24] width 117 height 49
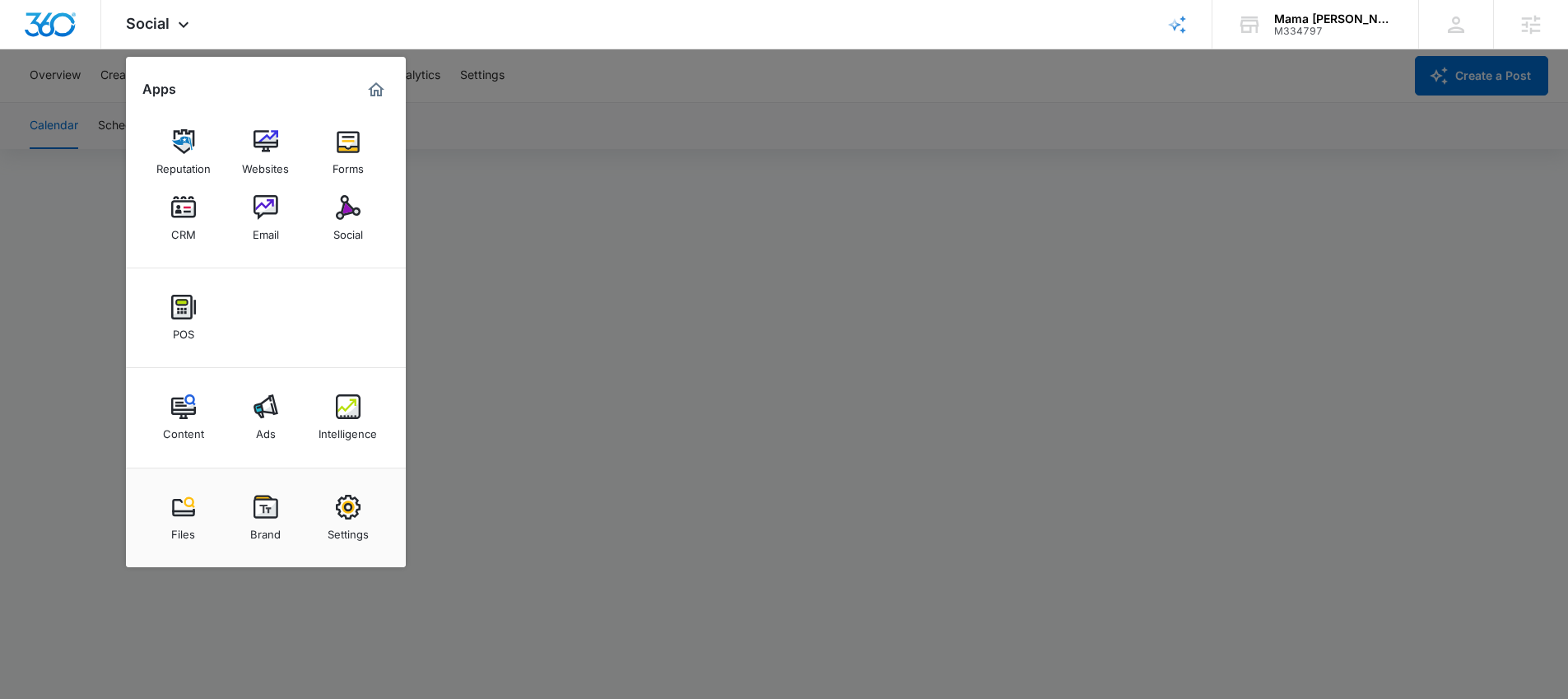
scroll to position [12, 0]
click at [374, 90] on img "Marketing 360® Dashboard" at bounding box center [376, 90] width 20 height 20
